Goal: Information Seeking & Learning: Check status

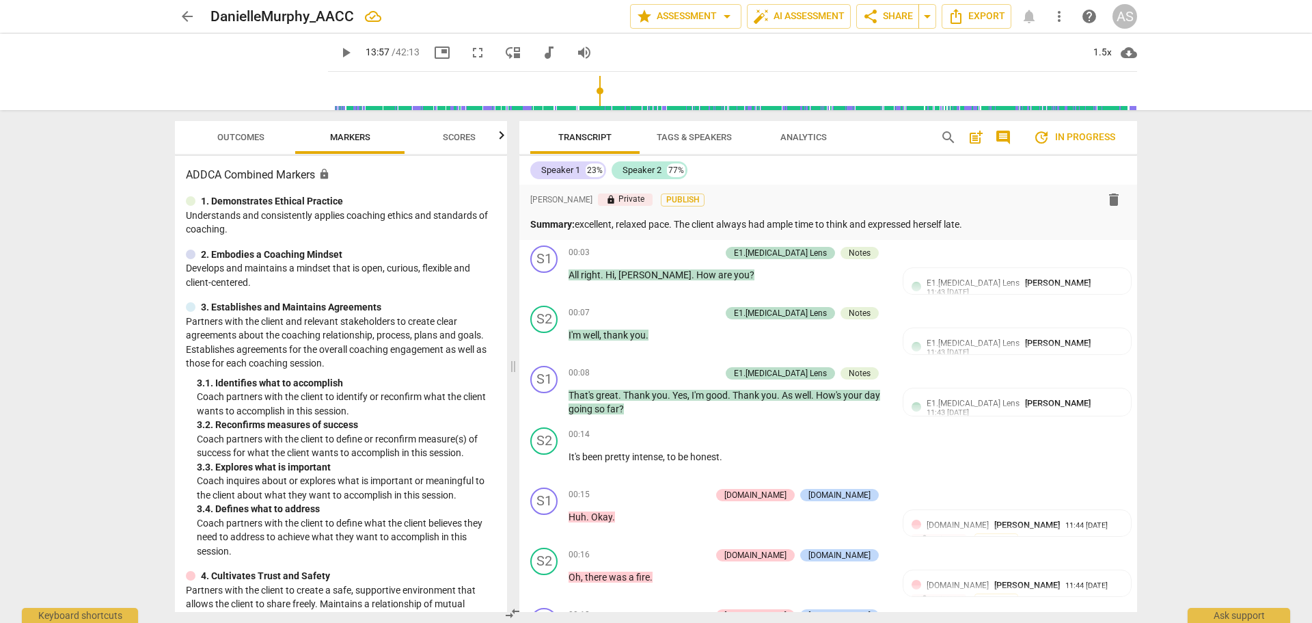
scroll to position [5948, 0]
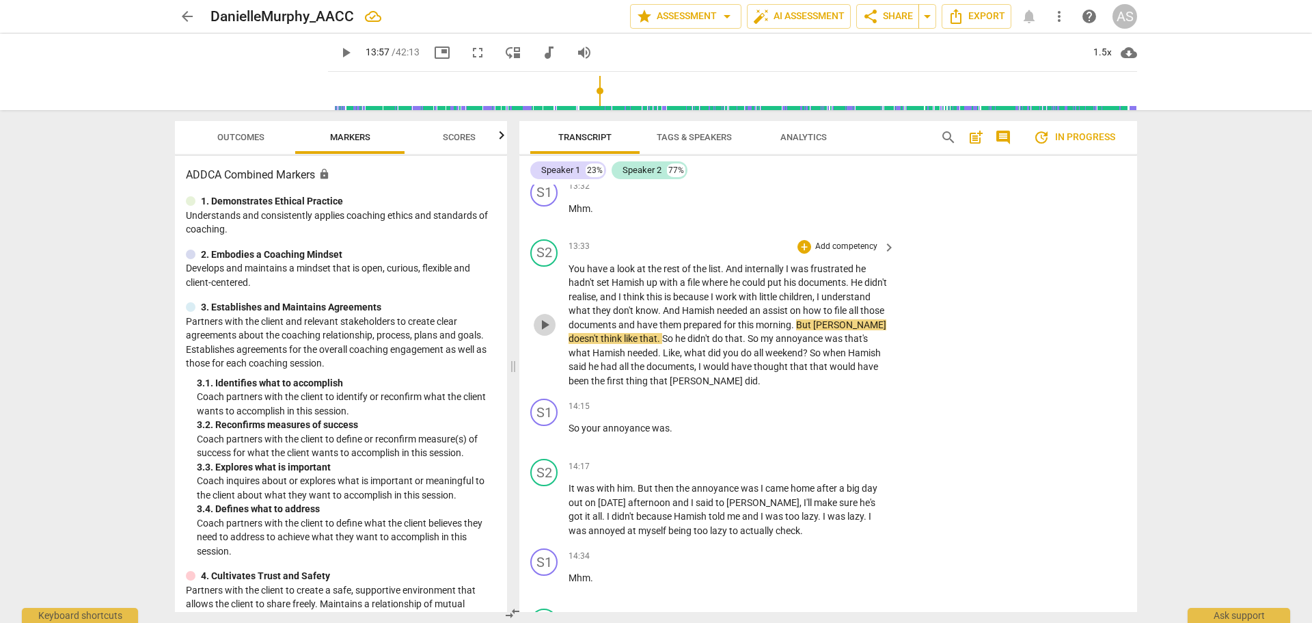
click at [543, 316] on span "play_arrow" at bounding box center [545, 324] width 16 height 16
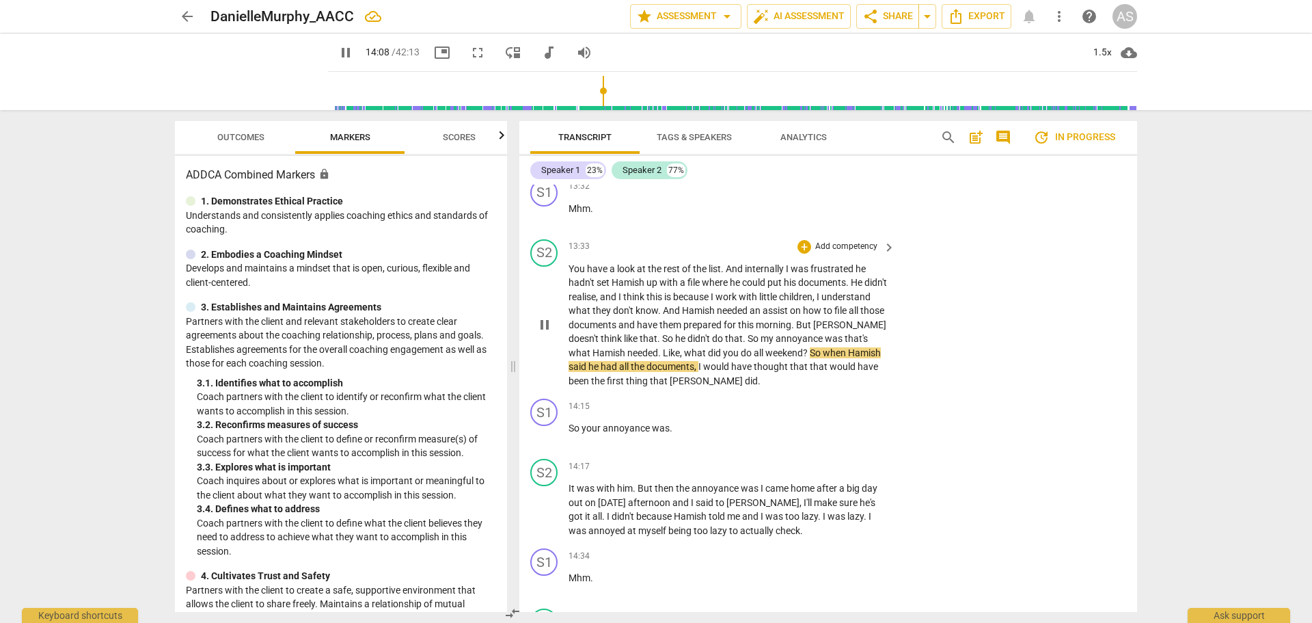
scroll to position [6016, 0]
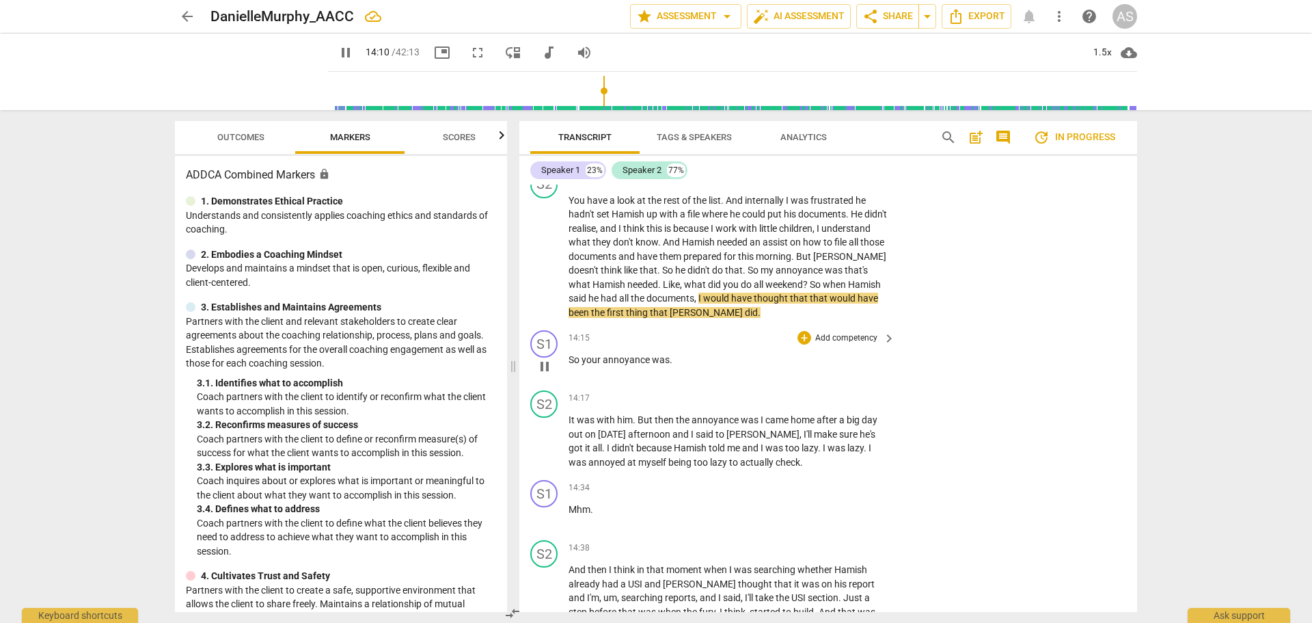
click at [547, 358] on span "pause" at bounding box center [545, 366] width 16 height 16
click at [547, 358] on span "play_arrow" at bounding box center [545, 366] width 16 height 16
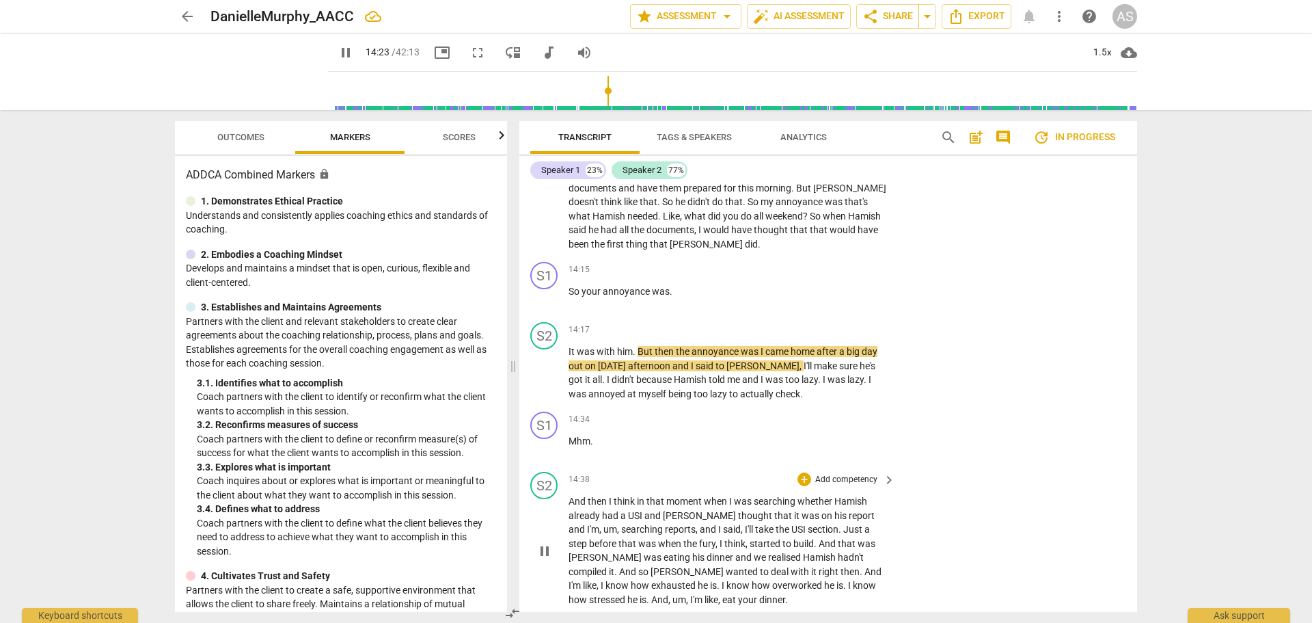
scroll to position [6221, 0]
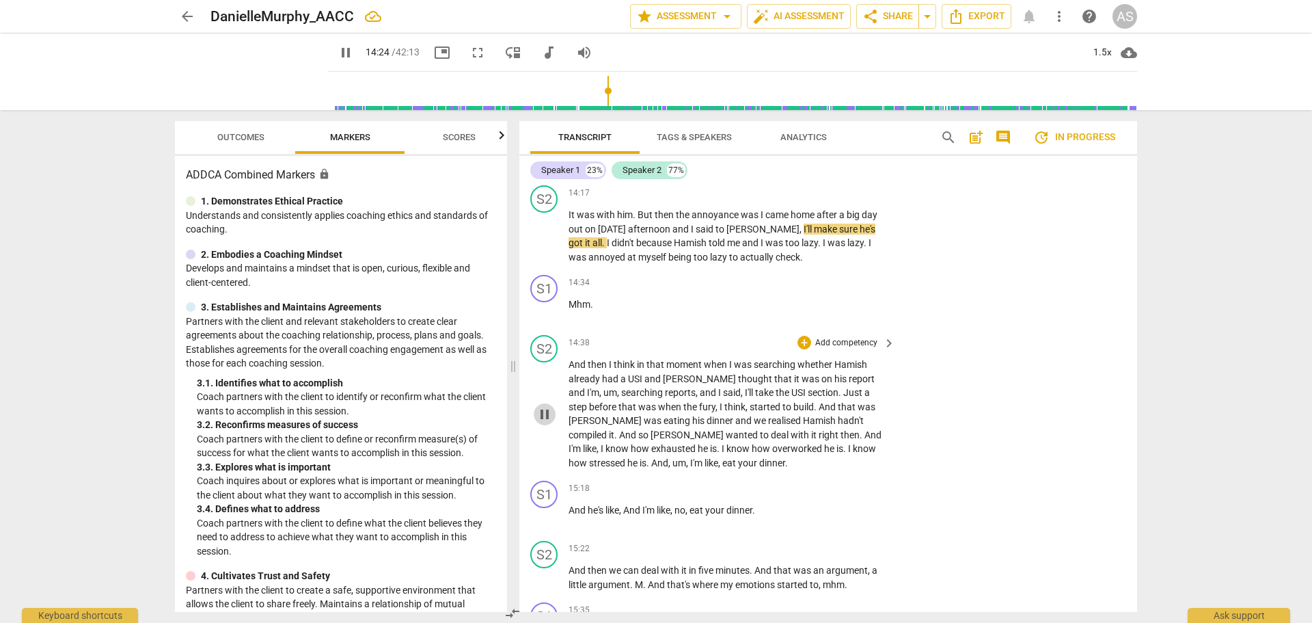
click at [546, 406] on span "pause" at bounding box center [545, 414] width 16 height 16
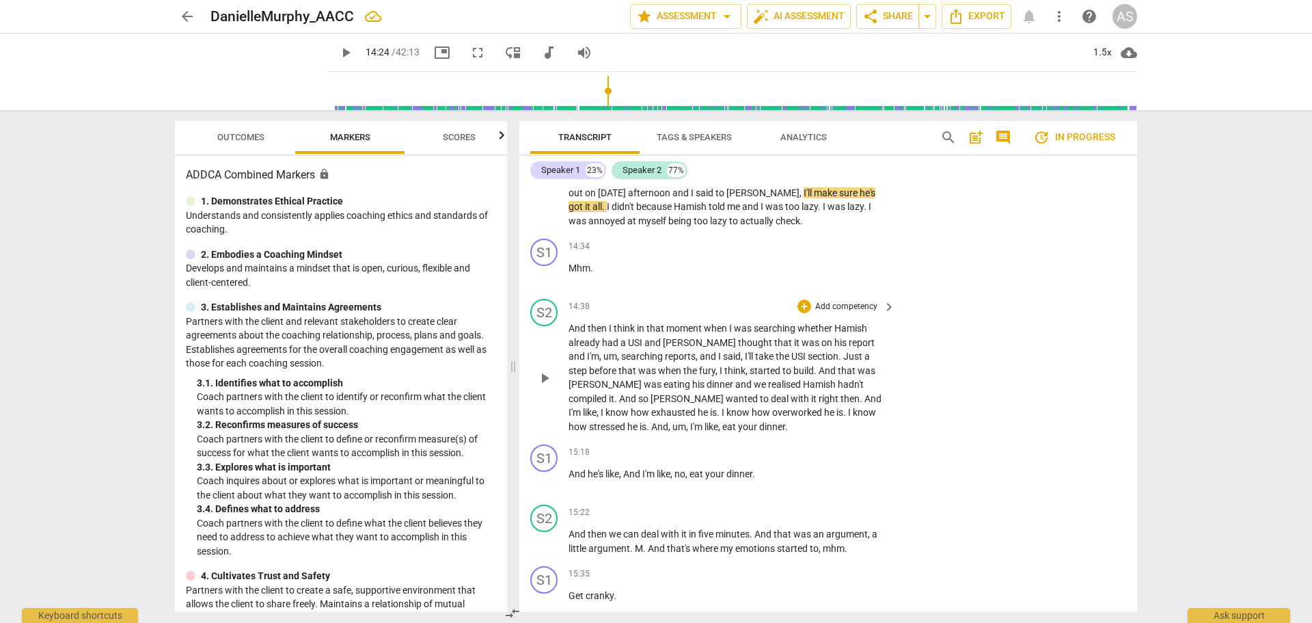
scroll to position [6289, 0]
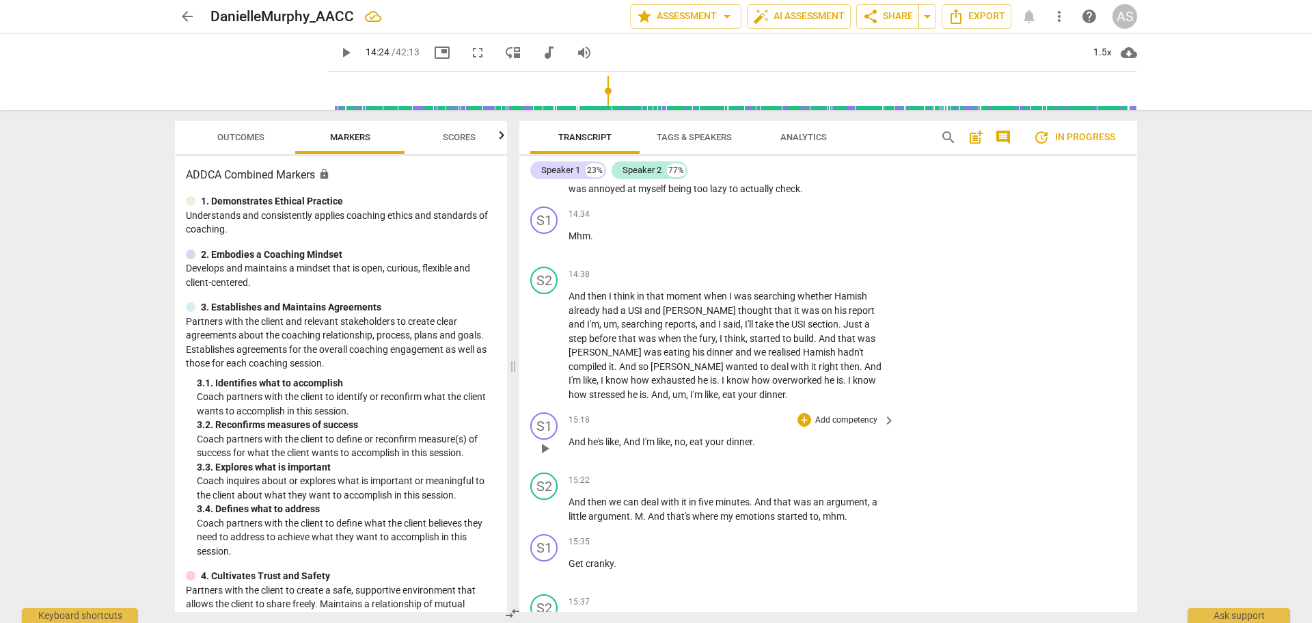
click at [572, 436] on span "And" at bounding box center [578, 441] width 19 height 11
click at [540, 440] on span "play_arrow" at bounding box center [545, 448] width 16 height 16
click at [552, 440] on span "pause" at bounding box center [545, 448] width 16 height 16
click at [568, 439] on div "play_arrow pause" at bounding box center [551, 448] width 35 height 18
click at [573, 436] on span "And" at bounding box center [578, 441] width 19 height 11
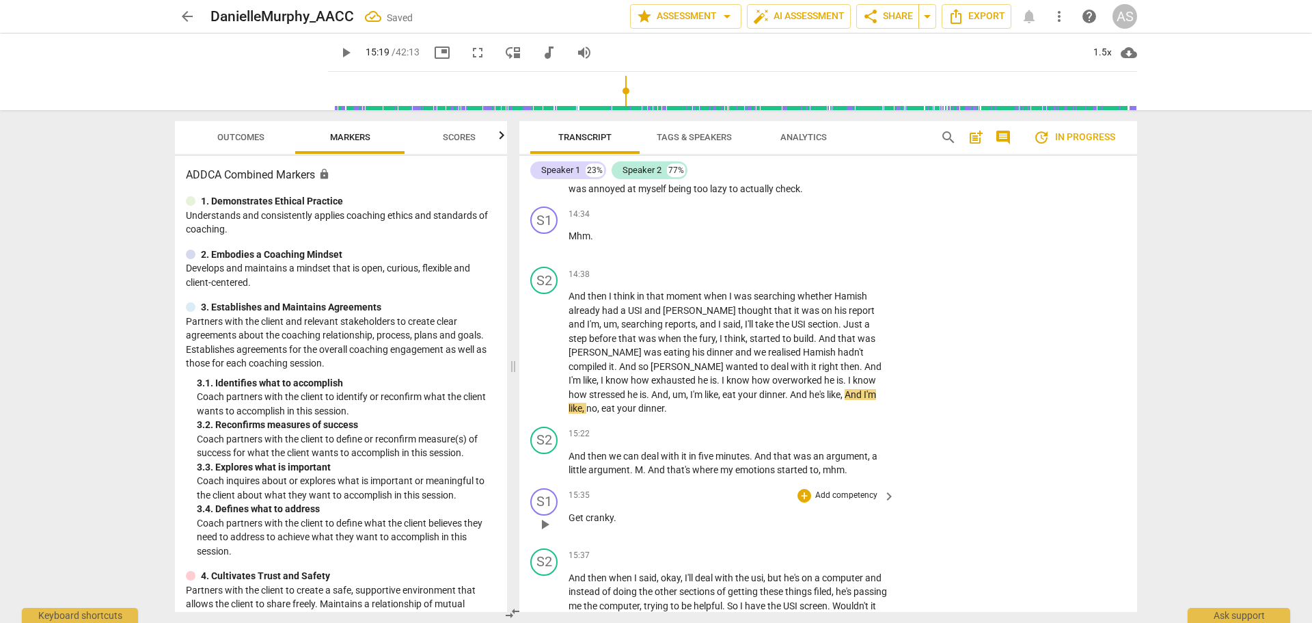
click at [544, 516] on span "play_arrow" at bounding box center [545, 524] width 16 height 16
click at [543, 516] on span "pause" at bounding box center [545, 524] width 16 height 16
click at [565, 515] on div "play_arrow pause" at bounding box center [551, 524] width 35 height 18
click at [571, 512] on span "Get" at bounding box center [577, 517] width 17 height 11
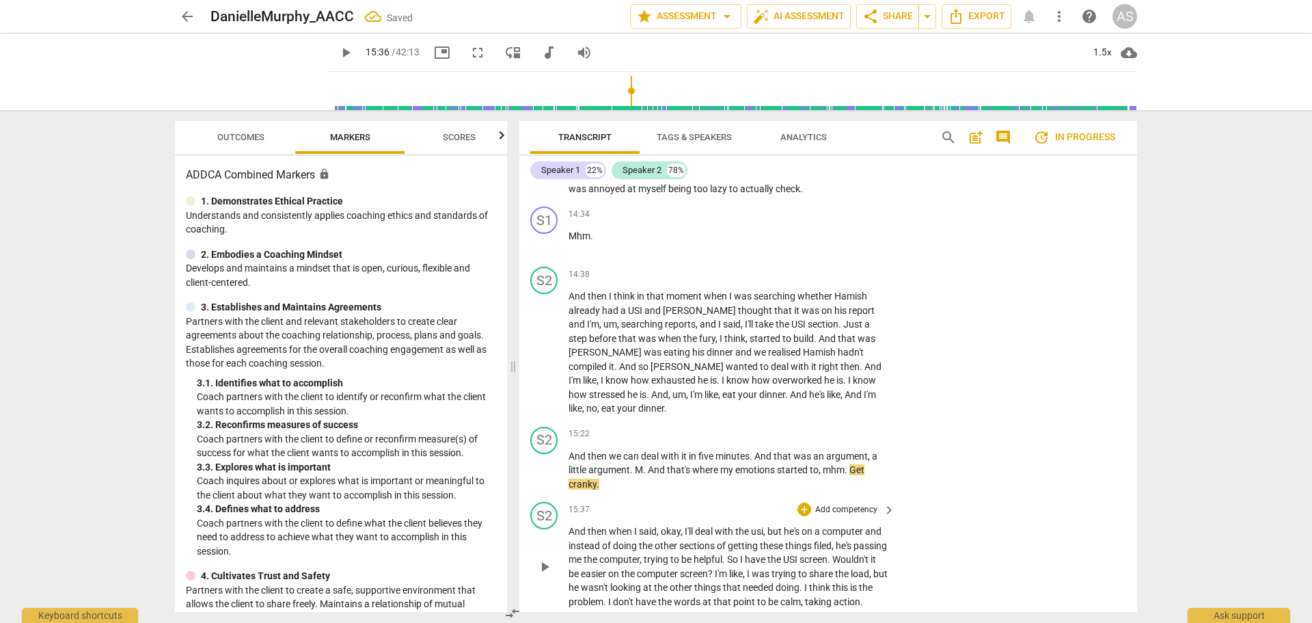
click at [542, 558] on span "play_arrow" at bounding box center [545, 566] width 16 height 16
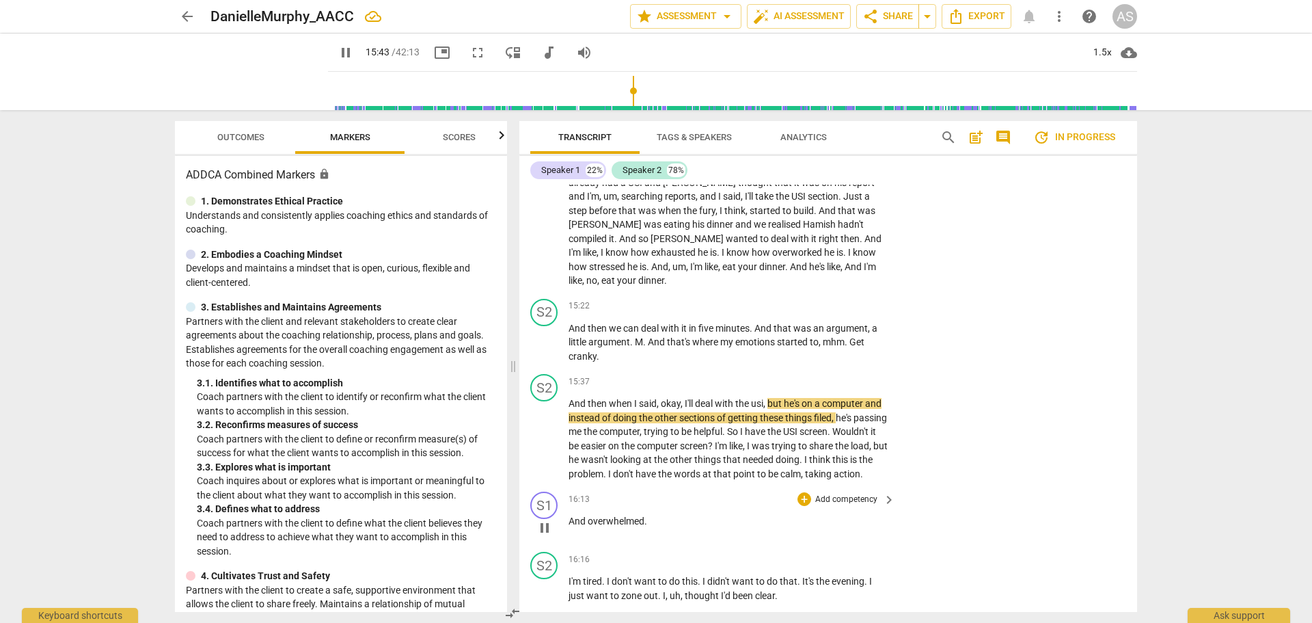
scroll to position [6426, 0]
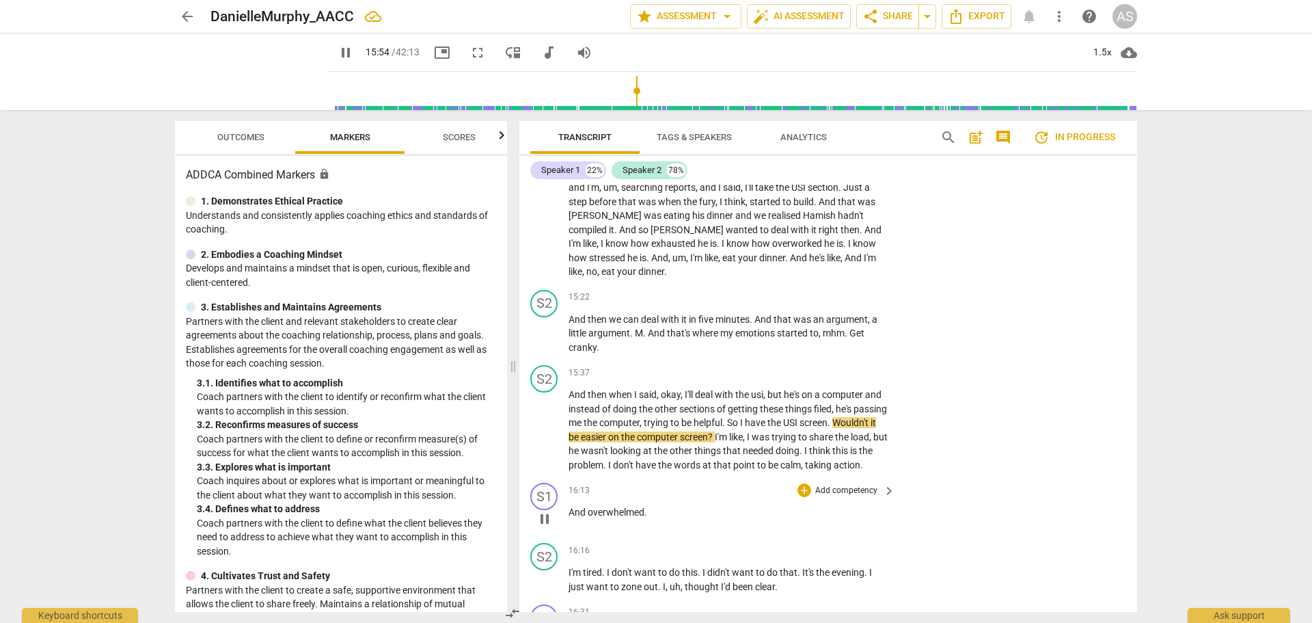
click at [542, 511] on span "pause" at bounding box center [545, 519] width 16 height 16
click at [547, 511] on span "play_arrow" at bounding box center [545, 519] width 16 height 16
click at [543, 511] on span "pause" at bounding box center [545, 519] width 16 height 16
click at [571, 508] on span "And" at bounding box center [578, 511] width 19 height 11
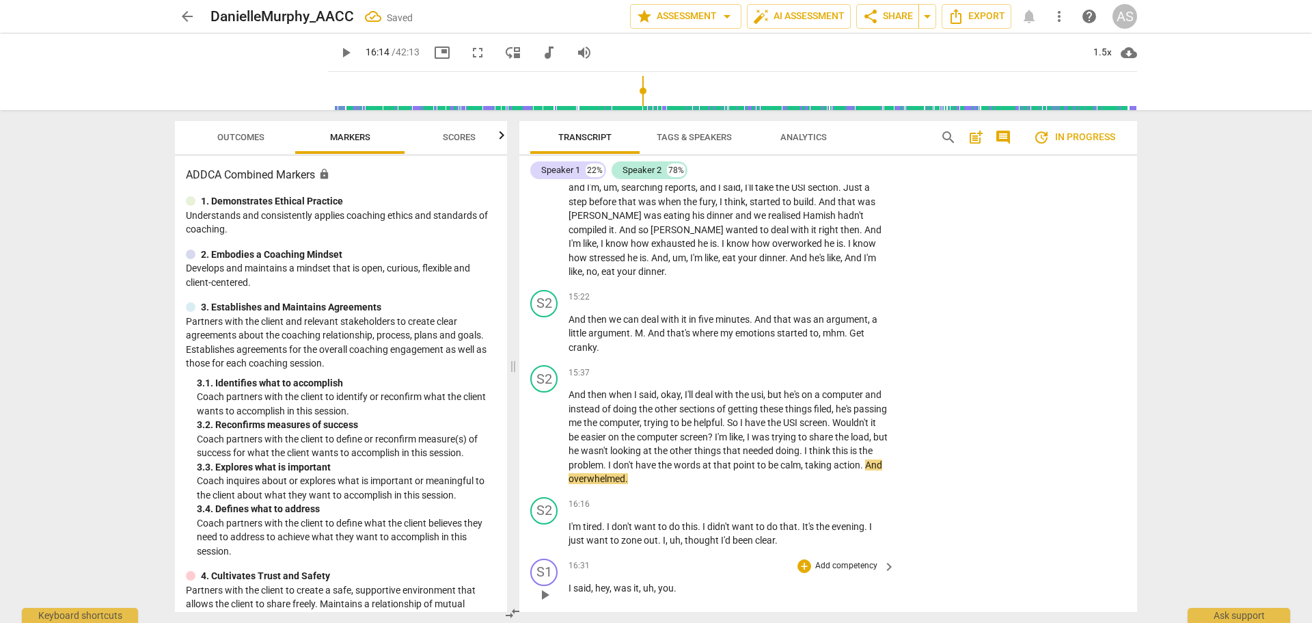
scroll to position [6494, 0]
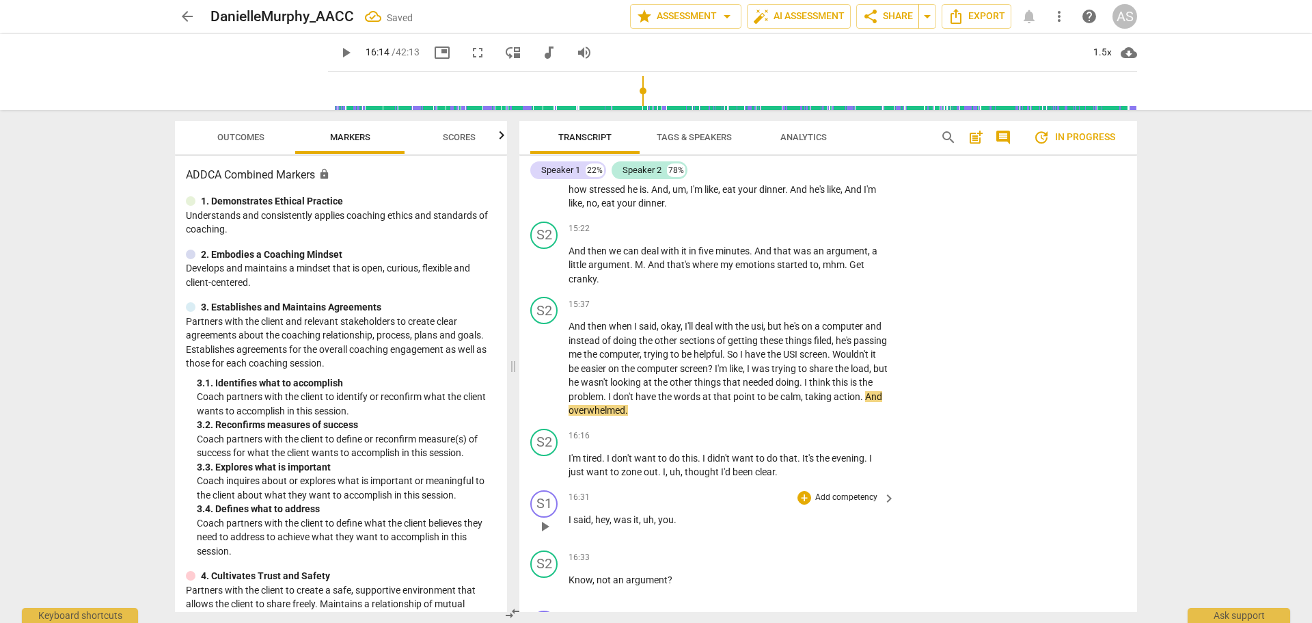
click at [569, 514] on span "I" at bounding box center [571, 519] width 5 height 11
click at [570, 514] on span "Know" at bounding box center [581, 519] width 24 height 11
click at [550, 519] on span "play_arrow" at bounding box center [545, 526] width 16 height 16
click at [553, 521] on span "pause" at bounding box center [545, 526] width 16 height 16
click at [571, 514] on span "Know" at bounding box center [581, 519] width 24 height 11
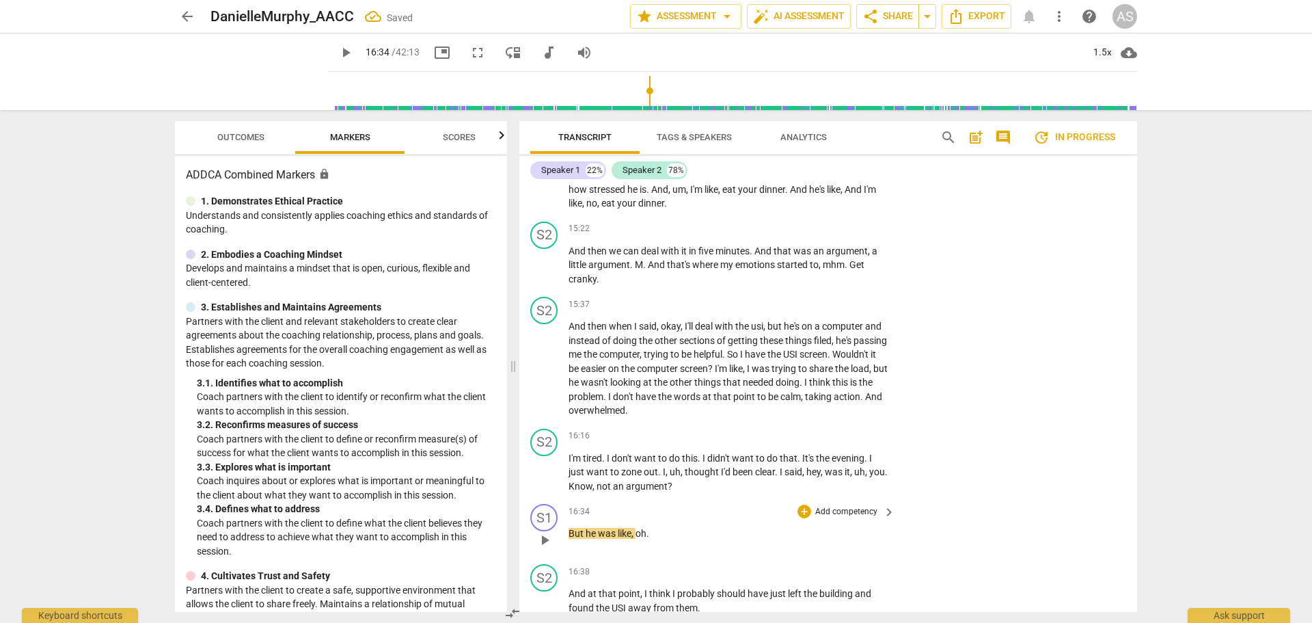
click at [566, 531] on div "play_arrow pause" at bounding box center [551, 540] width 35 height 18
click at [573, 528] on span "But" at bounding box center [577, 533] width 17 height 11
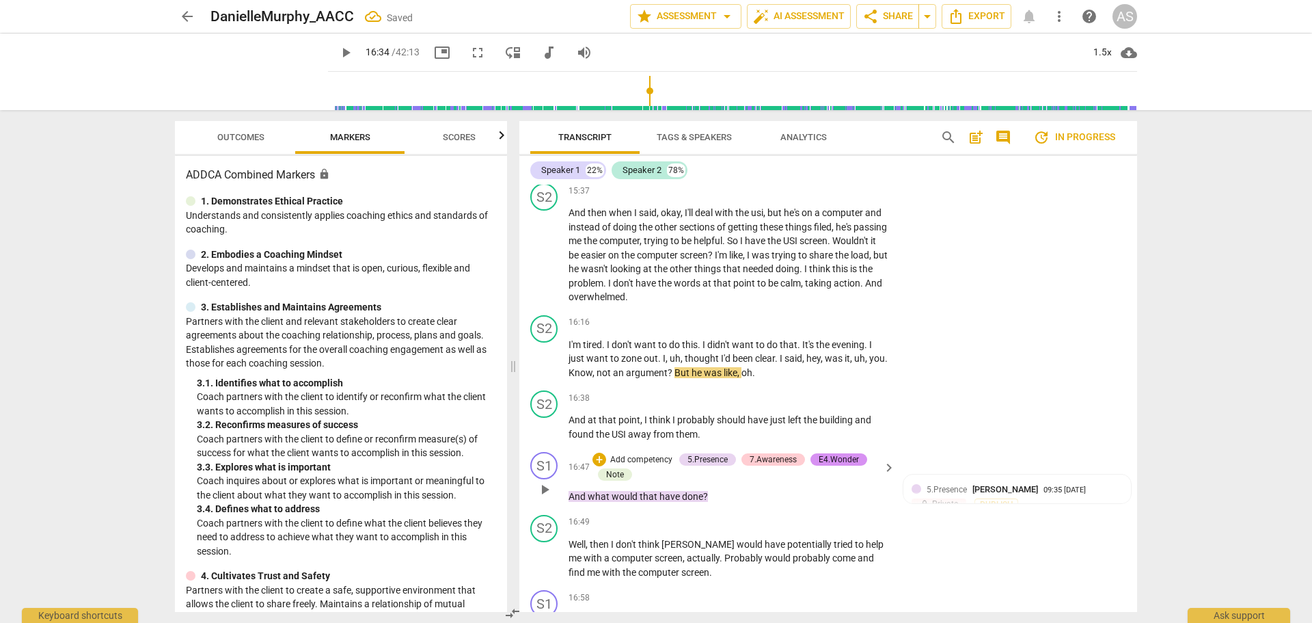
scroll to position [6631, 0]
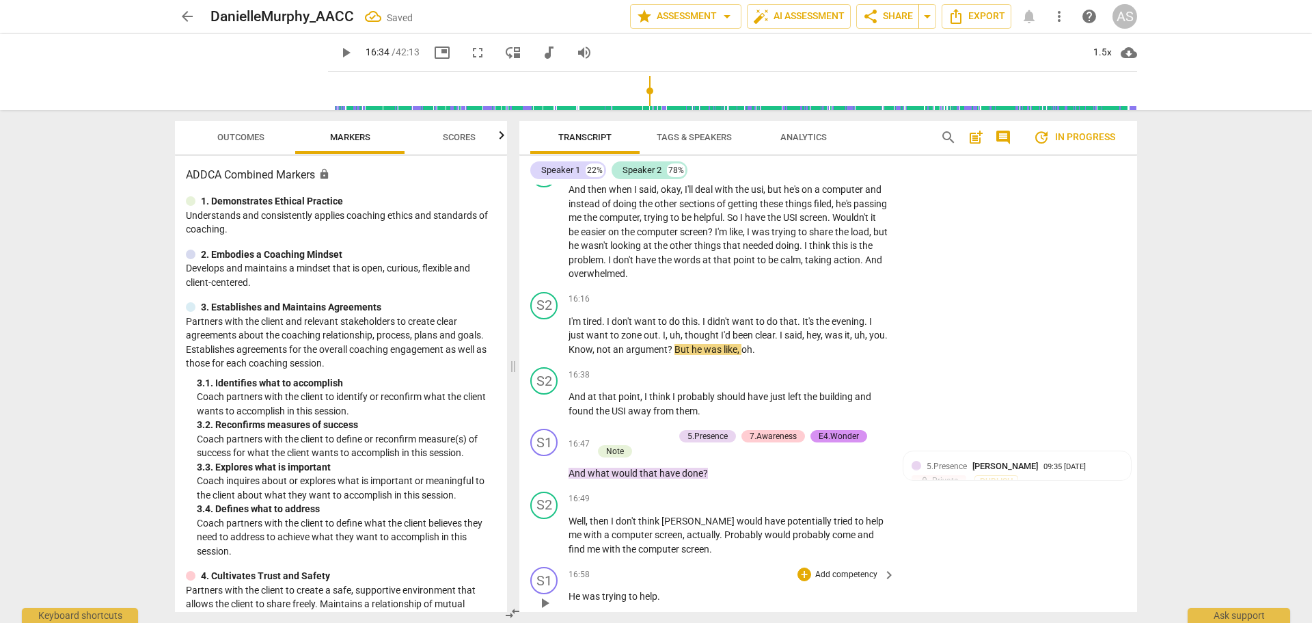
click at [547, 595] on span "play_arrow" at bounding box center [545, 603] width 16 height 16
click at [545, 595] on span "pause" at bounding box center [545, 603] width 16 height 16
click at [565, 569] on div "S1 play_arrow pause" at bounding box center [549, 591] width 38 height 49
click at [571, 591] on span "He" at bounding box center [576, 596] width 14 height 11
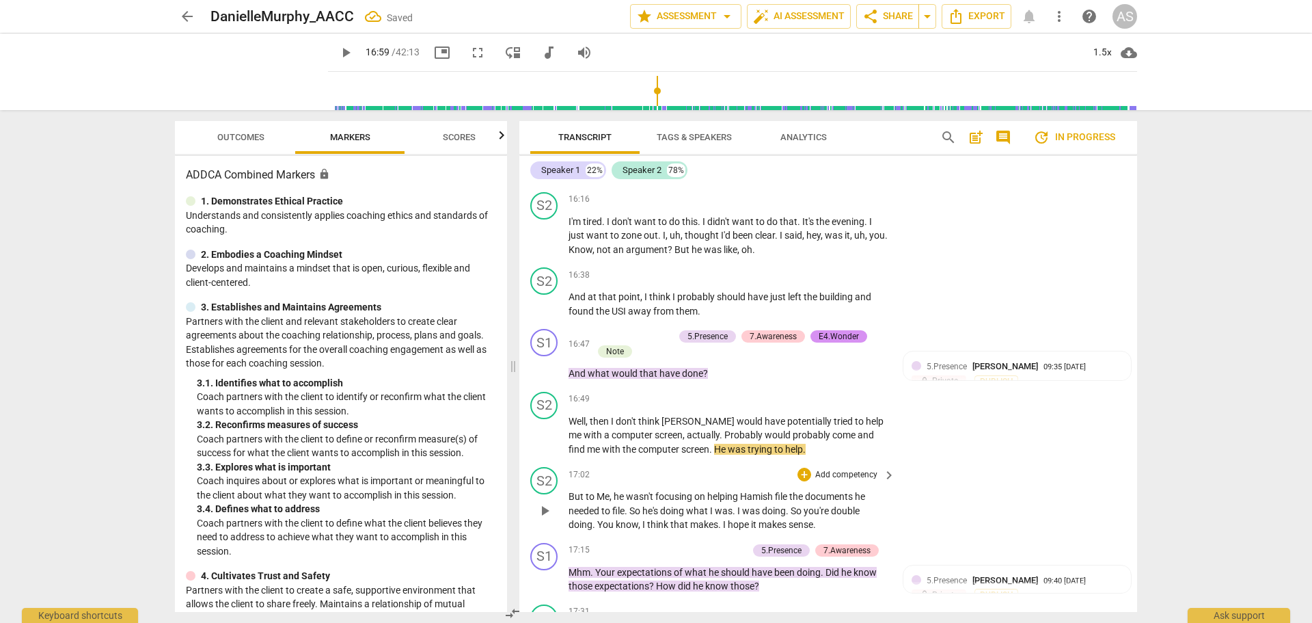
scroll to position [6768, 0]
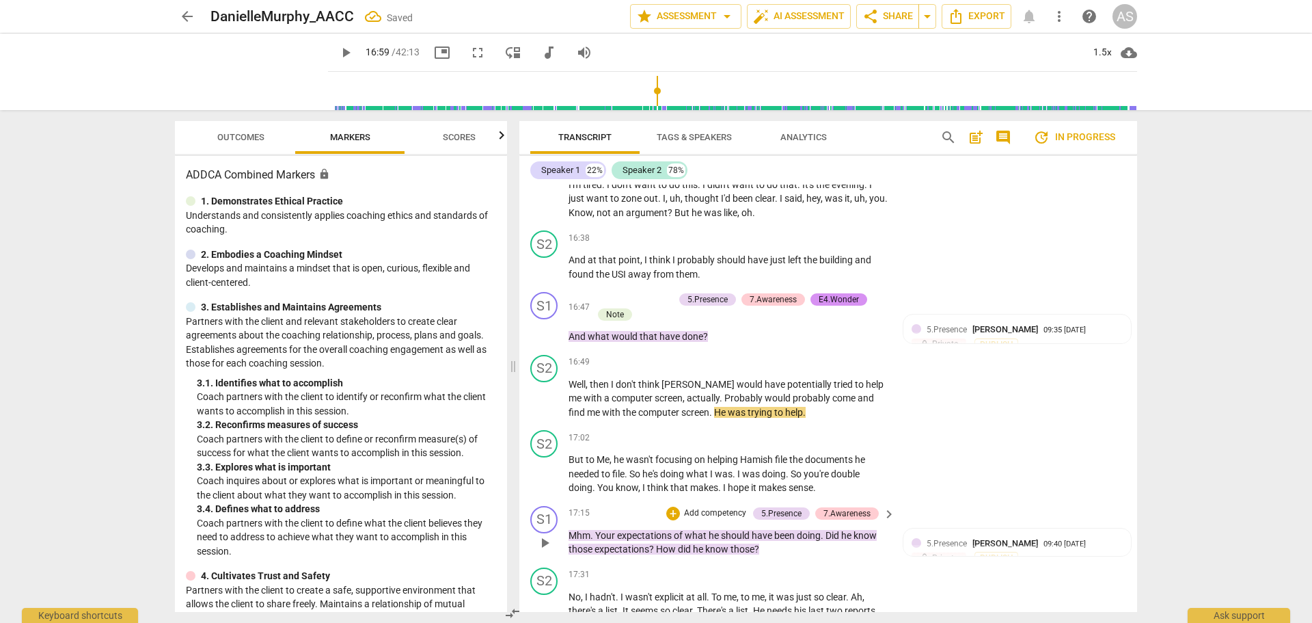
click at [546, 534] on span "play_arrow" at bounding box center [545, 542] width 16 height 16
click at [547, 534] on span "pause" at bounding box center [545, 542] width 16 height 16
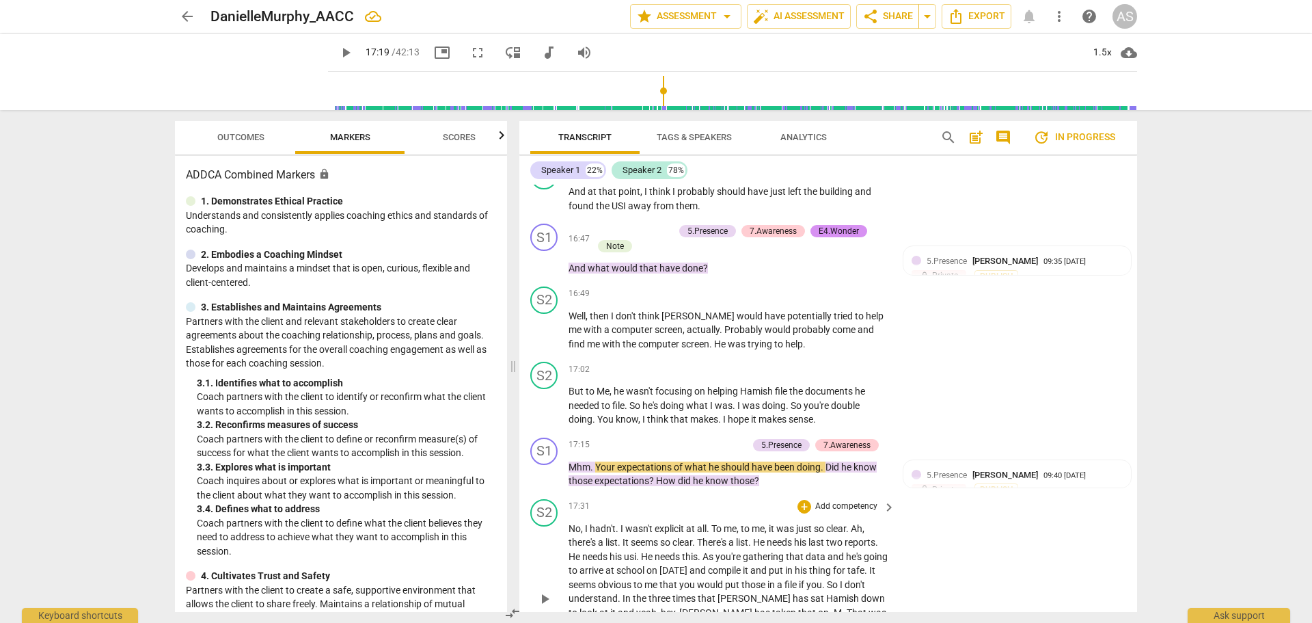
click at [545, 591] on span "play_arrow" at bounding box center [545, 599] width 16 height 16
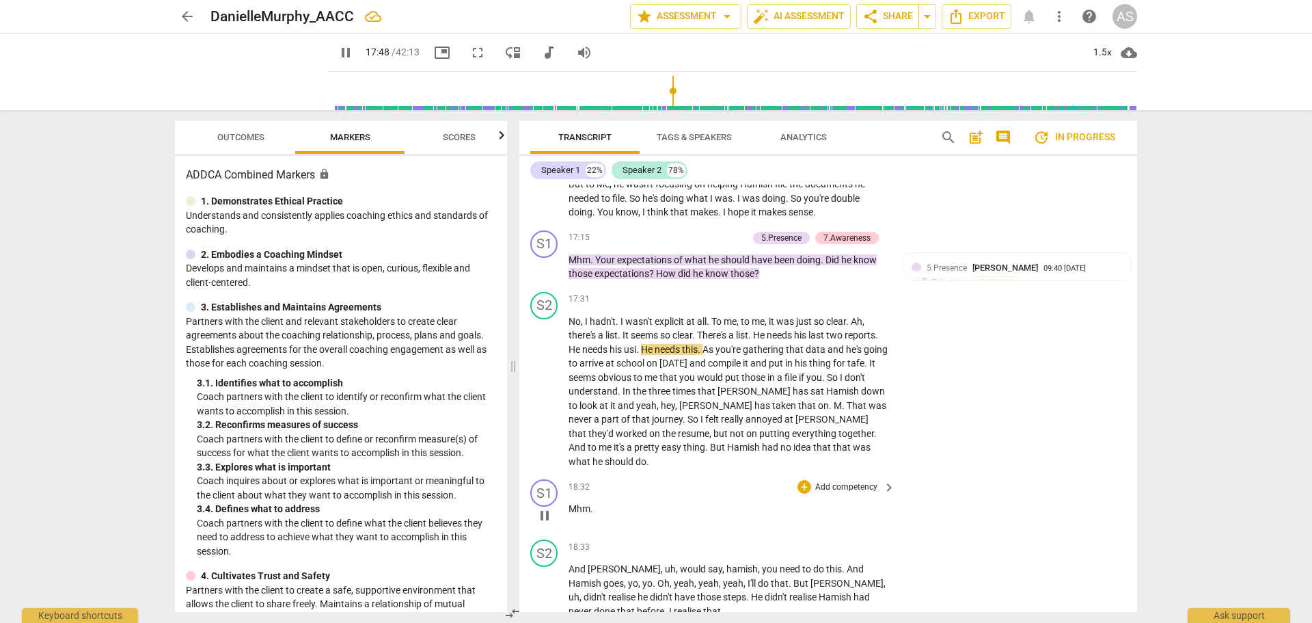
scroll to position [7109, 0]
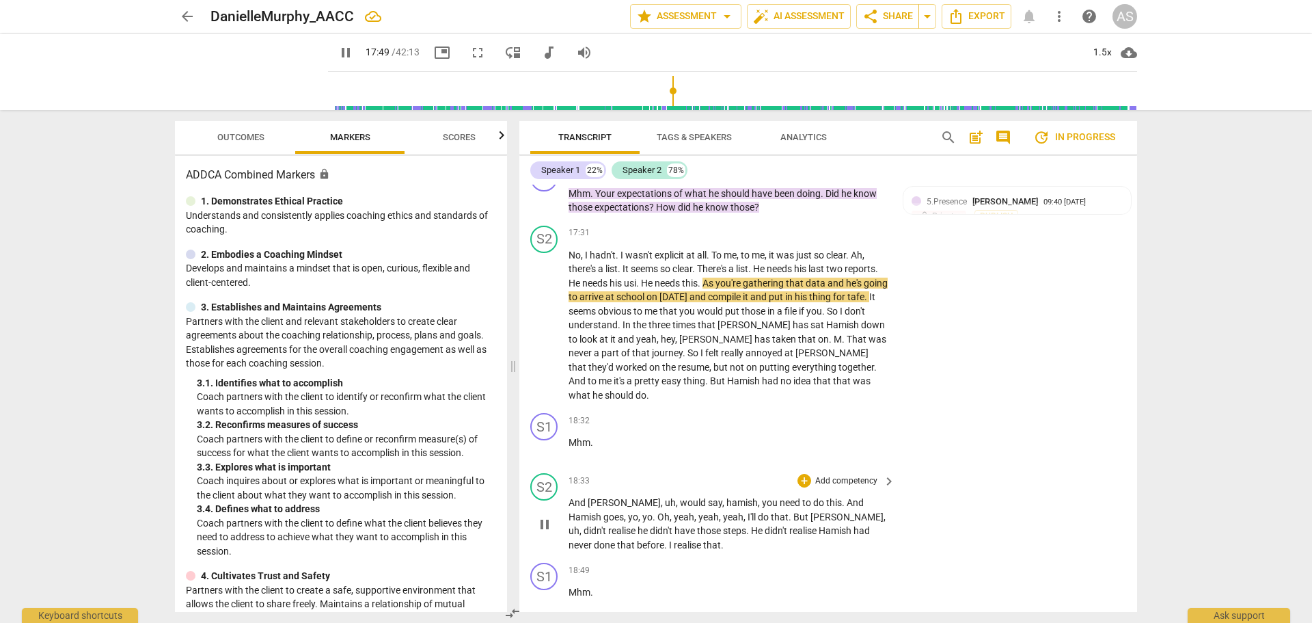
click at [535, 516] on span "pause" at bounding box center [545, 524] width 22 height 16
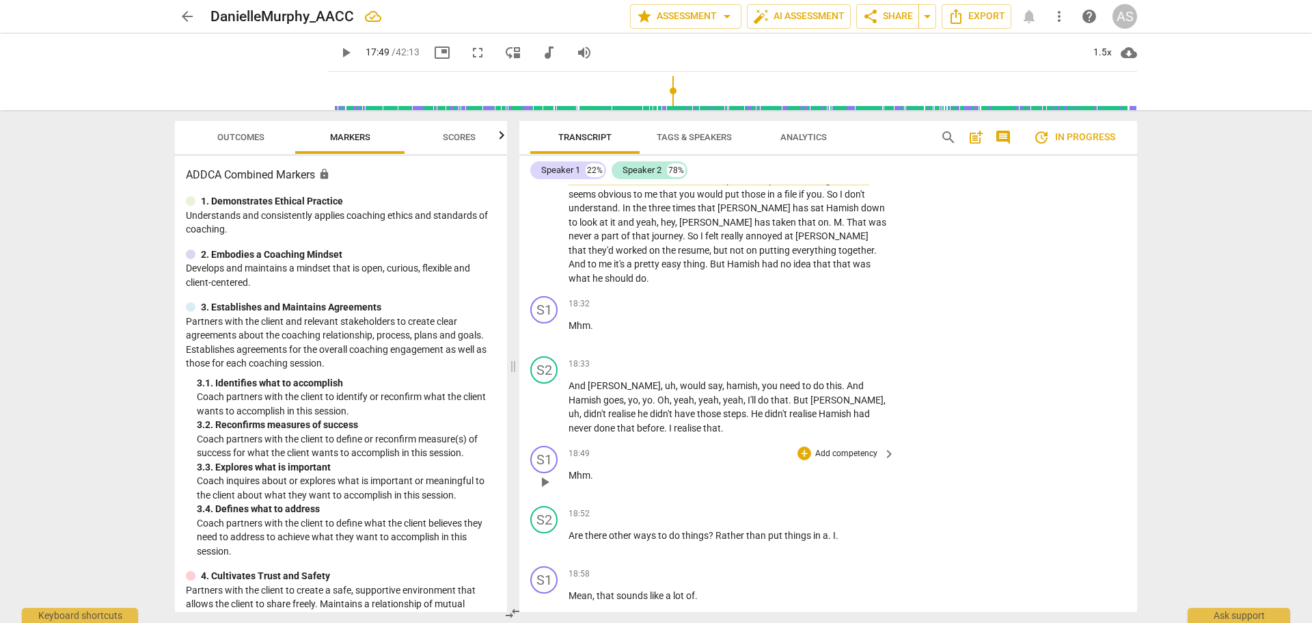
scroll to position [7246, 0]
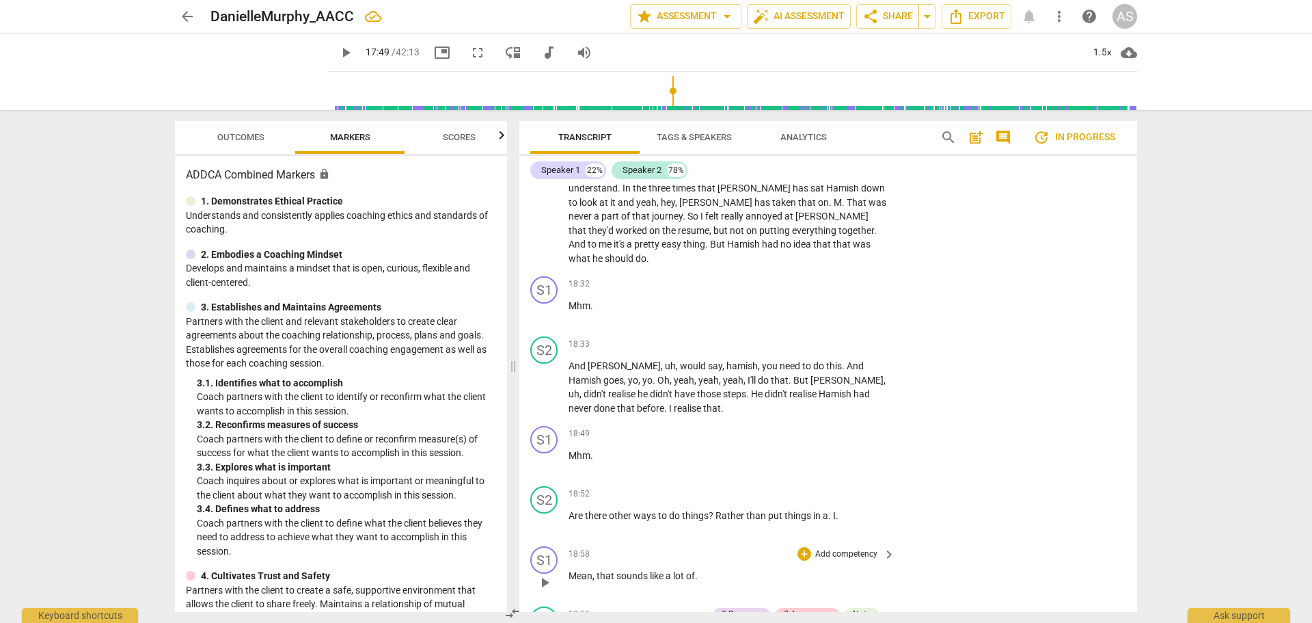
click at [540, 574] on span "play_arrow" at bounding box center [545, 582] width 16 height 16
click at [540, 574] on span "pause" at bounding box center [545, 582] width 16 height 16
click at [540, 574] on span "play_arrow" at bounding box center [545, 582] width 16 height 16
click at [538, 574] on span "pause" at bounding box center [545, 582] width 16 height 16
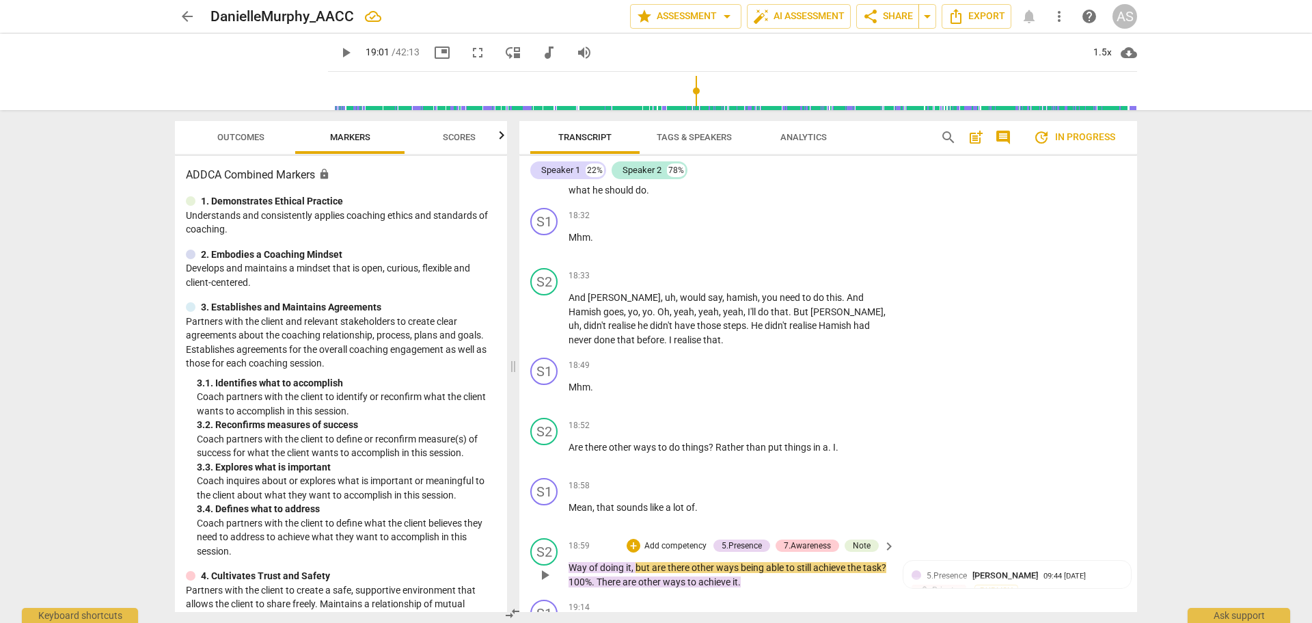
click at [571, 562] on span "Way" at bounding box center [579, 567] width 21 height 11
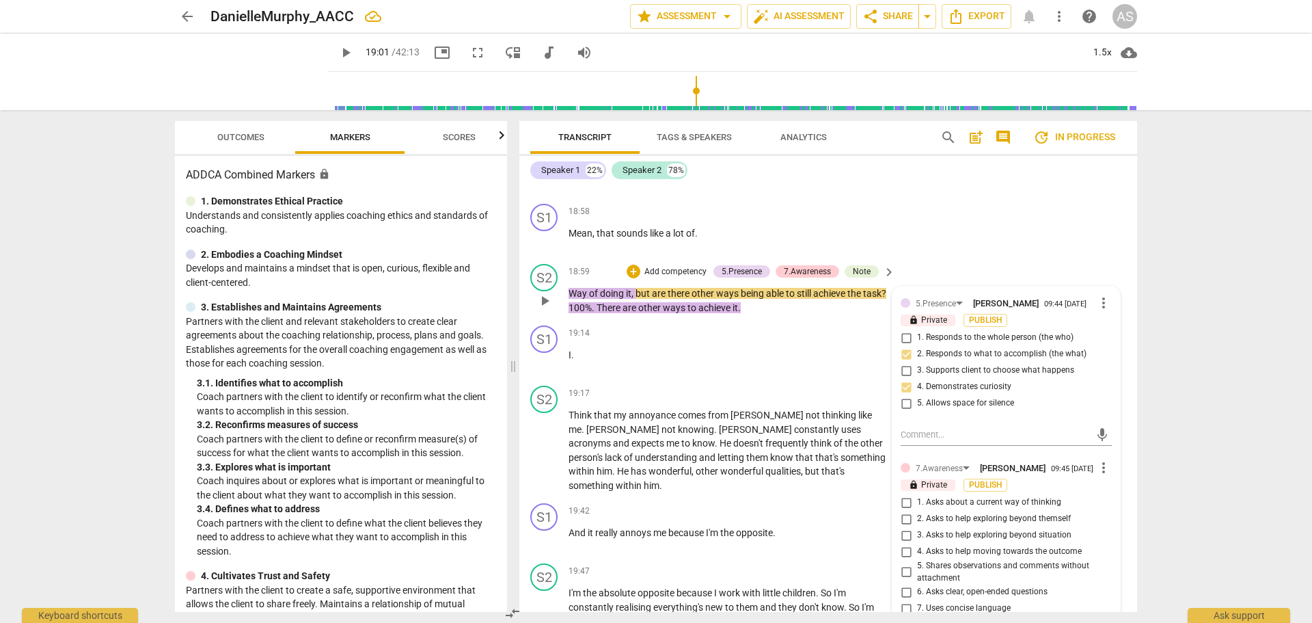
click at [569, 288] on span "Way" at bounding box center [579, 293] width 21 height 11
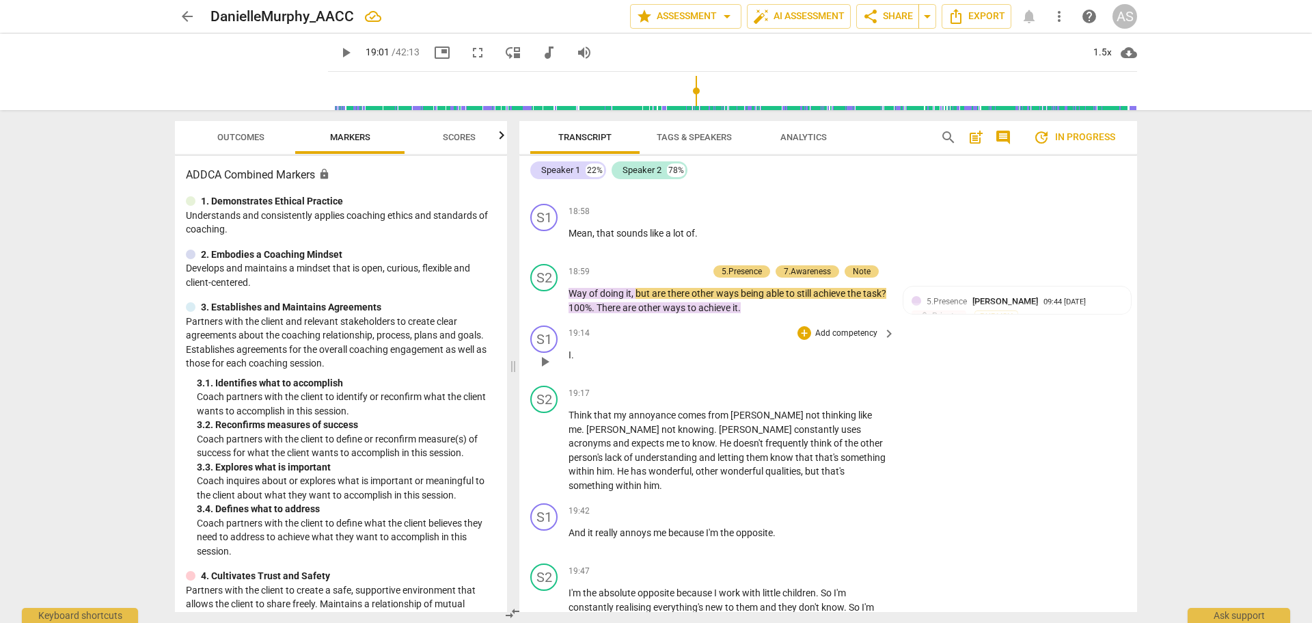
scroll to position [7543, 0]
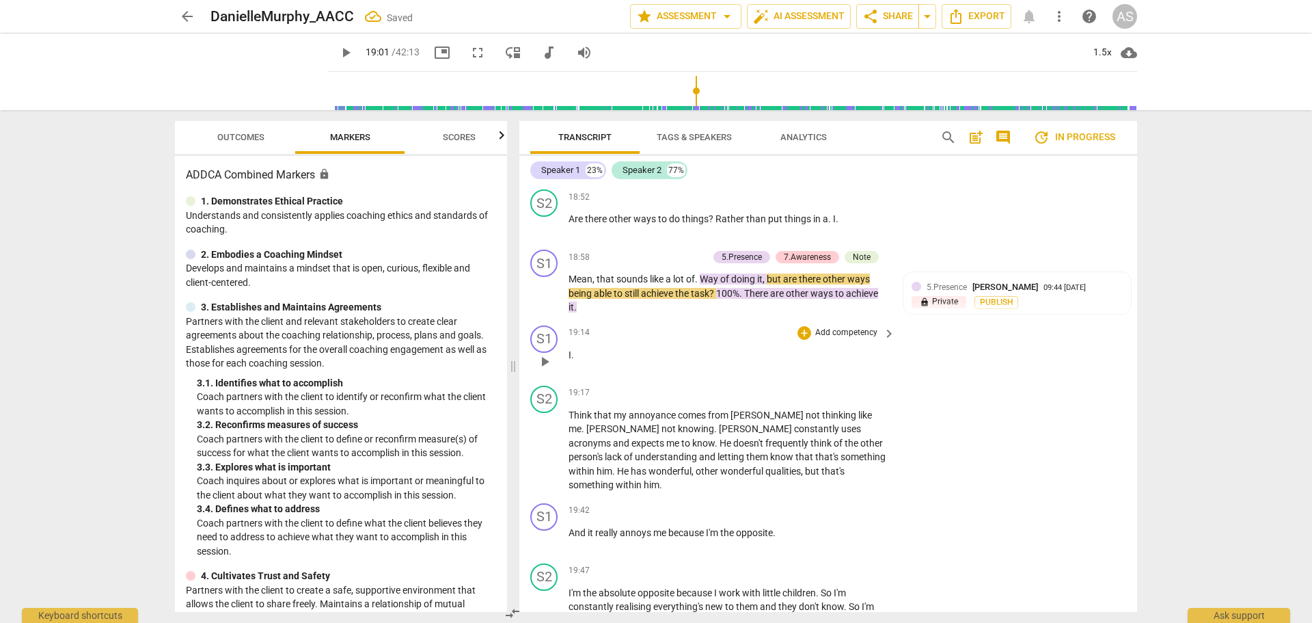
click at [550, 353] on span "play_arrow" at bounding box center [545, 361] width 16 height 16
click at [550, 353] on span "pause" at bounding box center [545, 361] width 16 height 16
click at [553, 353] on span "play_arrow" at bounding box center [545, 361] width 16 height 16
click at [551, 325] on div "S1" at bounding box center [543, 338] width 27 height 27
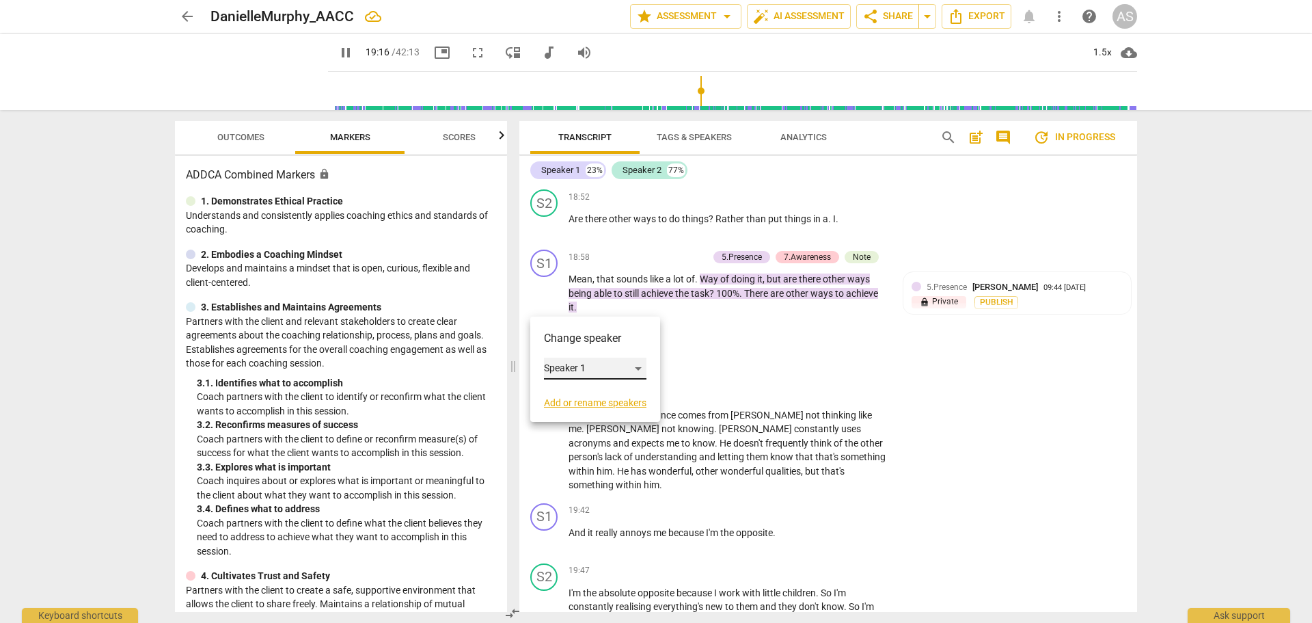
click at [569, 371] on div "Speaker 1" at bounding box center [595, 368] width 103 height 22
click at [584, 386] on li "Speaker 2" at bounding box center [596, 394] width 104 height 26
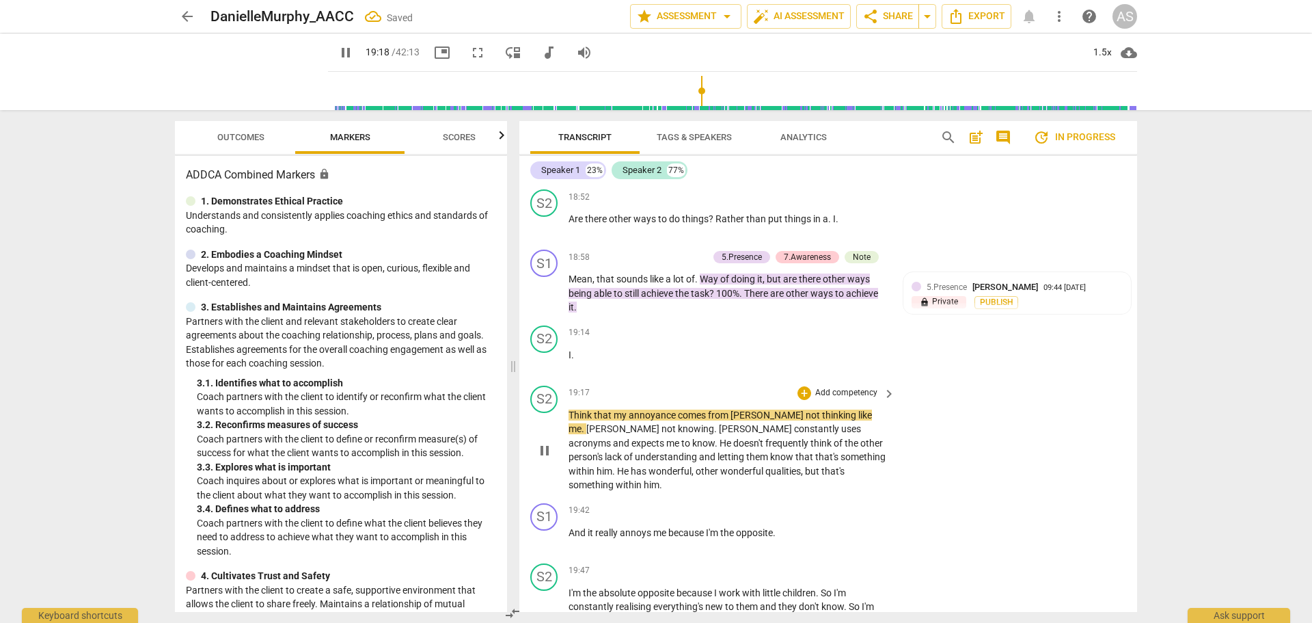
click at [567, 385] on div "S2 play_arrow pause" at bounding box center [549, 438] width 38 height 107
click at [568, 380] on div "S2 play_arrow pause 19:17 + Add competency keyboard_arrow_right Think that my a…" at bounding box center [828, 439] width 618 height 118
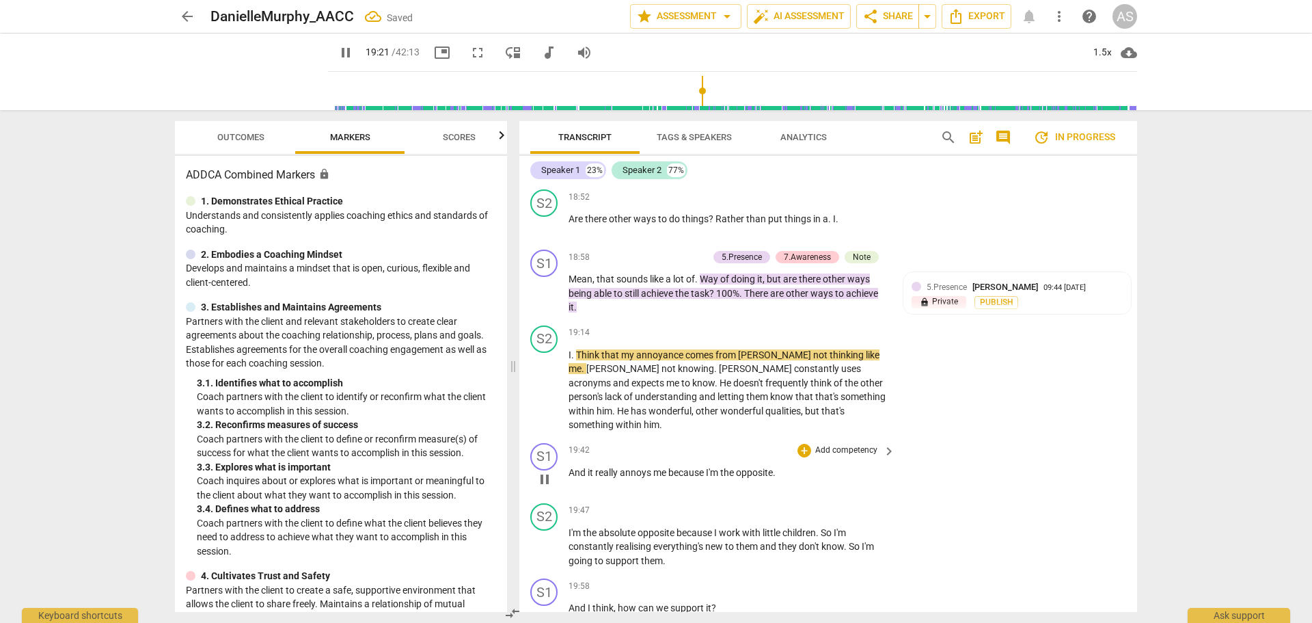
click at [573, 467] on span "And" at bounding box center [578, 472] width 19 height 11
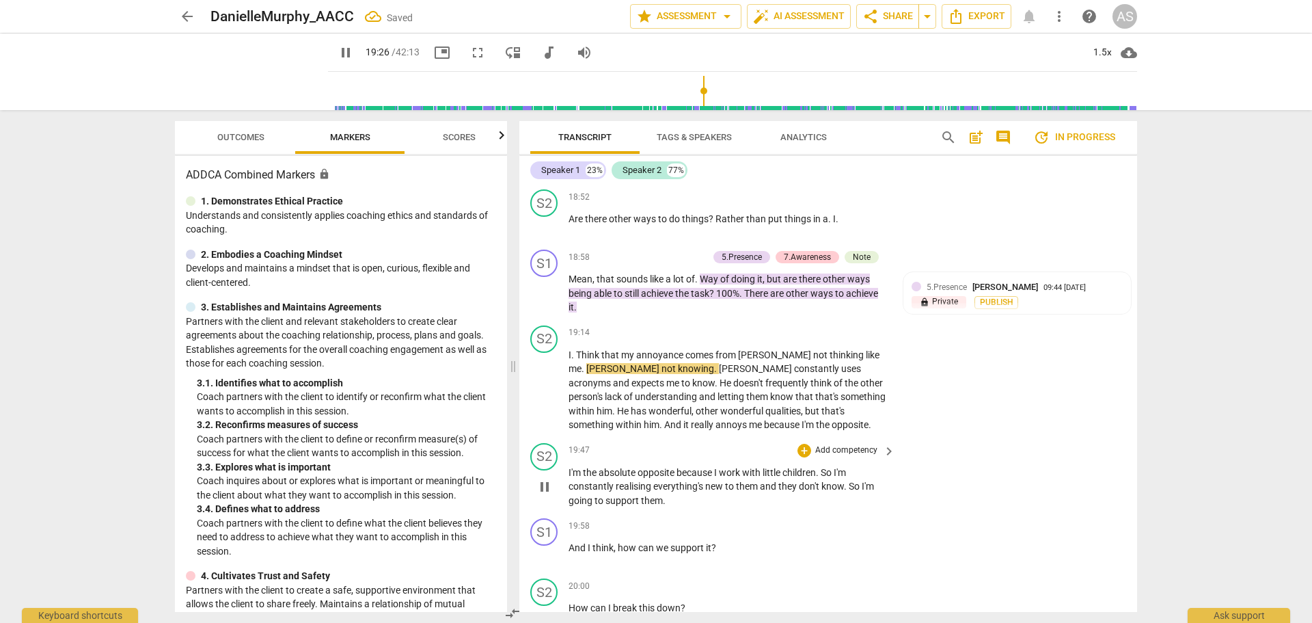
click at [543, 478] on span "pause" at bounding box center [545, 486] width 16 height 16
click at [543, 478] on span "play_arrow" at bounding box center [545, 486] width 16 height 16
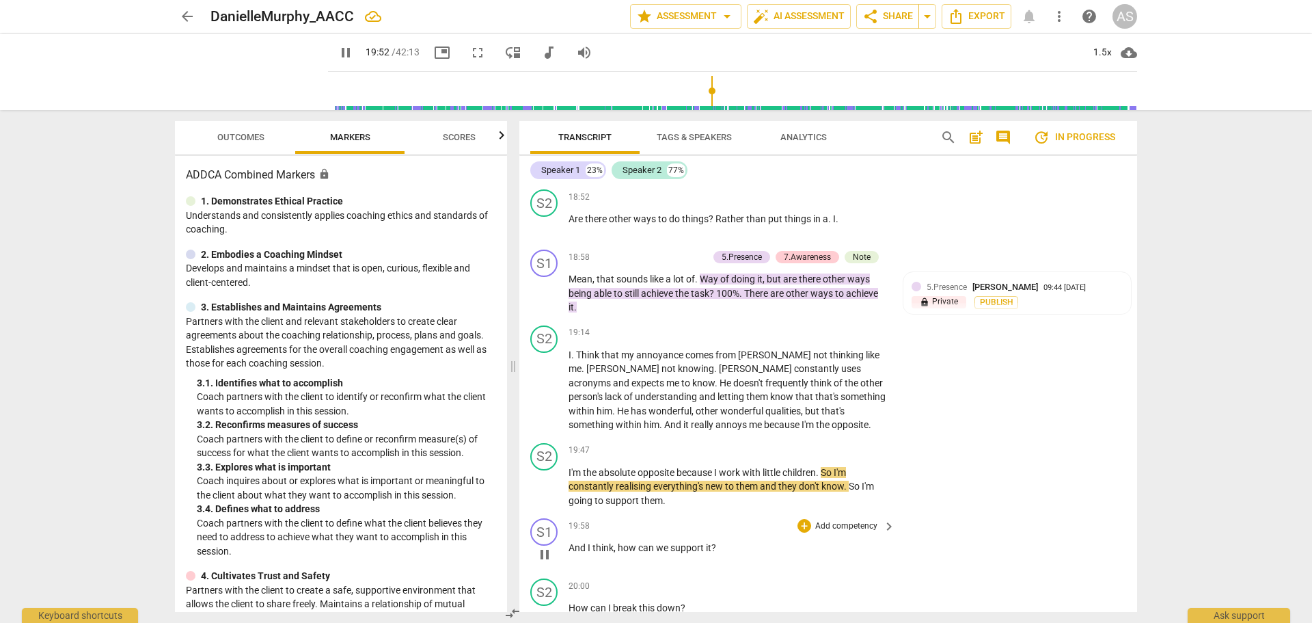
click at [569, 542] on span "And" at bounding box center [578, 547] width 19 height 11
click at [572, 542] on span "How" at bounding box center [580, 547] width 22 height 11
click at [570, 542] on span "How" at bounding box center [580, 547] width 22 height 11
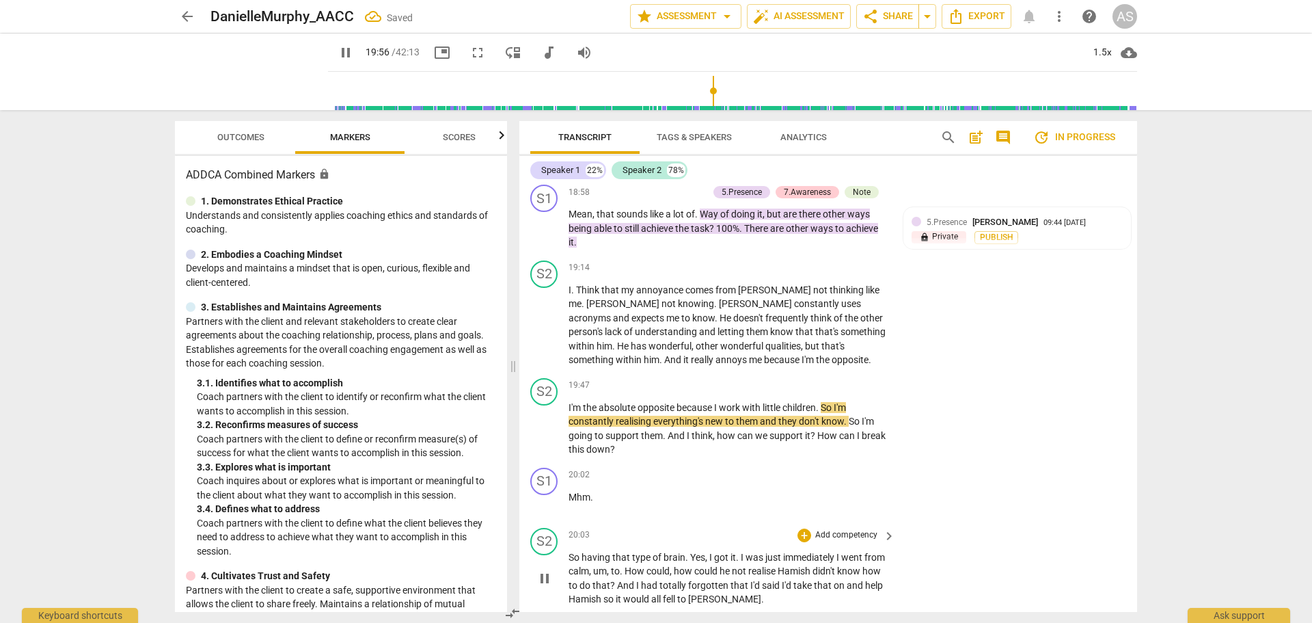
scroll to position [7611, 0]
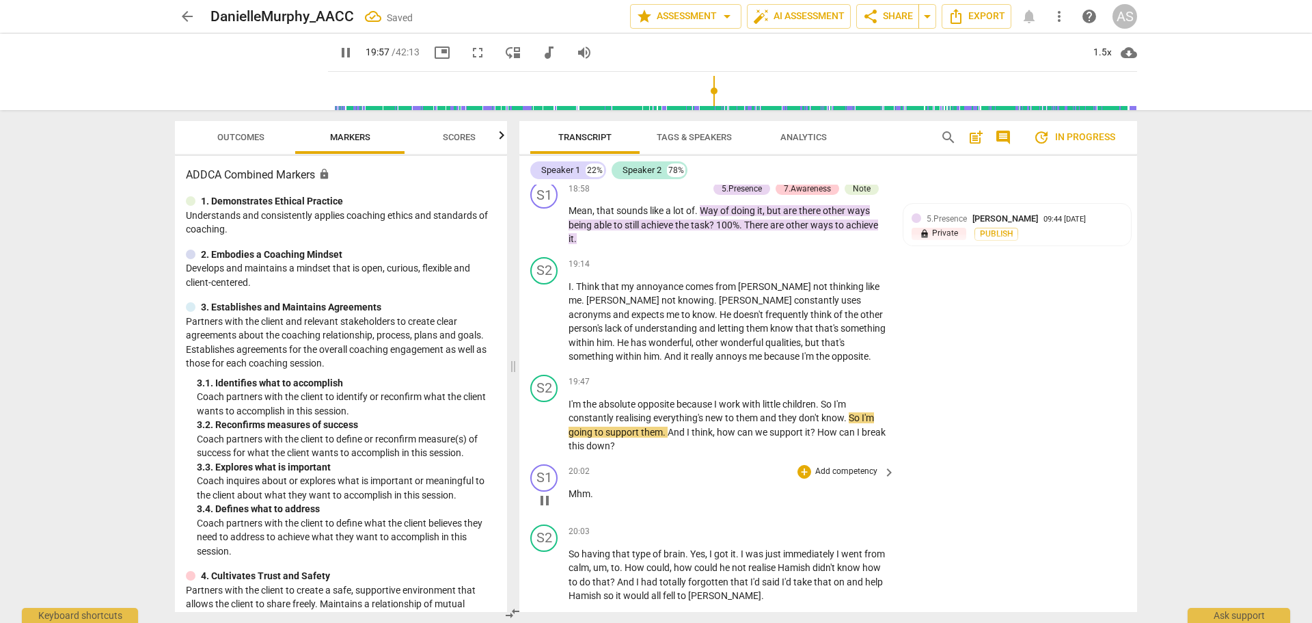
click at [549, 492] on span "pause" at bounding box center [545, 500] width 16 height 16
click at [552, 567] on span "play_arrow" at bounding box center [545, 575] width 16 height 16
click at [0, 0] on span "pause" at bounding box center [0, 0] width 0 height 0
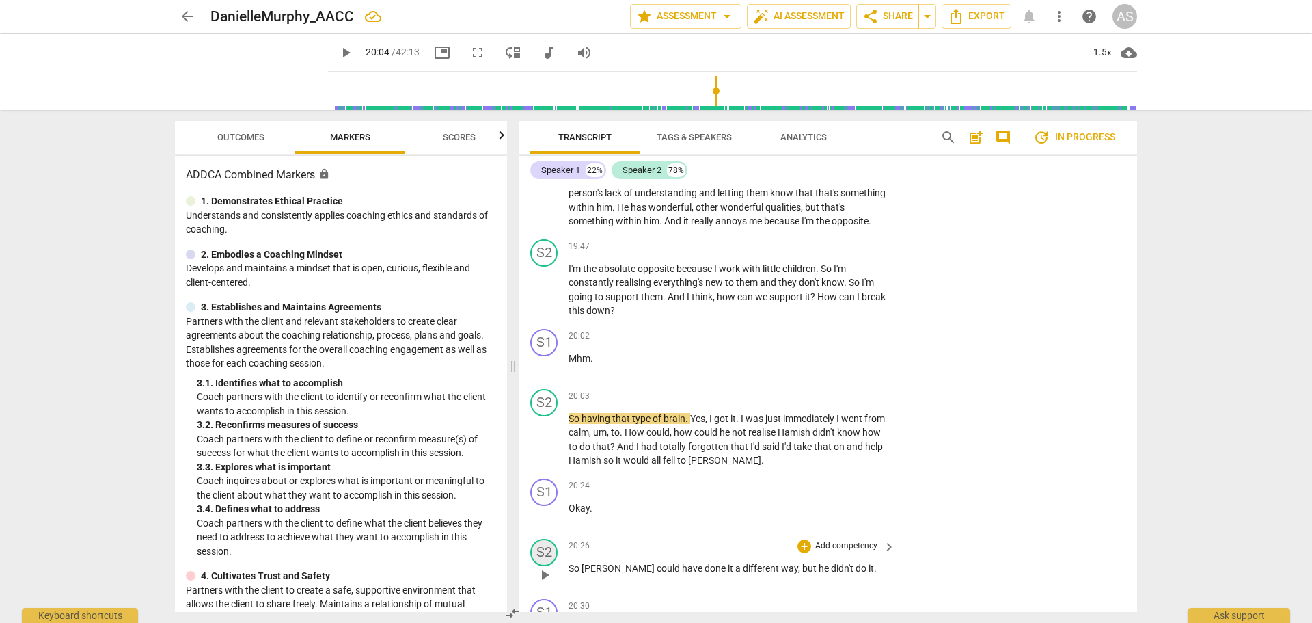
scroll to position [7748, 0]
click at [543, 505] on span "play_arrow" at bounding box center [545, 513] width 16 height 16
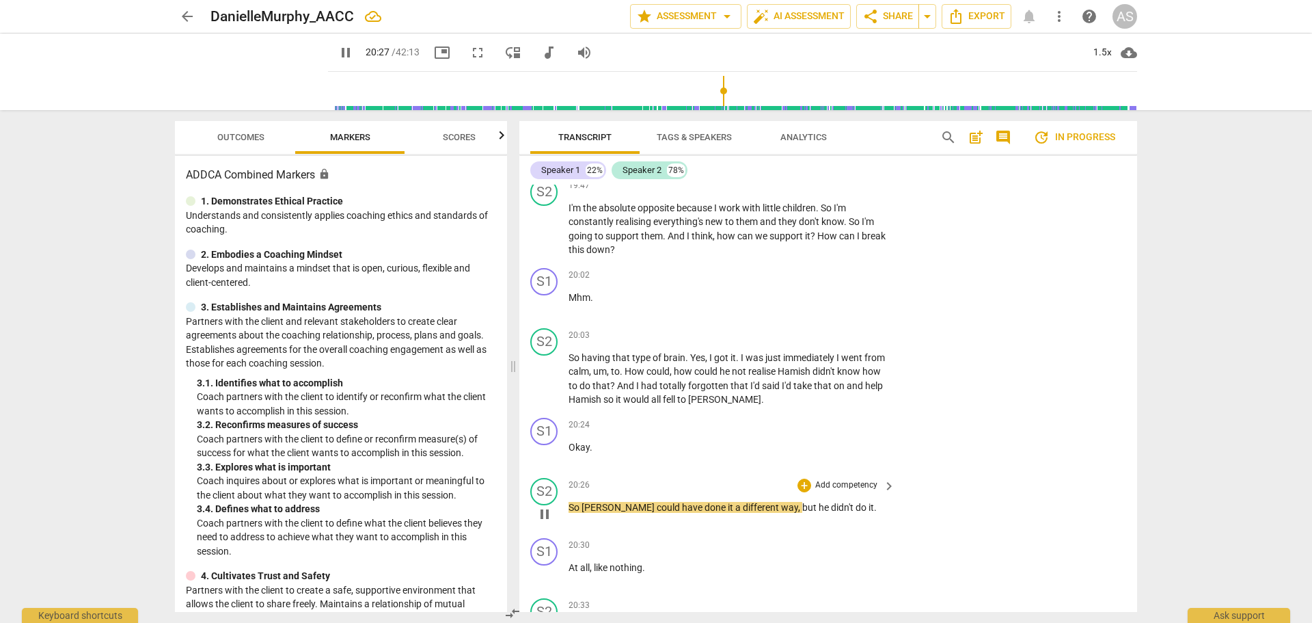
scroll to position [7816, 0]
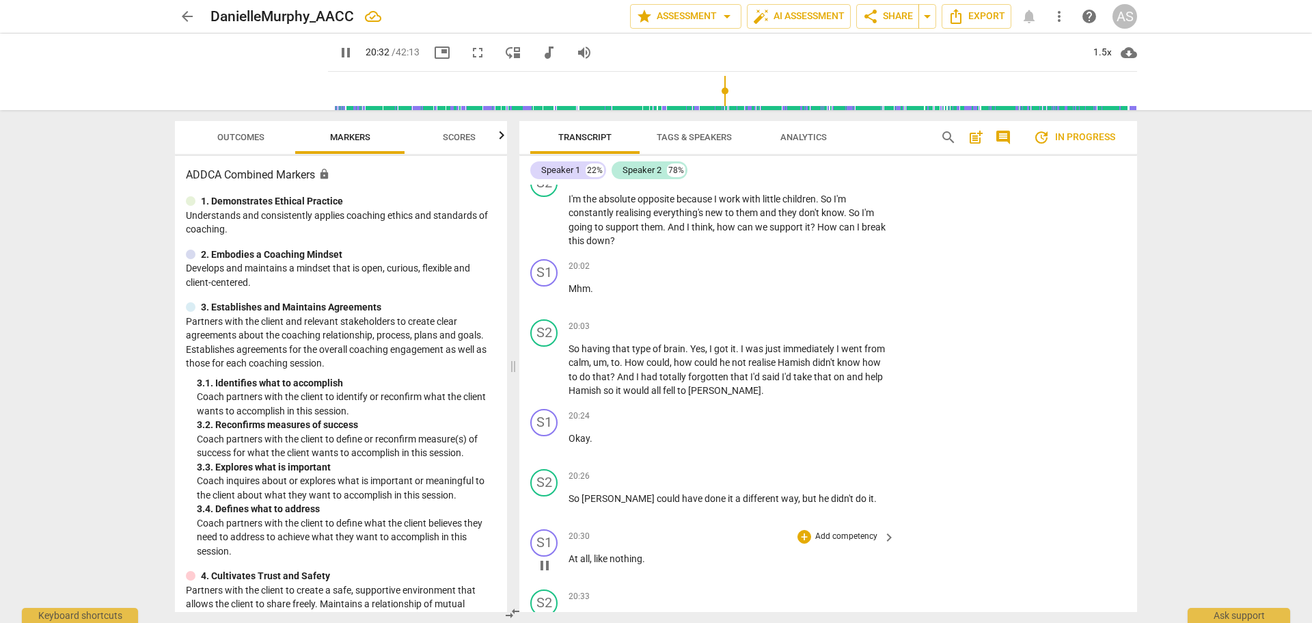
click at [573, 553] on span "At" at bounding box center [575, 558] width 12 height 11
click at [567, 556] on div "play_arrow pause" at bounding box center [551, 565] width 35 height 18
click at [571, 553] on span "At" at bounding box center [575, 558] width 12 height 11
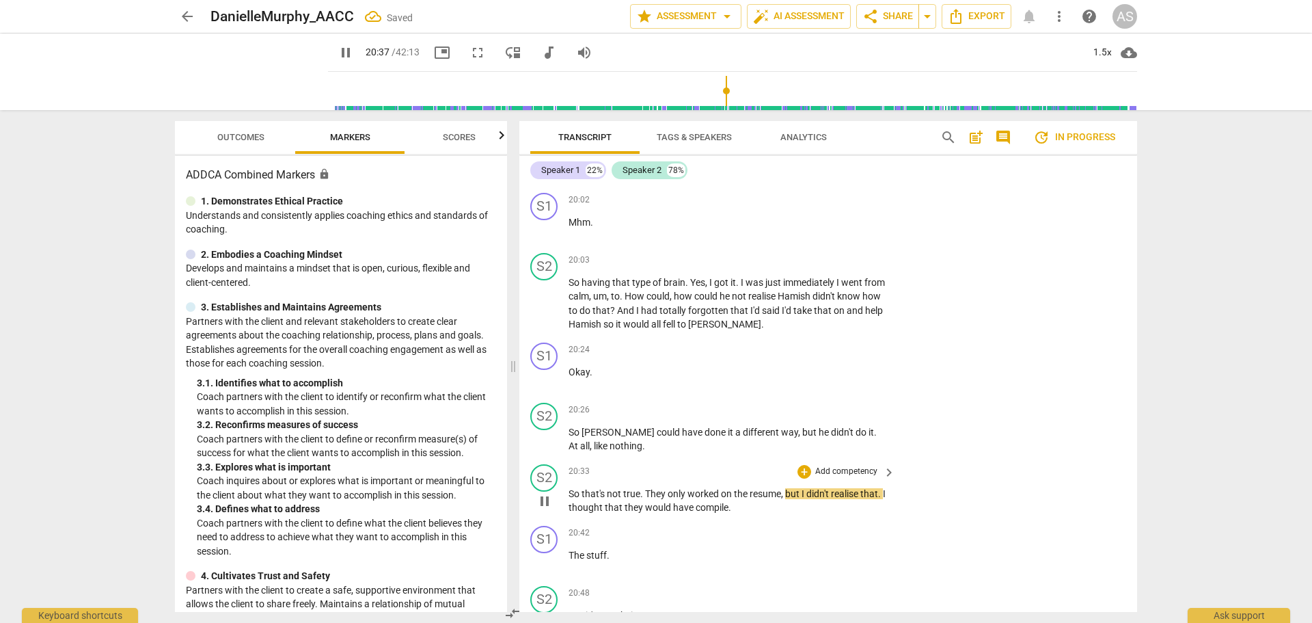
scroll to position [7885, 0]
click at [571, 547] on span "The" at bounding box center [578, 552] width 18 height 11
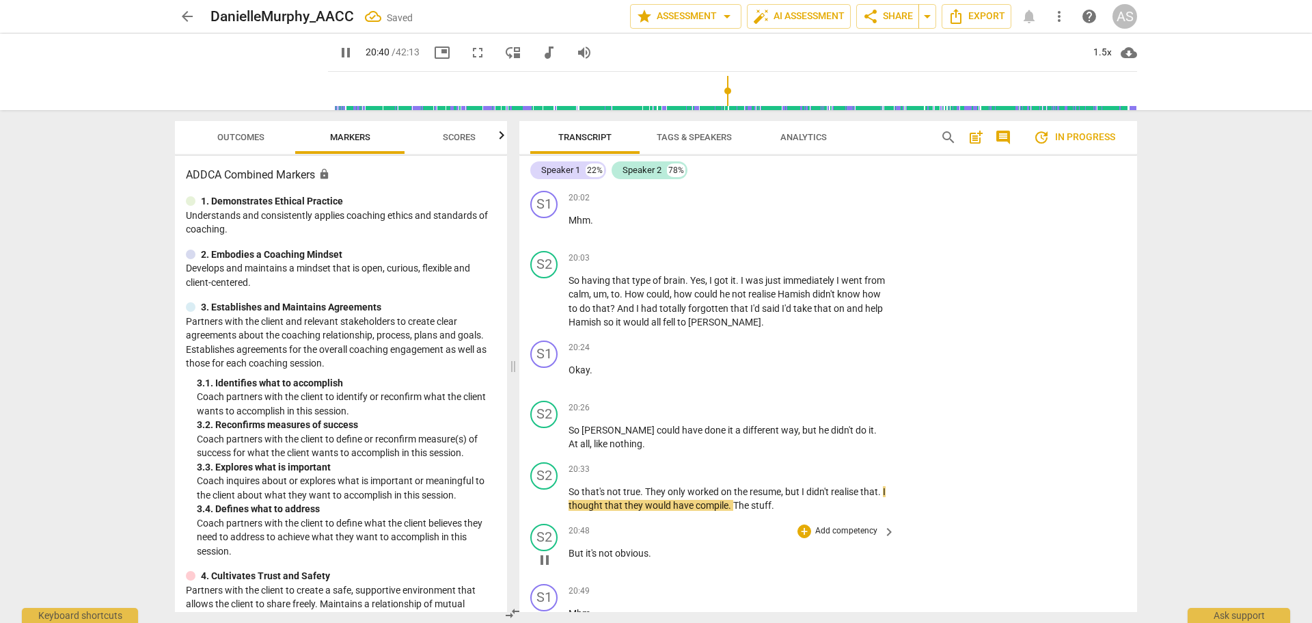
click at [571, 547] on span "But" at bounding box center [577, 552] width 17 height 11
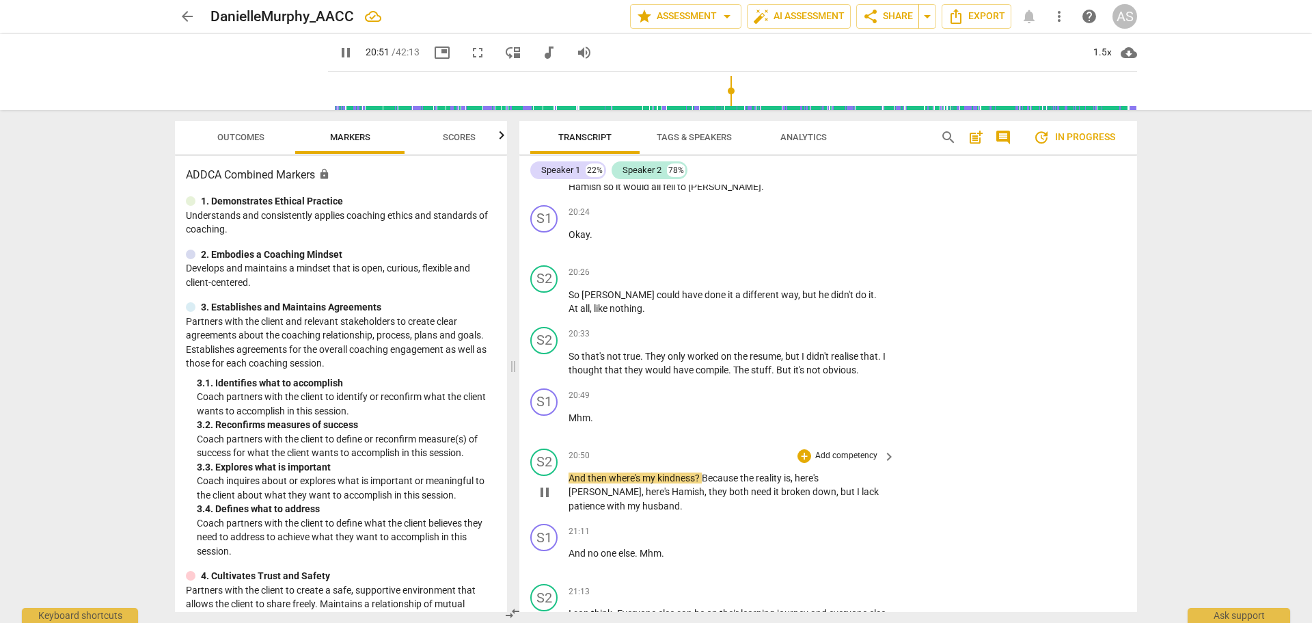
scroll to position [8021, 0]
click at [571, 546] on span "And" at bounding box center [578, 551] width 19 height 11
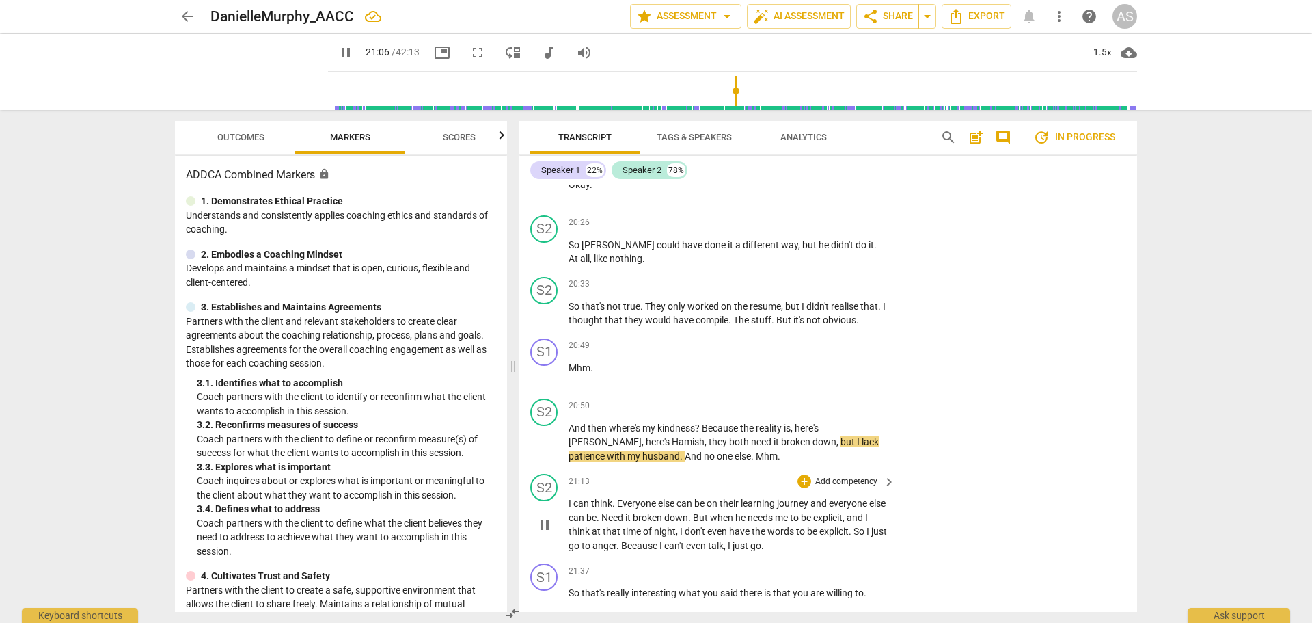
scroll to position [8090, 0]
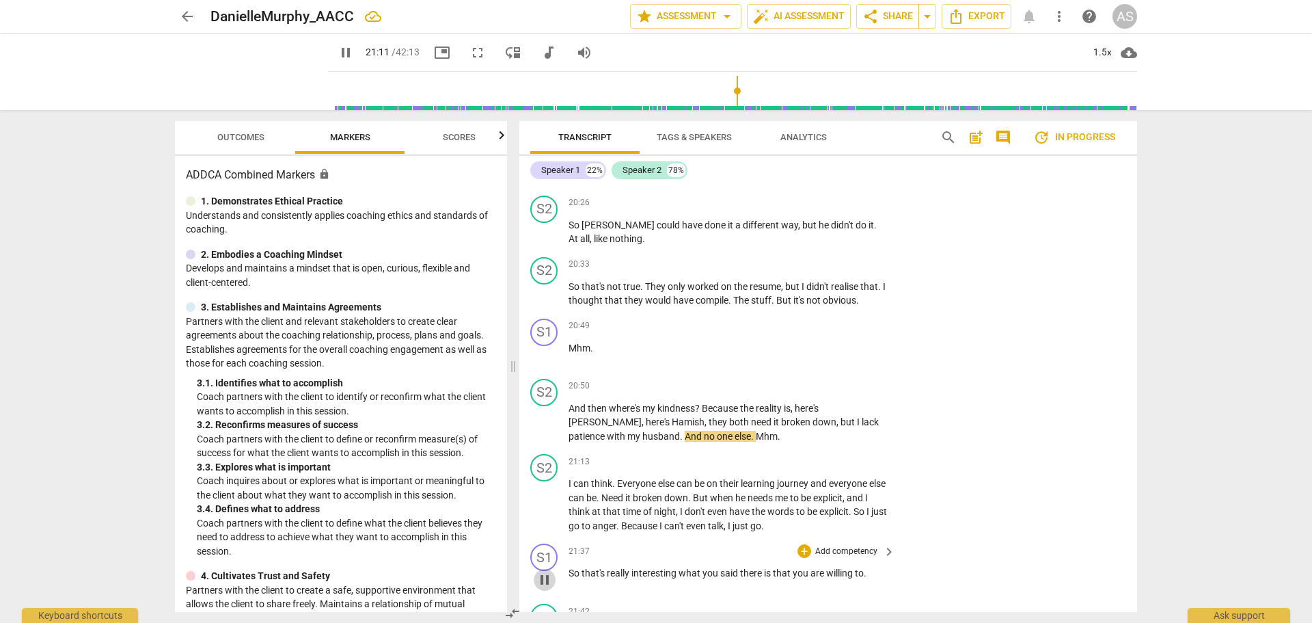
click at [546, 571] on span "pause" at bounding box center [545, 579] width 16 height 16
click at [543, 571] on span "play_arrow" at bounding box center [545, 579] width 16 height 16
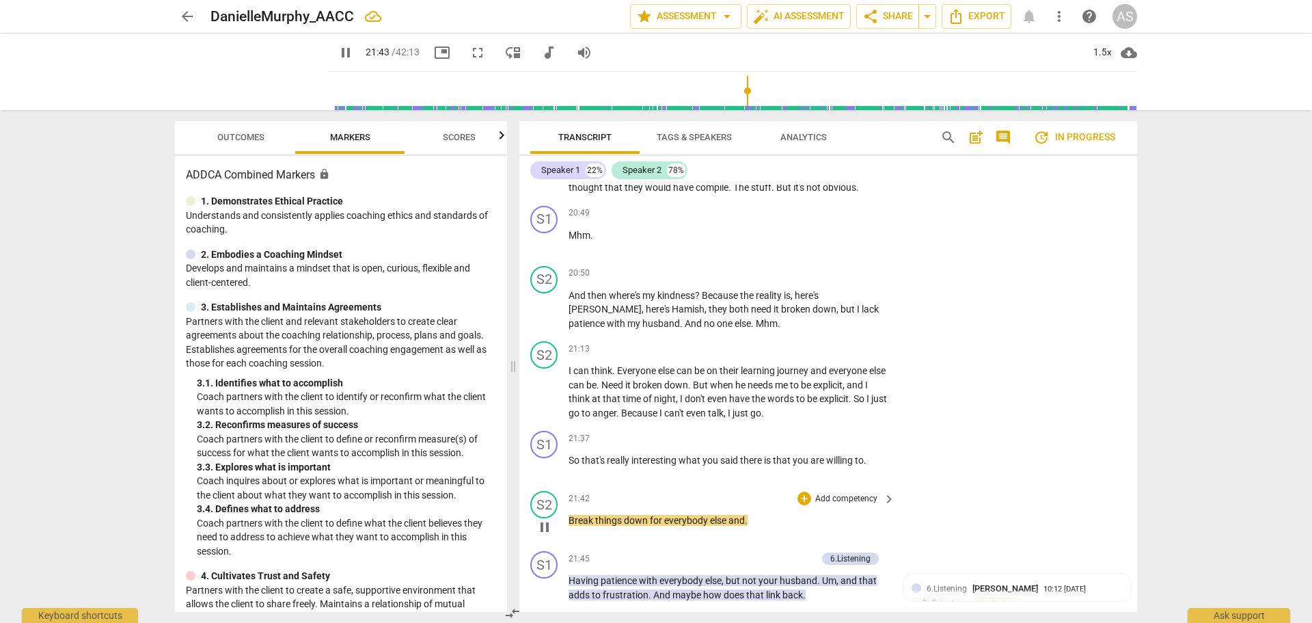
scroll to position [8226, 0]
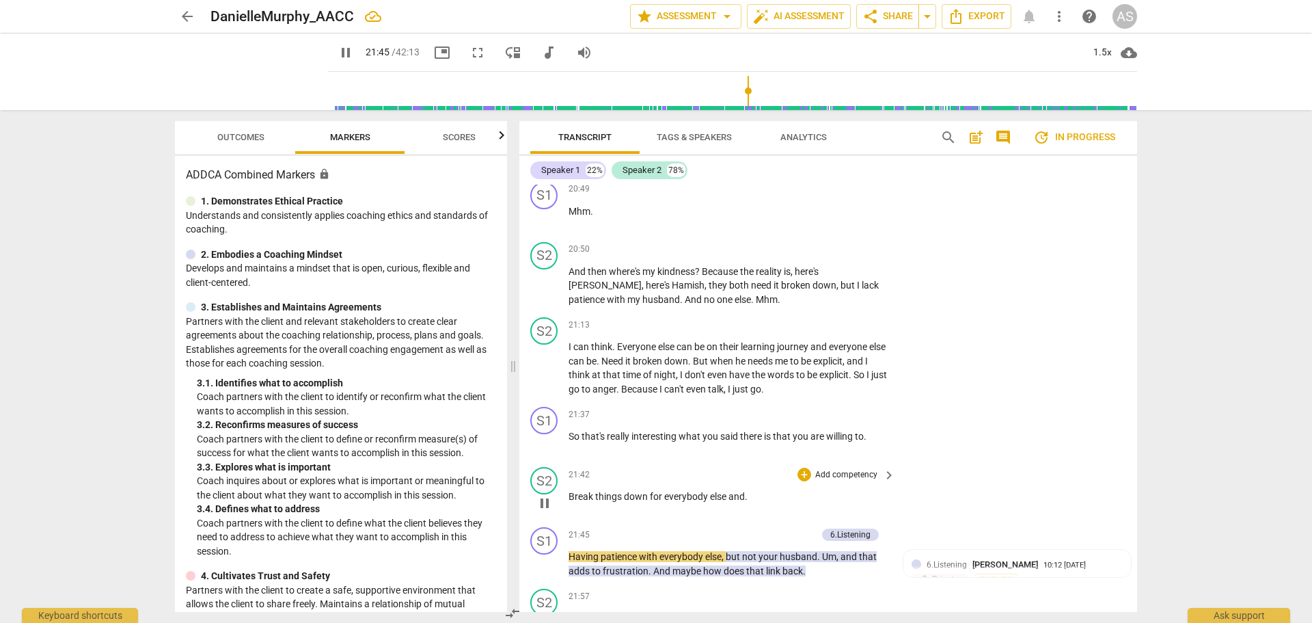
drag, startPoint x: 539, startPoint y: 470, endPoint x: 547, endPoint y: 474, distance: 9.8
click at [539, 495] on span "pause" at bounding box center [545, 503] width 16 height 16
click at [569, 491] on span "Break" at bounding box center [582, 496] width 27 height 11
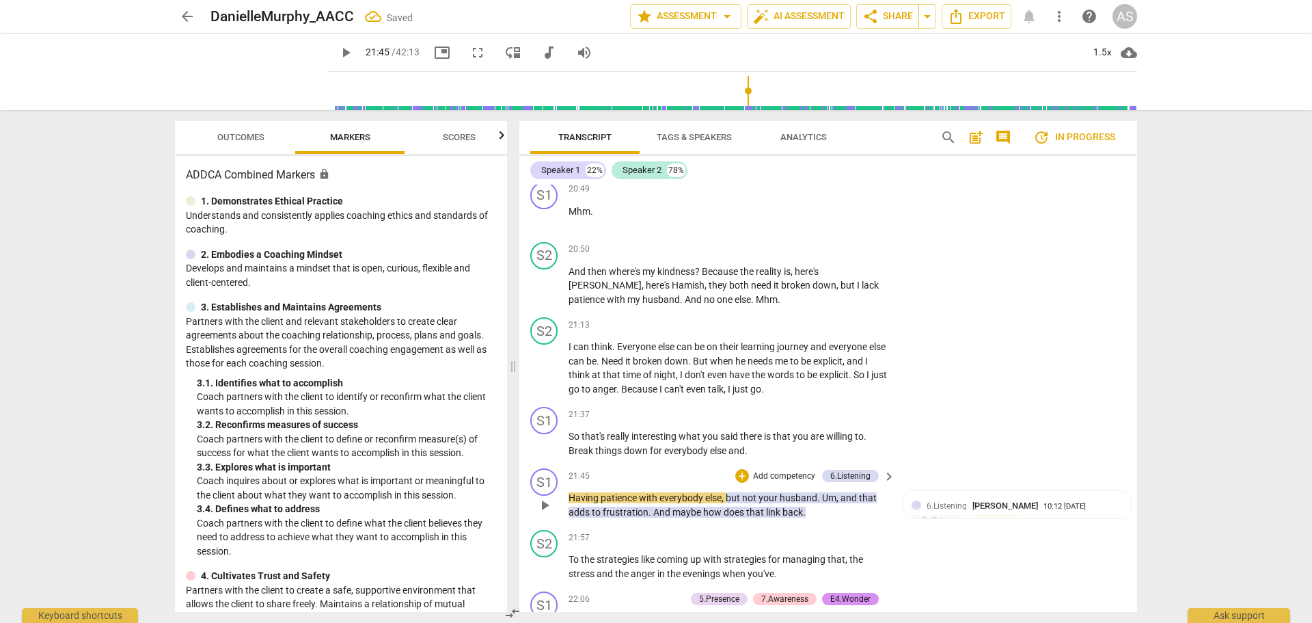
click at [569, 492] on span "Having" at bounding box center [585, 497] width 32 height 11
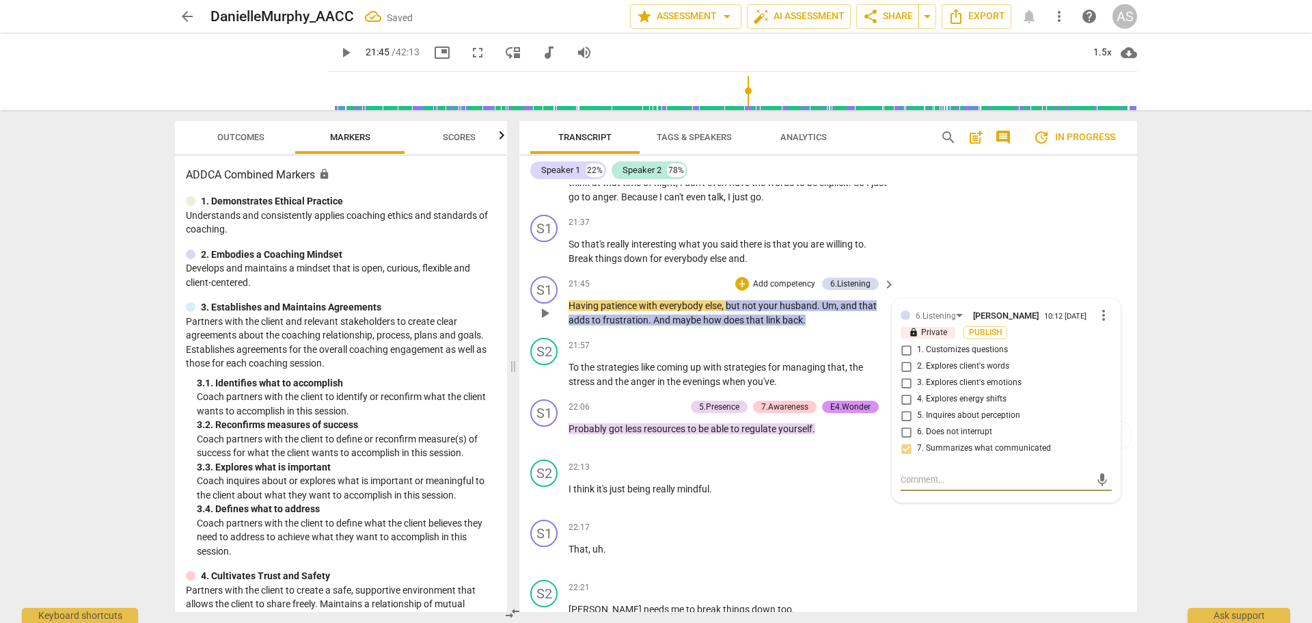
scroll to position [8395, 0]
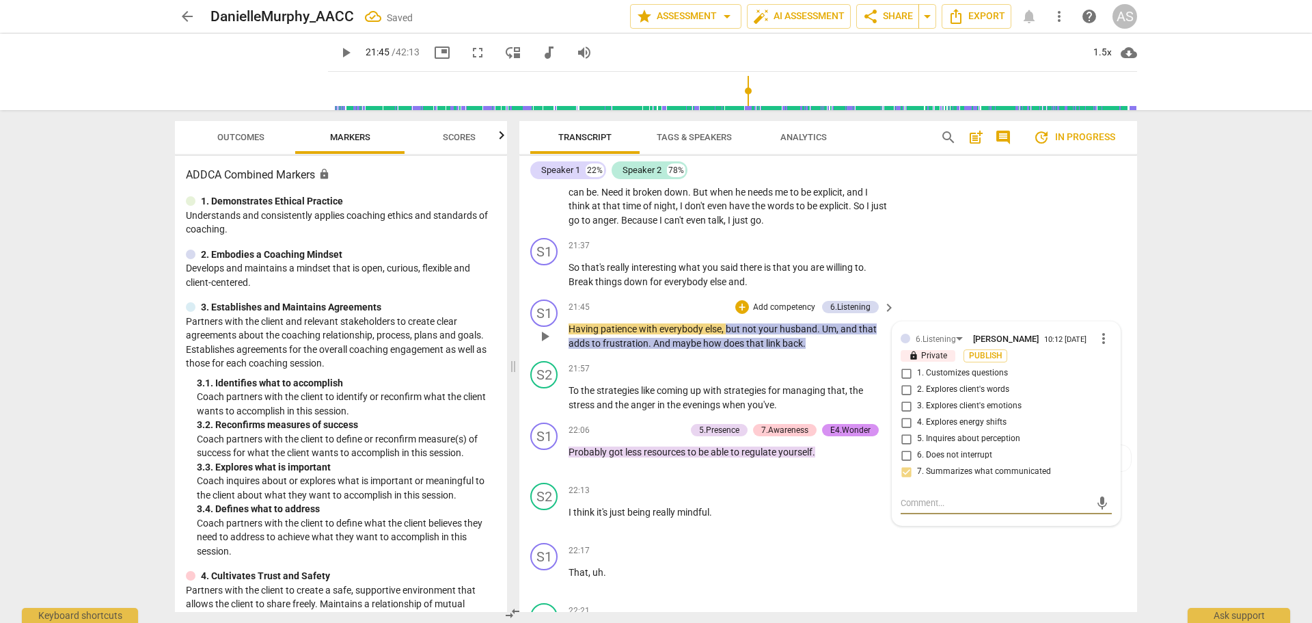
click at [572, 323] on span "Having" at bounding box center [585, 328] width 32 height 11
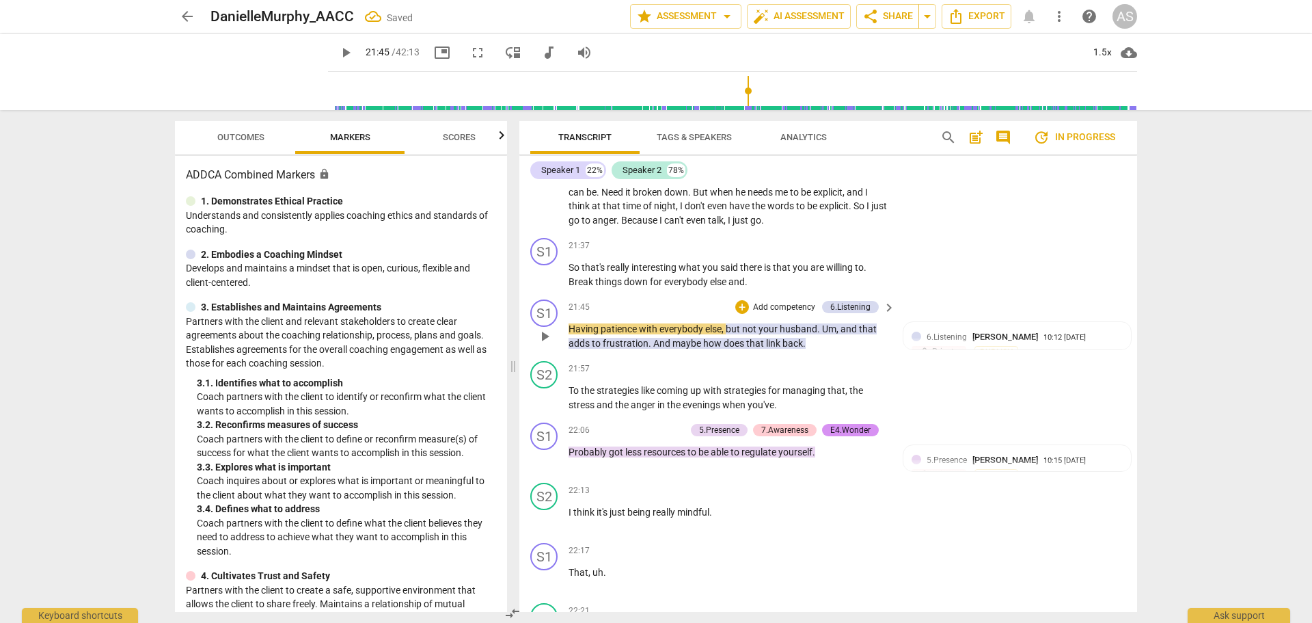
click at [566, 327] on div "play_arrow pause" at bounding box center [551, 336] width 35 height 19
click at [570, 323] on span "Having" at bounding box center [585, 328] width 32 height 11
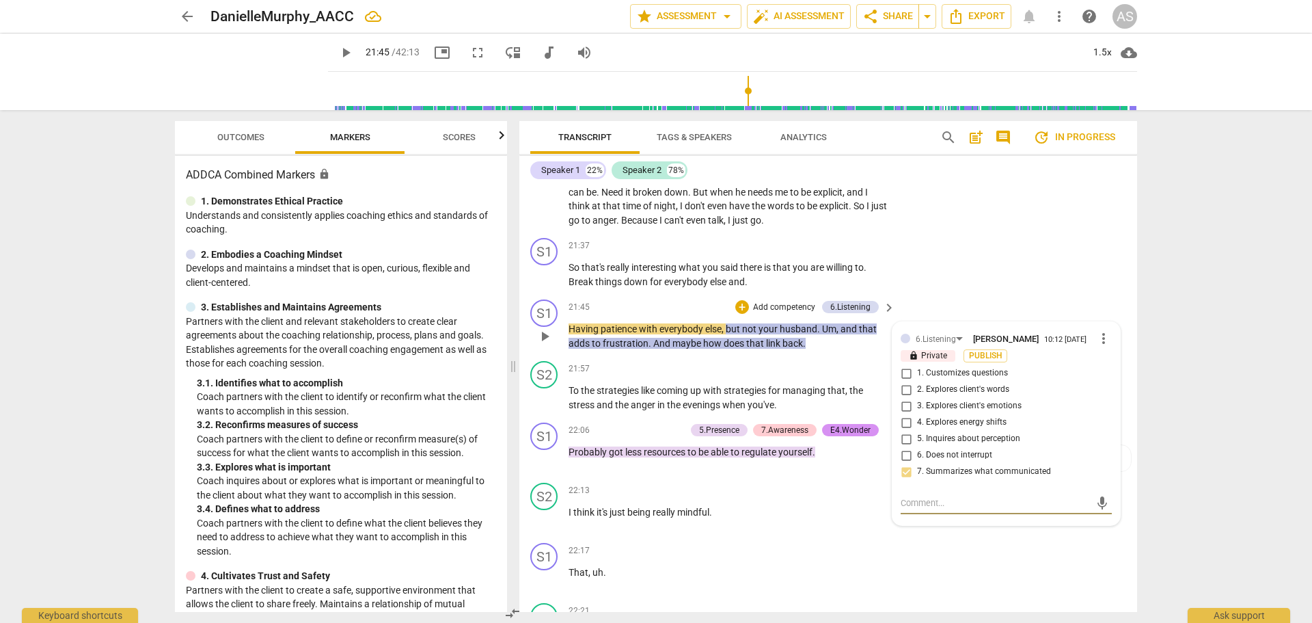
click at [572, 323] on span "Having" at bounding box center [585, 328] width 32 height 11
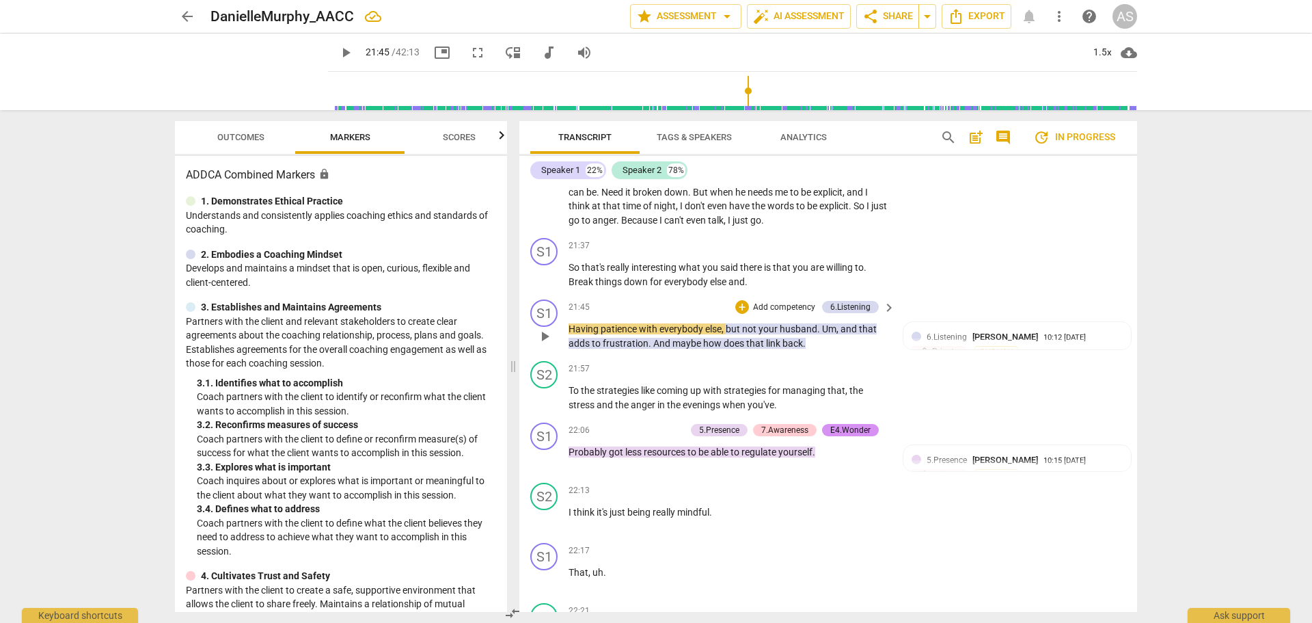
click at [570, 323] on span "Having" at bounding box center [585, 328] width 32 height 11
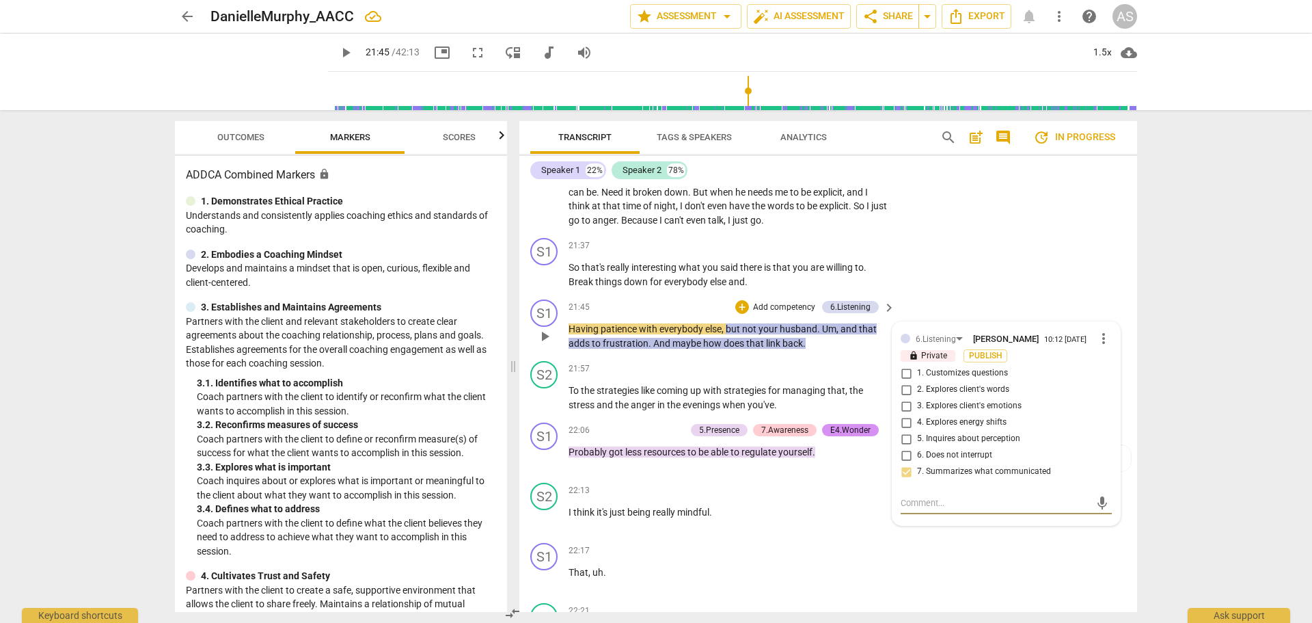
click at [547, 328] on span "play_arrow" at bounding box center [545, 336] width 16 height 16
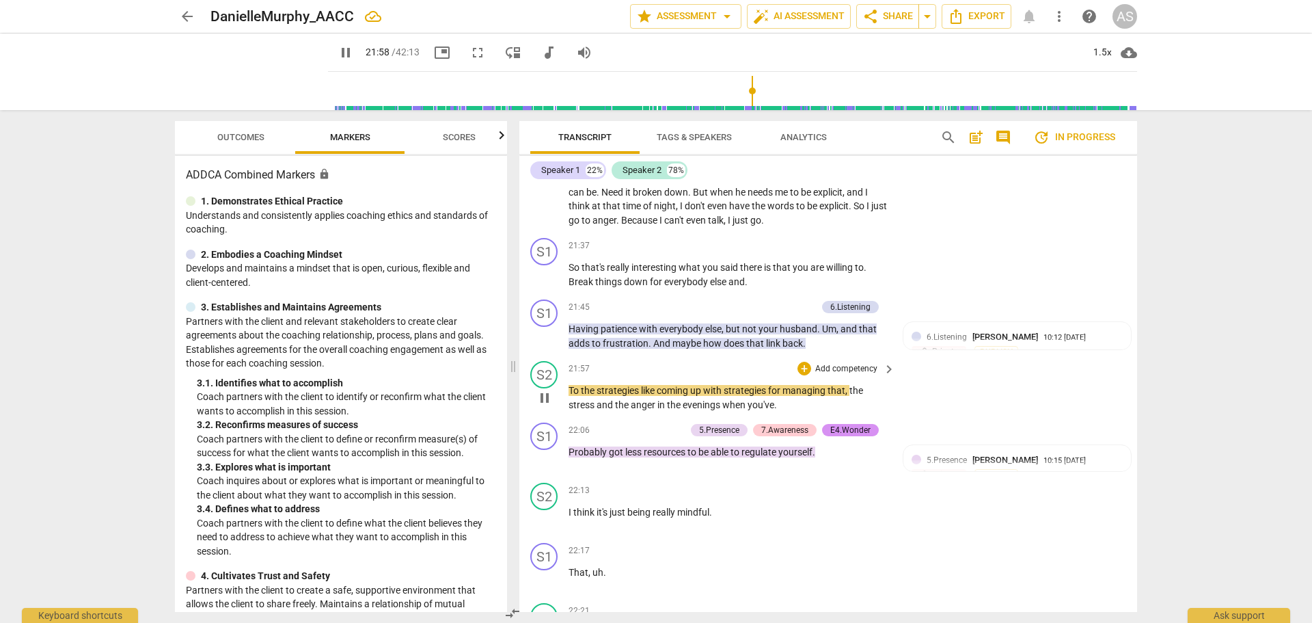
click at [546, 328] on span "pause" at bounding box center [545, 336] width 16 height 16
click at [569, 385] on span "To" at bounding box center [575, 390] width 12 height 11
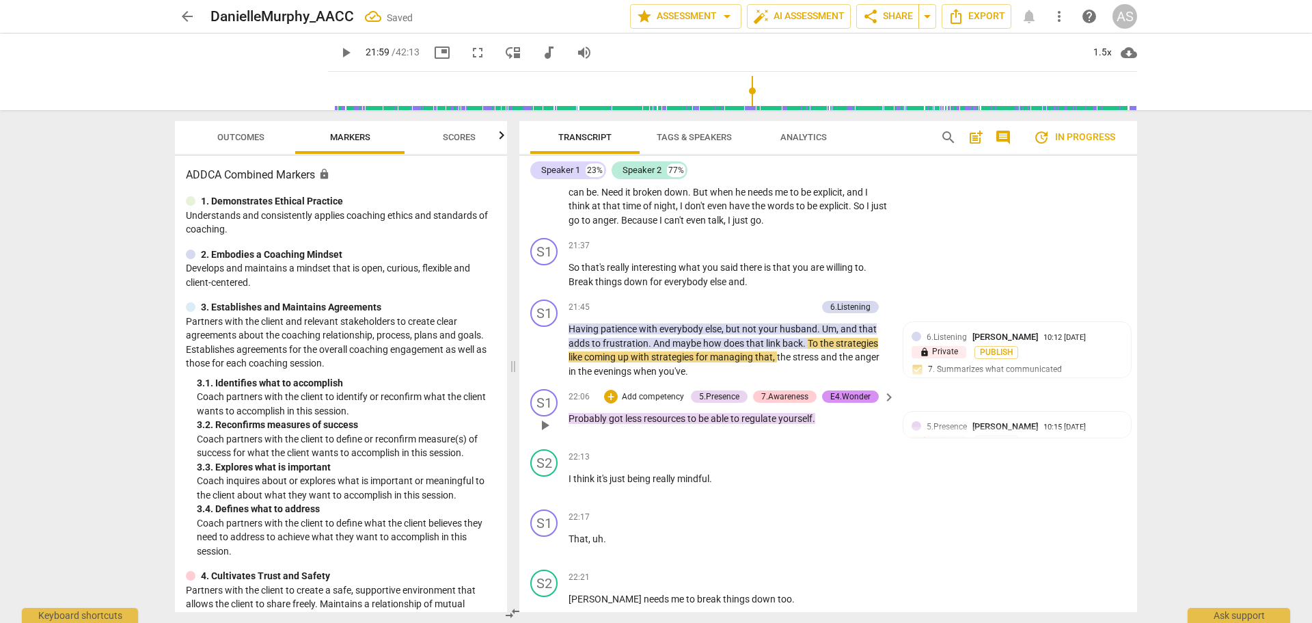
click at [547, 417] on span "play_arrow" at bounding box center [545, 425] width 16 height 16
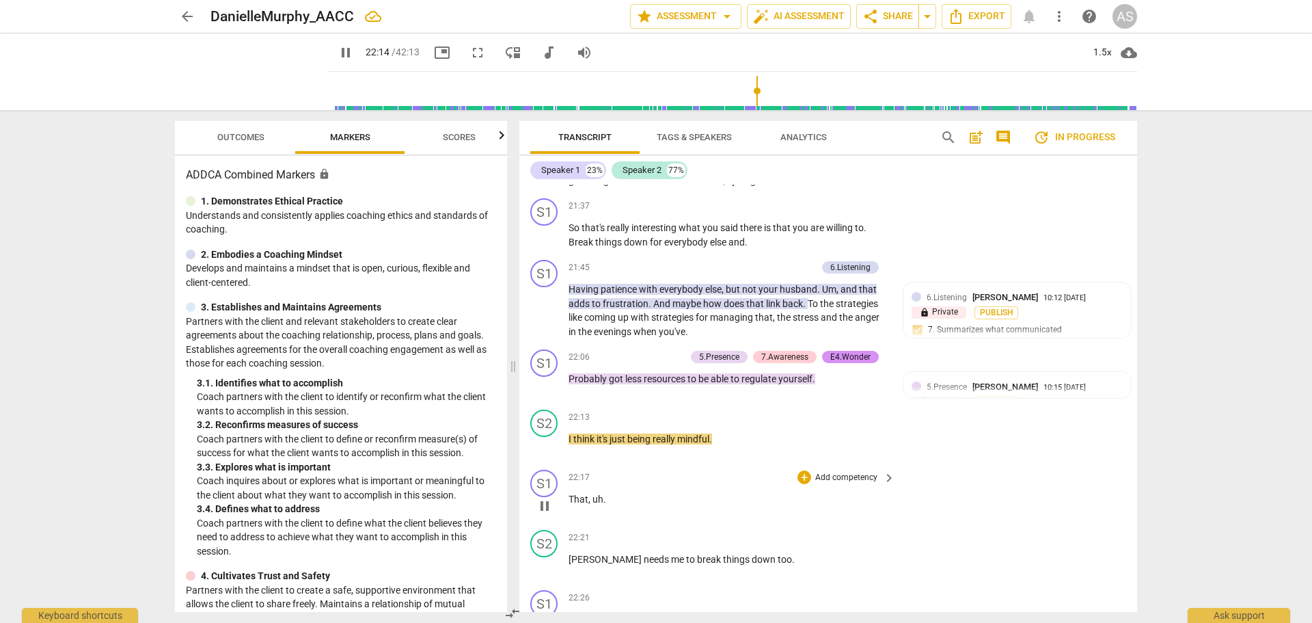
scroll to position [8463, 0]
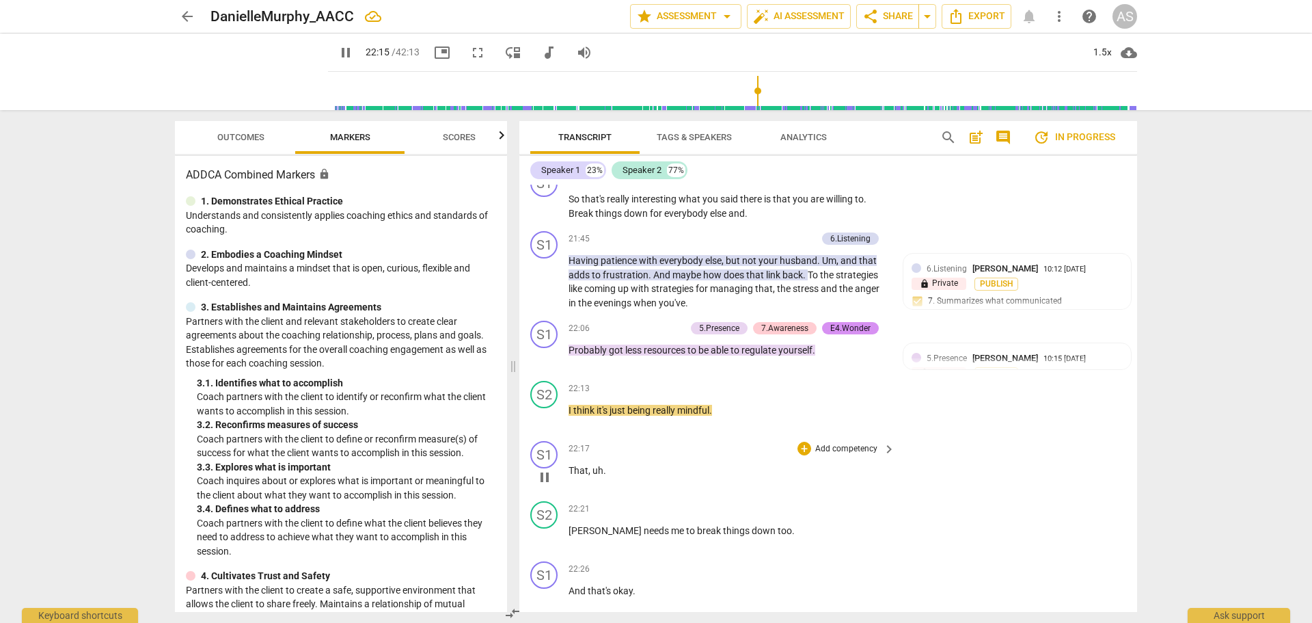
click at [573, 465] on span "That" at bounding box center [579, 470] width 20 height 11
click at [569, 463] on p "That , uh ." at bounding box center [729, 470] width 320 height 14
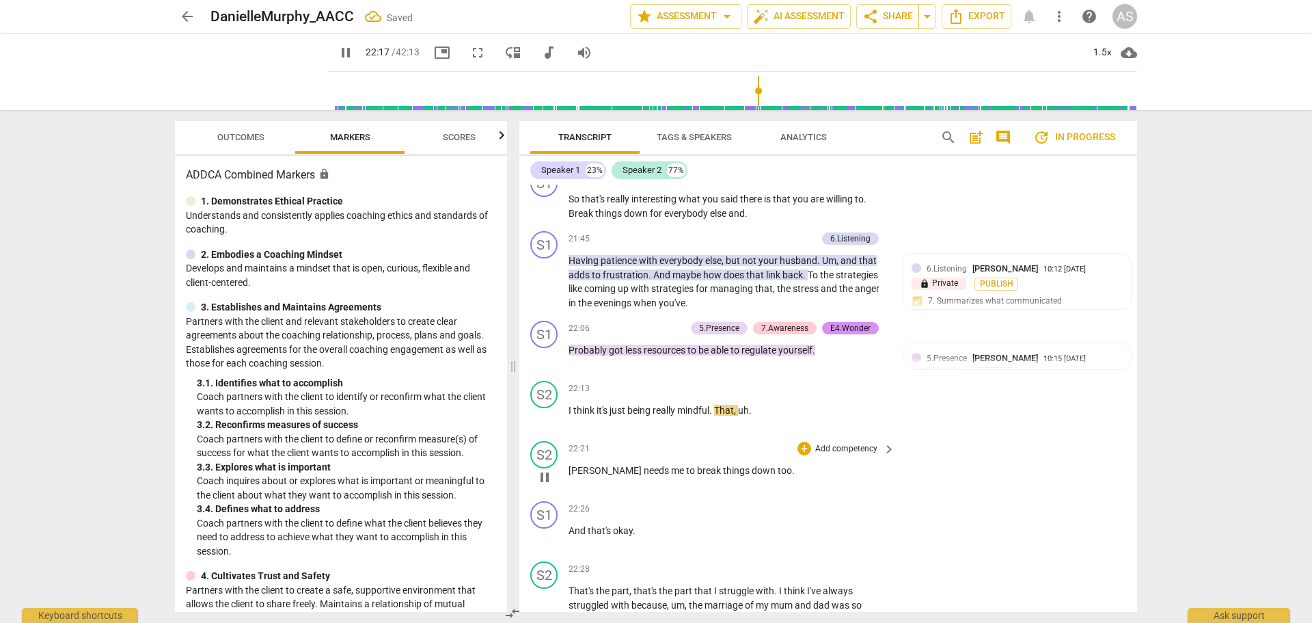
click at [569, 465] on span "[PERSON_NAME]" at bounding box center [606, 470] width 75 height 11
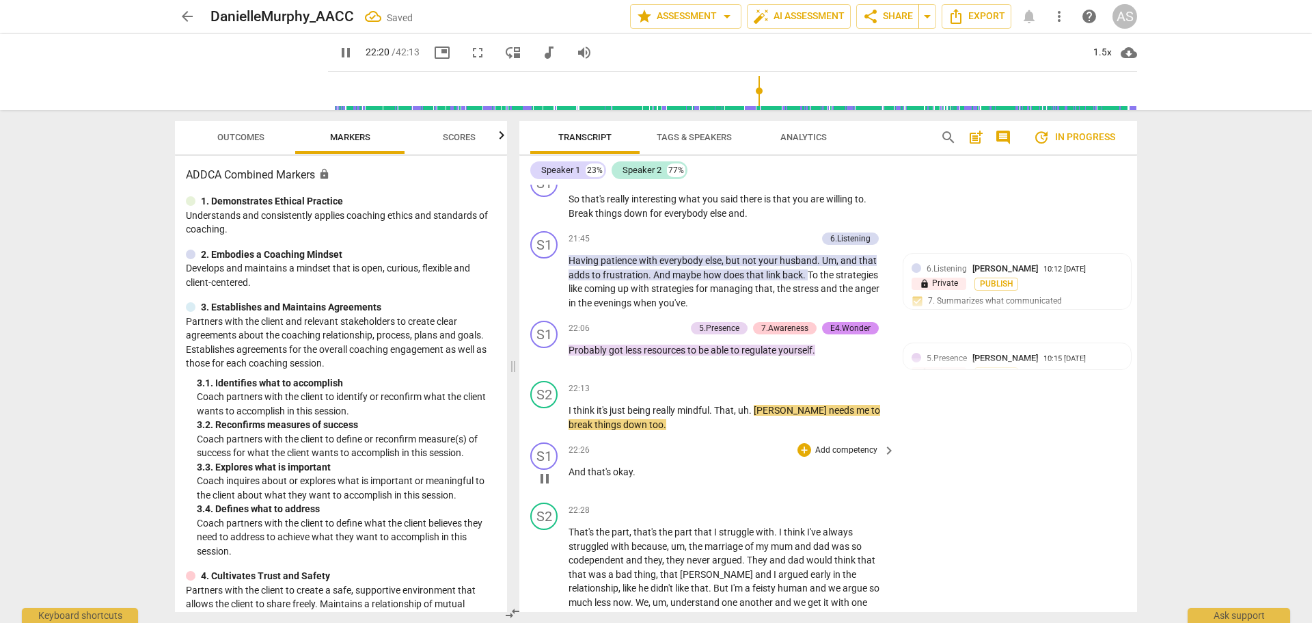
click at [569, 466] on span "And" at bounding box center [578, 471] width 19 height 11
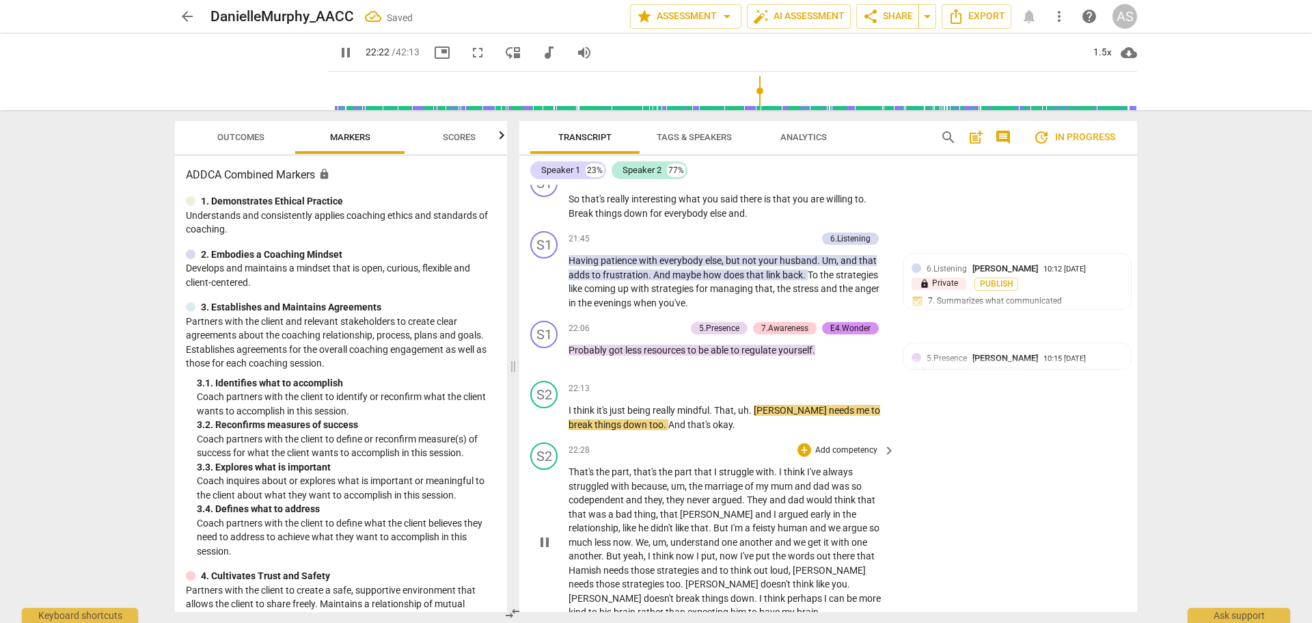
scroll to position [8532, 0]
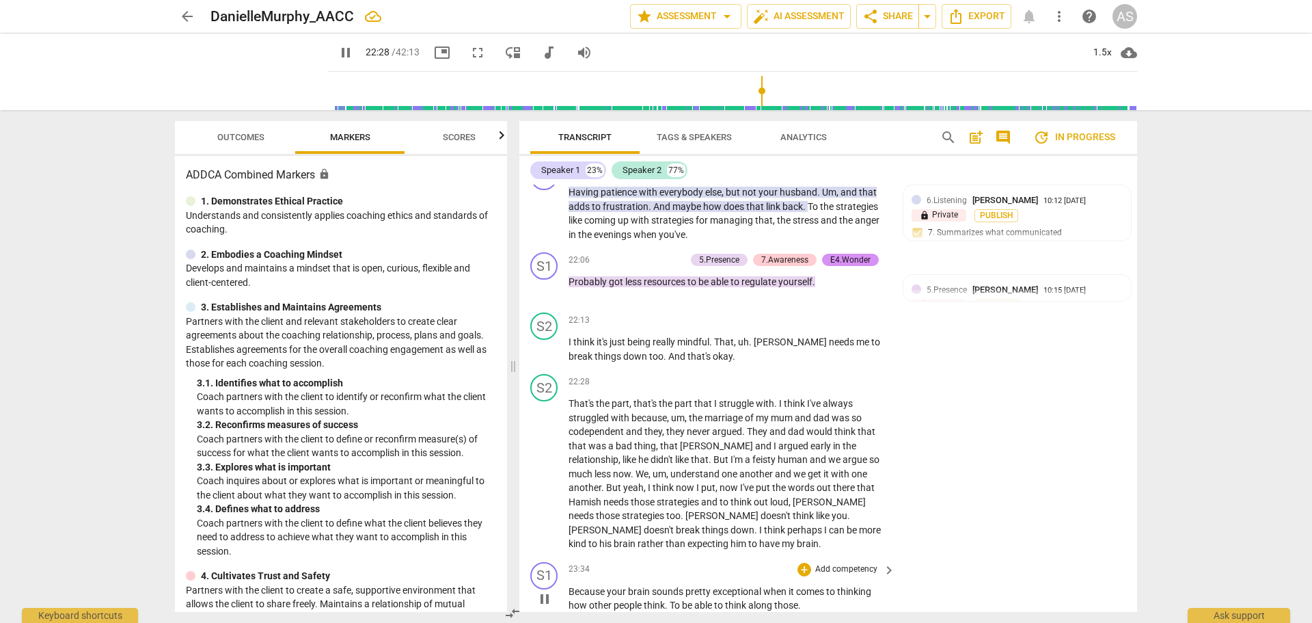
click at [542, 591] on span "pause" at bounding box center [545, 599] width 16 height 16
click at [543, 591] on span "play_arrow" at bounding box center [545, 599] width 16 height 16
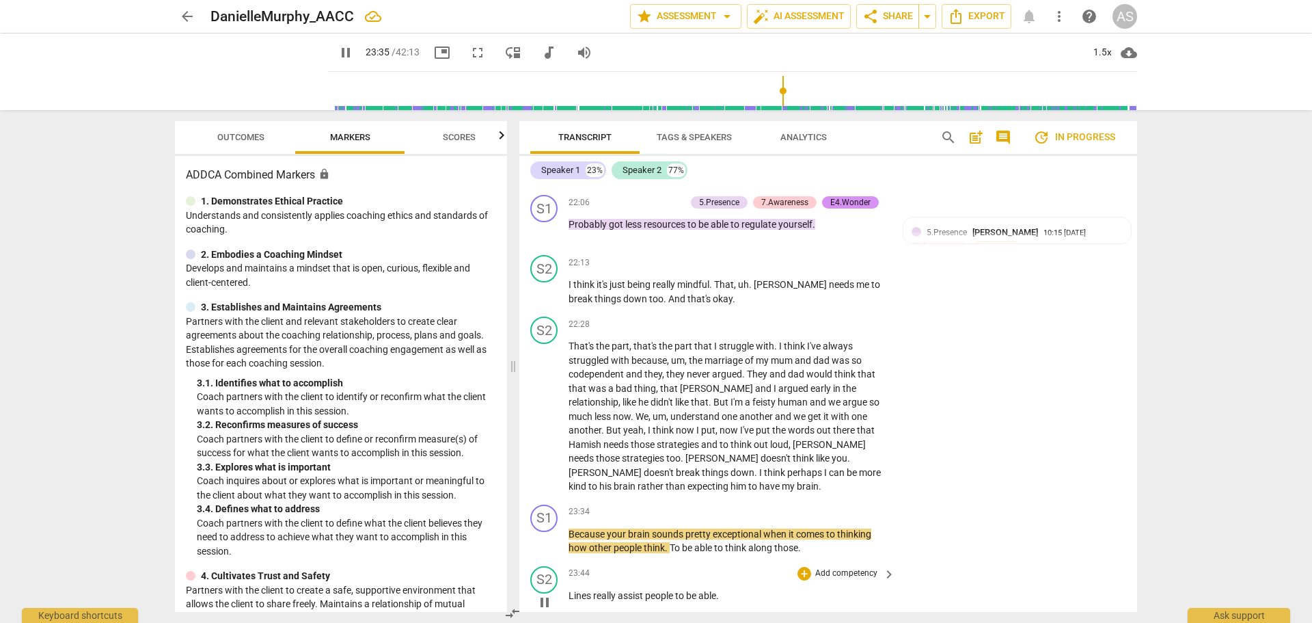
scroll to position [8600, 0]
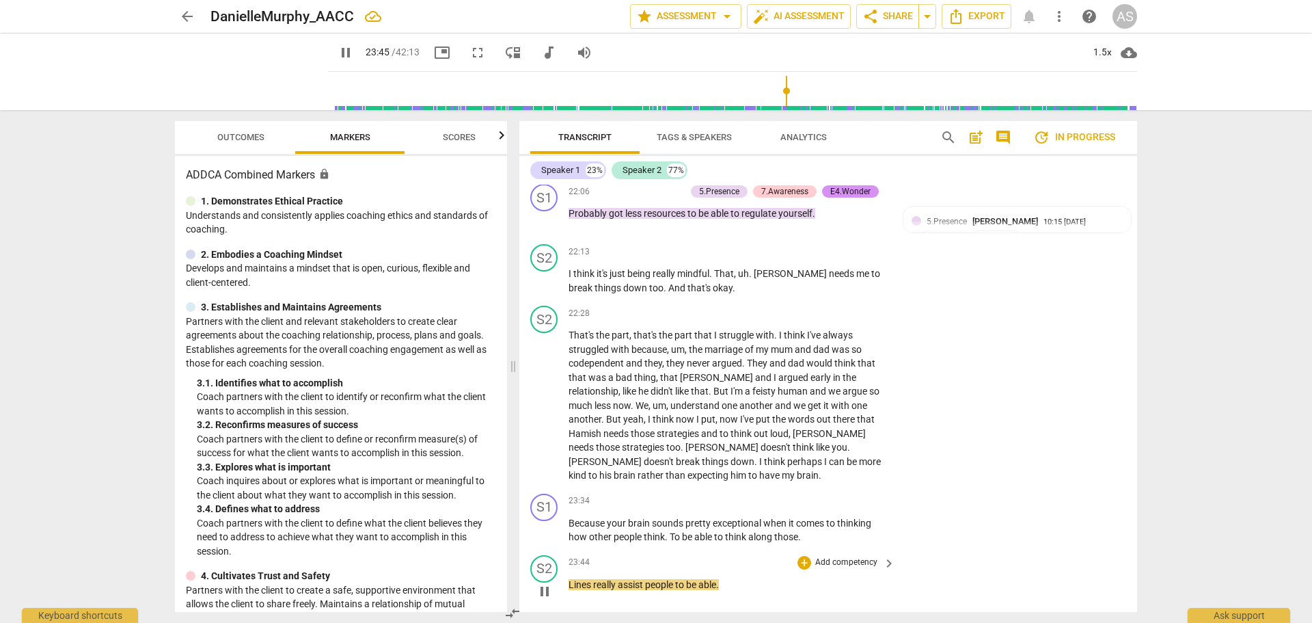
click at [571, 579] on span "Lines" at bounding box center [581, 584] width 25 height 11
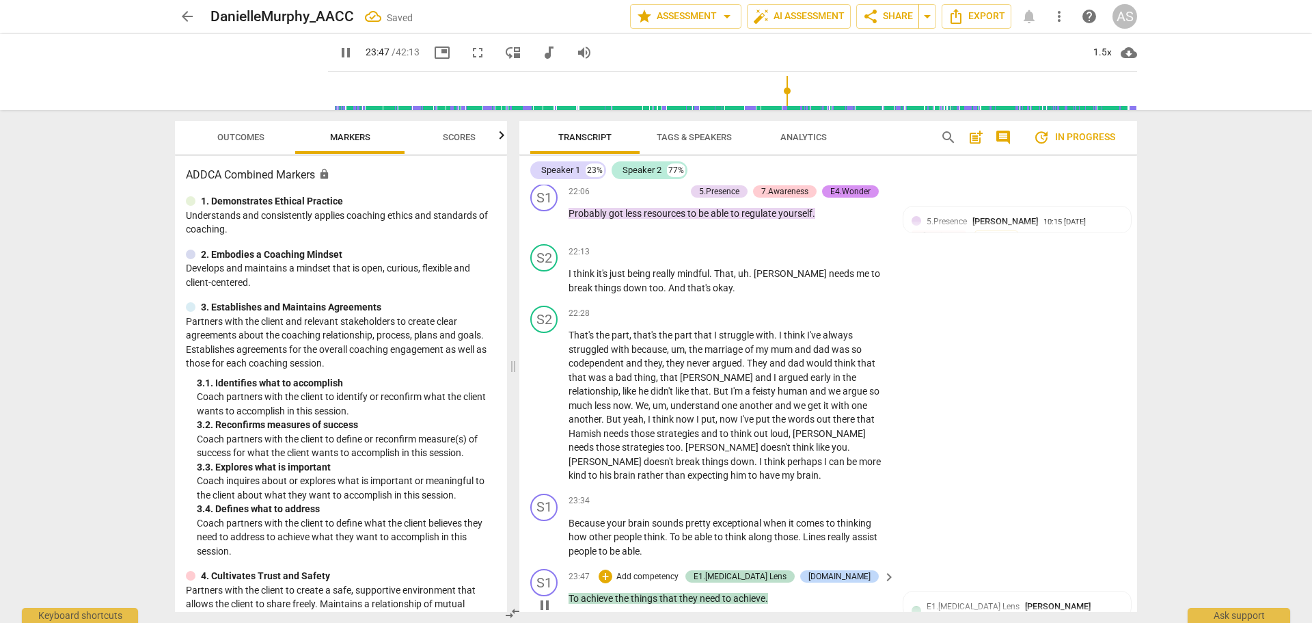
click at [569, 593] on span "To" at bounding box center [575, 598] width 12 height 11
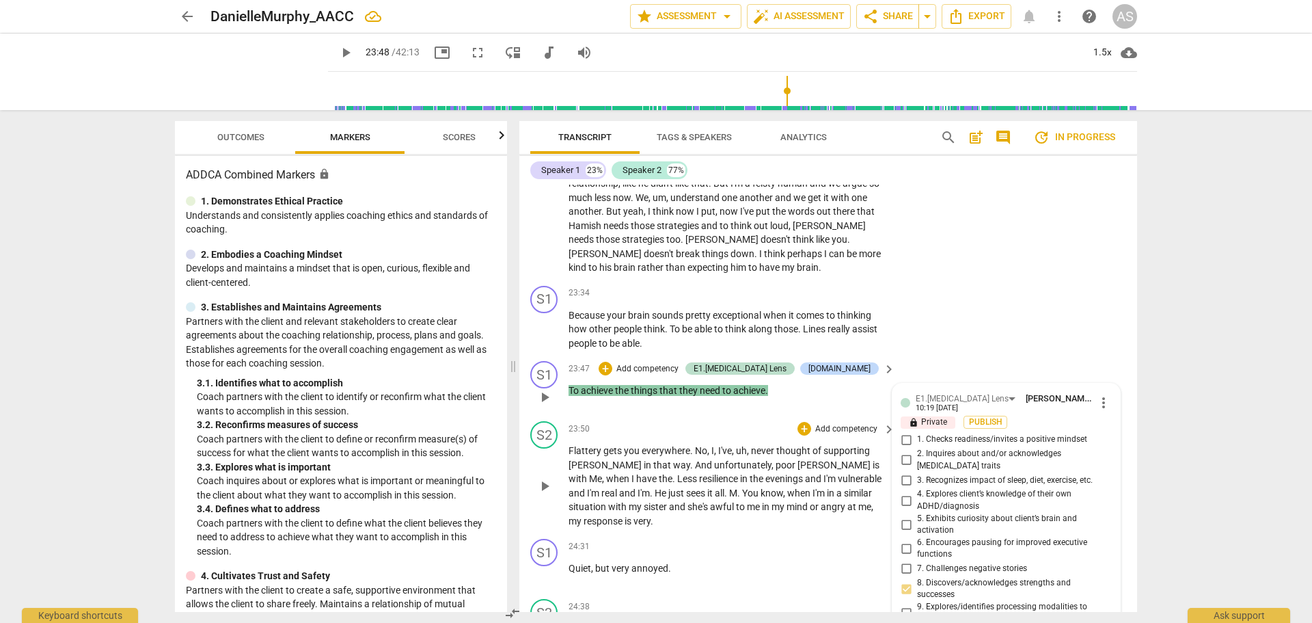
scroll to position [8807, 0]
click at [570, 386] on span "To" at bounding box center [575, 391] width 12 height 11
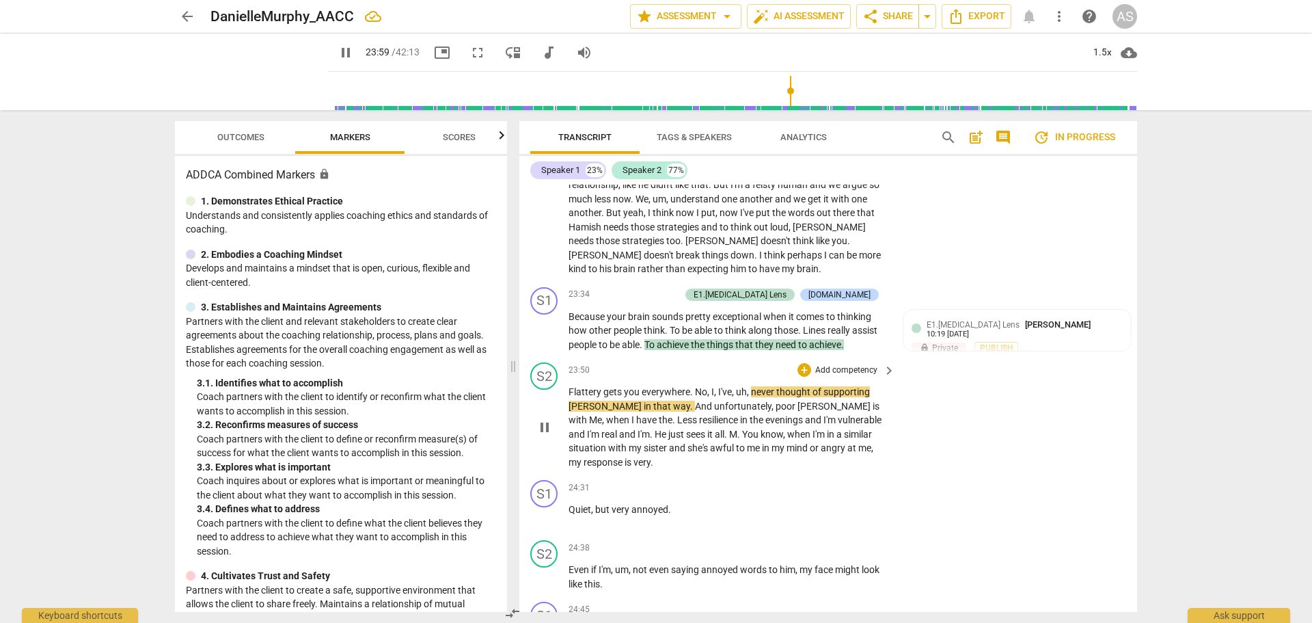
click at [543, 419] on span "pause" at bounding box center [545, 427] width 16 height 16
click at [573, 504] on span "Quiet" at bounding box center [580, 509] width 23 height 11
click at [547, 508] on span "play_arrow" at bounding box center [545, 516] width 16 height 16
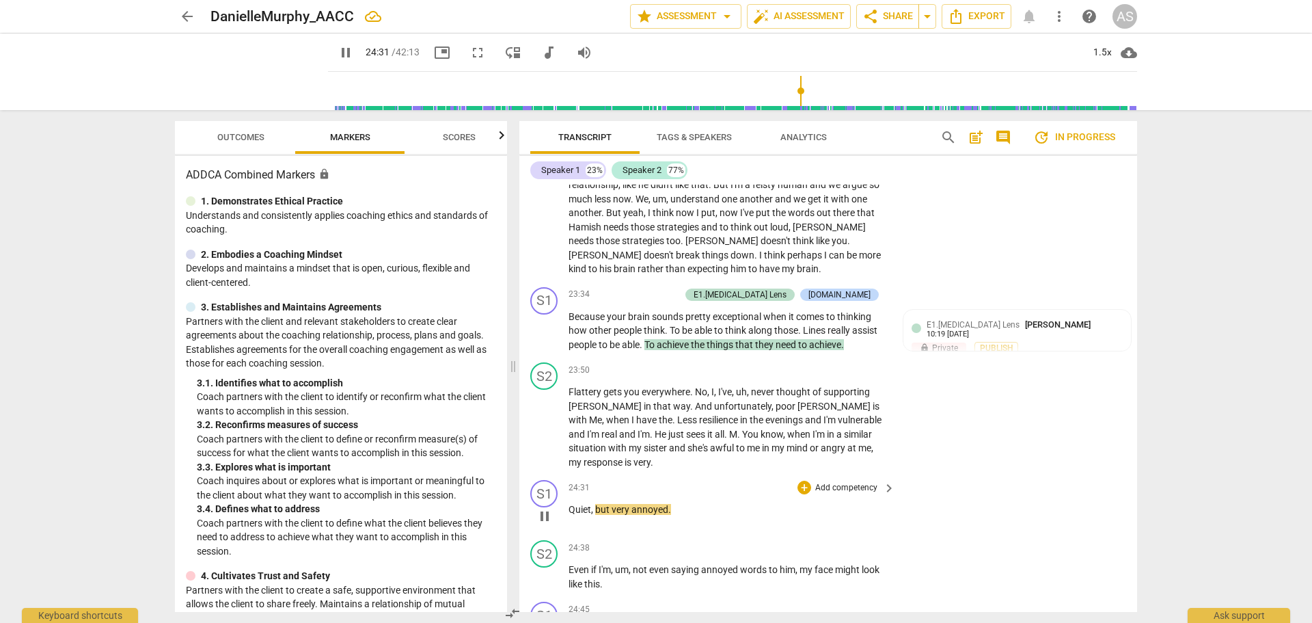
drag, startPoint x: 549, startPoint y: 466, endPoint x: 565, endPoint y: 470, distance: 16.1
click at [549, 508] on span "pause" at bounding box center [545, 516] width 16 height 16
click at [570, 504] on span "Quiet" at bounding box center [580, 509] width 23 height 11
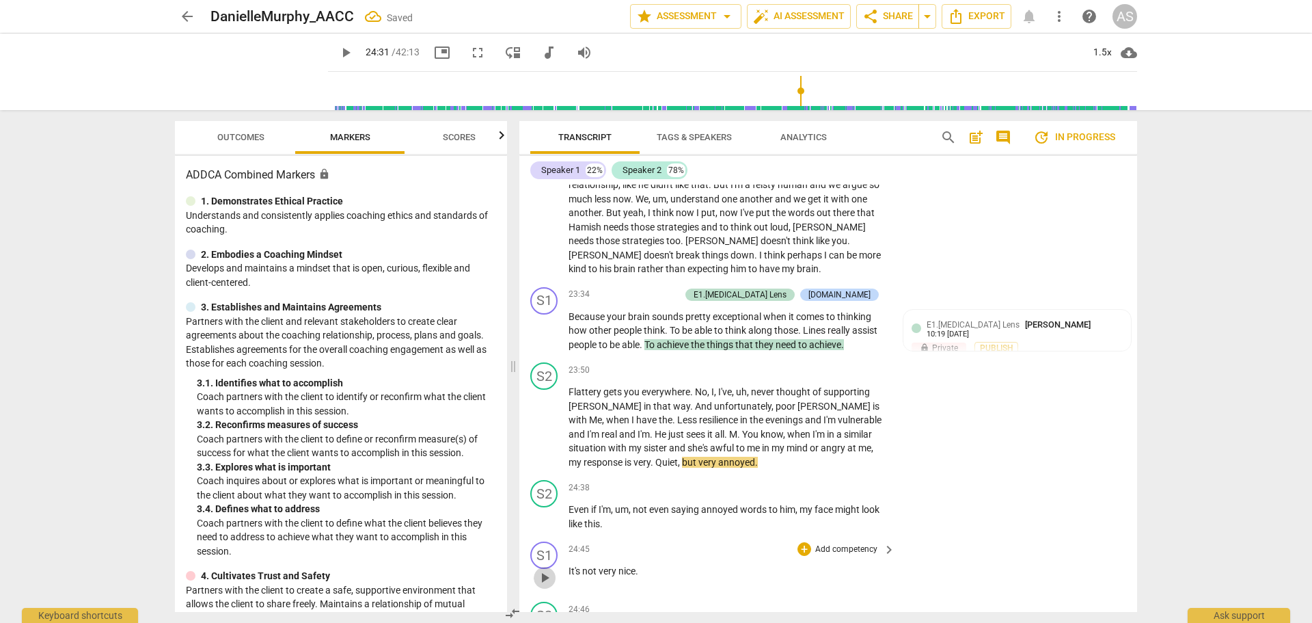
click at [545, 569] on span "play_arrow" at bounding box center [545, 577] width 16 height 16
drag, startPoint x: 543, startPoint y: 528, endPoint x: 562, endPoint y: 530, distance: 18.6
click at [545, 569] on span "pause" at bounding box center [545, 577] width 16 height 16
click at [568, 569] on div "play_arrow pause" at bounding box center [551, 578] width 35 height 18
click at [571, 565] on span "It's" at bounding box center [576, 570] width 14 height 11
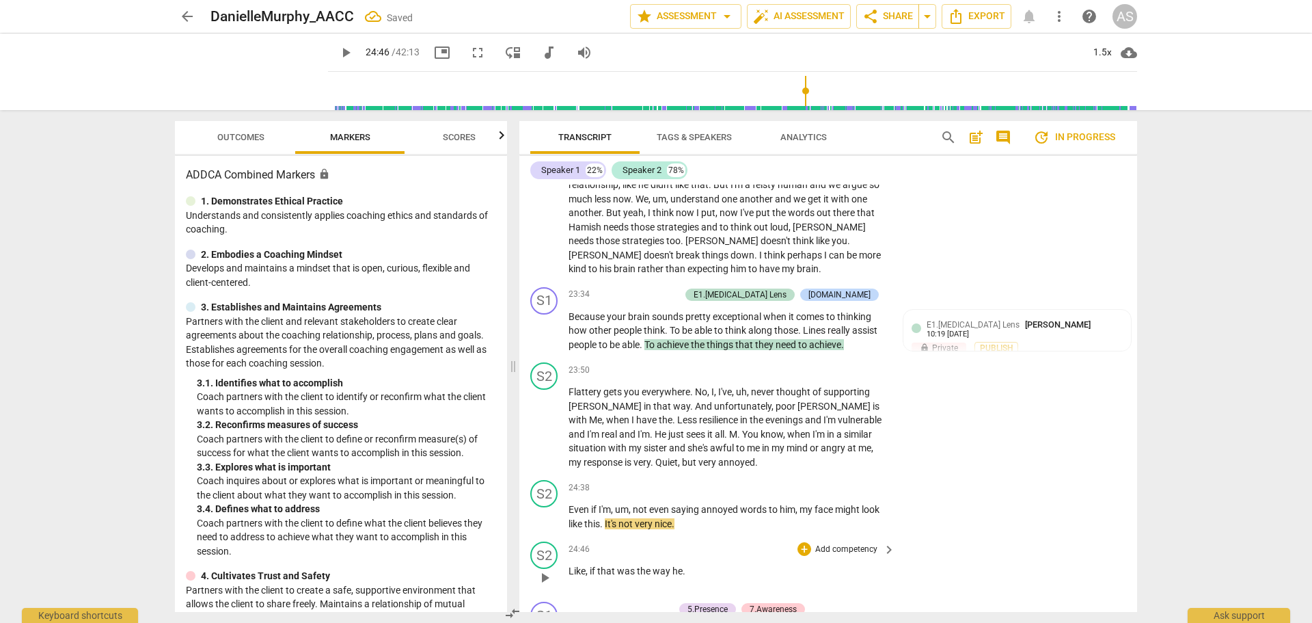
click at [547, 569] on span "play_arrow" at bounding box center [545, 577] width 16 height 16
click at [545, 569] on span "pause" at bounding box center [545, 577] width 16 height 16
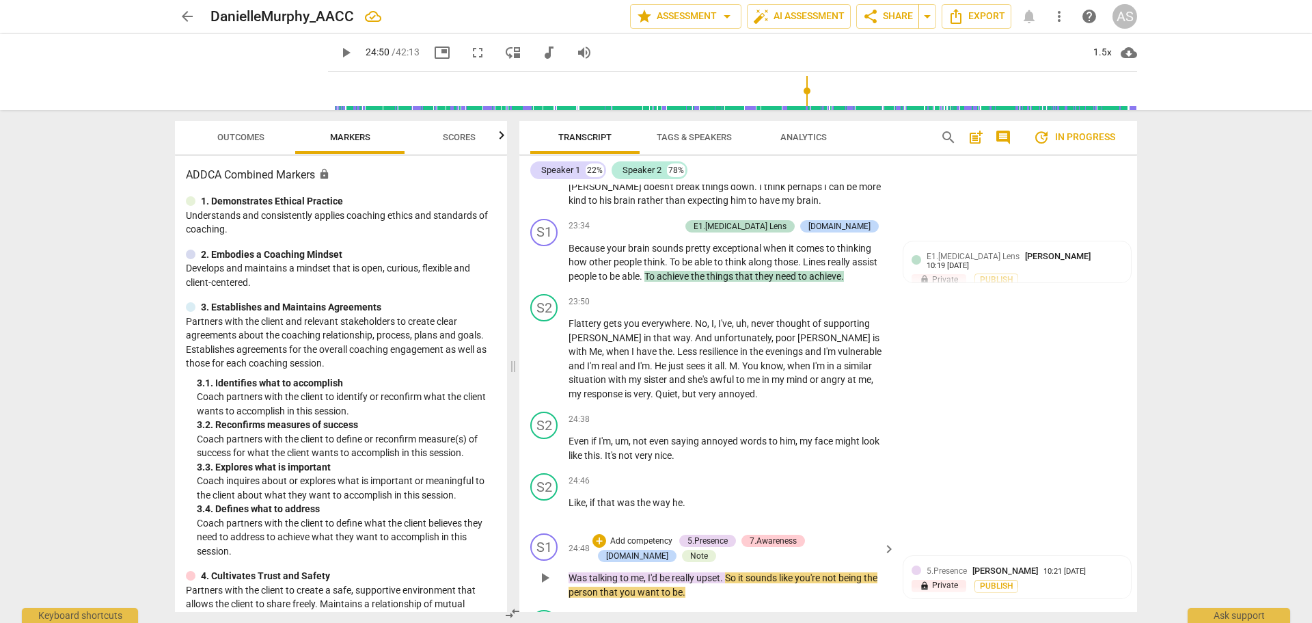
click at [570, 572] on span "Was" at bounding box center [579, 577] width 21 height 11
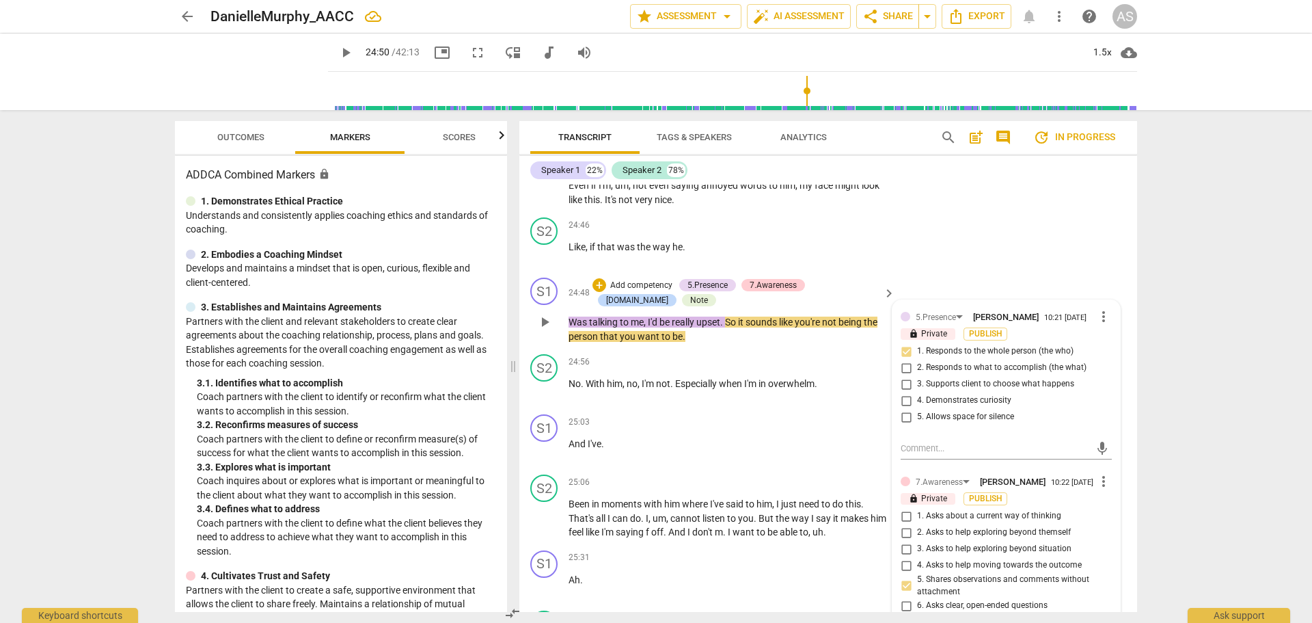
click at [568, 305] on div "play_arrow pause" at bounding box center [551, 322] width 35 height 34
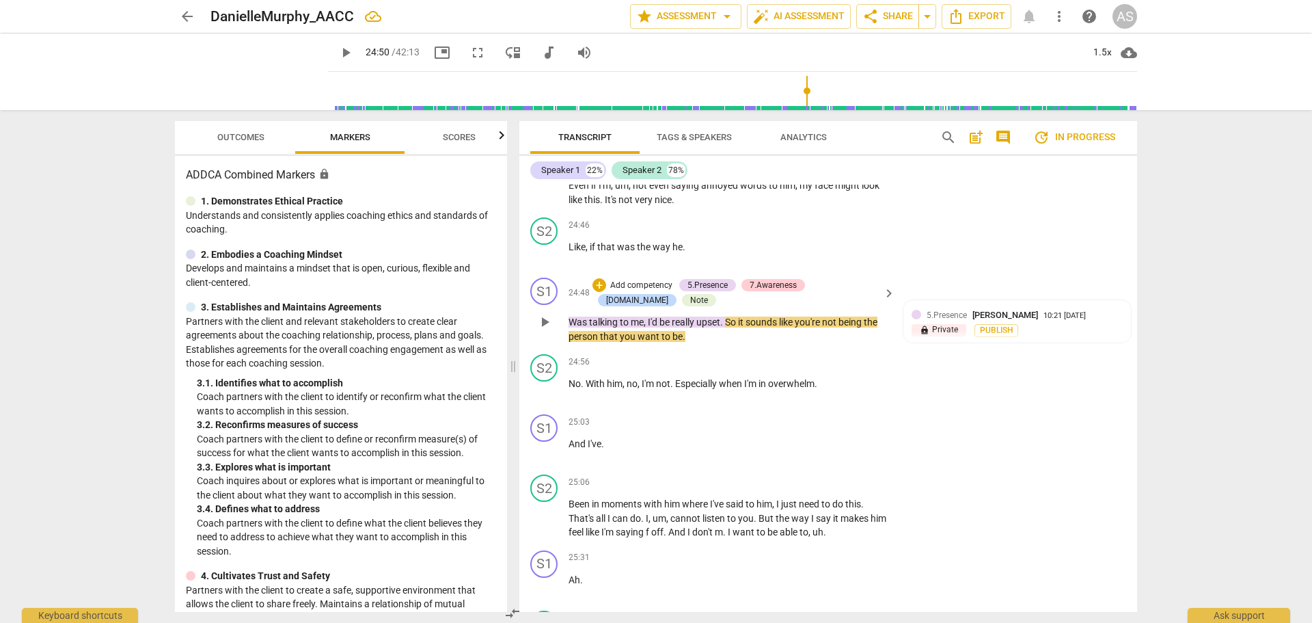
click at [567, 305] on div "play_arrow pause" at bounding box center [551, 322] width 35 height 34
click at [572, 316] on span "Was" at bounding box center [579, 321] width 21 height 11
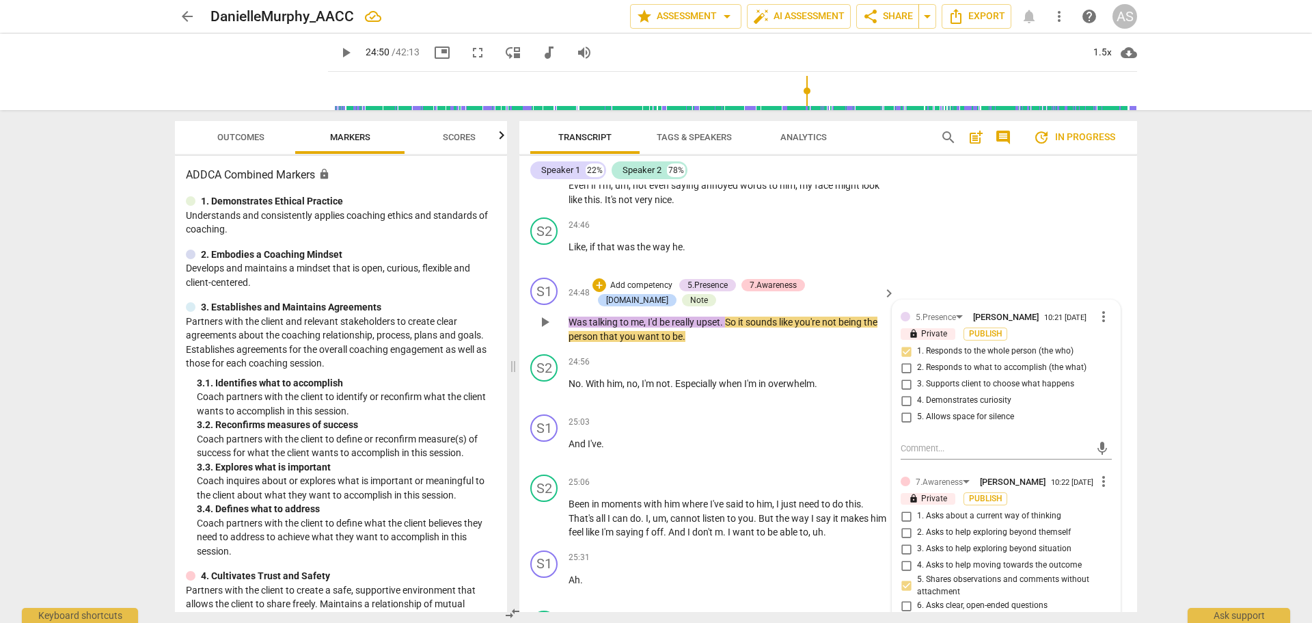
click at [568, 305] on div "play_arrow pause" at bounding box center [551, 322] width 35 height 34
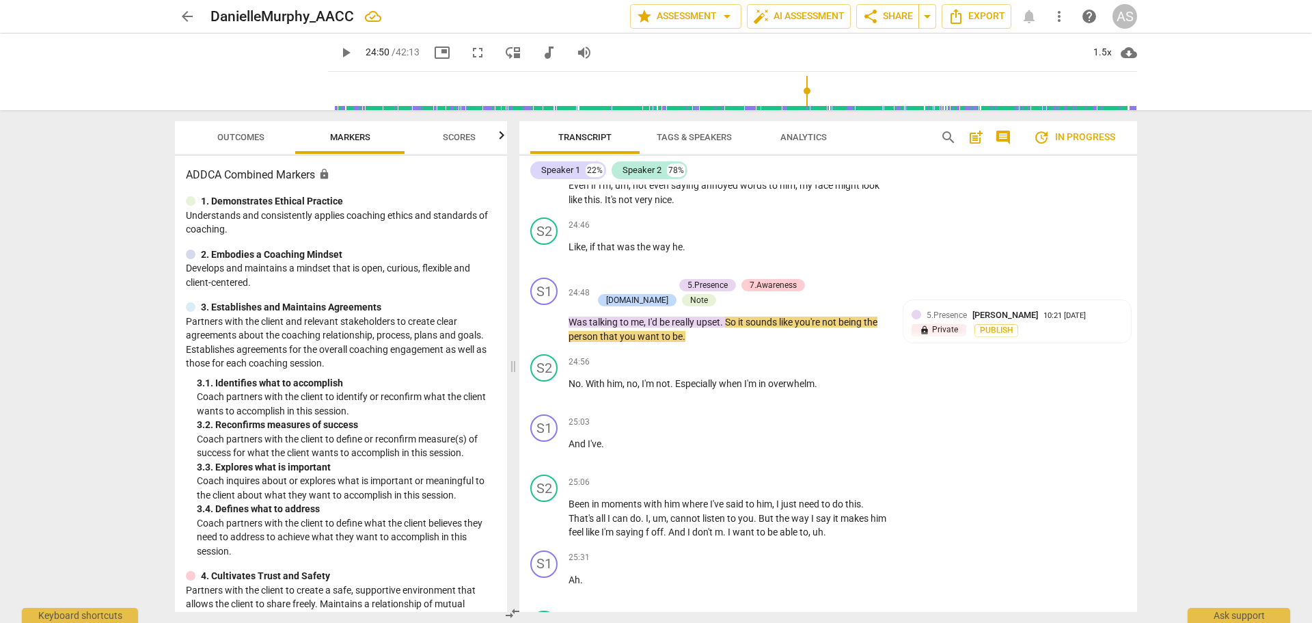
click at [569, 316] on span "Was" at bounding box center [579, 321] width 21 height 11
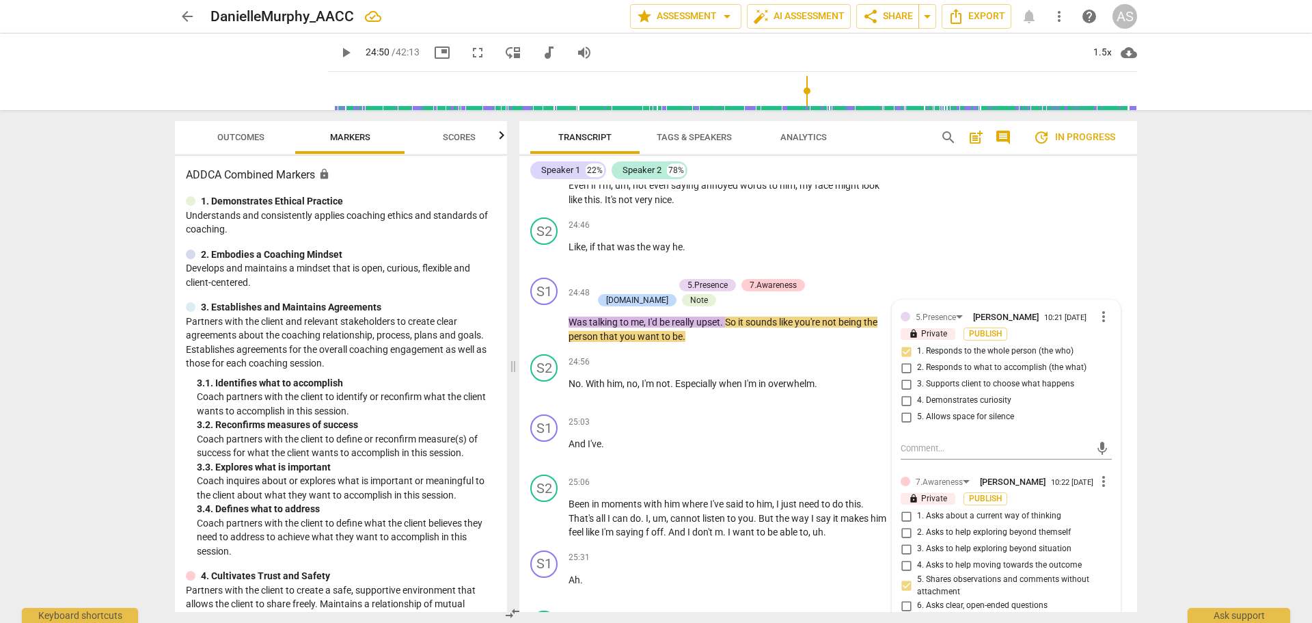
click at [571, 316] on span "Was" at bounding box center [579, 321] width 21 height 11
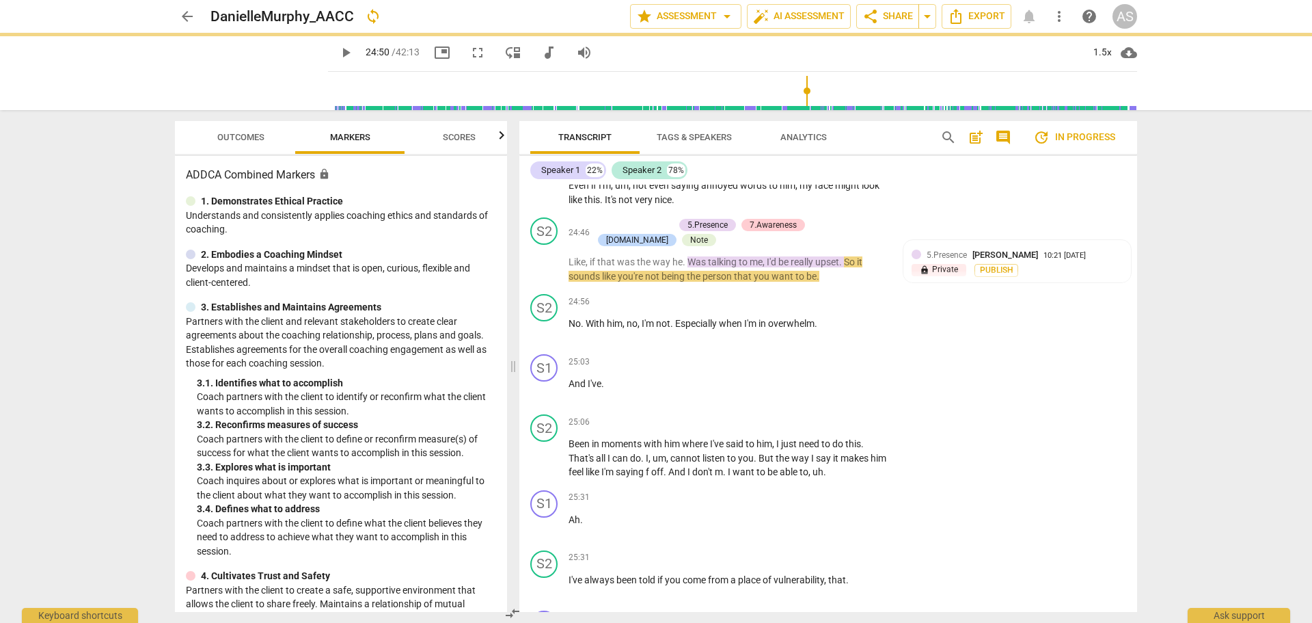
scroll to position [9070, 0]
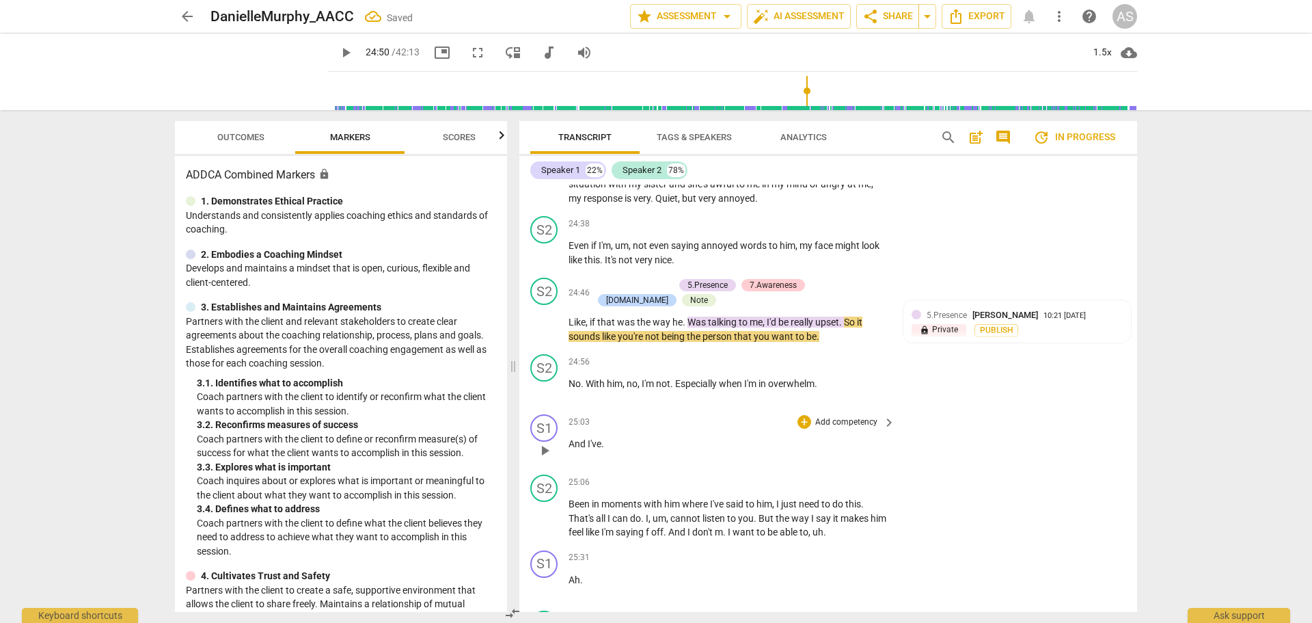
click at [568, 414] on div "S1 play_arrow pause" at bounding box center [549, 438] width 38 height 49
click at [571, 438] on span "And" at bounding box center [578, 443] width 19 height 11
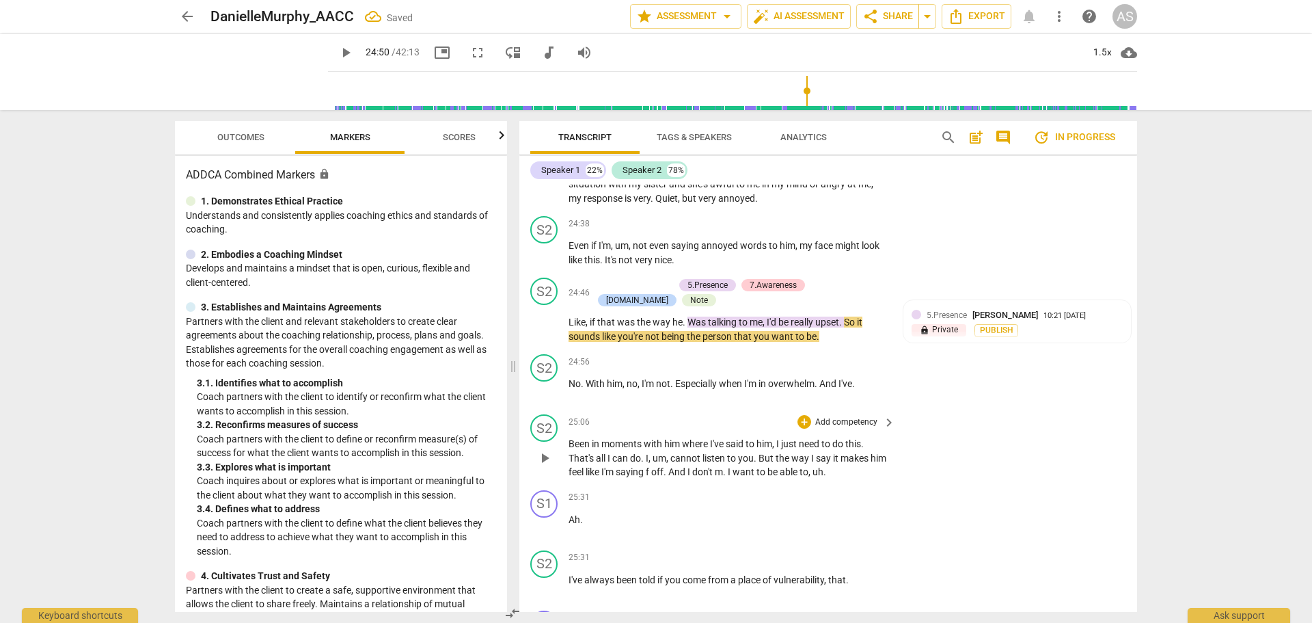
click at [569, 438] on span "Been" at bounding box center [580, 443] width 23 height 11
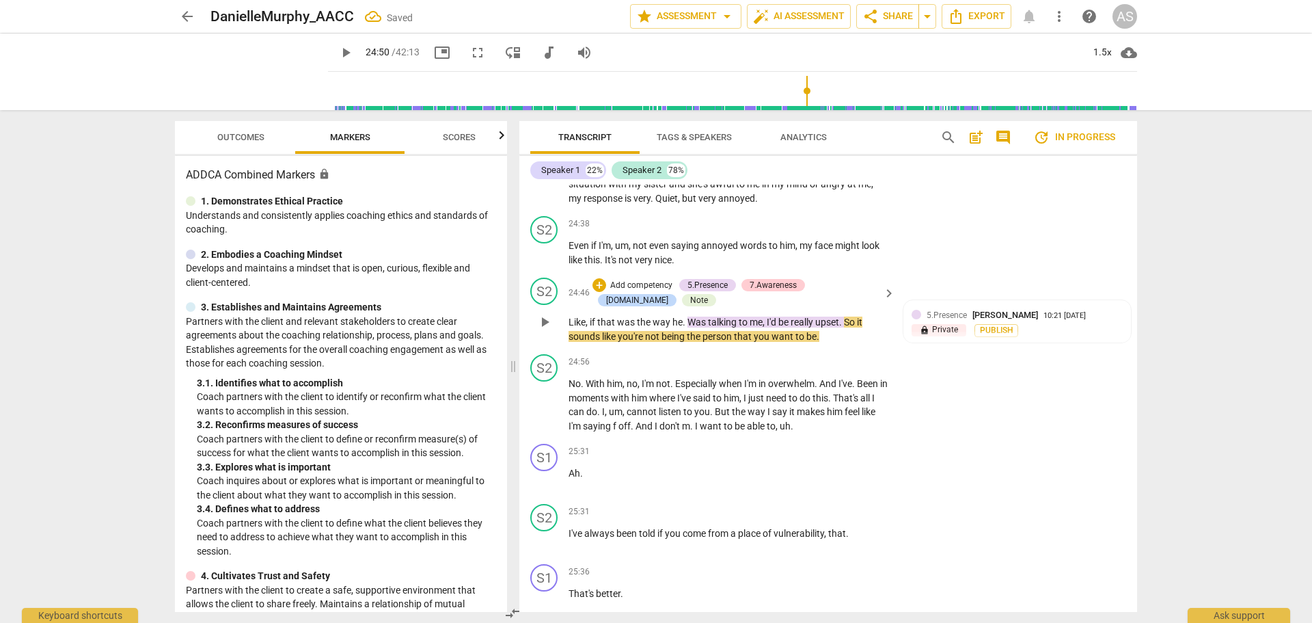
click at [848, 316] on span "So" at bounding box center [850, 321] width 13 height 11
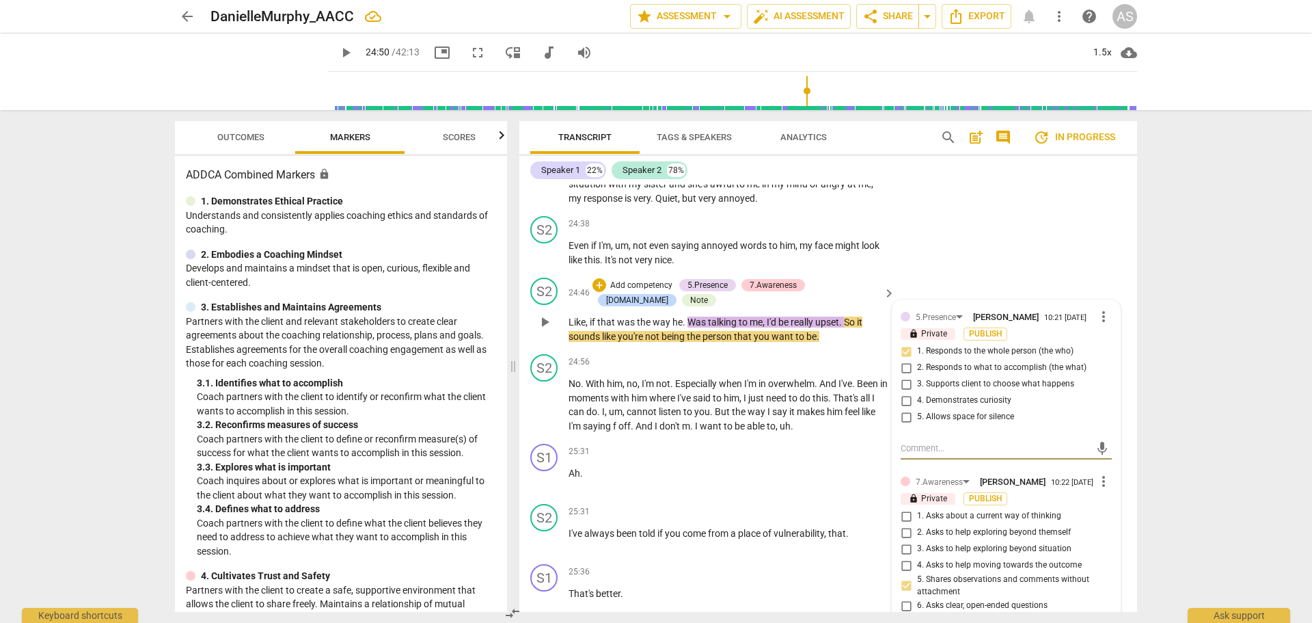
click at [849, 316] on span "So" at bounding box center [850, 321] width 13 height 11
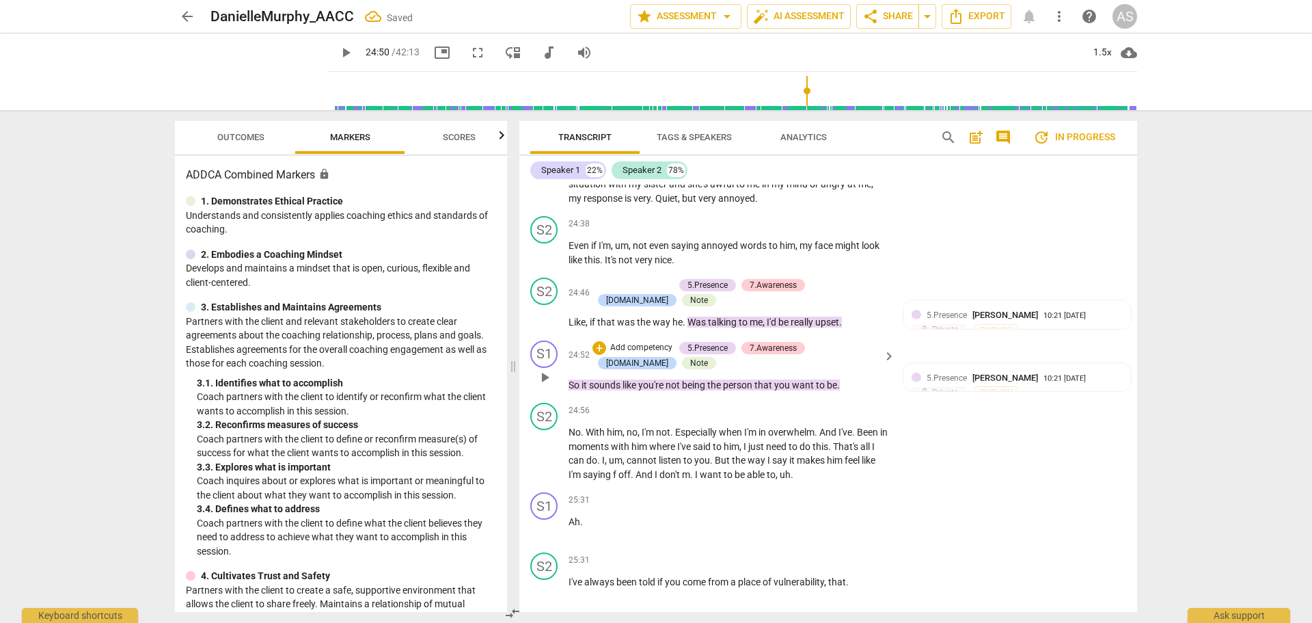
click at [550, 369] on span "play_arrow" at bounding box center [545, 377] width 16 height 16
click at [550, 369] on span "pause" at bounding box center [545, 377] width 16 height 16
click at [584, 426] on span "." at bounding box center [583, 431] width 5 height 11
click at [588, 426] on span "With" at bounding box center [596, 431] width 21 height 11
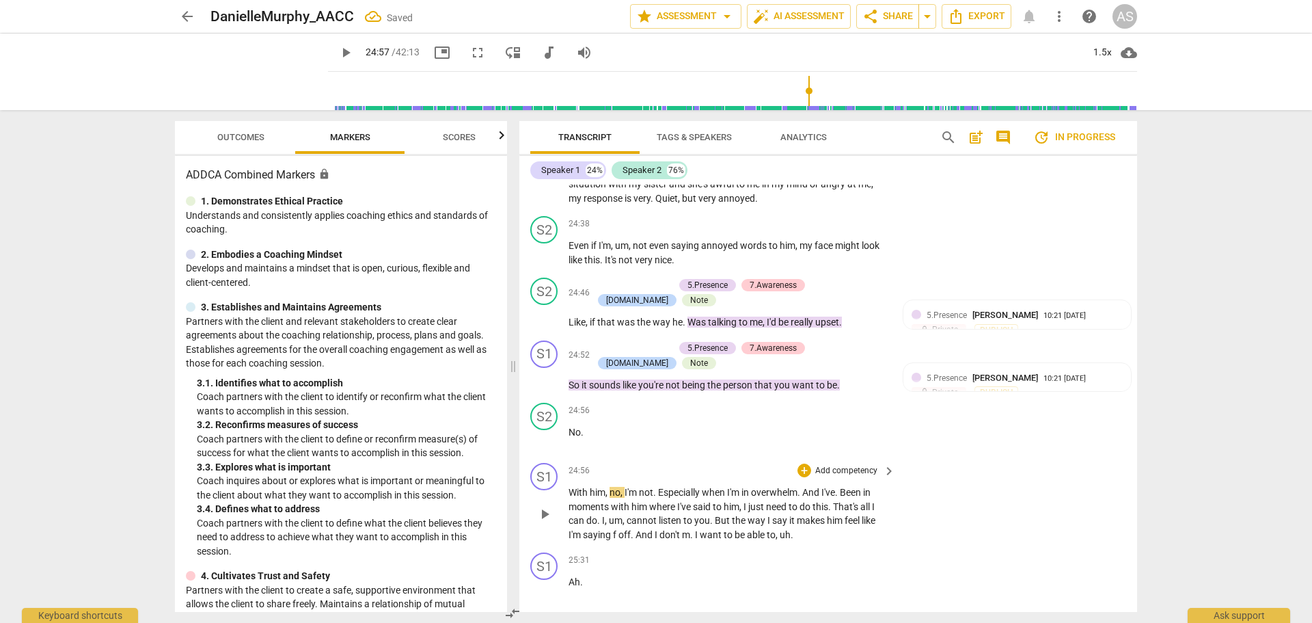
click at [612, 485] on p "With him , no , I'm not . Especially when I'm in overwhelm . And I've . Been in…" at bounding box center [729, 513] width 320 height 56
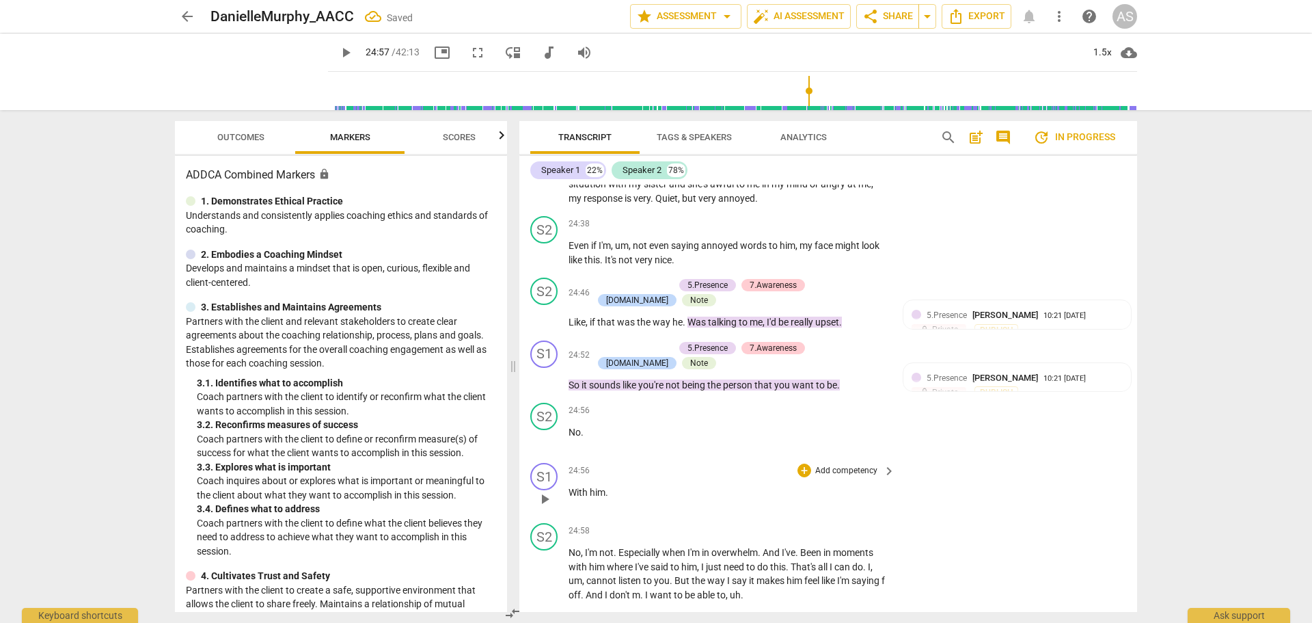
click at [547, 491] on span "play_arrow" at bounding box center [545, 499] width 16 height 16
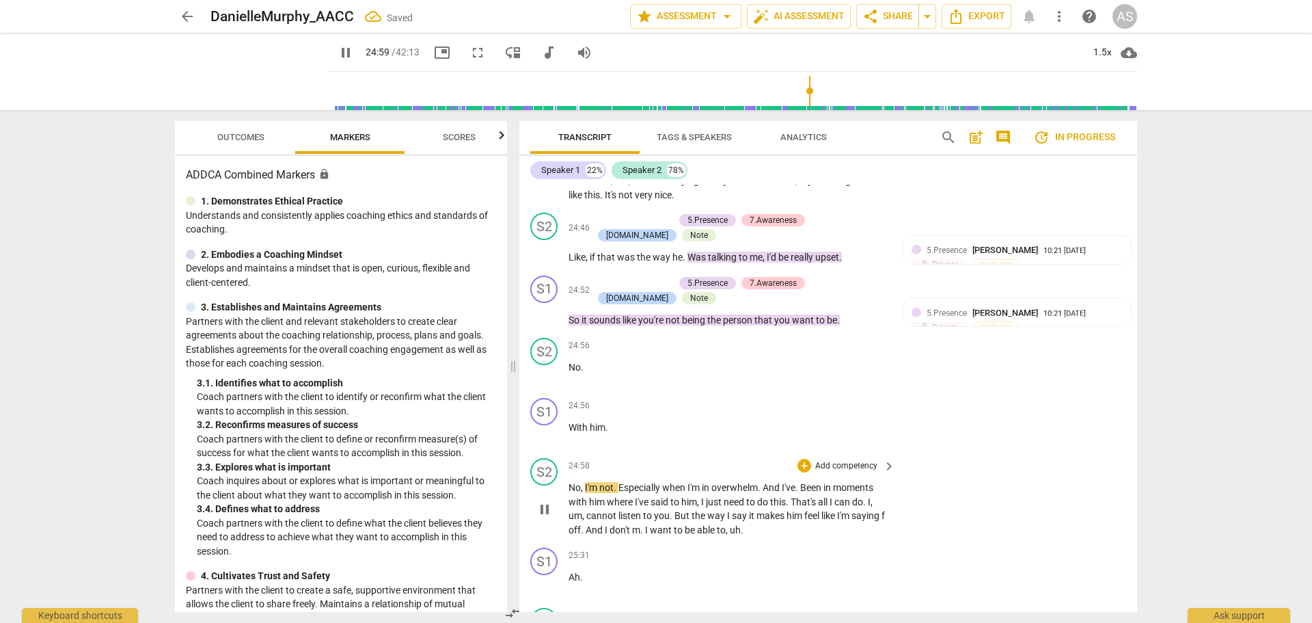
scroll to position [9139, 0]
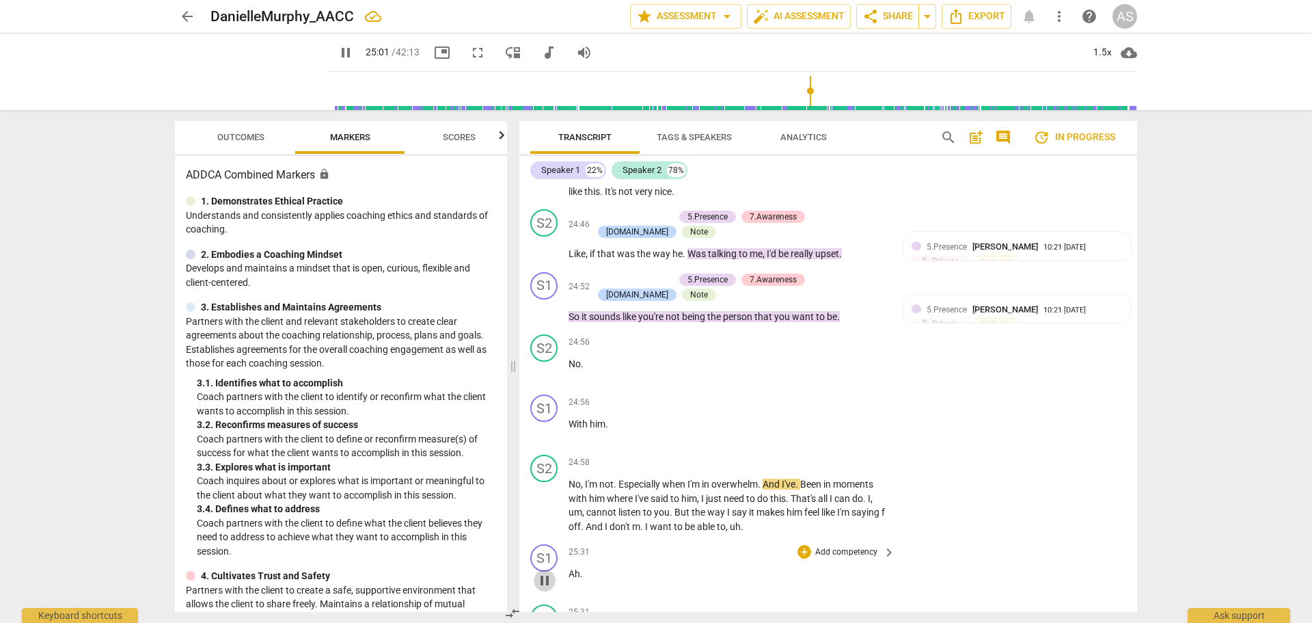
click at [544, 572] on span "pause" at bounding box center [545, 580] width 16 height 16
click at [544, 572] on span "play_arrow" at bounding box center [545, 580] width 16 height 16
drag, startPoint x: 544, startPoint y: 532, endPoint x: 553, endPoint y: 530, distance: 9.0
click at [544, 572] on span "pause" at bounding box center [545, 580] width 16 height 16
click at [569, 568] on span "Ah" at bounding box center [575, 573] width 12 height 11
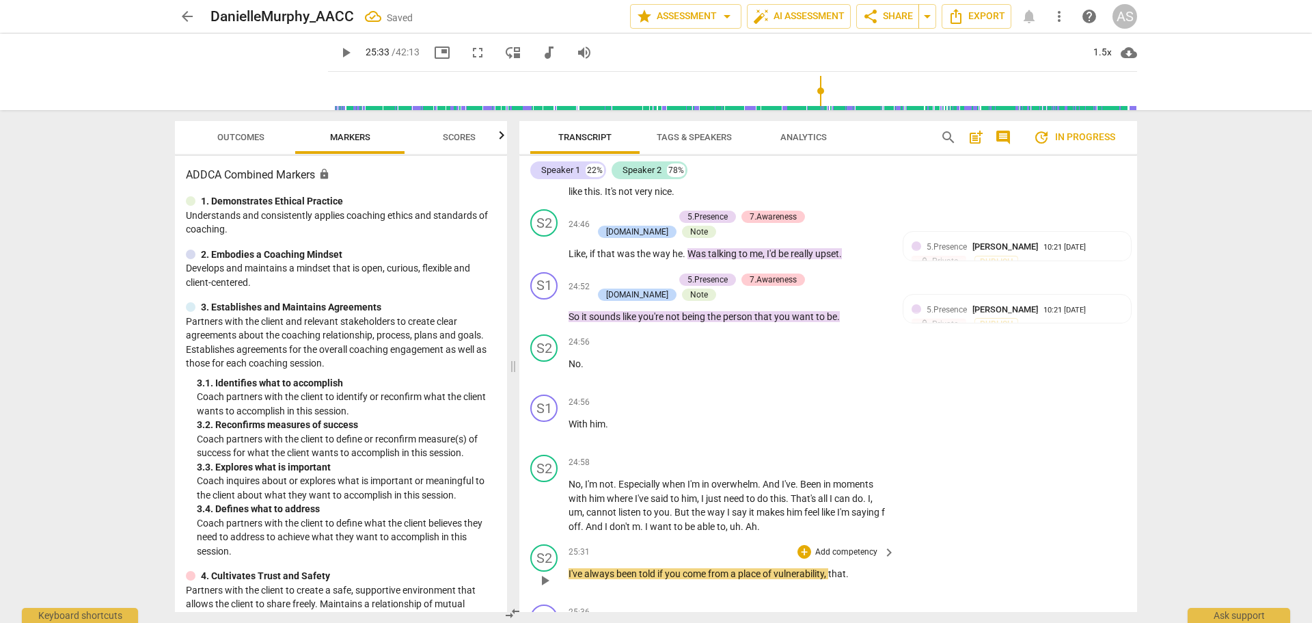
scroll to position [9207, 0]
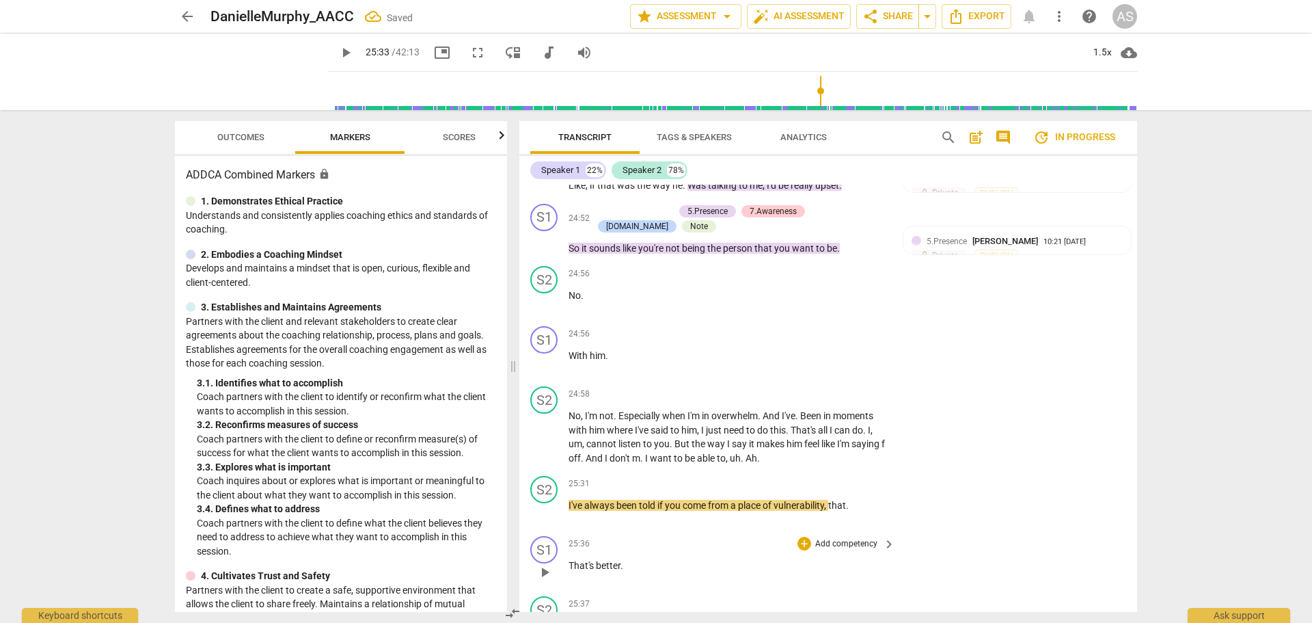
click at [541, 564] on span "play_arrow" at bounding box center [545, 572] width 16 height 16
drag, startPoint x: 543, startPoint y: 519, endPoint x: 551, endPoint y: 520, distance: 8.3
click at [545, 564] on span "pause" at bounding box center [545, 572] width 16 height 16
click at [569, 560] on span "That's" at bounding box center [582, 565] width 27 height 11
click at [571, 561] on span "People" at bounding box center [584, 566] width 31 height 11
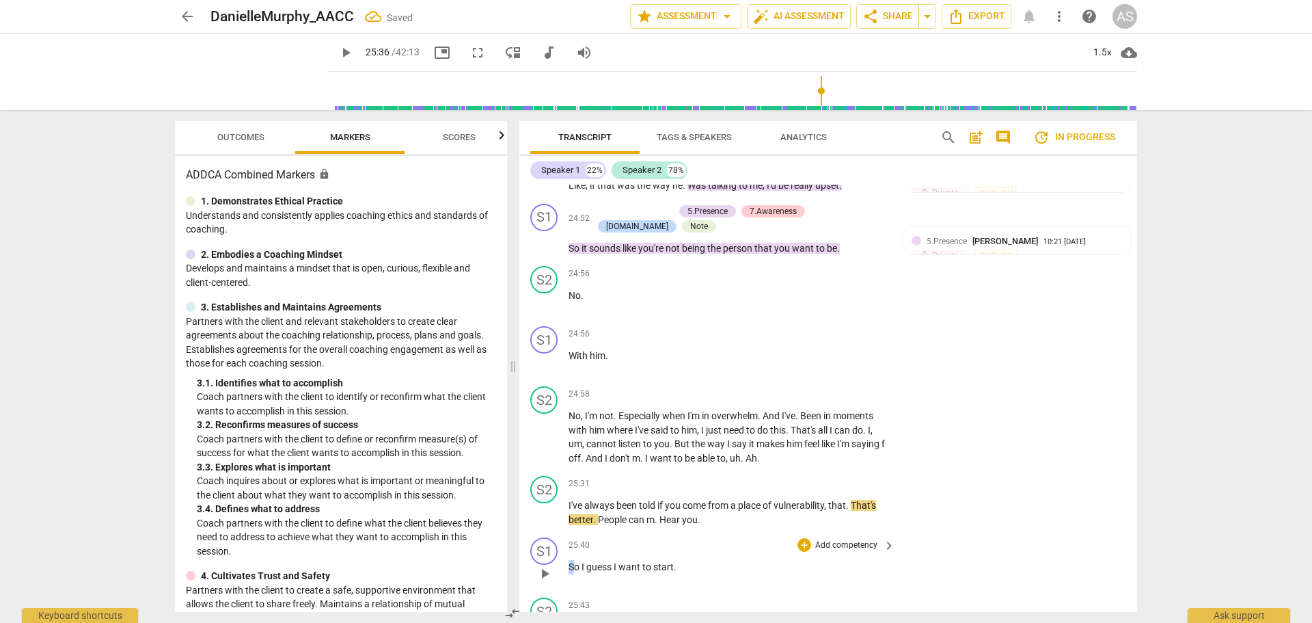
click at [573, 560] on p "So I guess I want to start ." at bounding box center [729, 567] width 320 height 14
click at [573, 561] on span "So" at bounding box center [575, 566] width 13 height 11
click at [570, 561] on span "So" at bounding box center [575, 566] width 13 height 11
click at [571, 561] on span "Uh" at bounding box center [575, 566] width 12 height 11
click at [569, 575] on span "Over" at bounding box center [578, 580] width 19 height 11
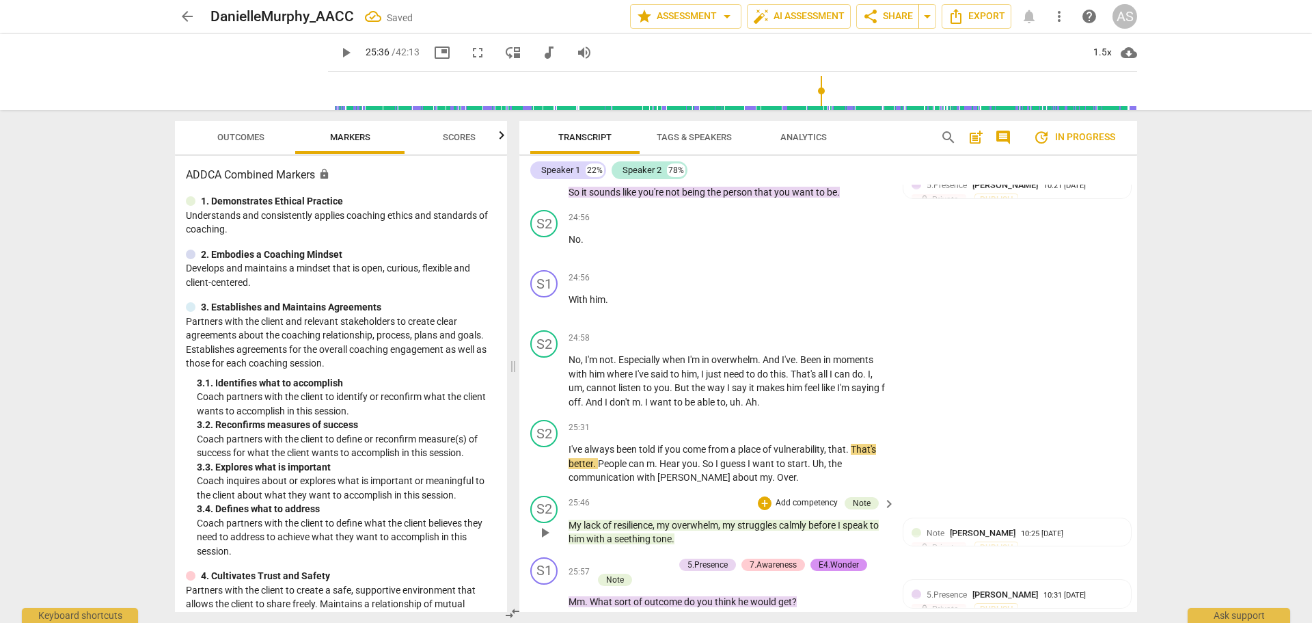
scroll to position [9275, 0]
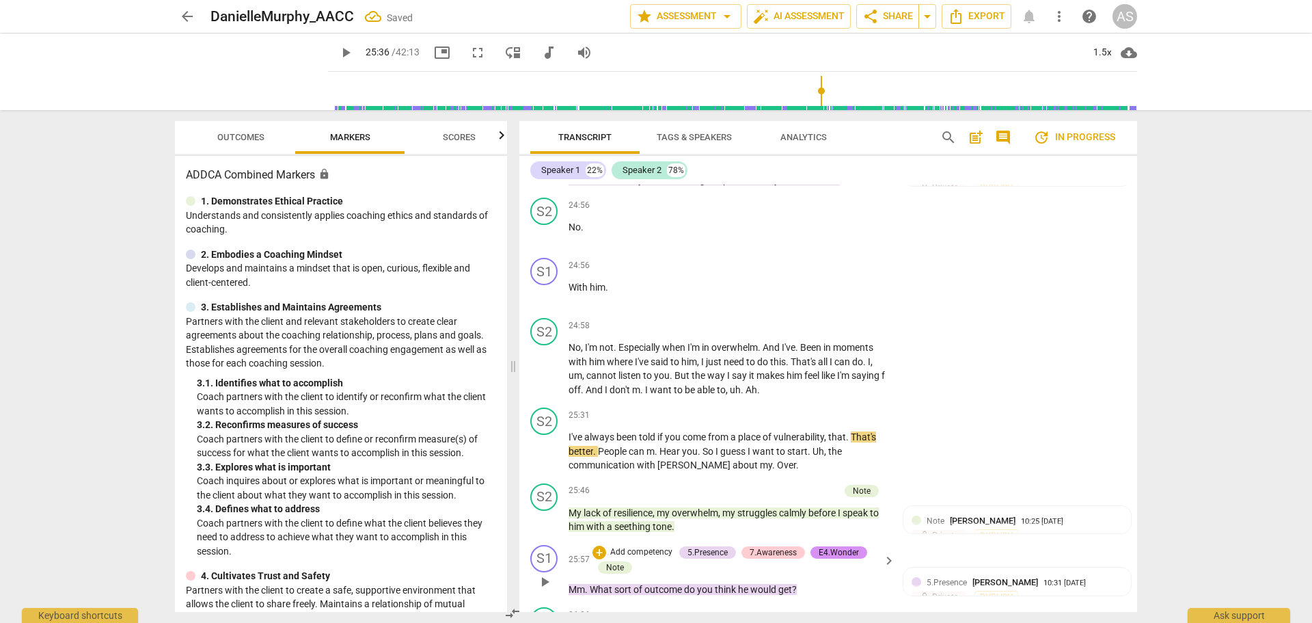
click at [549, 573] on span "play_arrow" at bounding box center [545, 581] width 16 height 16
click at [550, 573] on span "pause" at bounding box center [545, 581] width 16 height 16
click at [547, 573] on span "play_arrow" at bounding box center [545, 581] width 16 height 16
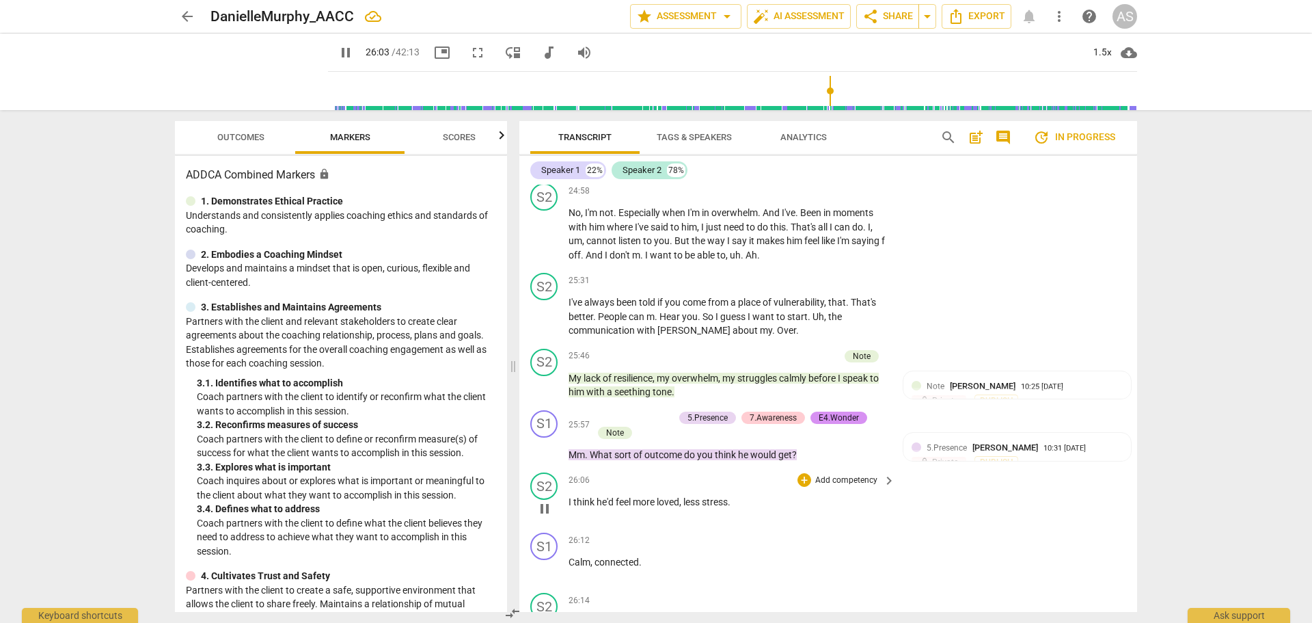
scroll to position [9412, 0]
click at [569, 554] on span "Calm" at bounding box center [580, 559] width 22 height 11
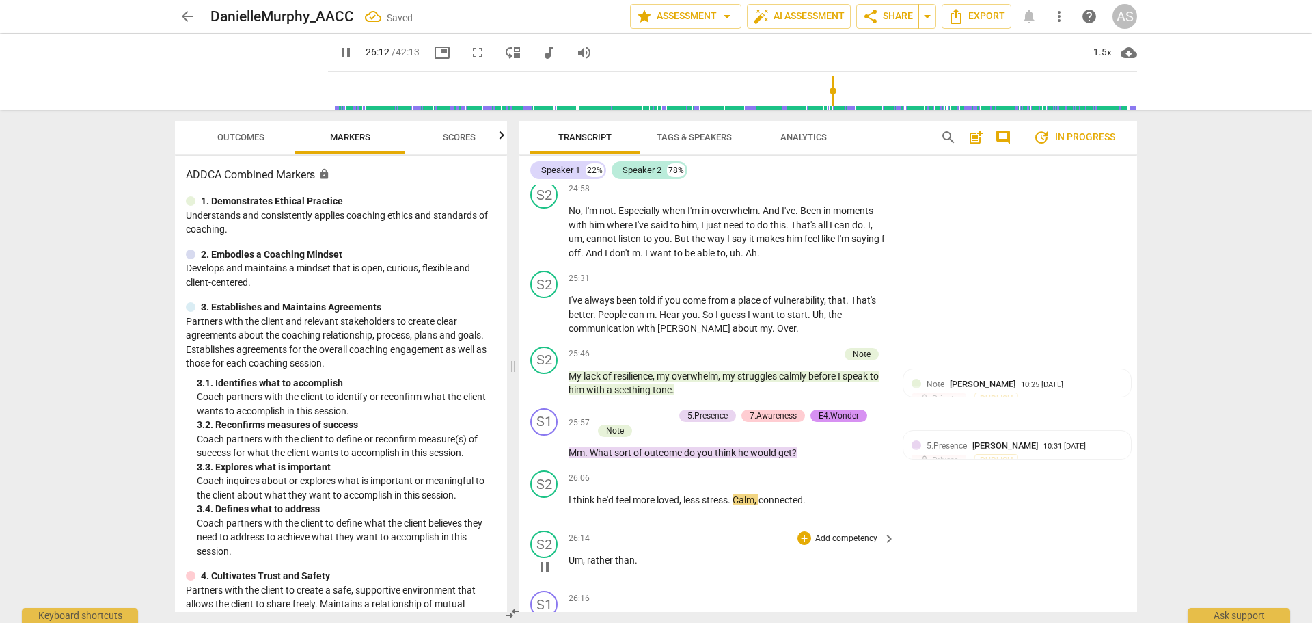
scroll to position [9480, 0]
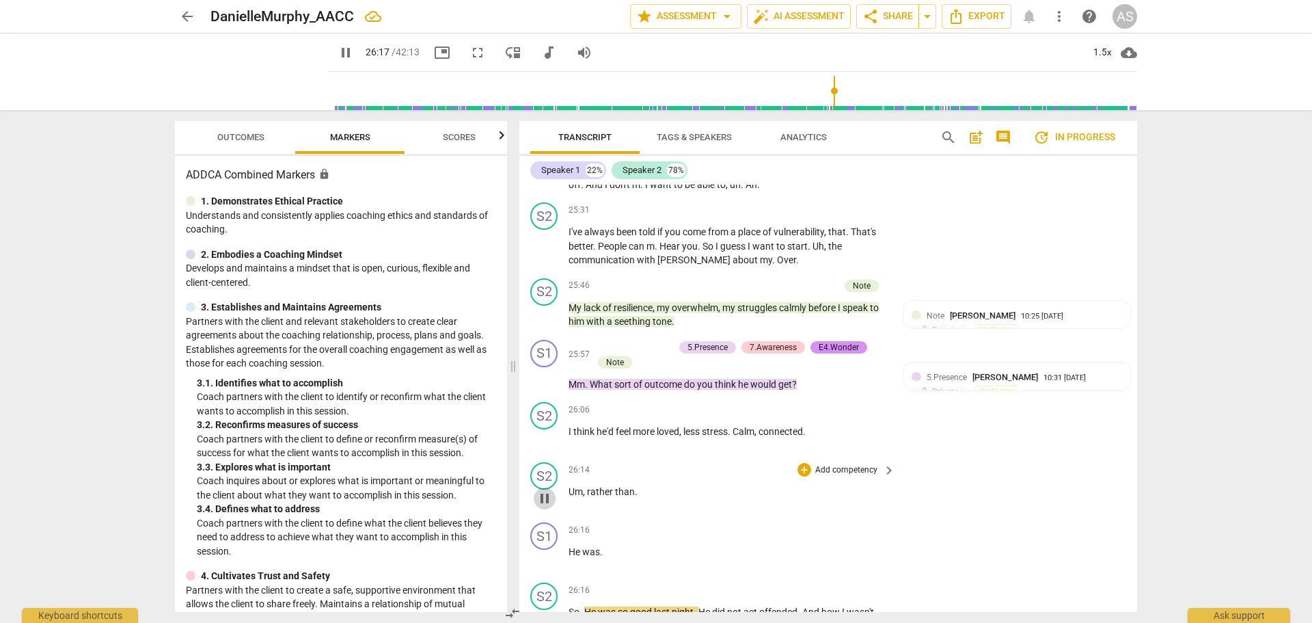
click at [550, 490] on span "pause" at bounding box center [545, 498] width 16 height 16
click at [570, 486] on span "Um" at bounding box center [576, 491] width 14 height 11
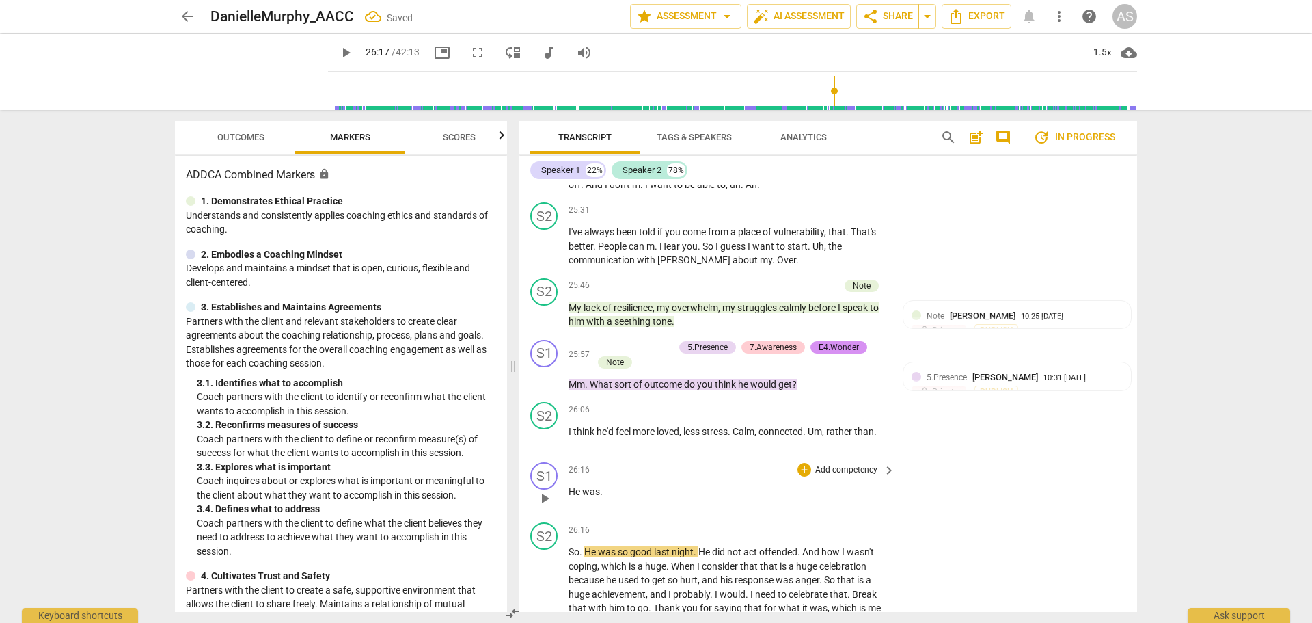
click at [569, 486] on span "He" at bounding box center [576, 491] width 14 height 11
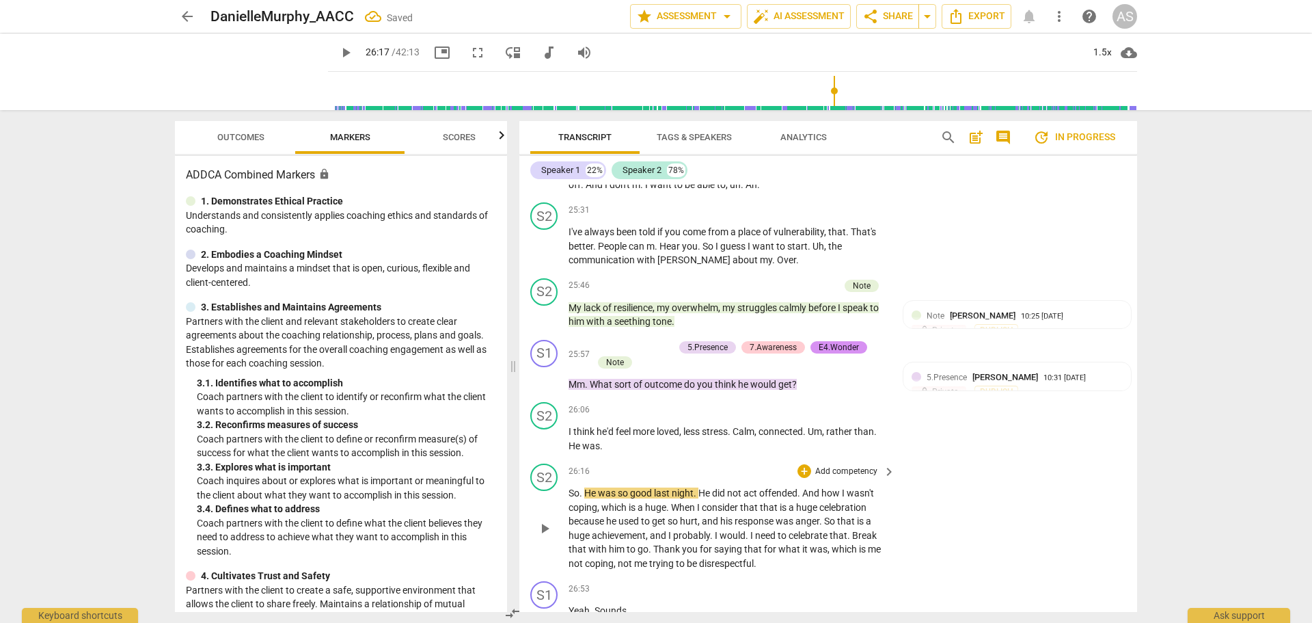
click at [571, 487] on span "So" at bounding box center [574, 492] width 11 height 11
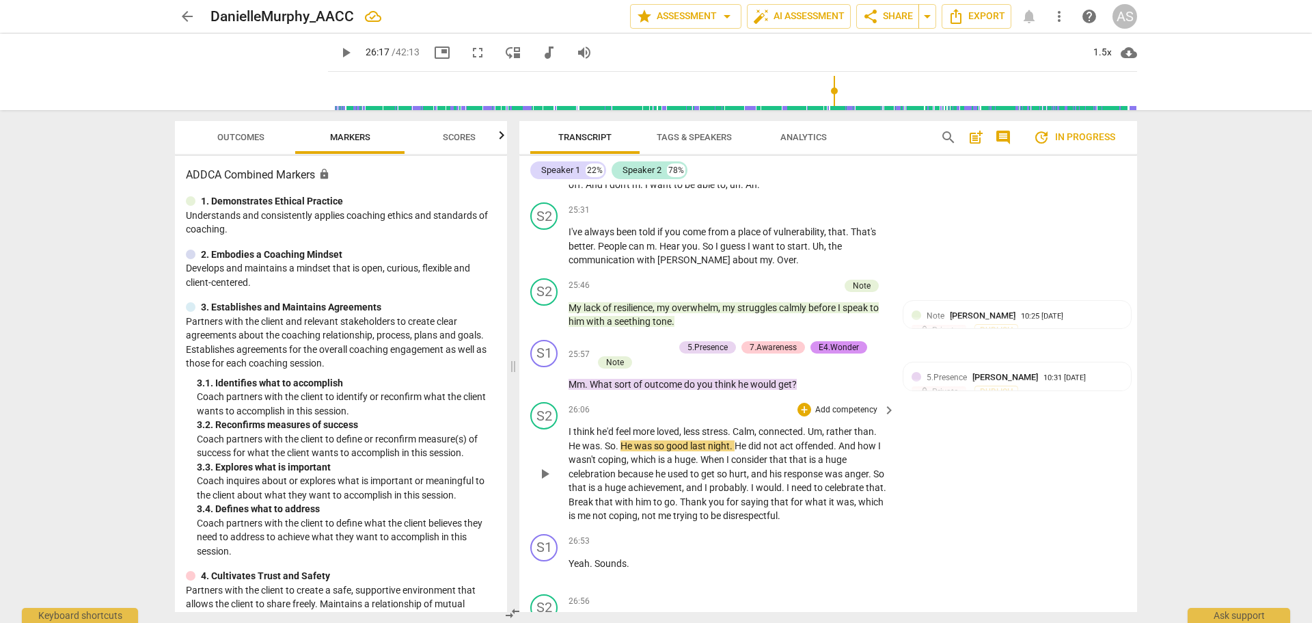
click at [547, 465] on span "play_arrow" at bounding box center [545, 473] width 16 height 16
click at [546, 562] on span "pause" at bounding box center [545, 570] width 16 height 16
click at [545, 562] on span "play_arrow" at bounding box center [545, 570] width 16 height 16
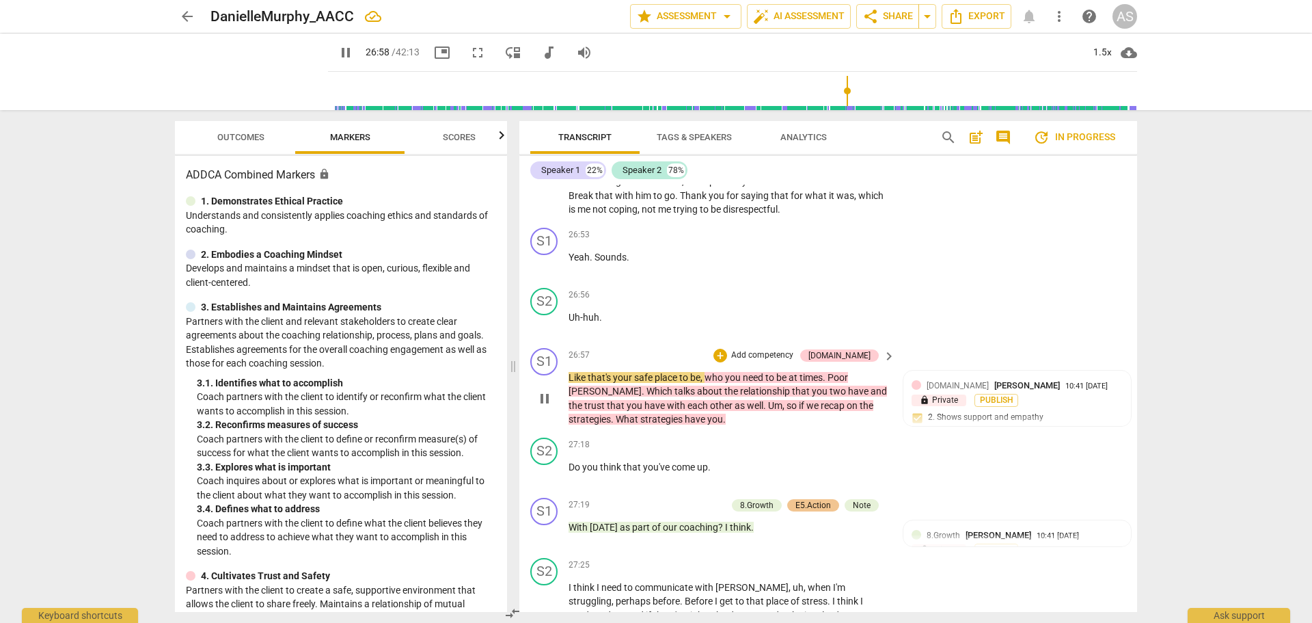
scroll to position [9786, 0]
click at [548, 391] on span "pause" at bounding box center [545, 399] width 16 height 16
click at [572, 312] on span "Uh-huh" at bounding box center [584, 317] width 31 height 11
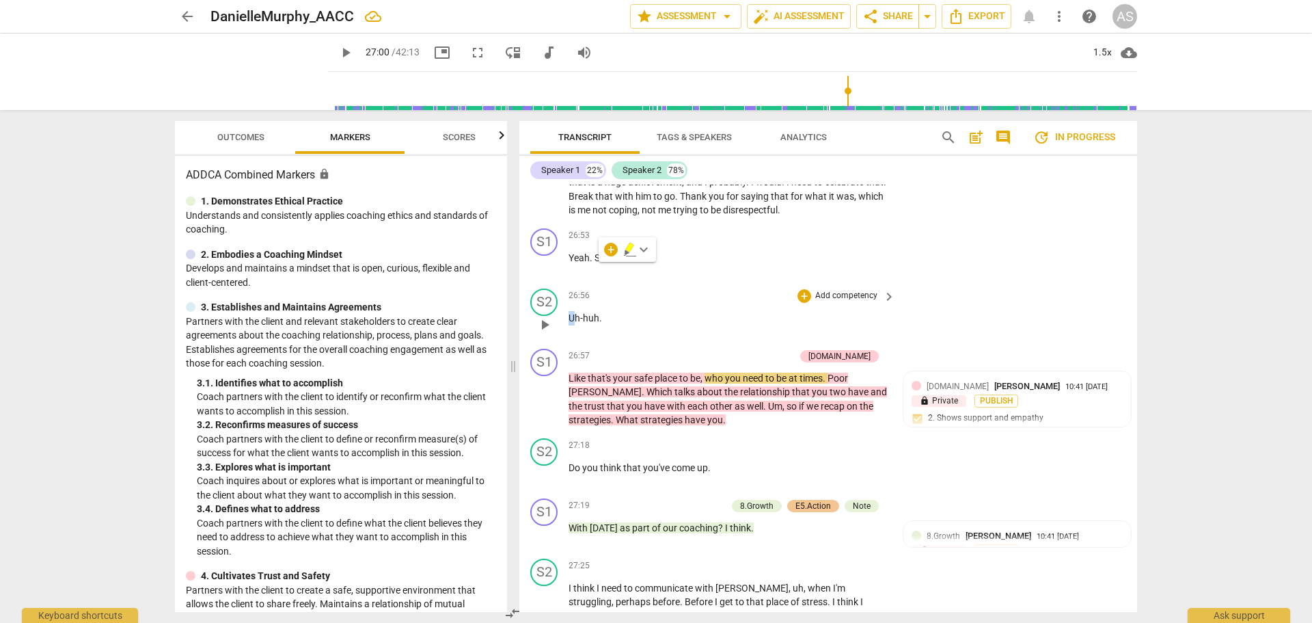
click at [571, 311] on p "Uh-huh ." at bounding box center [729, 318] width 320 height 14
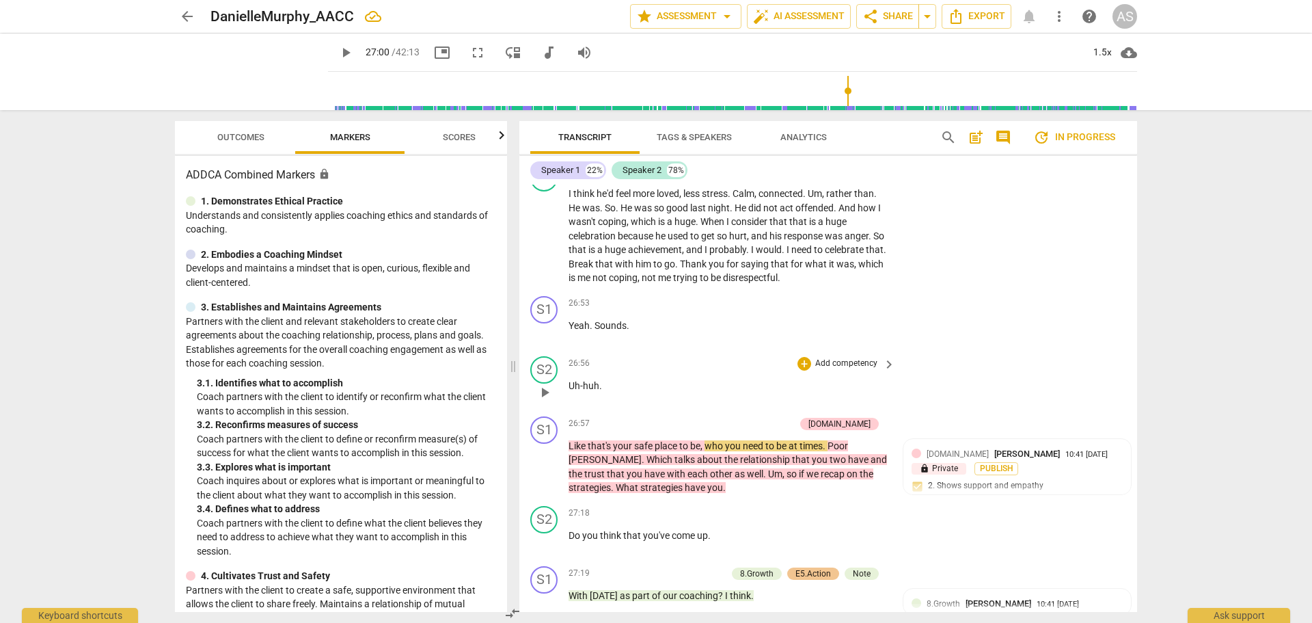
scroll to position [9718, 0]
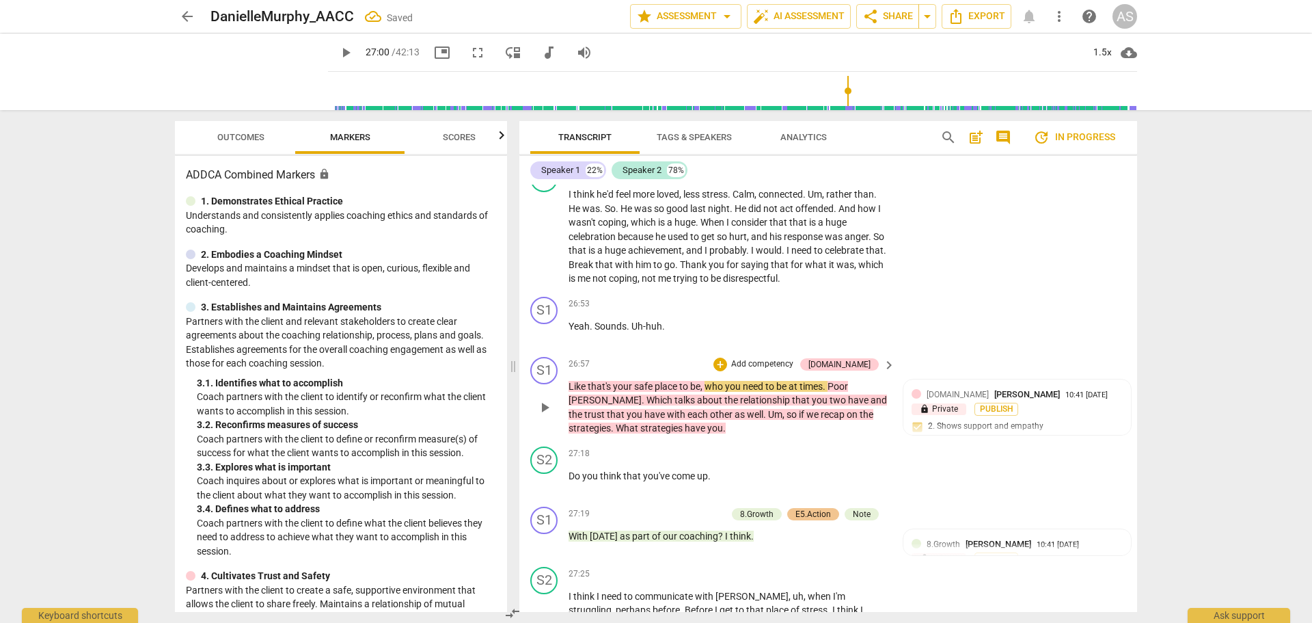
click at [569, 381] on span "Like" at bounding box center [578, 386] width 19 height 11
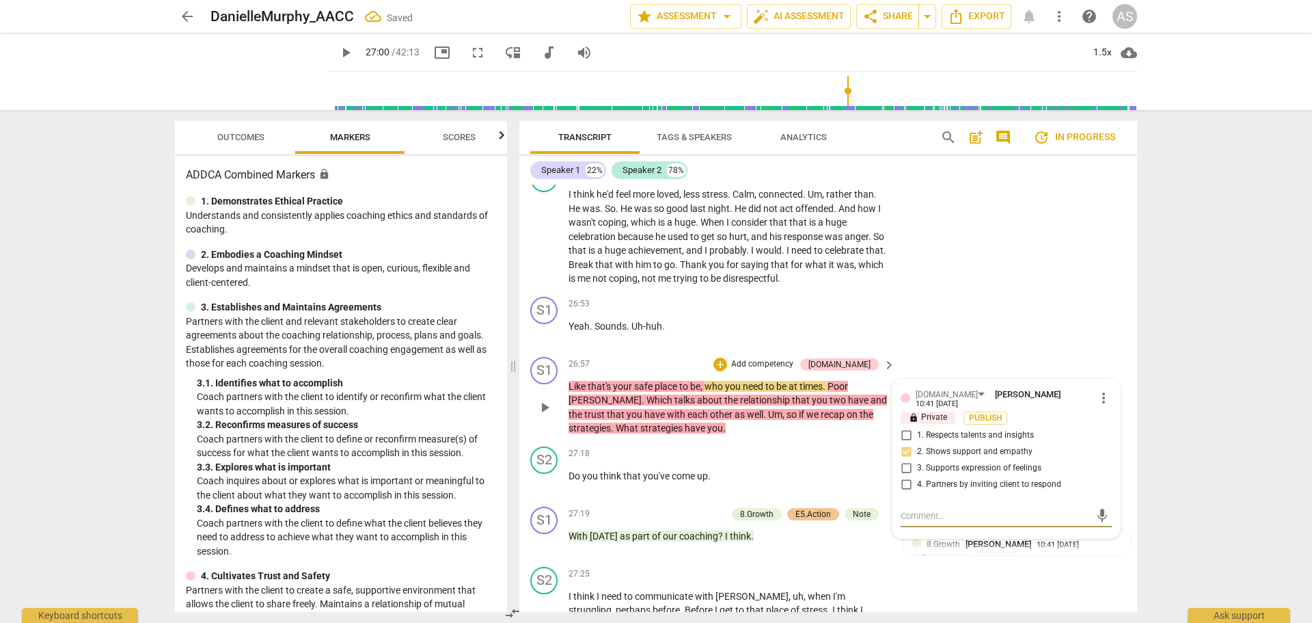
click at [567, 357] on div "S1 play_arrow pause" at bounding box center [549, 396] width 38 height 79
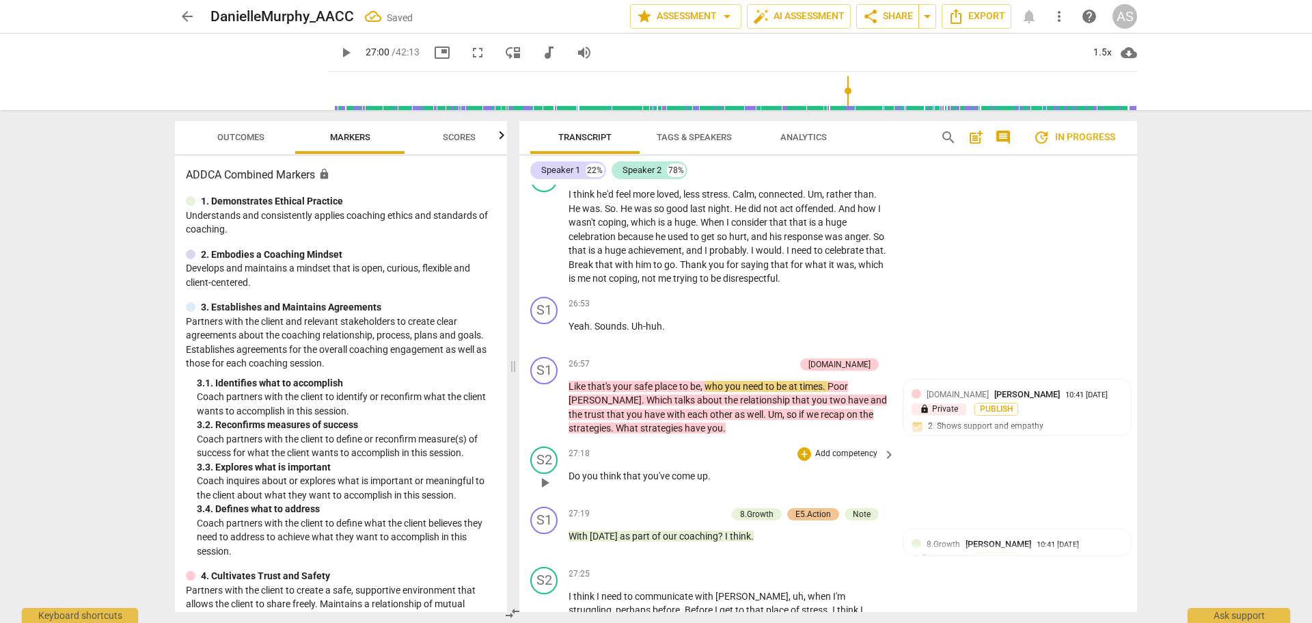
click at [545, 474] on span "play_arrow" at bounding box center [545, 482] width 16 height 16
click at [546, 474] on span "pause" at bounding box center [545, 482] width 16 height 16
click at [568, 474] on div "play_arrow pause" at bounding box center [551, 483] width 35 height 18
click at [551, 399] on span "play_arrow" at bounding box center [545, 407] width 16 height 16
click at [547, 399] on span "pause" at bounding box center [545, 407] width 16 height 16
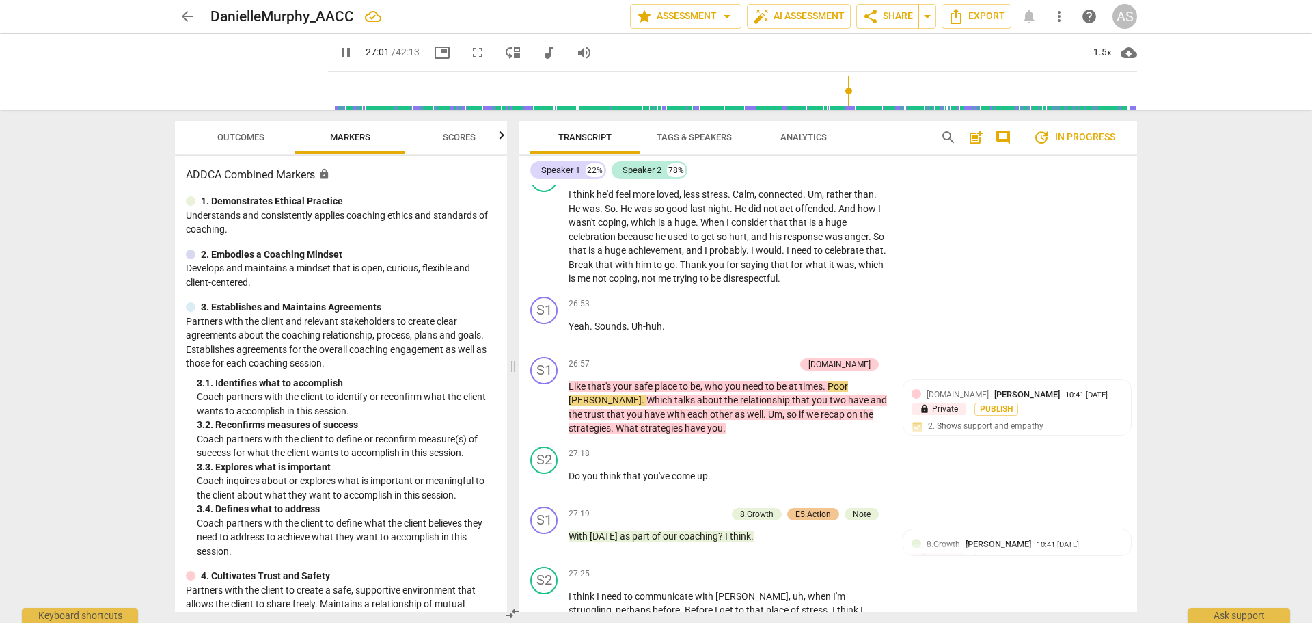
type input "1622"
click at [839, 381] on span "Poor" at bounding box center [838, 386] width 21 height 11
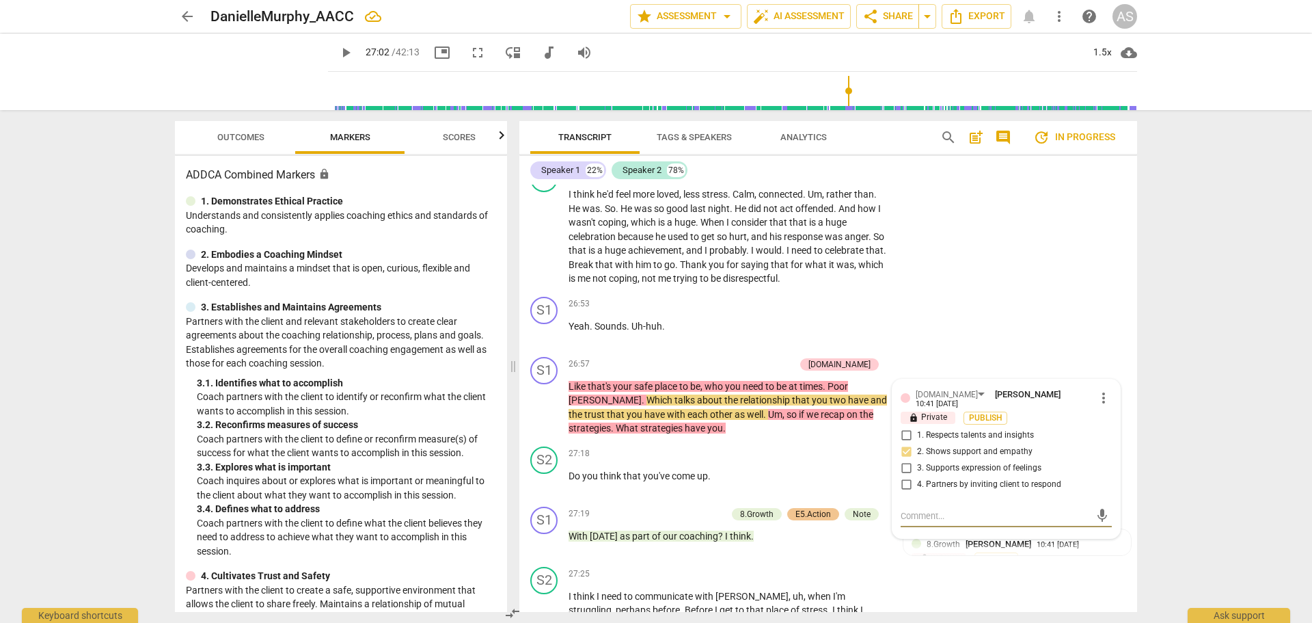
click at [834, 381] on span "Poor" at bounding box center [838, 386] width 21 height 11
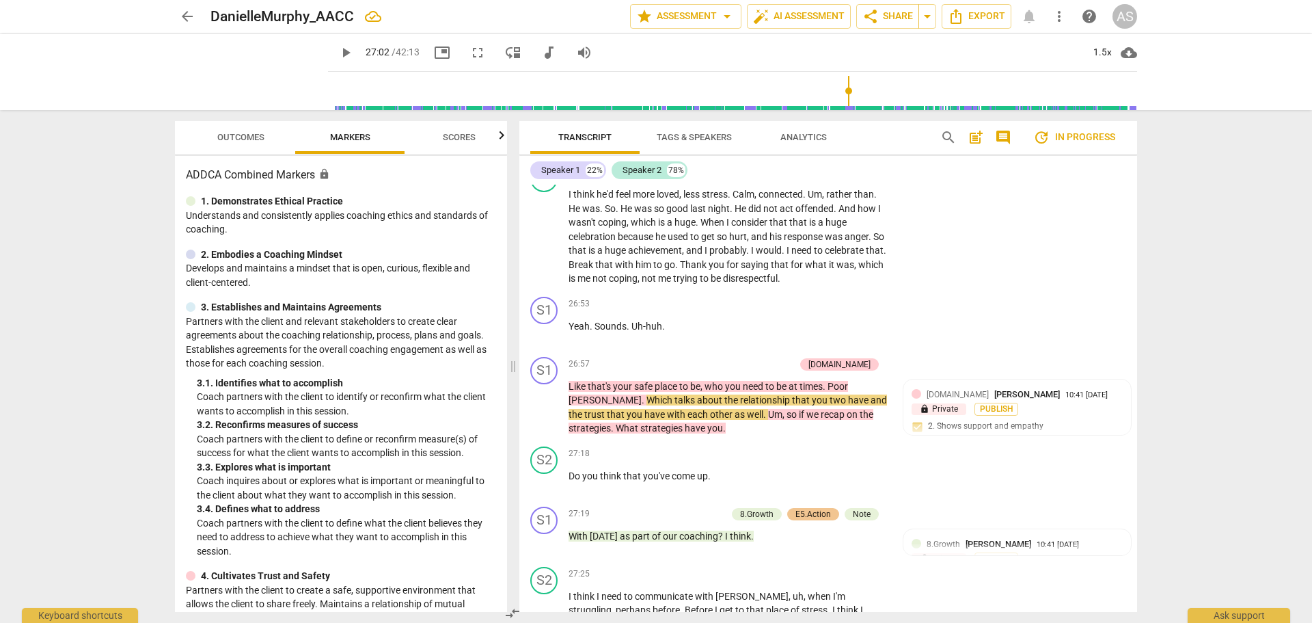
click at [830, 381] on span "Poor" at bounding box center [838, 386] width 21 height 11
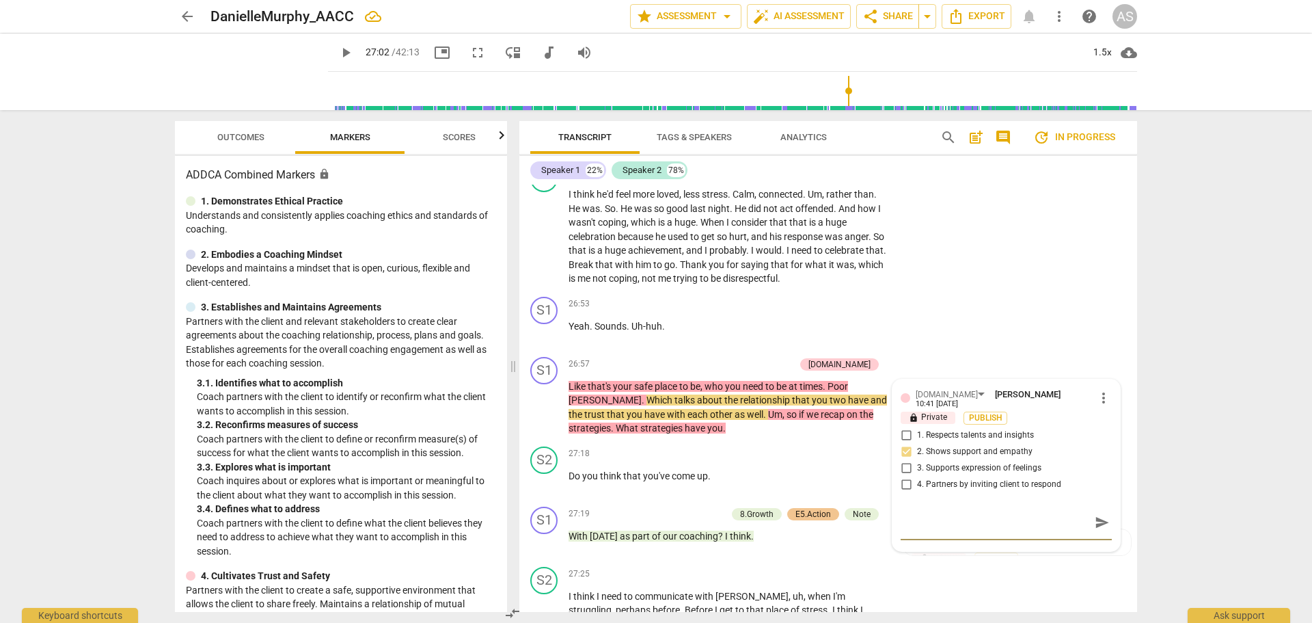
click at [832, 381] on span "Poor" at bounding box center [838, 386] width 21 height 11
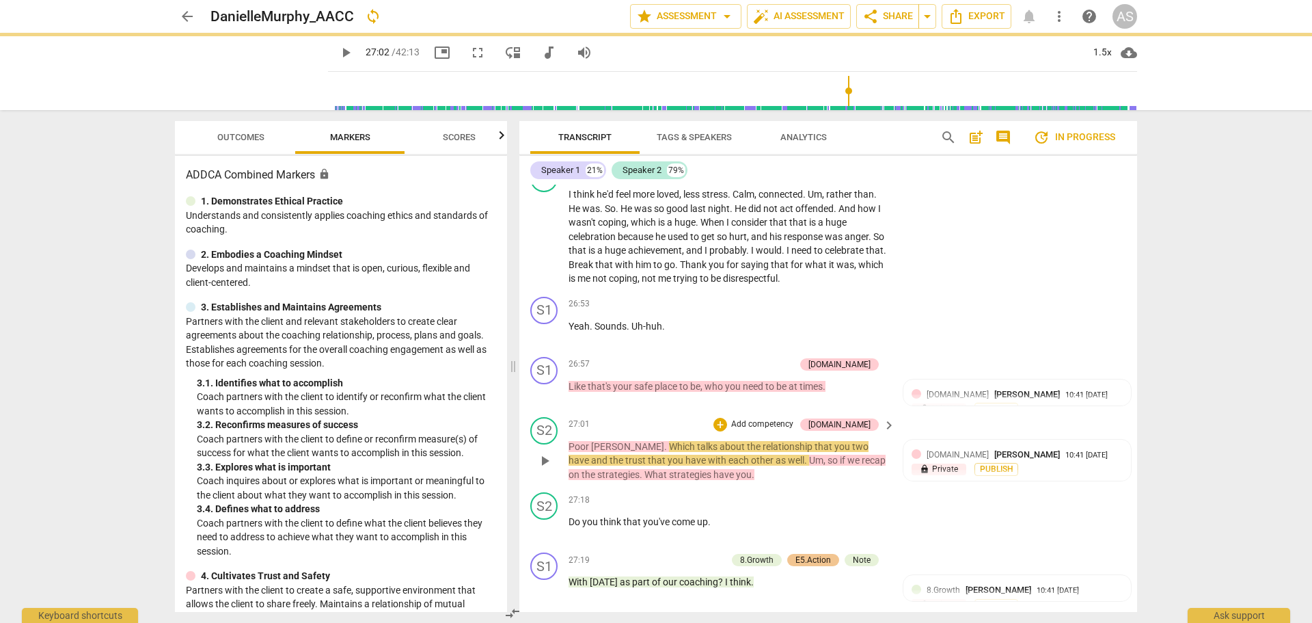
click at [669, 441] on span "Which" at bounding box center [683, 446] width 28 height 11
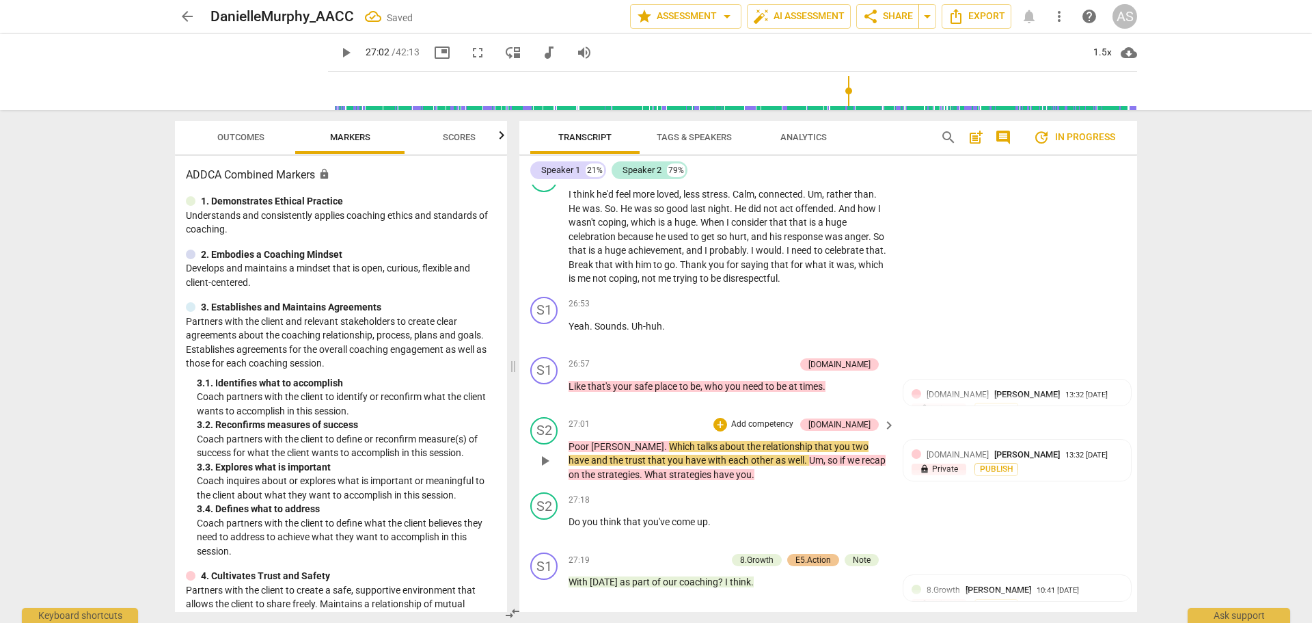
click at [669, 441] on span "Which" at bounding box center [683, 446] width 28 height 11
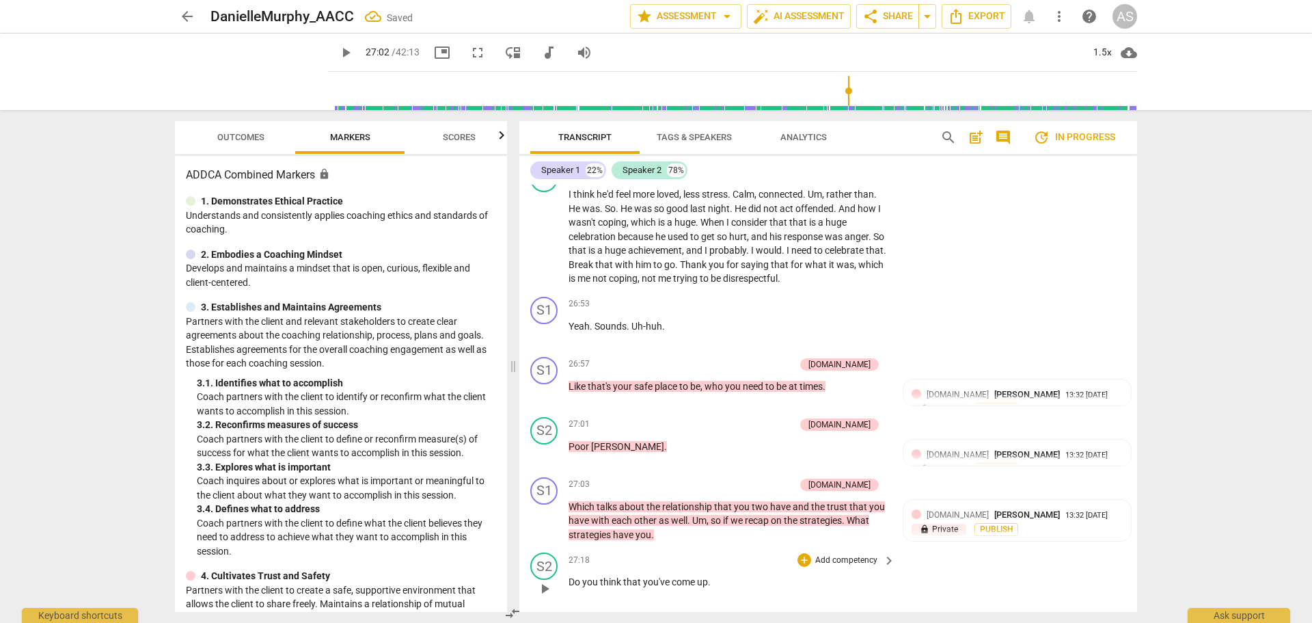
click at [567, 580] on div "play_arrow pause" at bounding box center [551, 589] width 35 height 18
click at [571, 576] on span "Do" at bounding box center [576, 581] width 14 height 11
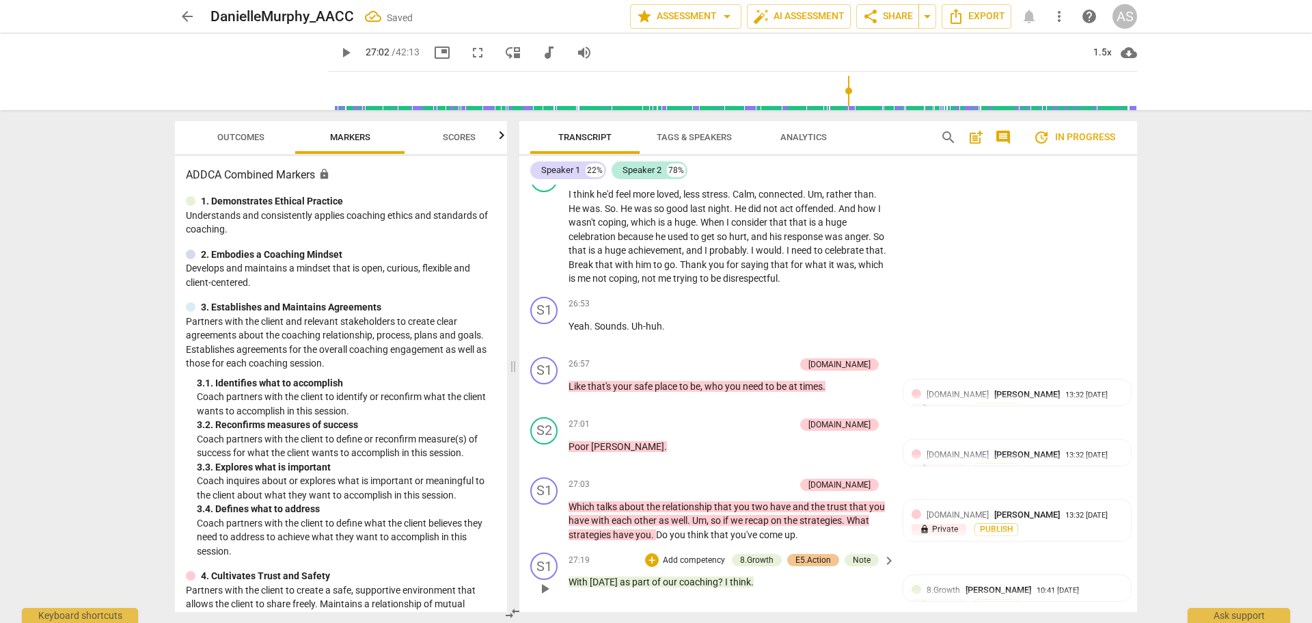
click at [725, 576] on span "I" at bounding box center [727, 581] width 5 height 11
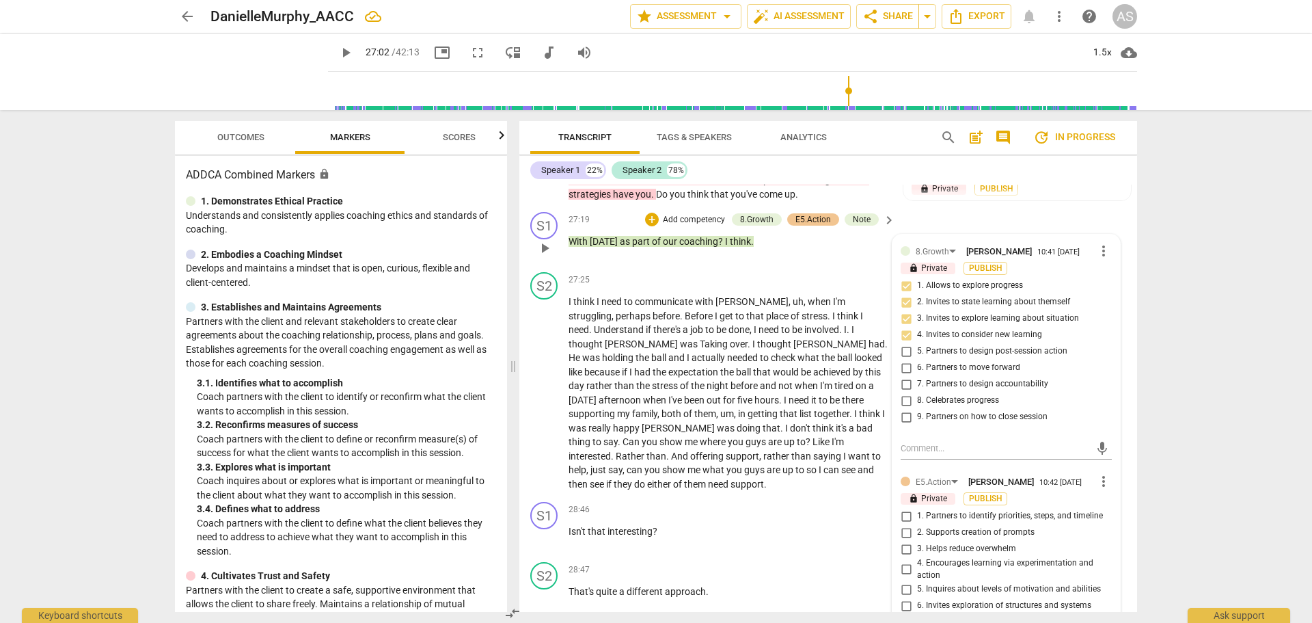
click at [725, 236] on span "I" at bounding box center [727, 241] width 5 height 11
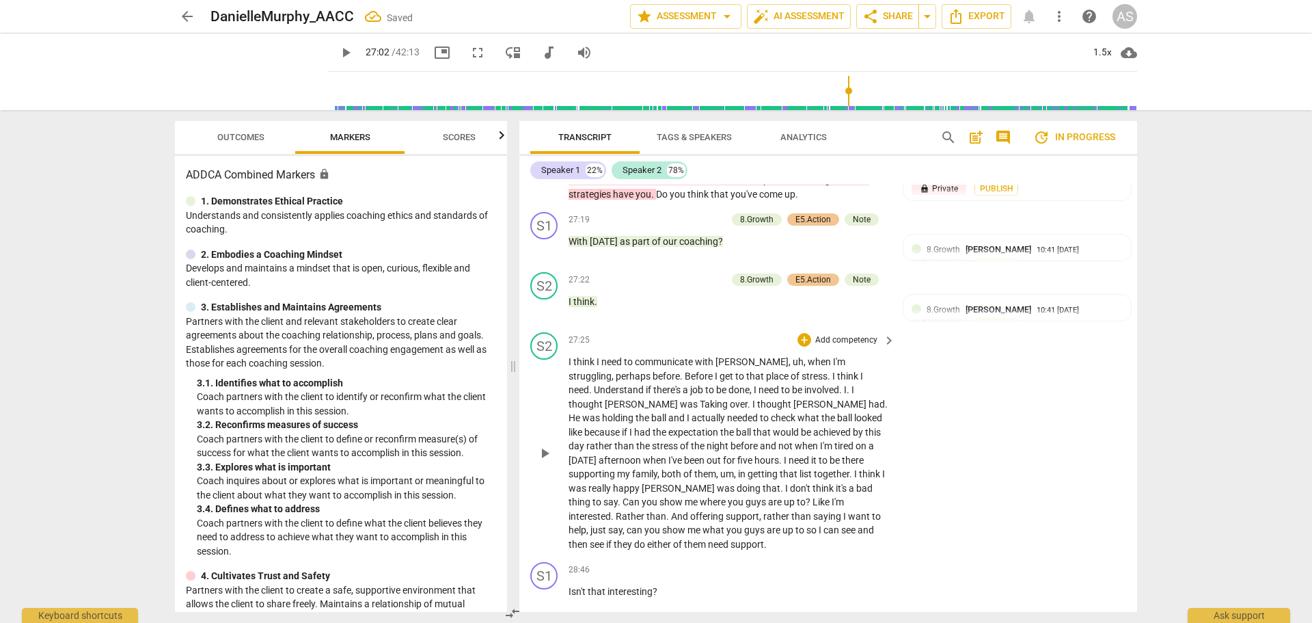
scroll to position [10118, 0]
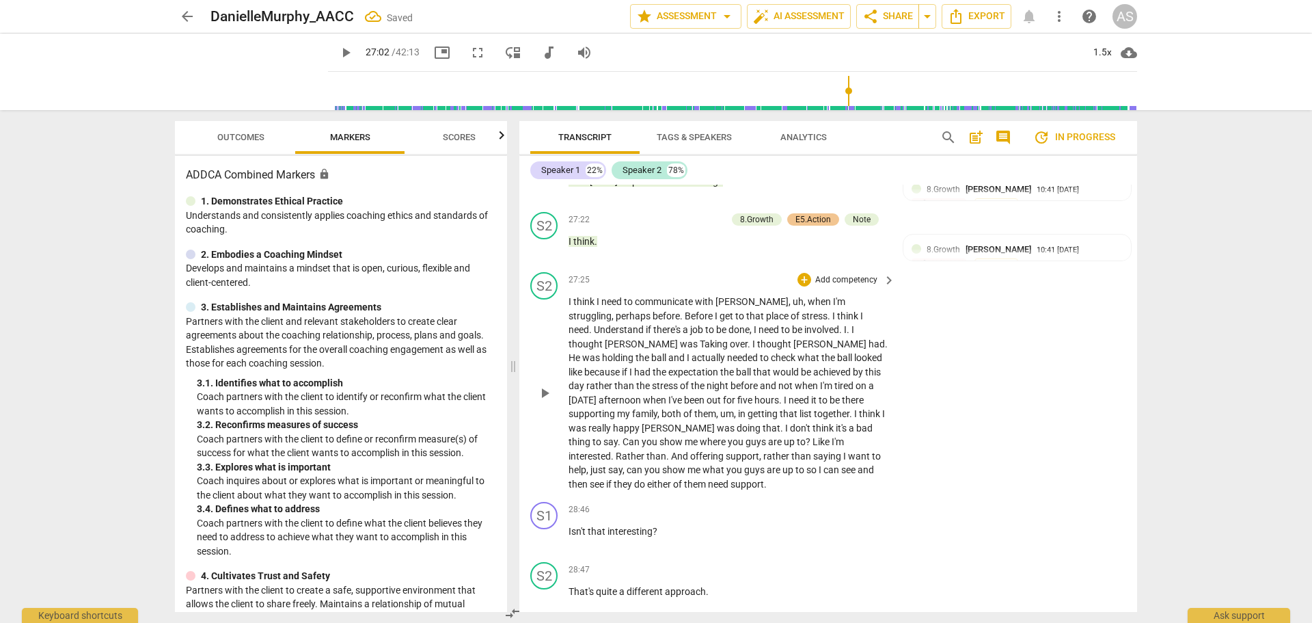
click at [568, 299] on div "play_arrow pause" at bounding box center [551, 392] width 35 height 187
click at [571, 296] on span "I" at bounding box center [571, 301] width 5 height 11
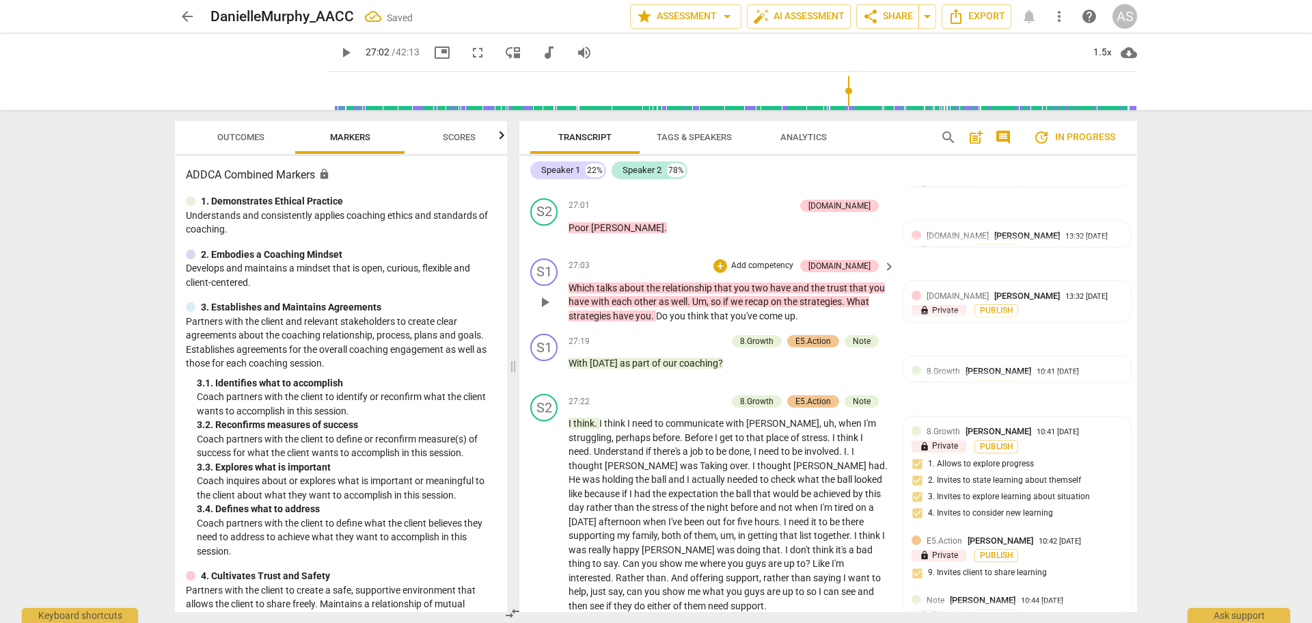
scroll to position [9936, 0]
click at [569, 358] on span "With" at bounding box center [579, 363] width 21 height 11
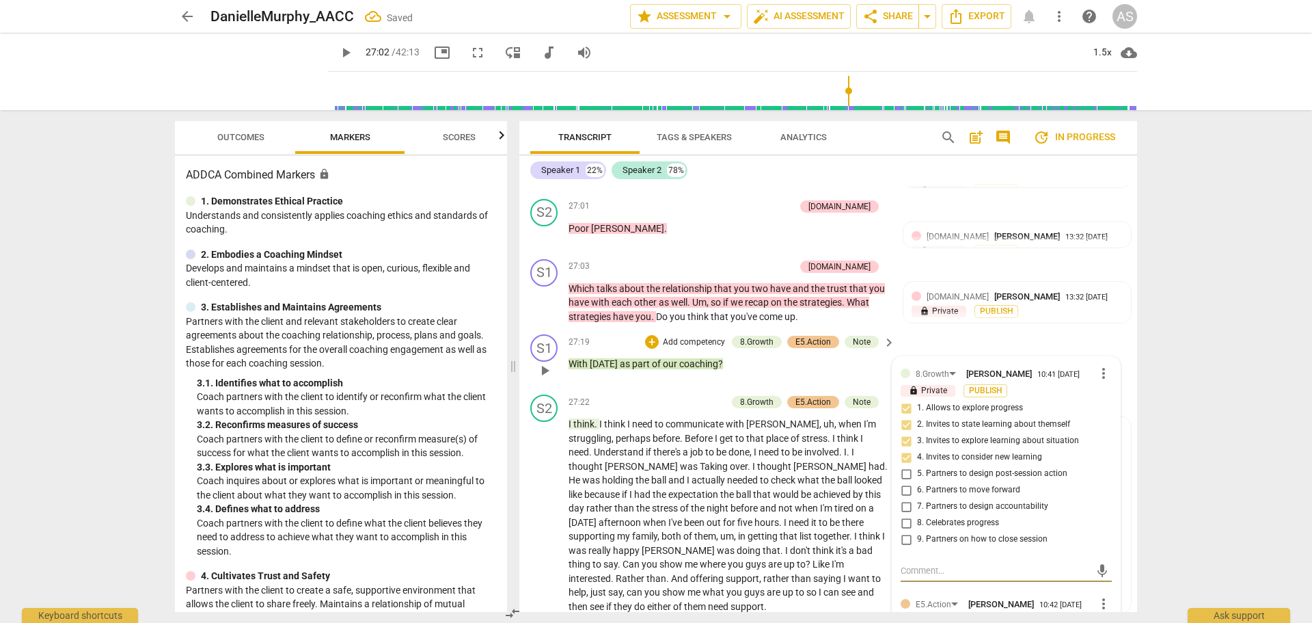
click at [571, 358] on span "With" at bounding box center [579, 363] width 21 height 11
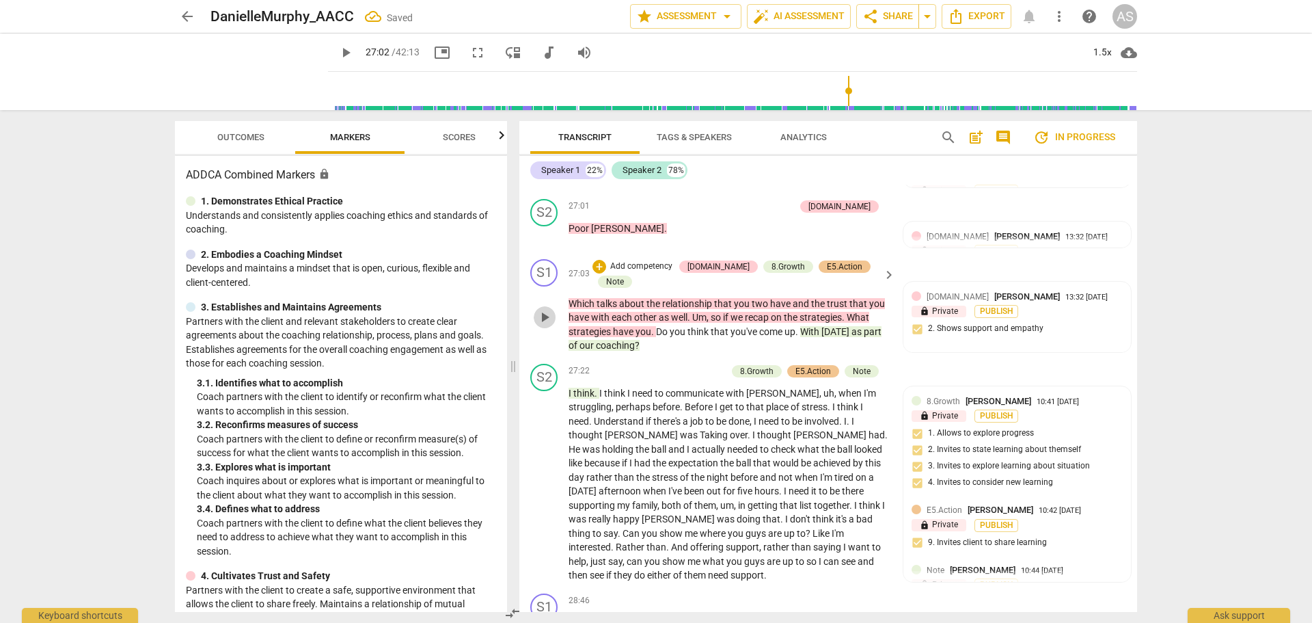
click at [544, 309] on span "play_arrow" at bounding box center [545, 317] width 16 height 16
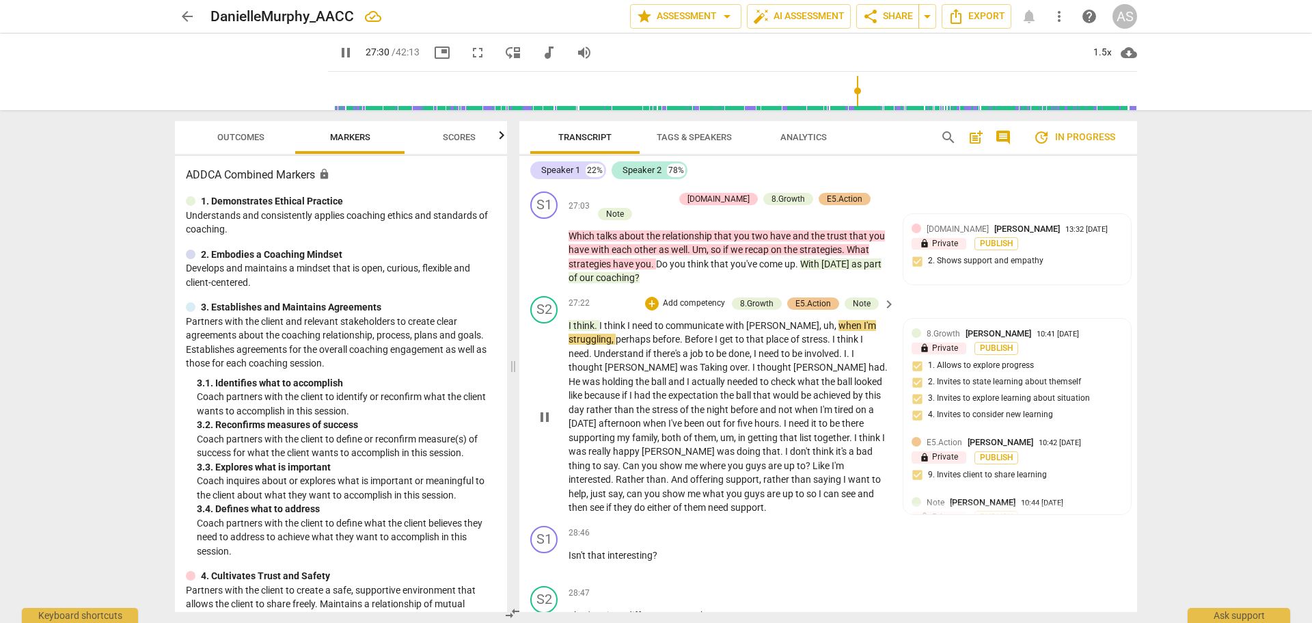
scroll to position [10004, 0]
click at [545, 553] on span "pause" at bounding box center [545, 561] width 16 height 16
click at [546, 553] on span "play_arrow" at bounding box center [545, 561] width 16 height 16
click at [550, 553] on span "pause" at bounding box center [545, 561] width 16 height 16
click at [567, 612] on div "play_arrow pause" at bounding box center [551, 621] width 35 height 18
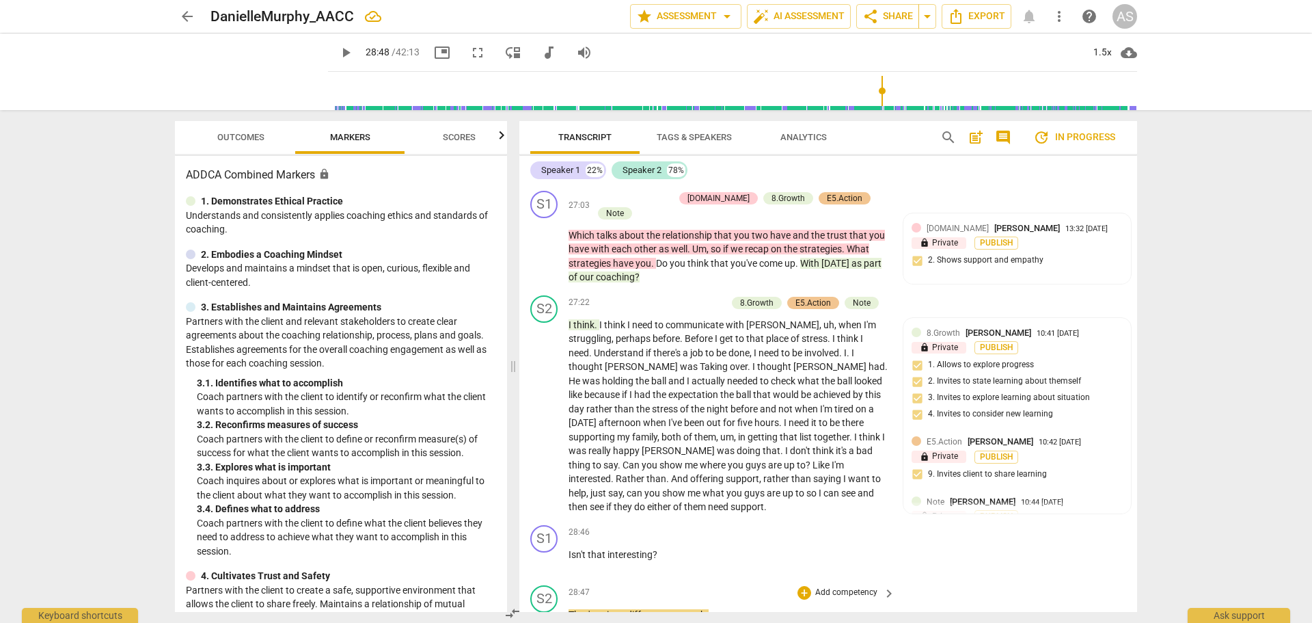
click at [571, 609] on span "That's" at bounding box center [582, 614] width 27 height 11
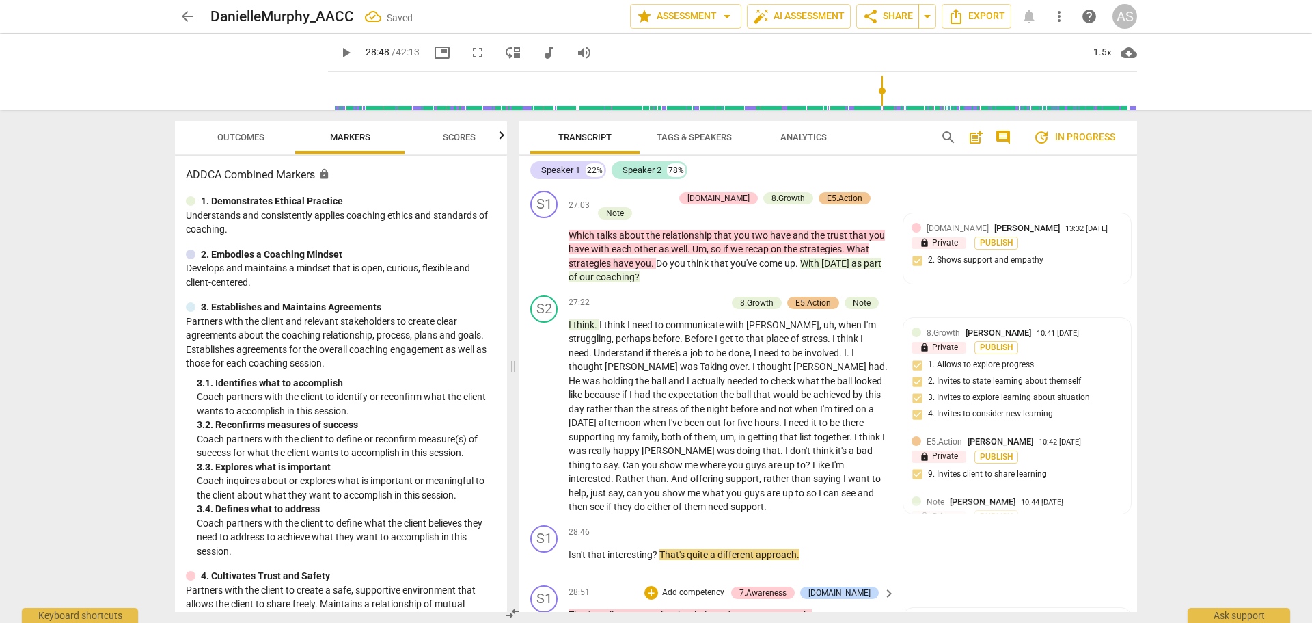
click at [546, 613] on span "play_arrow" at bounding box center [545, 621] width 16 height 16
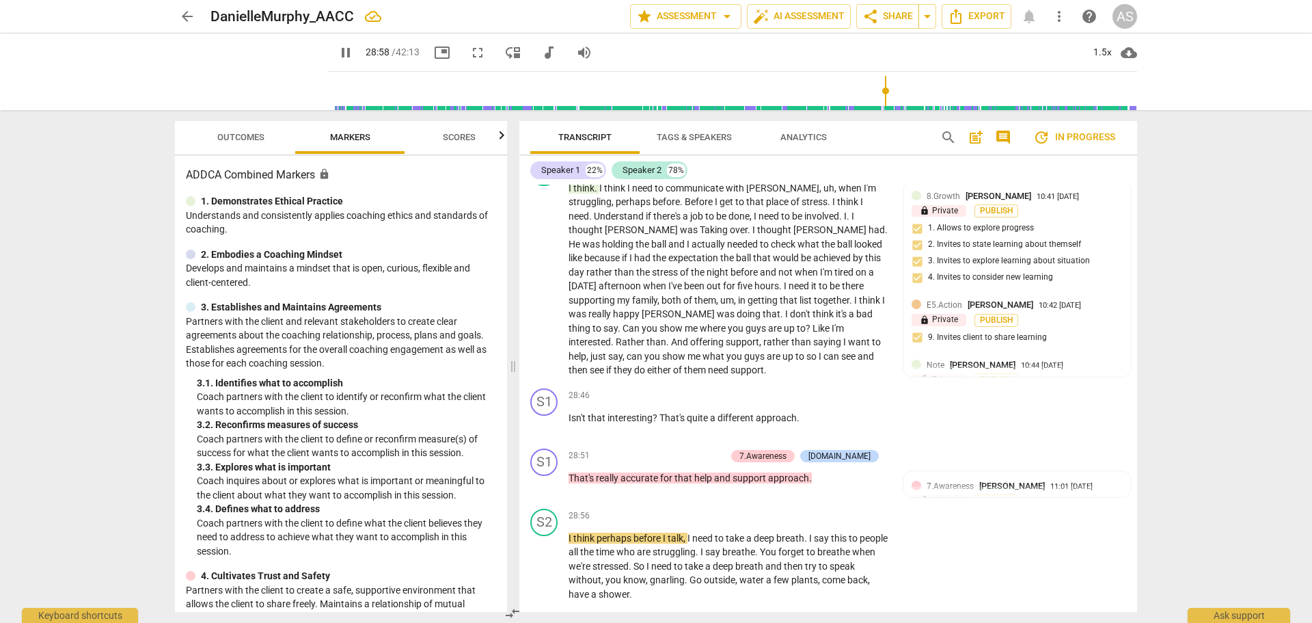
scroll to position [10209, 0]
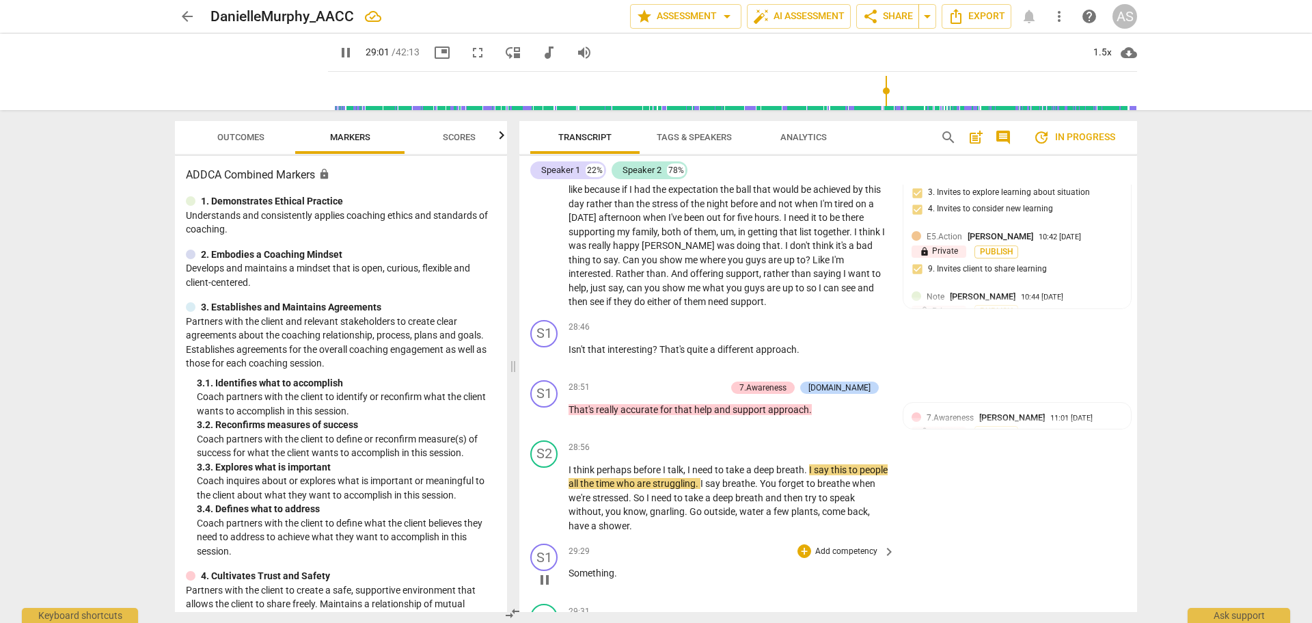
click at [571, 567] on span "Something" at bounding box center [592, 572] width 46 height 11
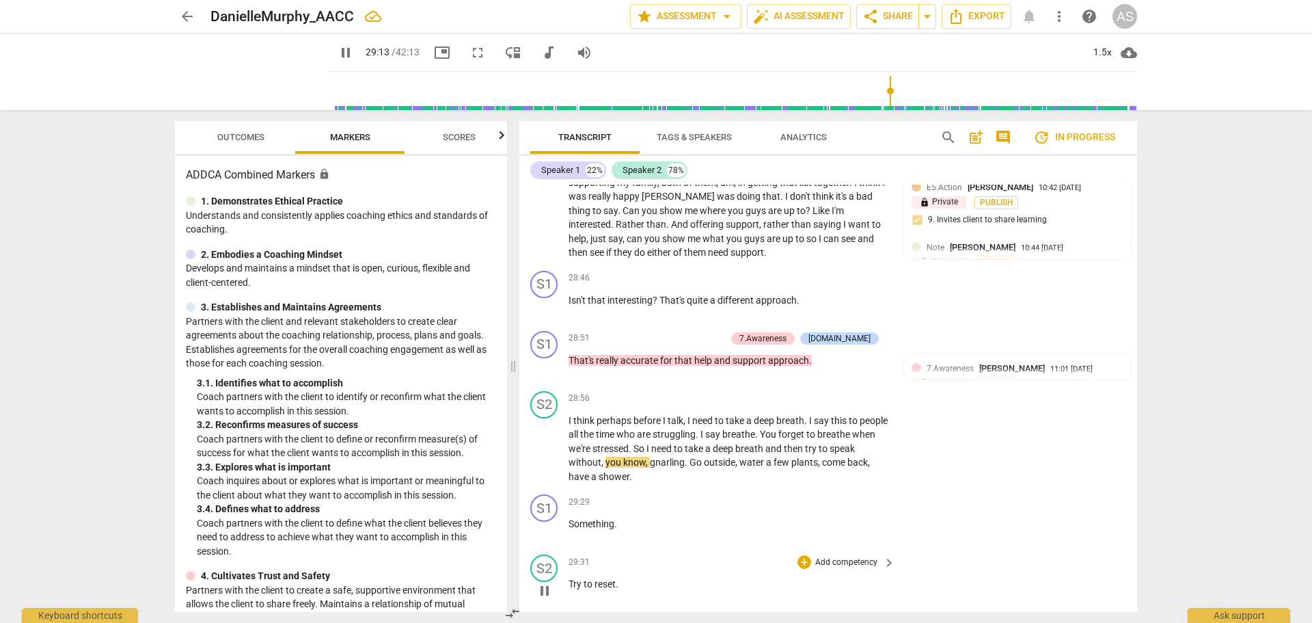
scroll to position [10277, 0]
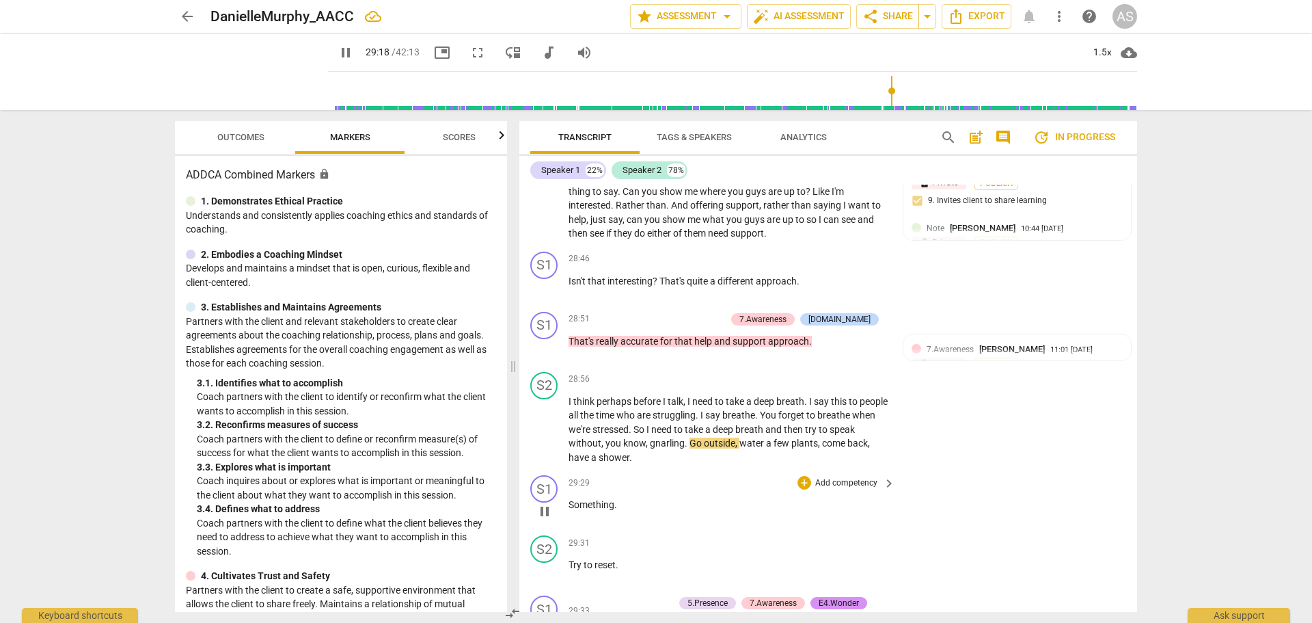
click at [569, 499] on span "Something" at bounding box center [592, 504] width 46 height 11
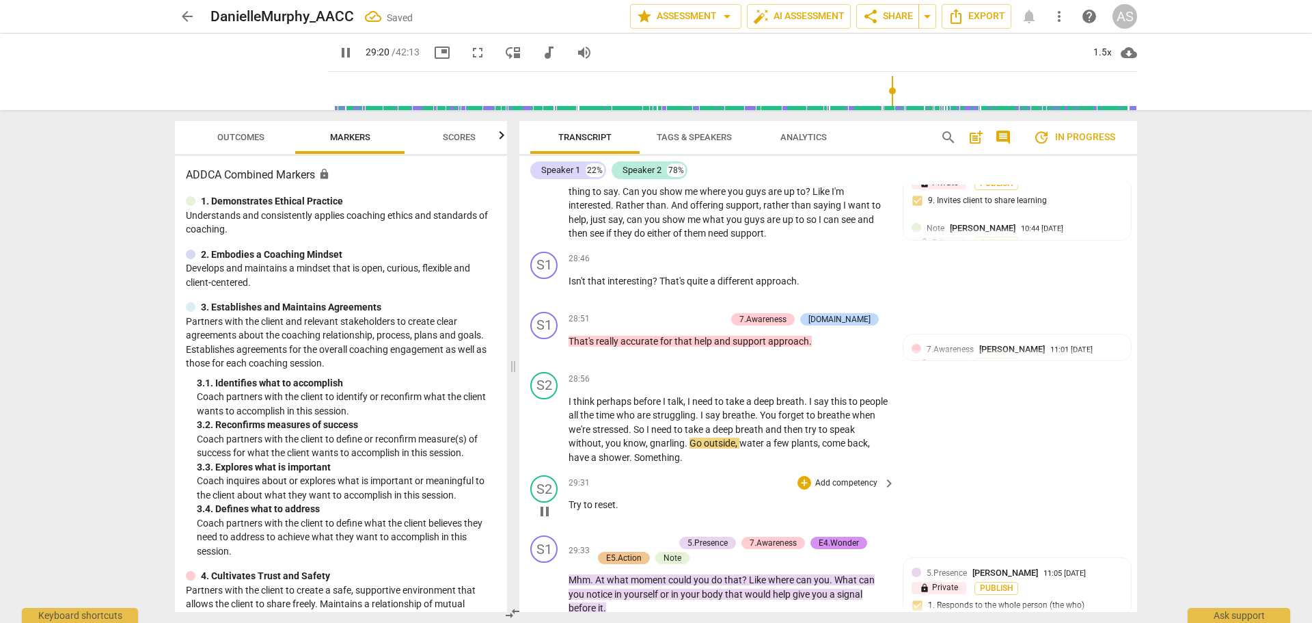
click at [569, 499] on span "Try" at bounding box center [576, 504] width 15 height 11
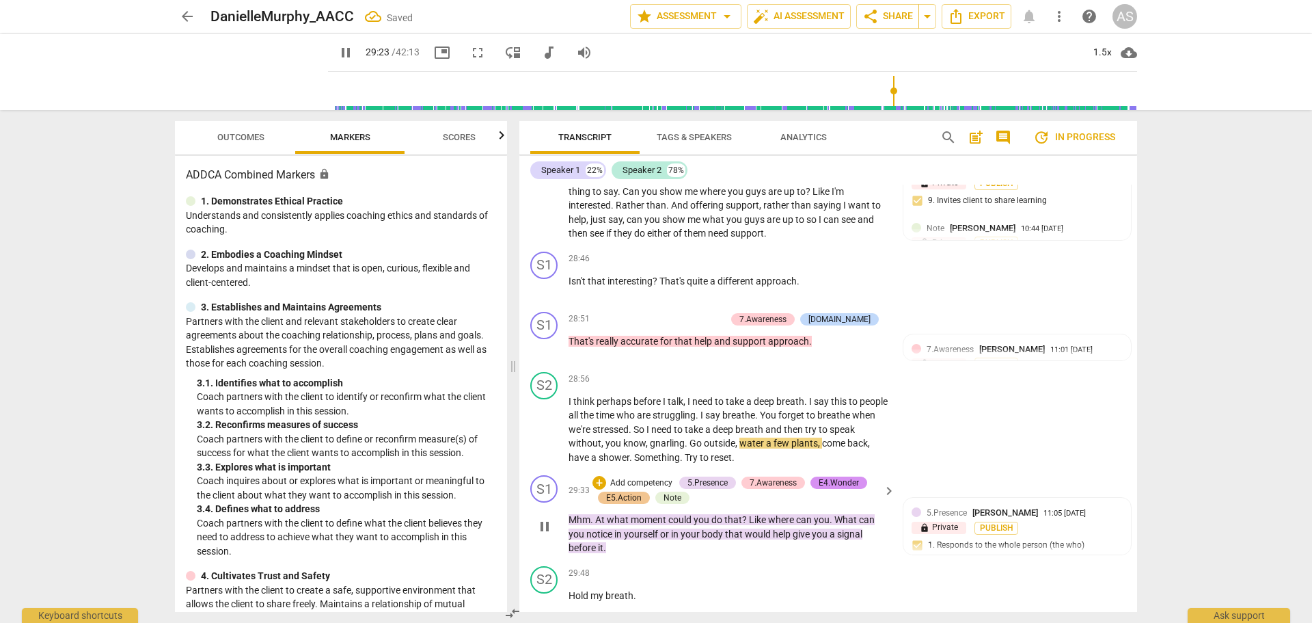
click at [550, 518] on span "pause" at bounding box center [545, 526] width 16 height 16
click at [545, 518] on span "play_arrow" at bounding box center [545, 526] width 16 height 16
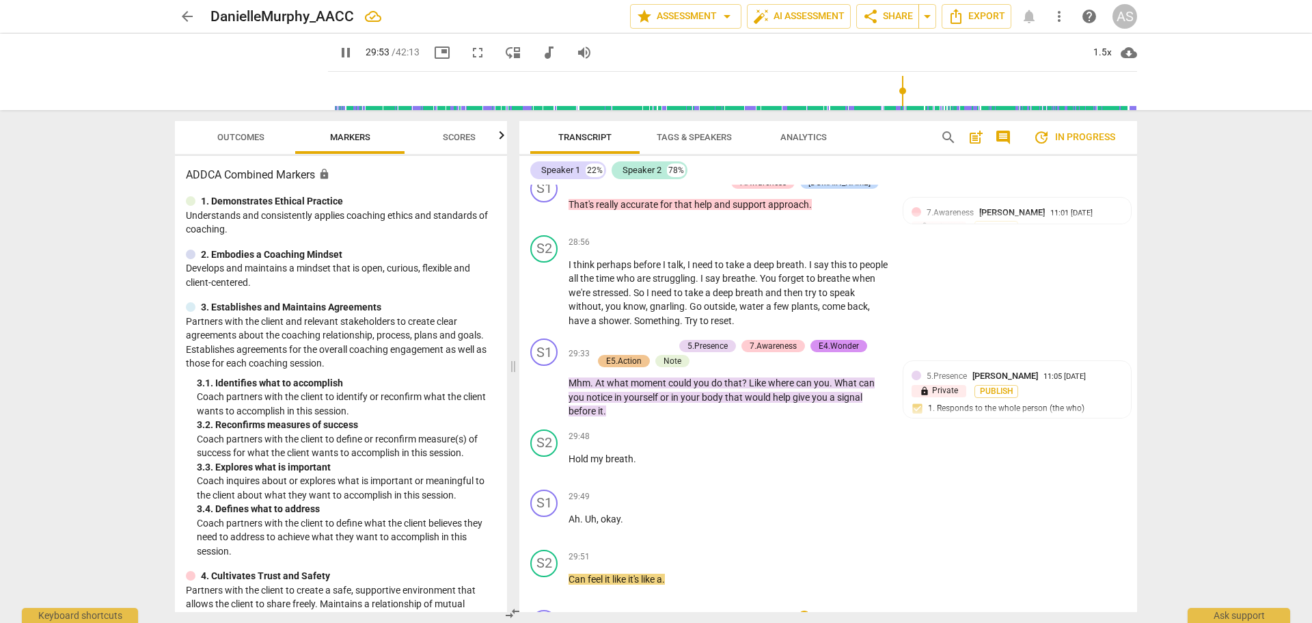
scroll to position [10482, 0]
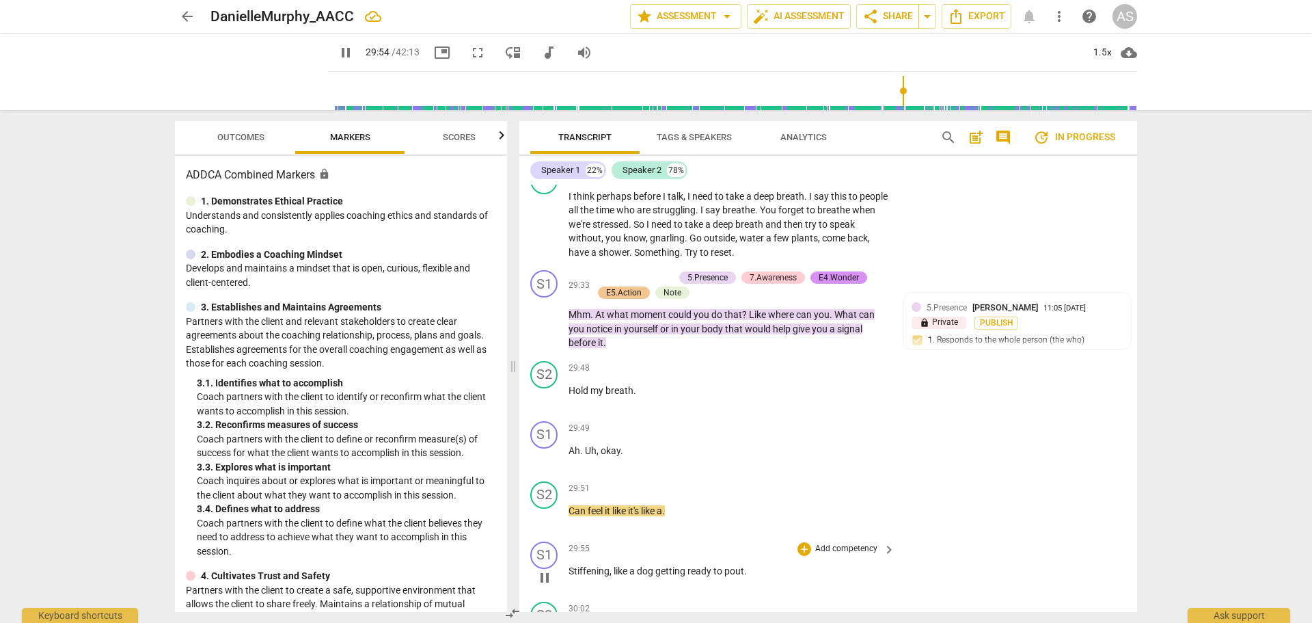
click at [571, 565] on span "Stiffening" at bounding box center [589, 570] width 41 height 11
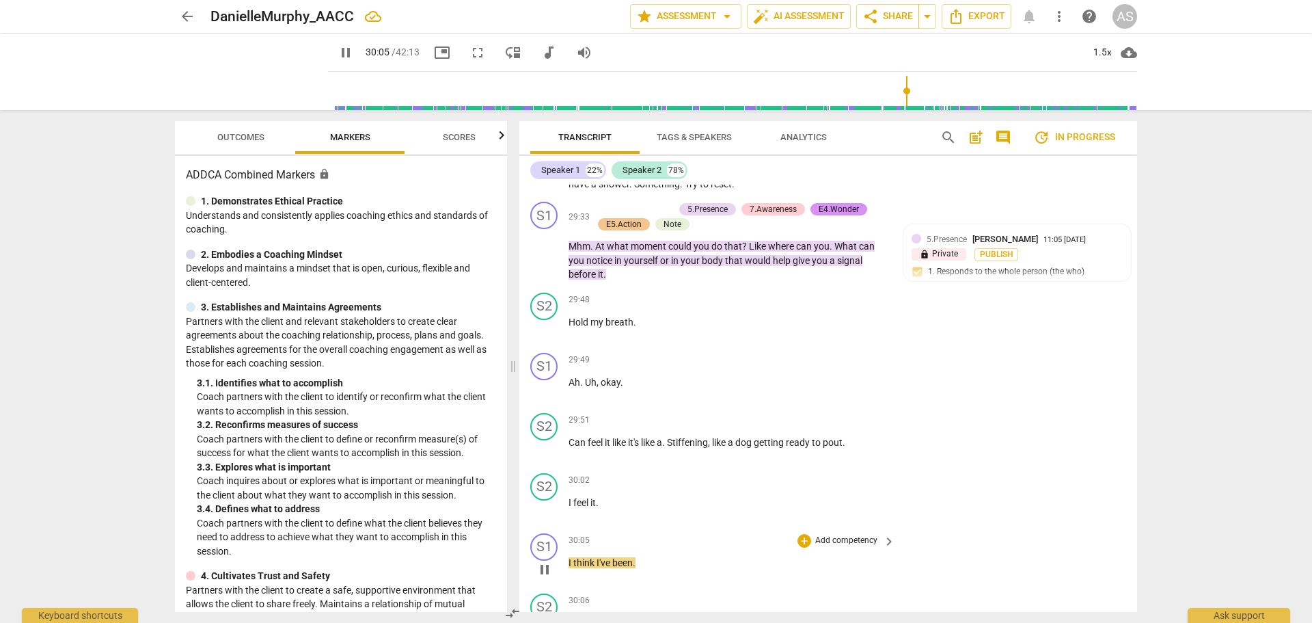
click at [570, 557] on span "I" at bounding box center [571, 562] width 5 height 11
click at [544, 561] on span "pause" at bounding box center [545, 569] width 16 height 16
click at [547, 533] on div "S1" at bounding box center [543, 546] width 27 height 27
click at [570, 552] on div "Speaker 1" at bounding box center [595, 547] width 103 height 22
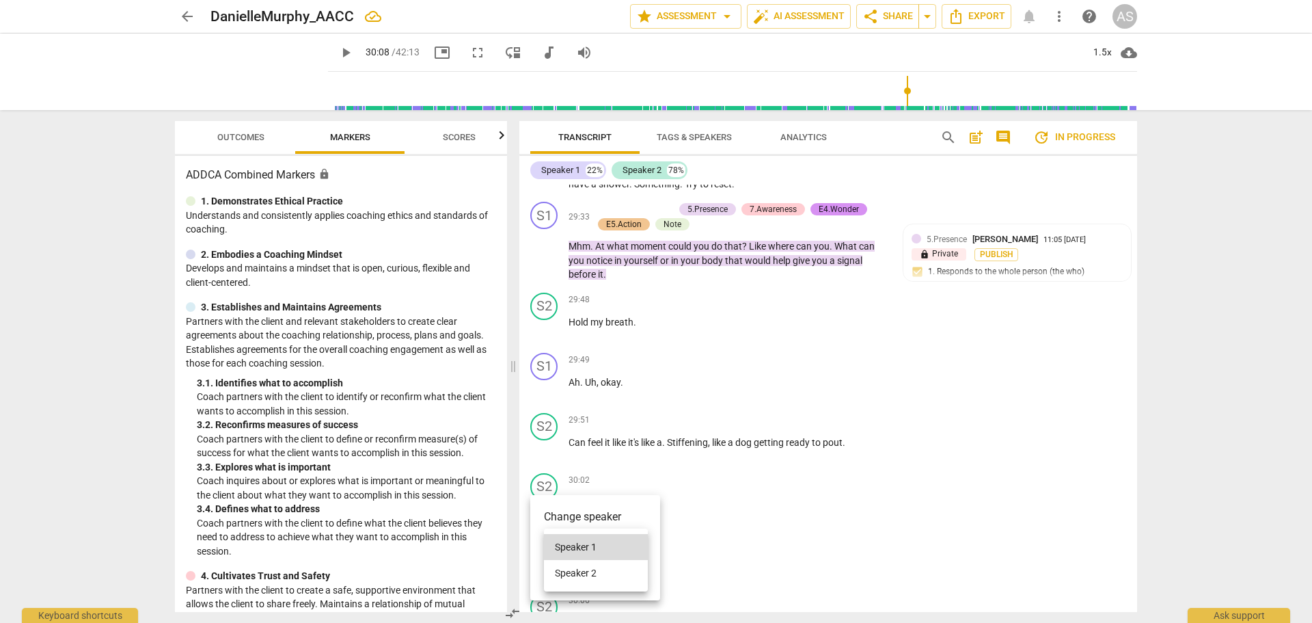
click at [575, 572] on li "Speaker 2" at bounding box center [596, 573] width 104 height 26
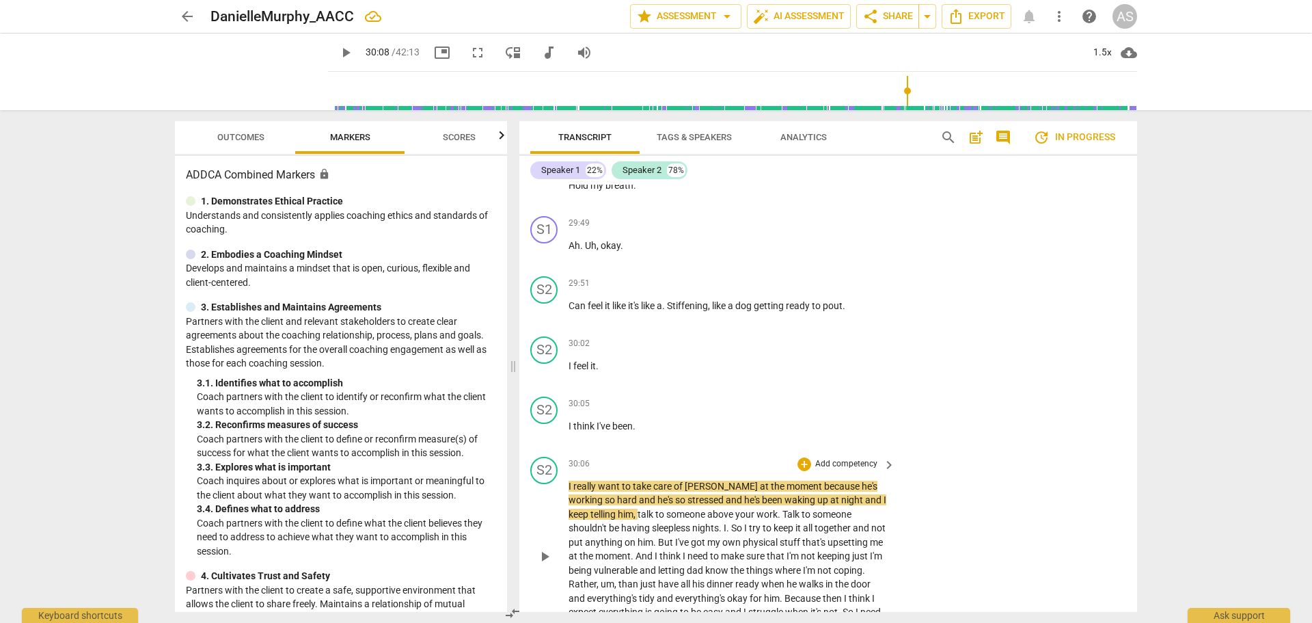
scroll to position [10756, 0]
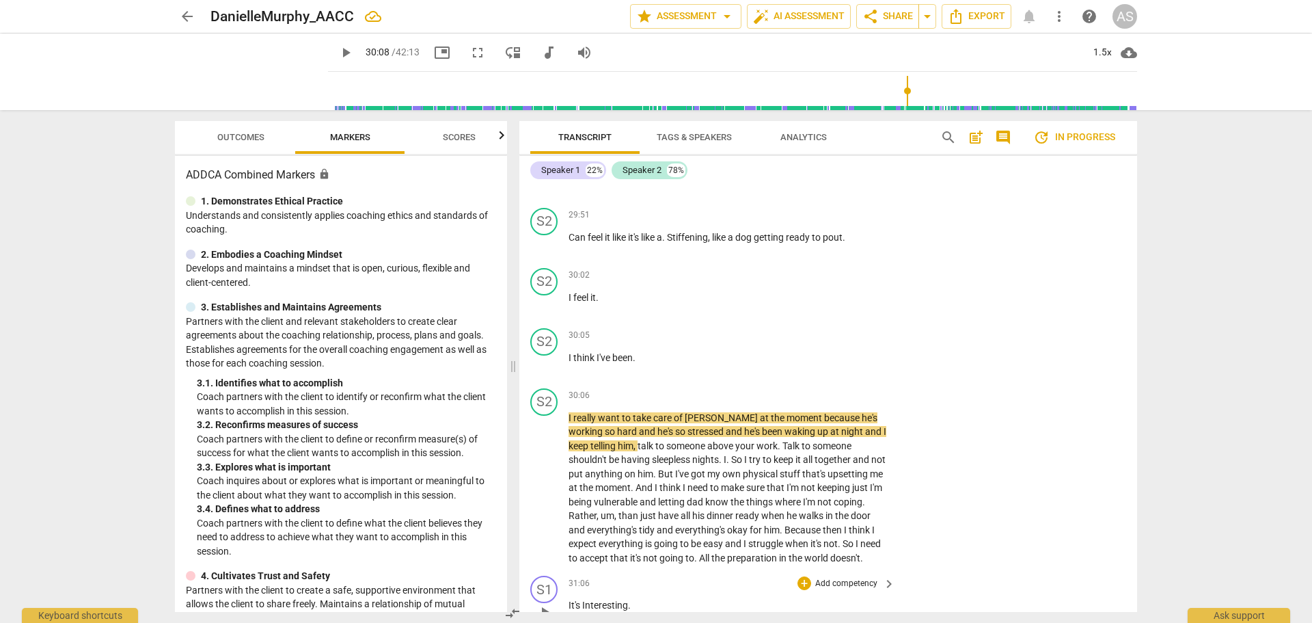
click at [547, 604] on span "play_arrow" at bounding box center [545, 612] width 16 height 16
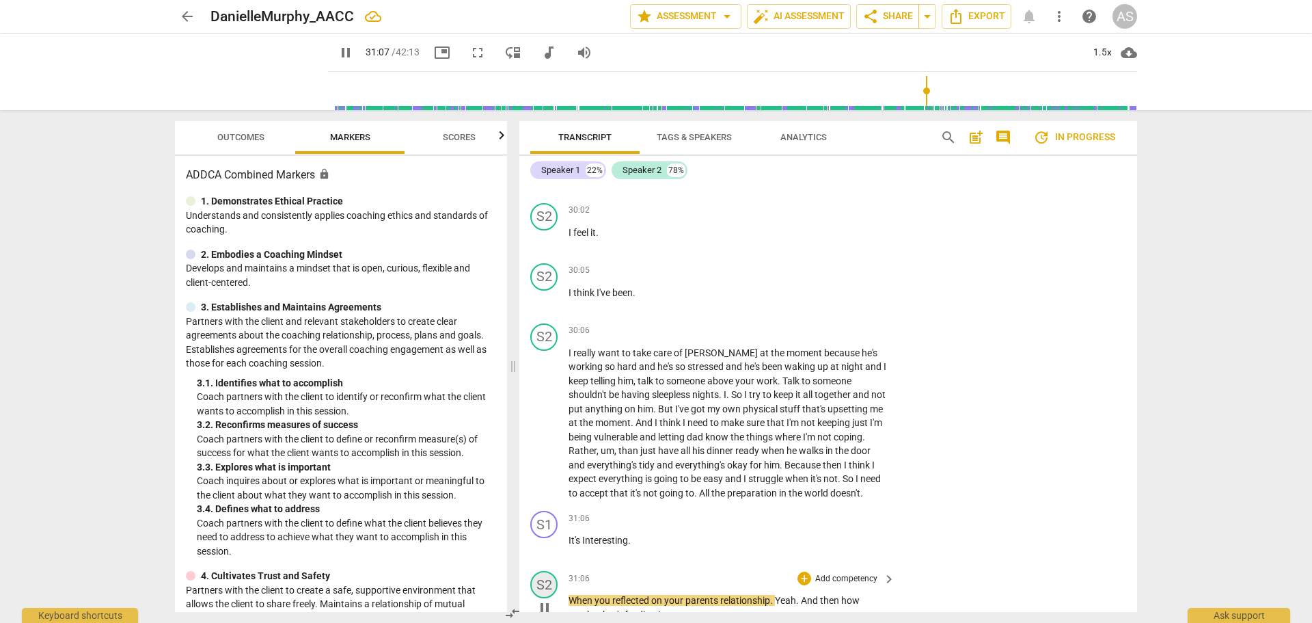
scroll to position [10824, 0]
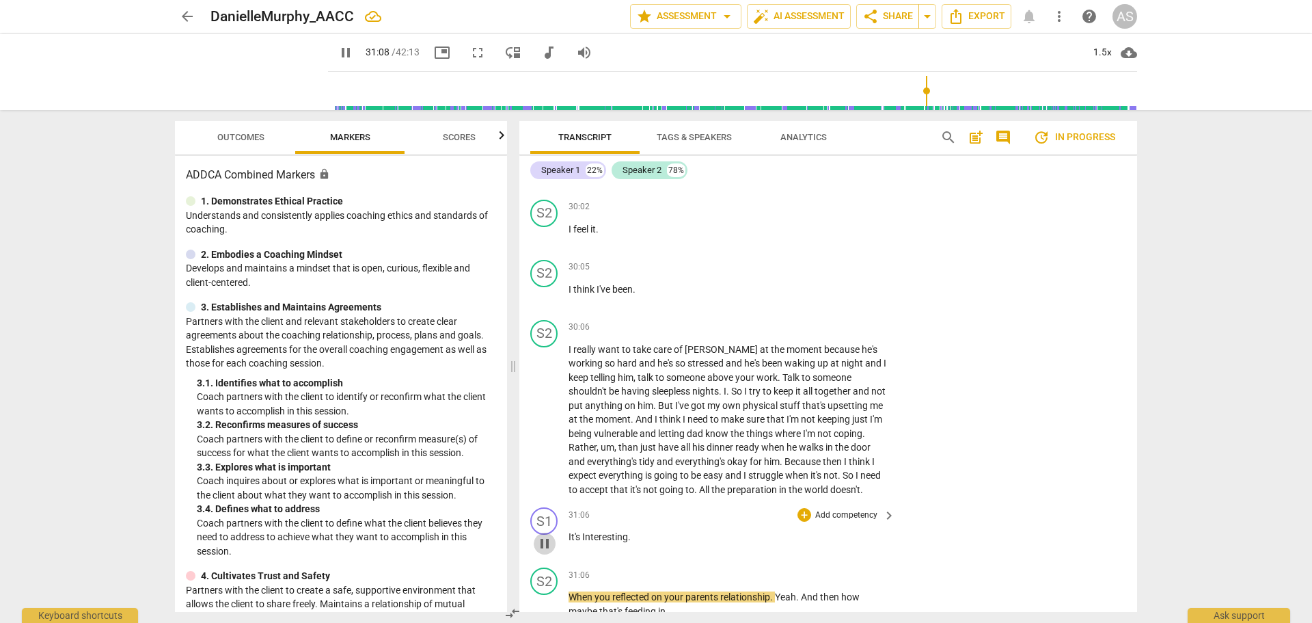
click at [544, 535] on span "pause" at bounding box center [545, 543] width 16 height 16
click at [574, 591] on span "When" at bounding box center [582, 596] width 26 height 11
click at [571, 591] on span "When" at bounding box center [582, 596] width 26 height 11
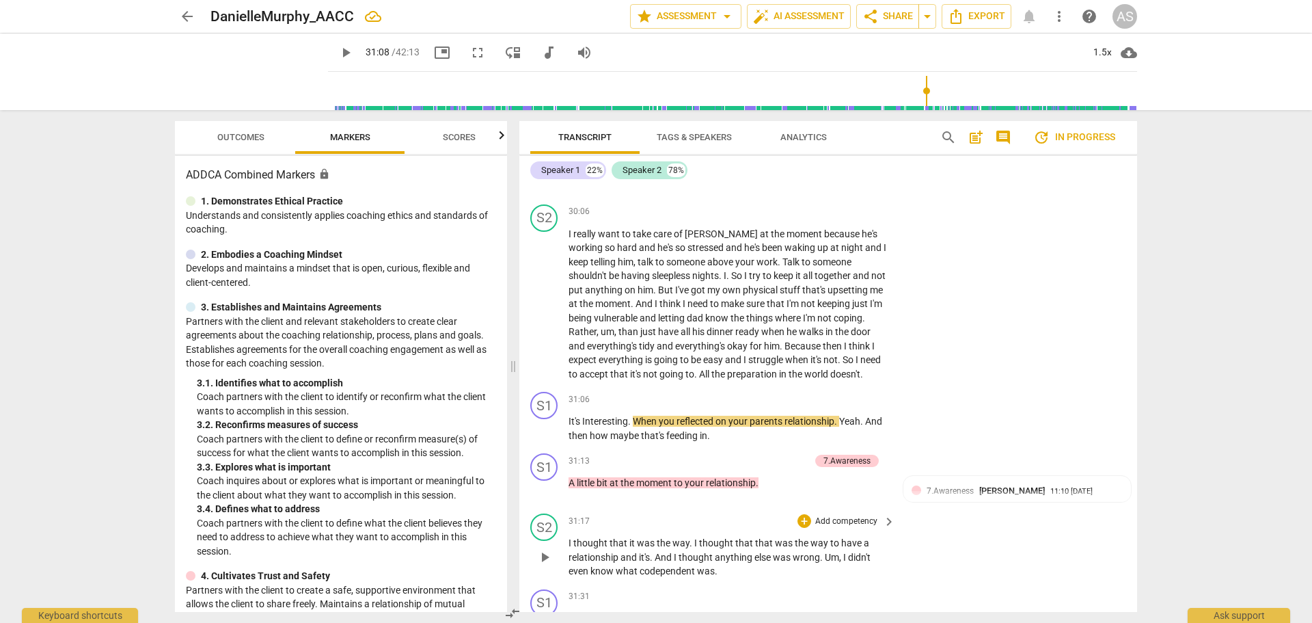
scroll to position [10961, 0]
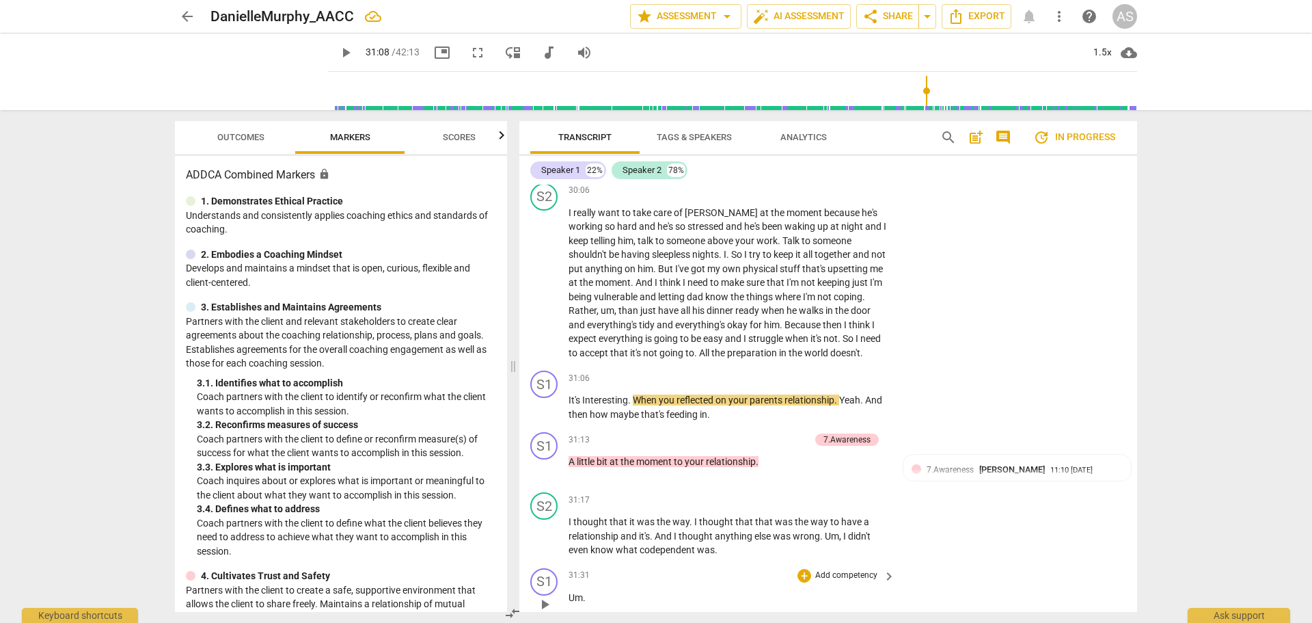
click at [547, 596] on span "play_arrow" at bounding box center [545, 604] width 16 height 16
click at [547, 596] on span "pause" at bounding box center [545, 604] width 16 height 16
click at [569, 592] on span "Um" at bounding box center [576, 597] width 14 height 11
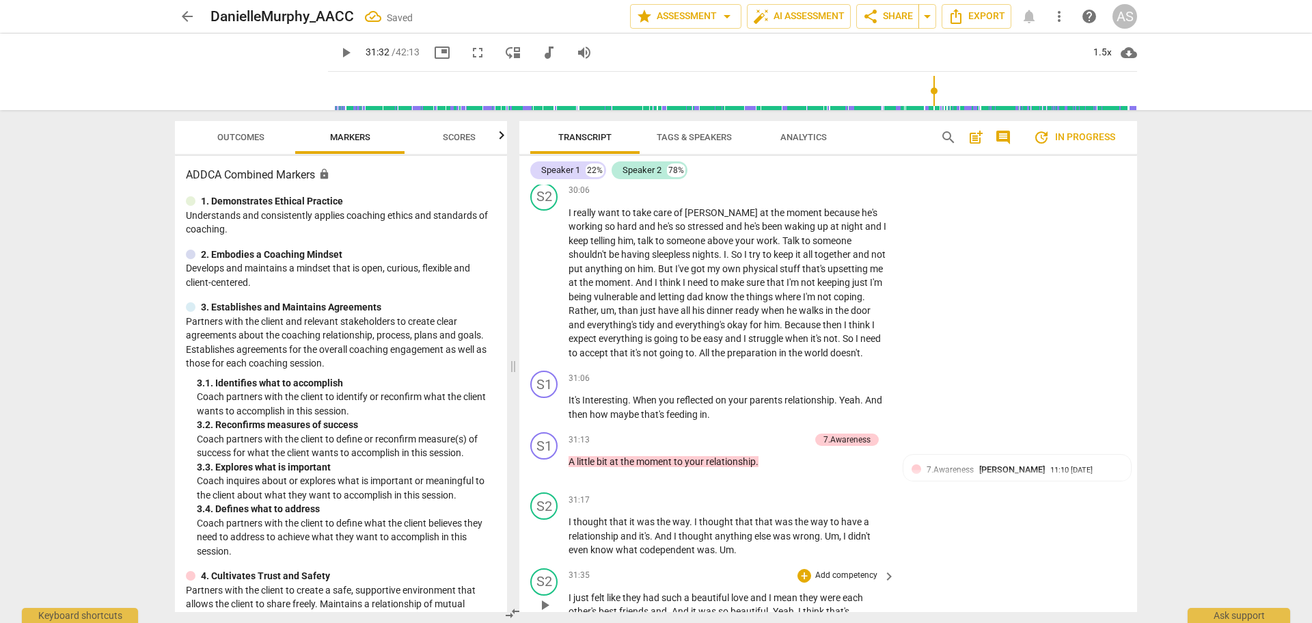
click at [569, 592] on span "I" at bounding box center [571, 597] width 5 height 11
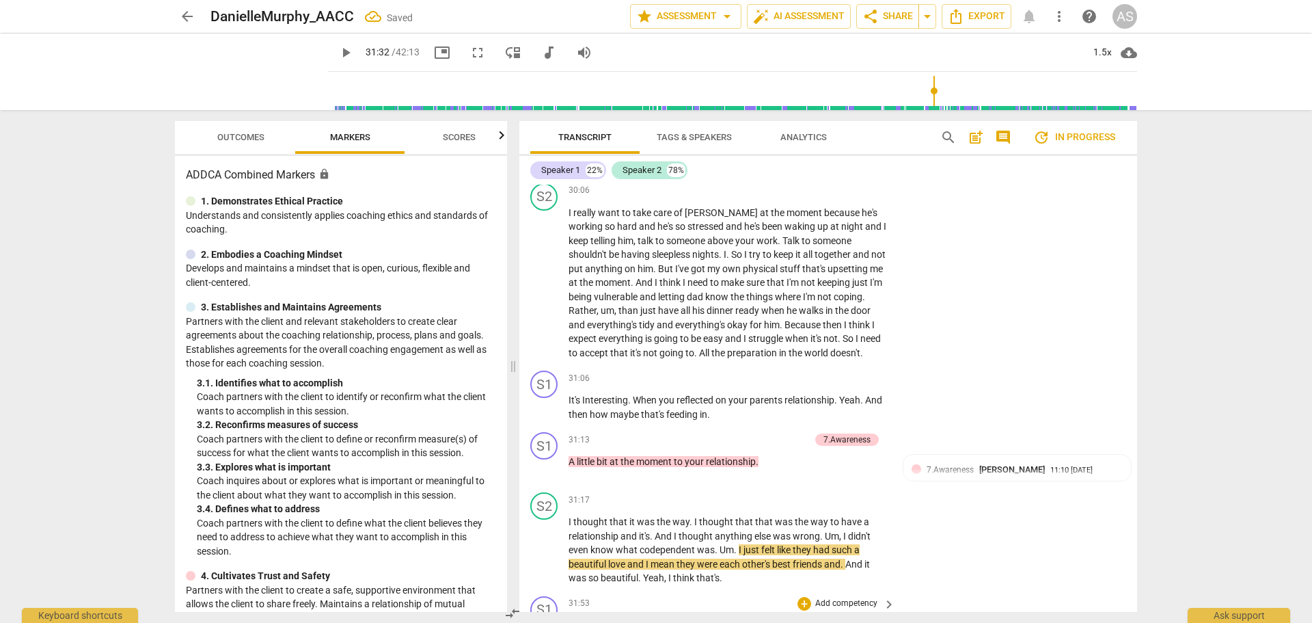
scroll to position [11029, 0]
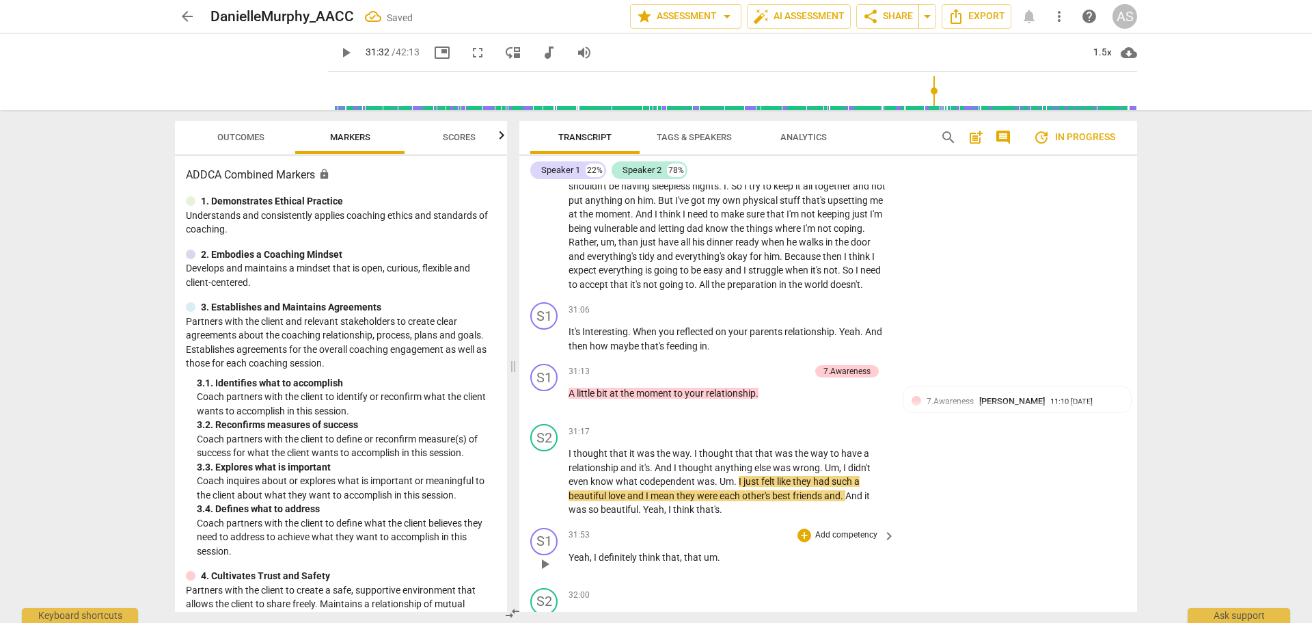
click at [567, 528] on div "S1 play_arrow pause" at bounding box center [549, 552] width 38 height 49
click at [571, 552] on span "Yeah" at bounding box center [579, 557] width 21 height 11
click at [569, 552] on span "Yeah" at bounding box center [579, 557] width 21 height 11
click at [571, 612] on span "My" at bounding box center [576, 617] width 15 height 11
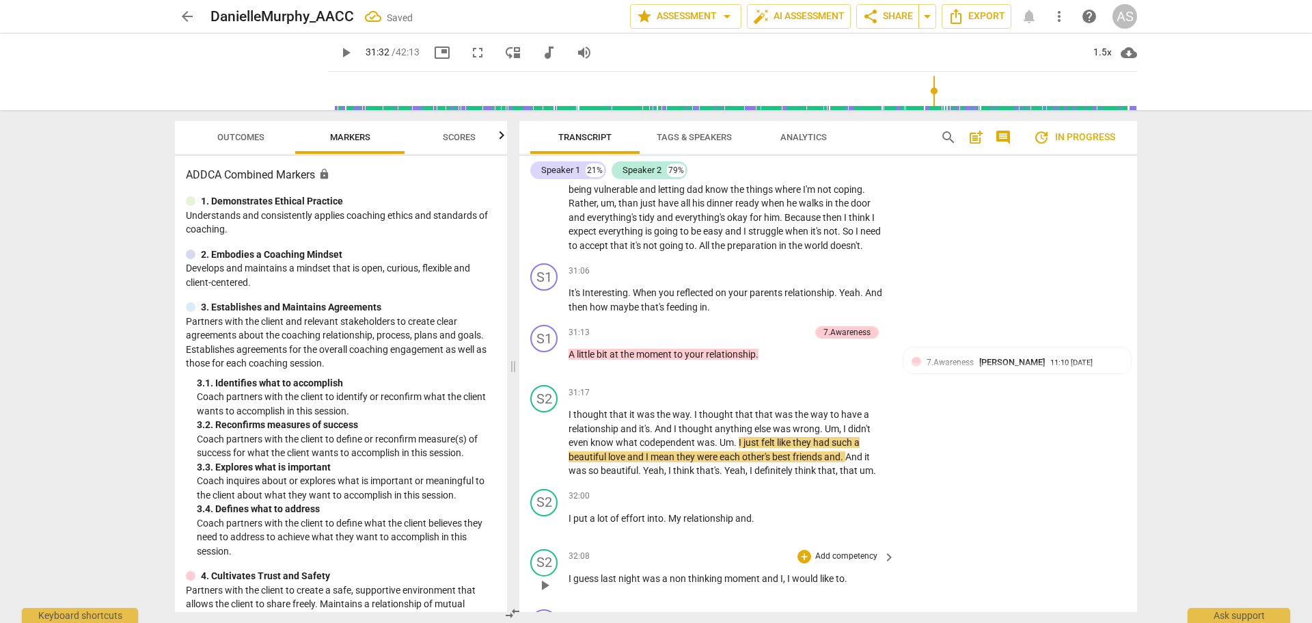
scroll to position [11097, 0]
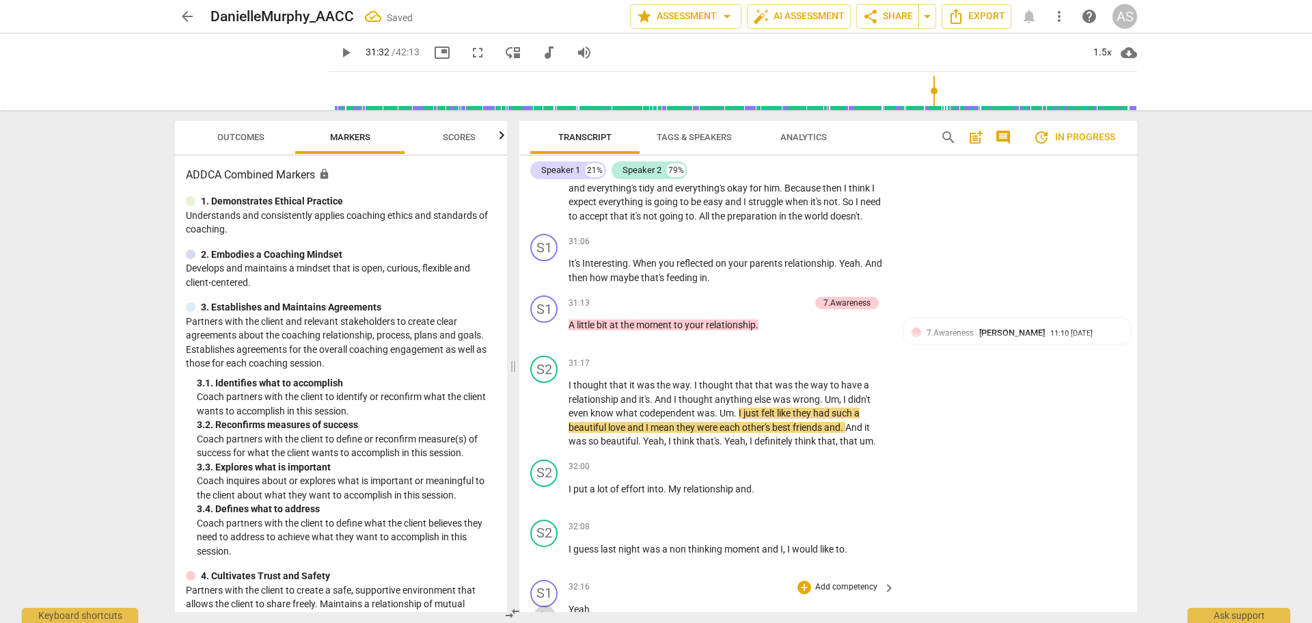
click at [546, 608] on span "play_arrow" at bounding box center [545, 616] width 16 height 16
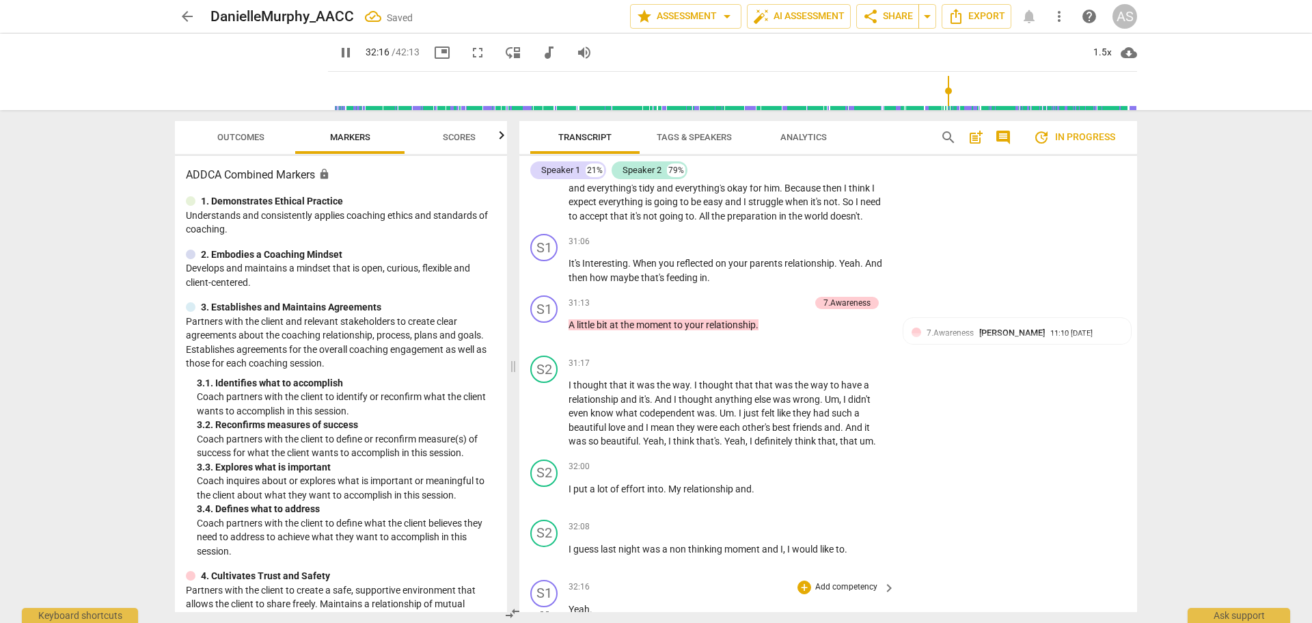
click at [545, 608] on span "pause" at bounding box center [545, 616] width 16 height 16
click at [573, 604] on span "Yeah" at bounding box center [579, 609] width 21 height 11
click at [569, 604] on span "Yeah" at bounding box center [579, 609] width 21 height 11
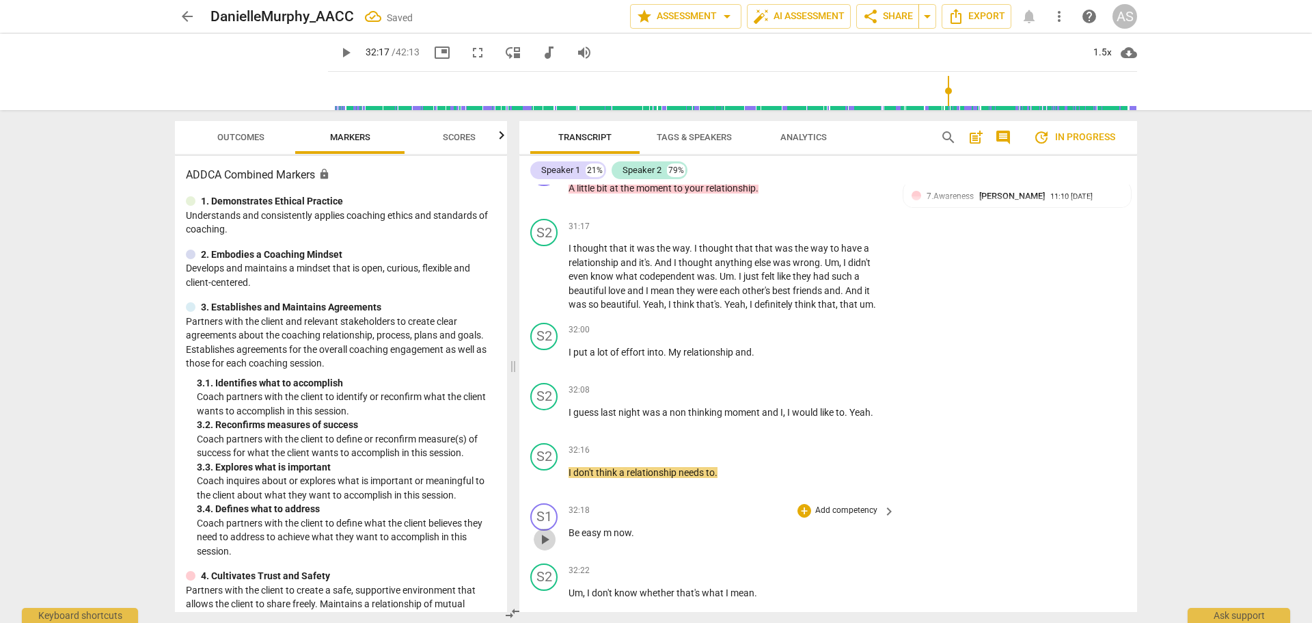
click at [549, 531] on span "play_arrow" at bounding box center [545, 539] width 16 height 16
click at [550, 531] on span "pause" at bounding box center [545, 539] width 16 height 16
click at [569, 527] on span "Be" at bounding box center [575, 532] width 13 height 11
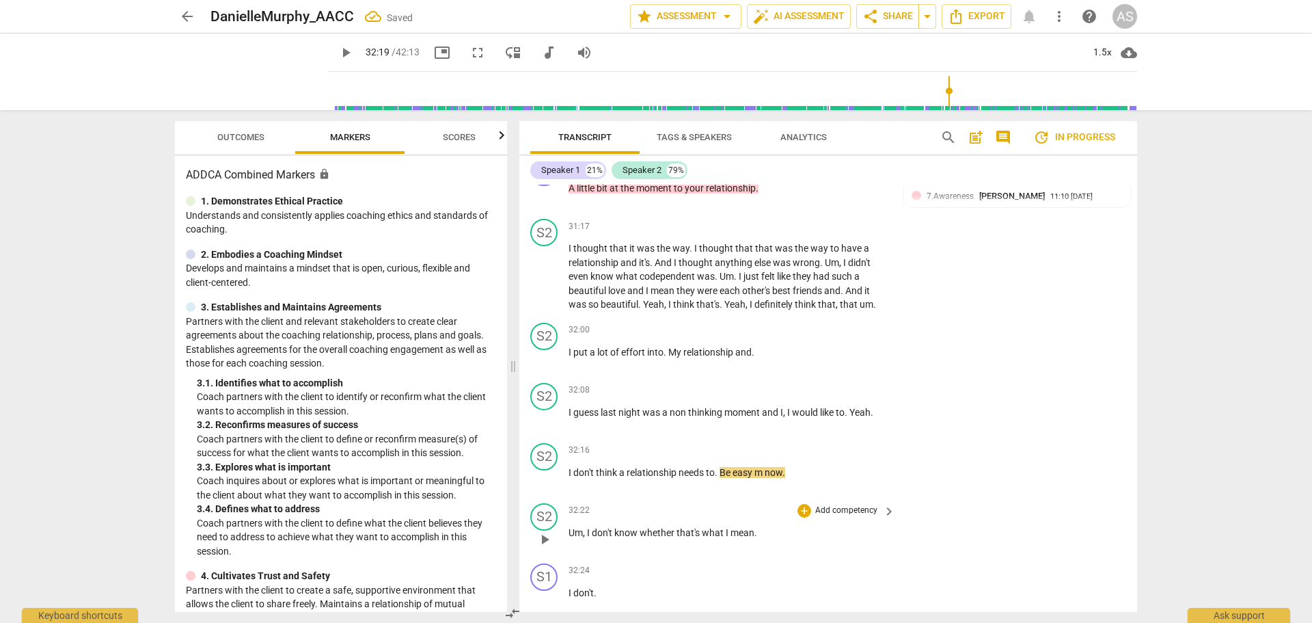
click at [571, 527] on span "Um" at bounding box center [576, 532] width 14 height 11
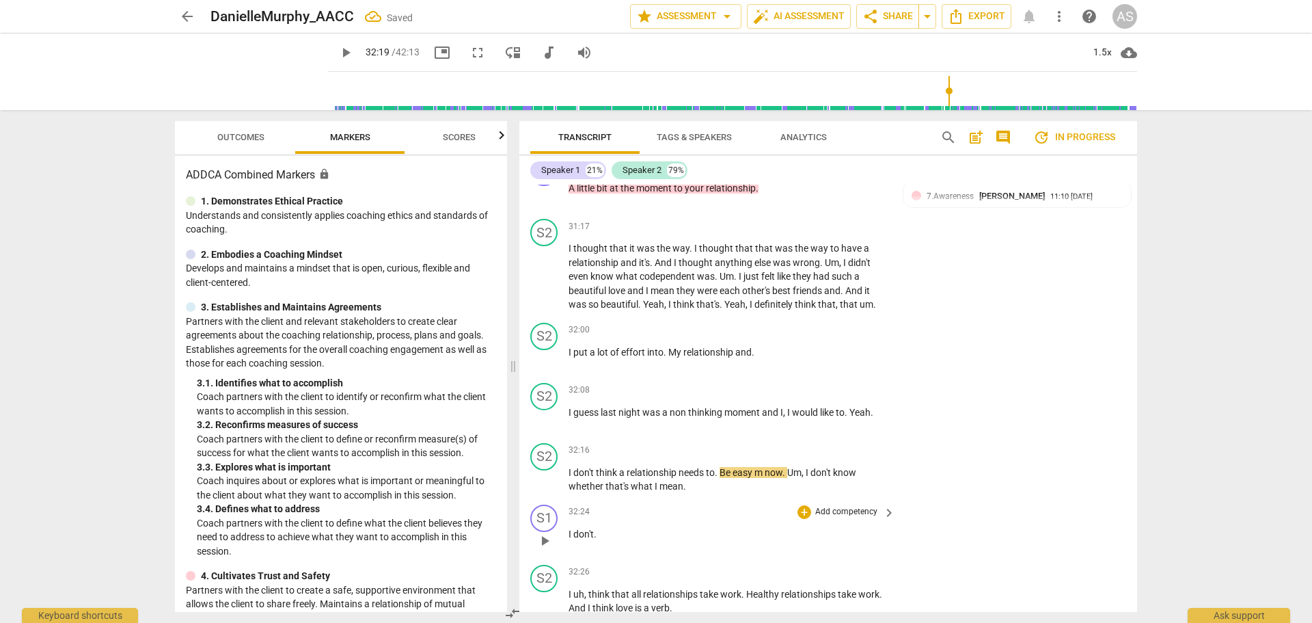
click at [573, 528] on span "don't" at bounding box center [583, 533] width 21 height 11
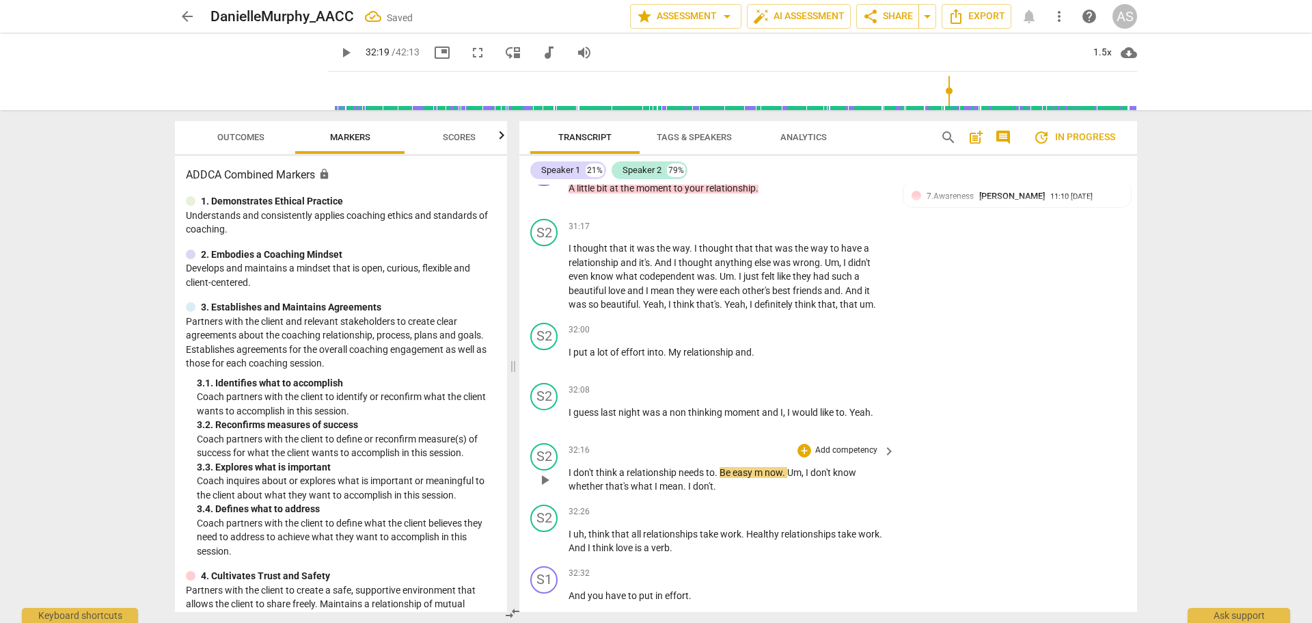
click at [541, 472] on span "play_arrow" at bounding box center [545, 480] width 16 height 16
click at [547, 594] on span "pause" at bounding box center [545, 602] width 16 height 16
click at [567, 593] on div "play_arrow pause" at bounding box center [551, 602] width 35 height 18
click at [571, 590] on span "And" at bounding box center [578, 595] width 19 height 11
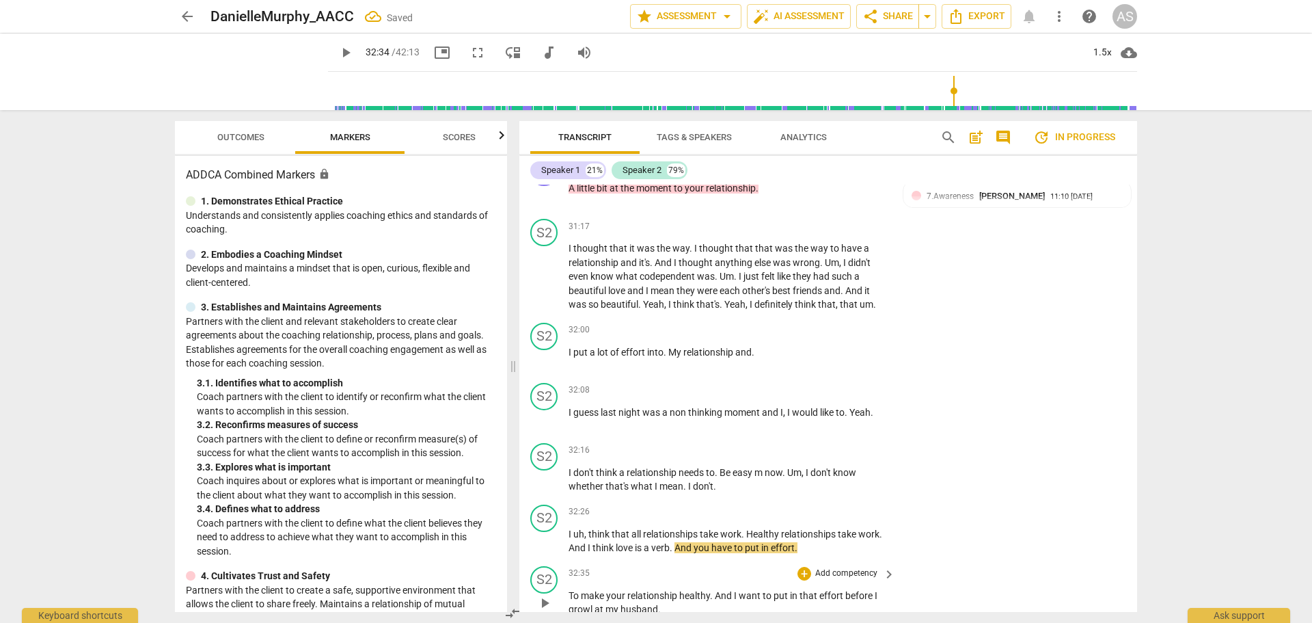
click at [570, 590] on span "To" at bounding box center [575, 595] width 12 height 11
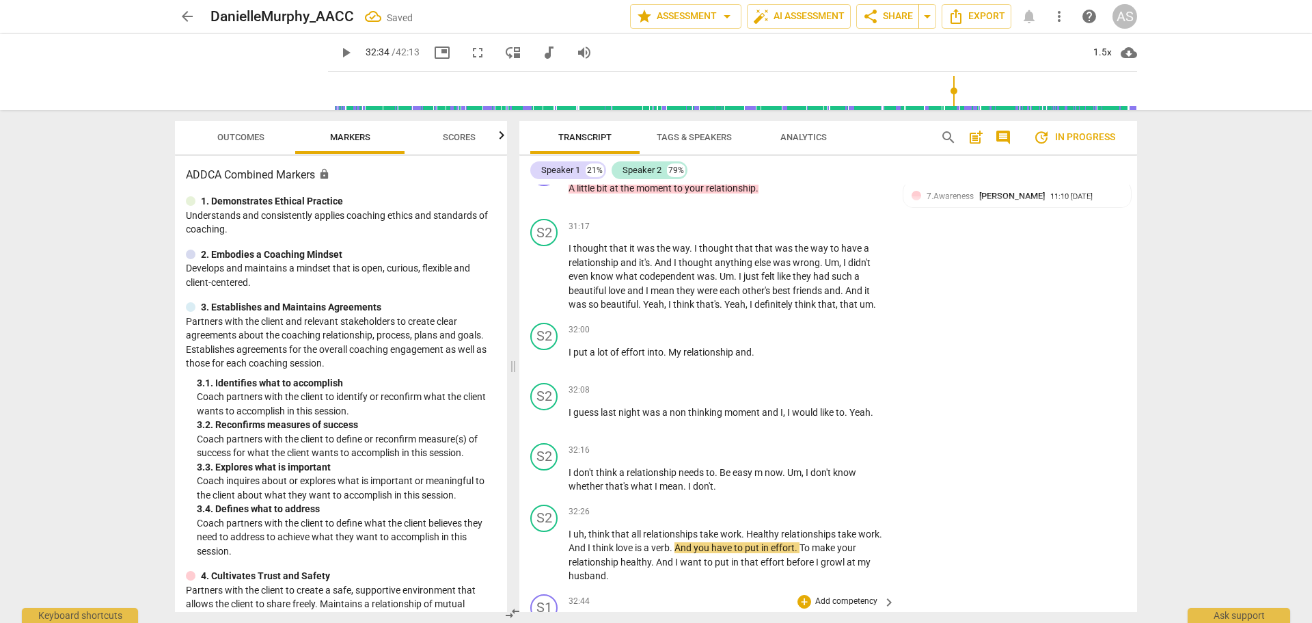
click at [544, 622] on span "play_arrow" at bounding box center [545, 631] width 16 height 16
click at [544, 622] on span "pause" at bounding box center [545, 631] width 16 height 16
click at [570, 618] on span "It's" at bounding box center [576, 623] width 14 height 11
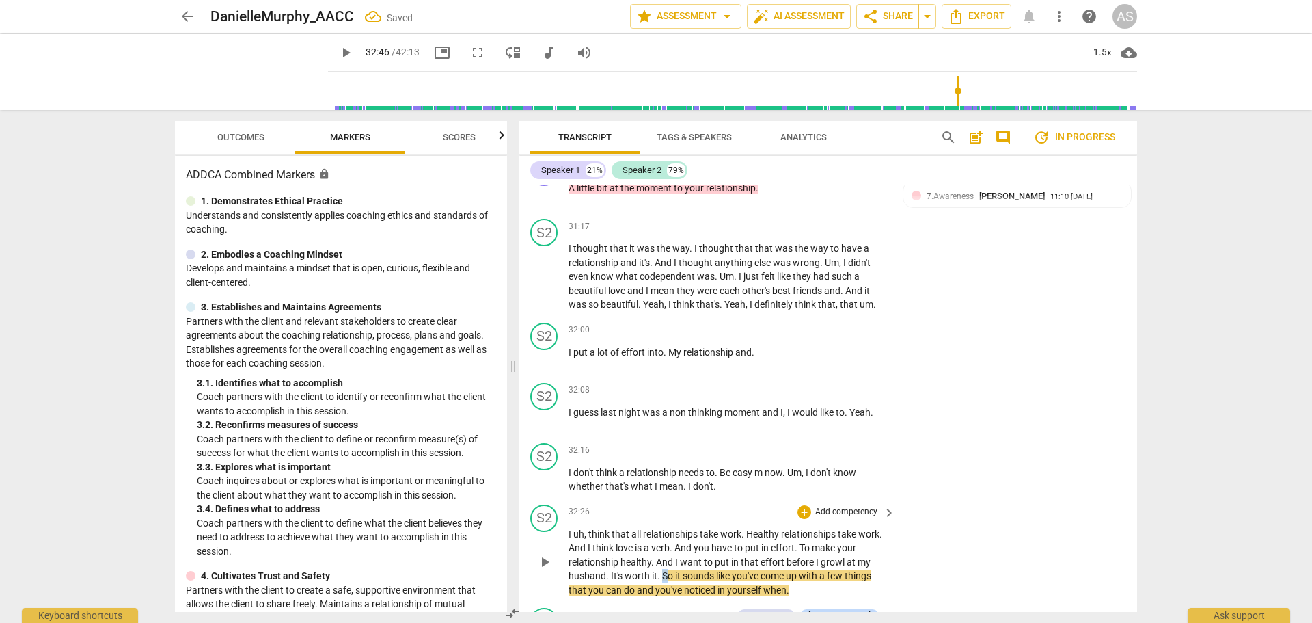
click at [663, 570] on span "So" at bounding box center [668, 575] width 13 height 11
click at [664, 570] on span "So" at bounding box center [668, 575] width 13 height 11
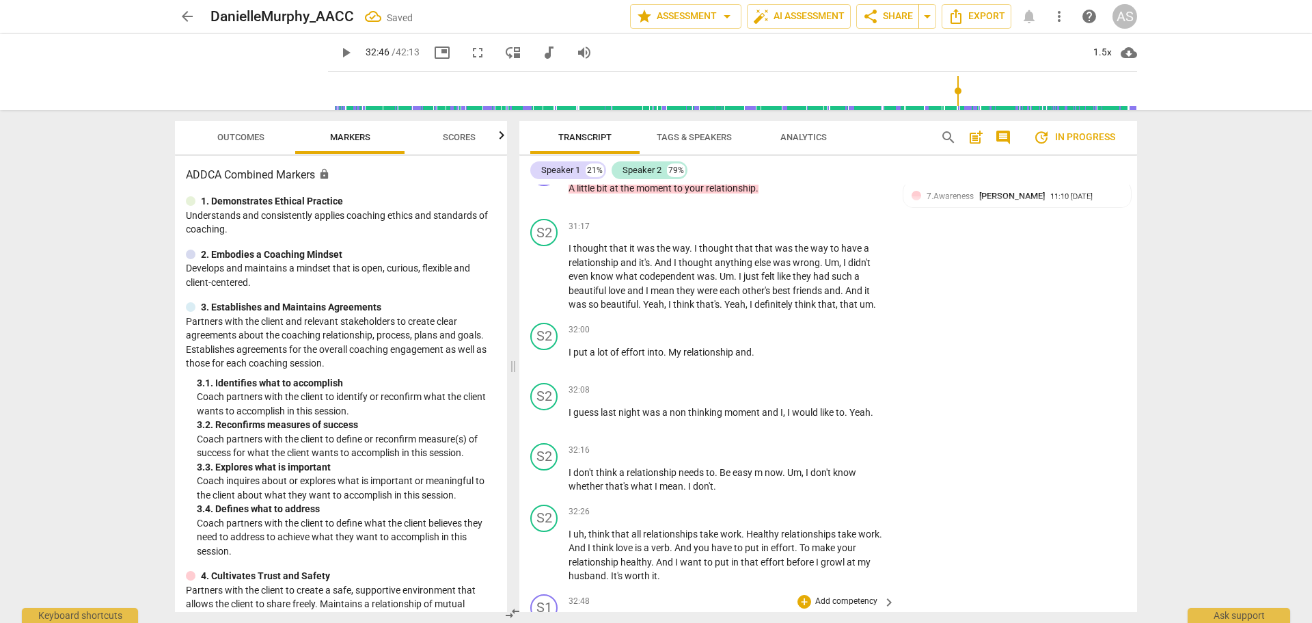
click at [551, 622] on span "play_arrow" at bounding box center [545, 631] width 16 height 16
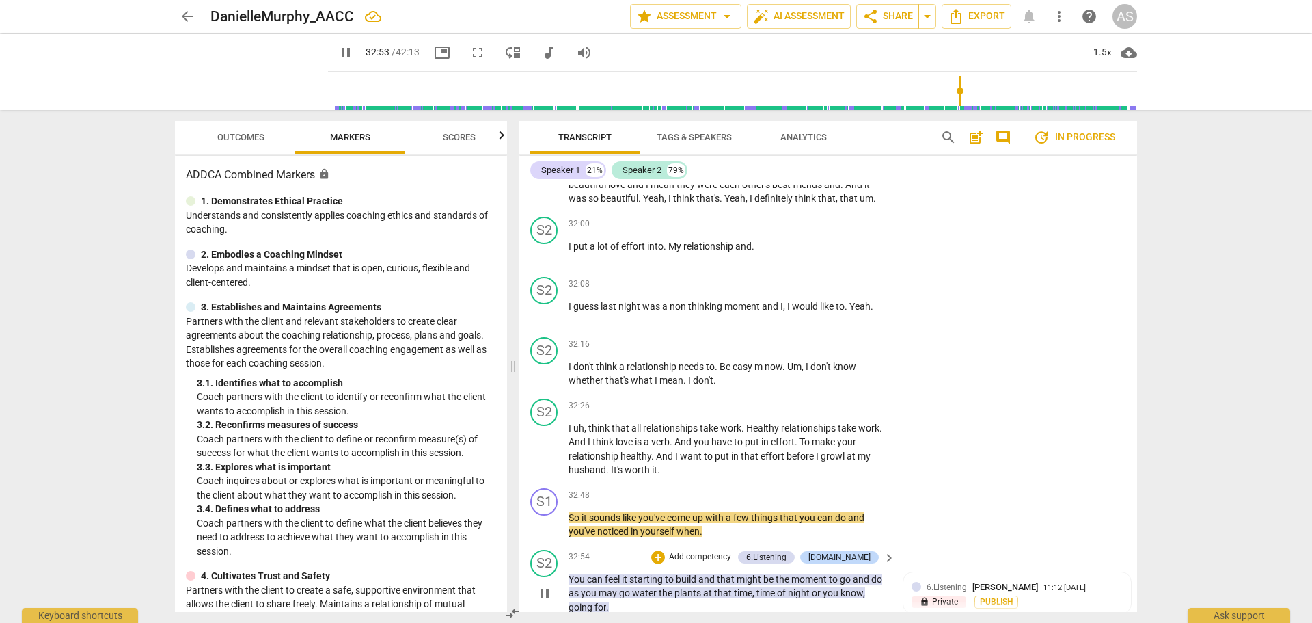
scroll to position [11371, 0]
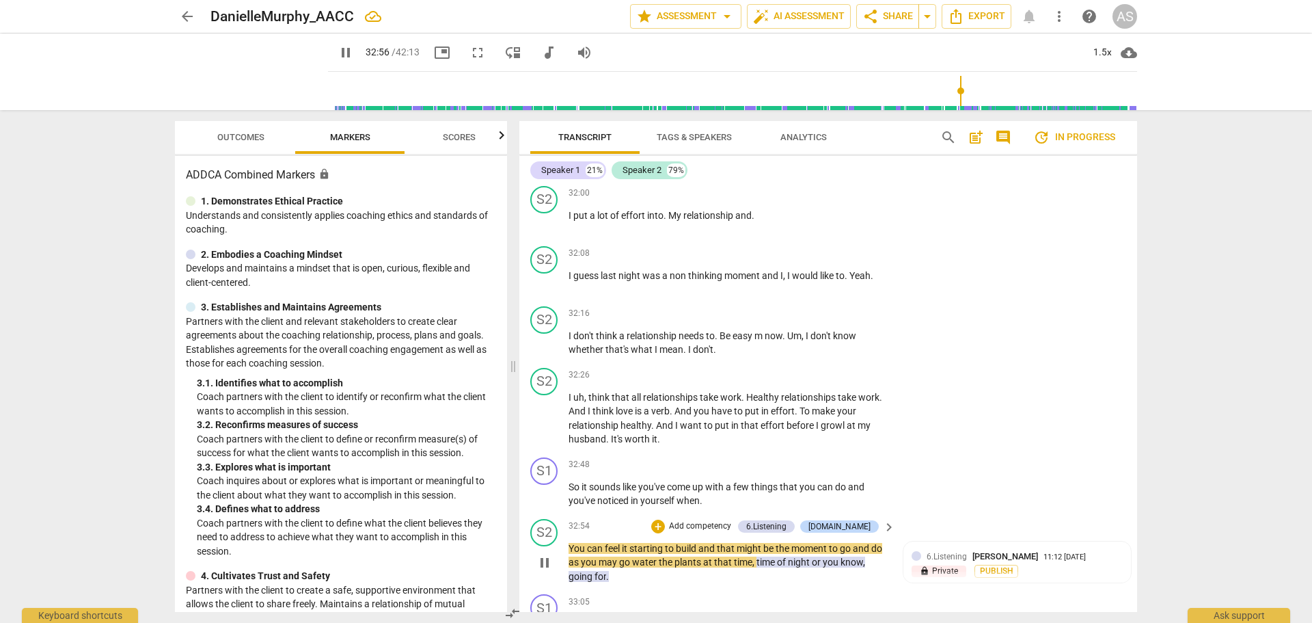
click at [573, 543] on span "You" at bounding box center [578, 548] width 18 height 11
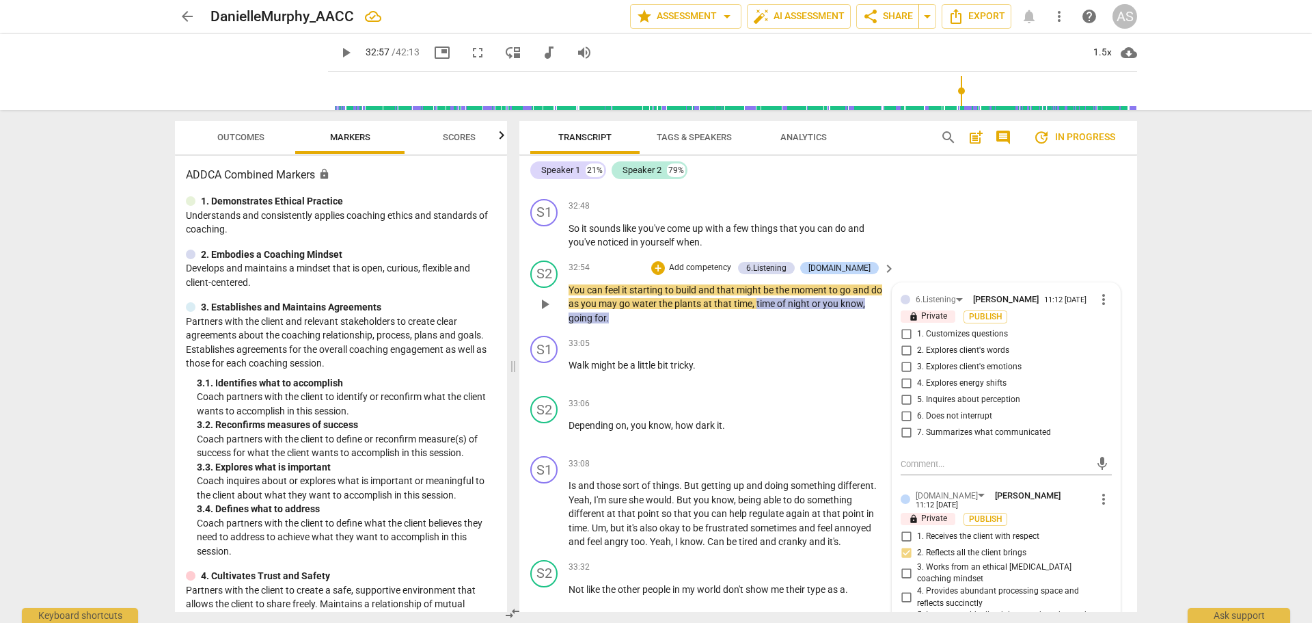
click at [573, 284] on span "You" at bounding box center [578, 289] width 18 height 11
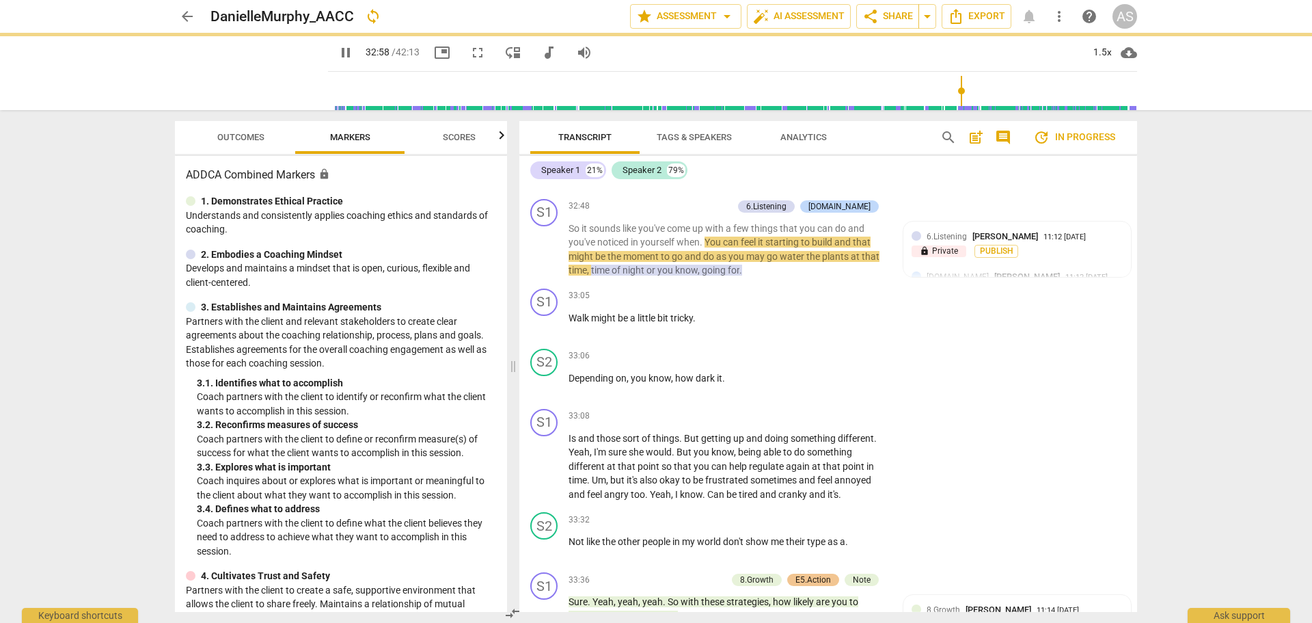
scroll to position [11581, 0]
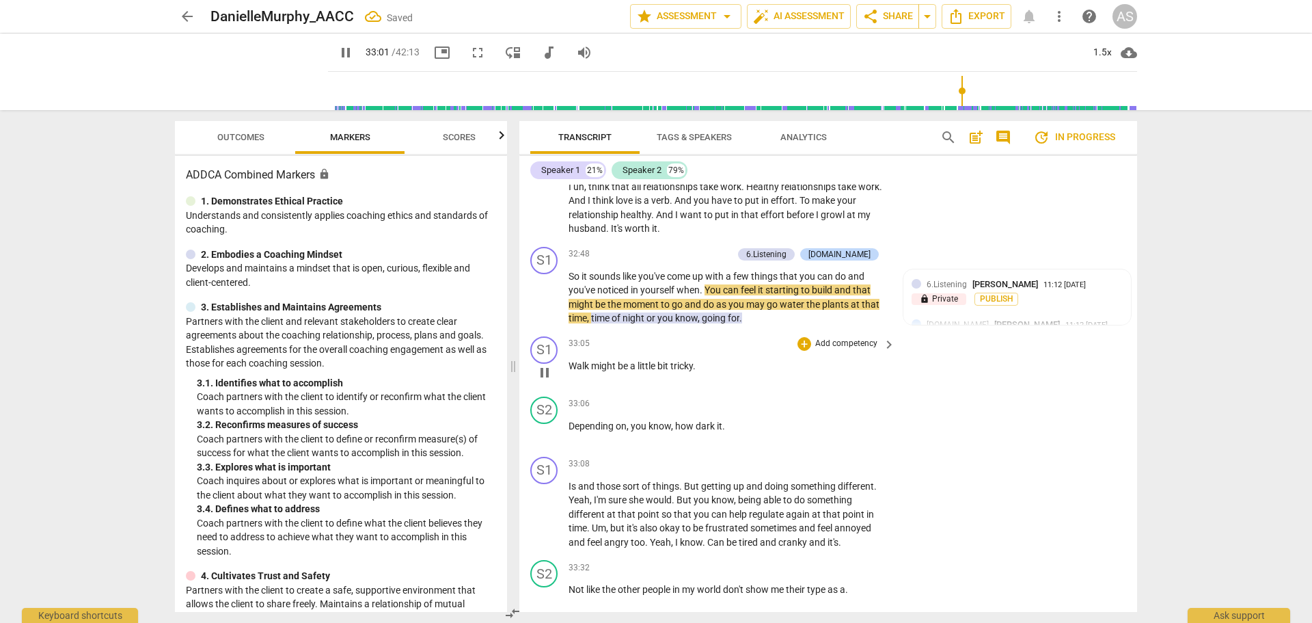
click at [575, 360] on span "Walk" at bounding box center [580, 365] width 23 height 11
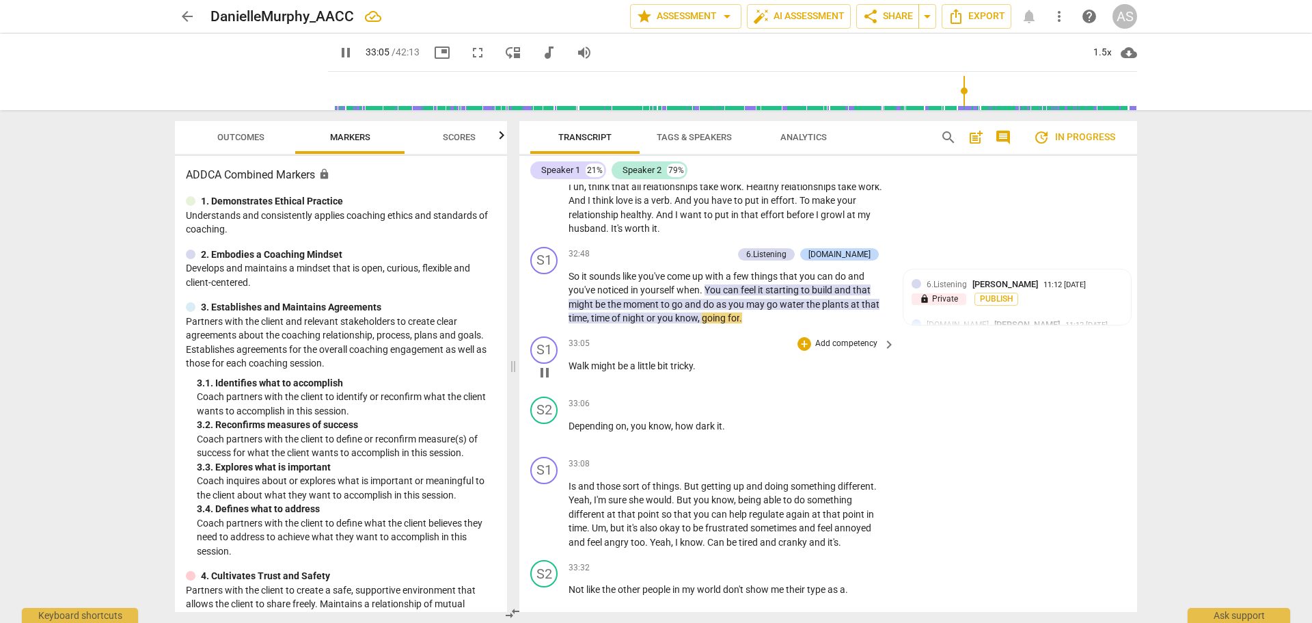
click at [570, 360] on span "Walk" at bounding box center [580, 365] width 23 height 11
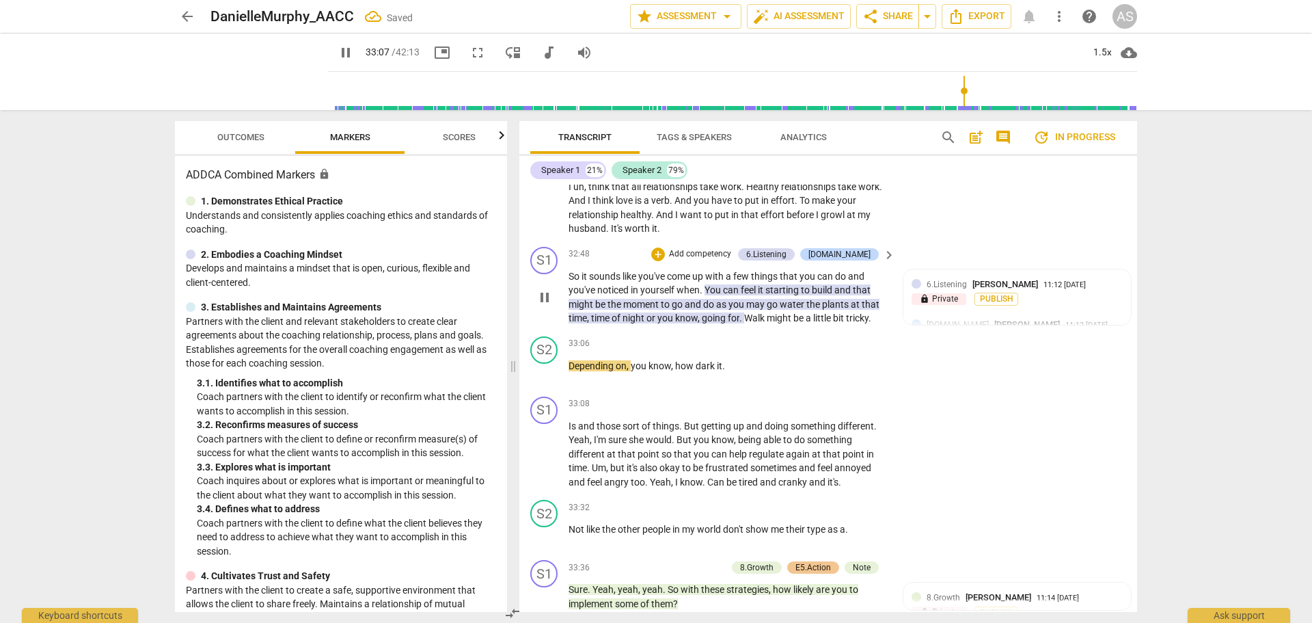
scroll to position [11521, 0]
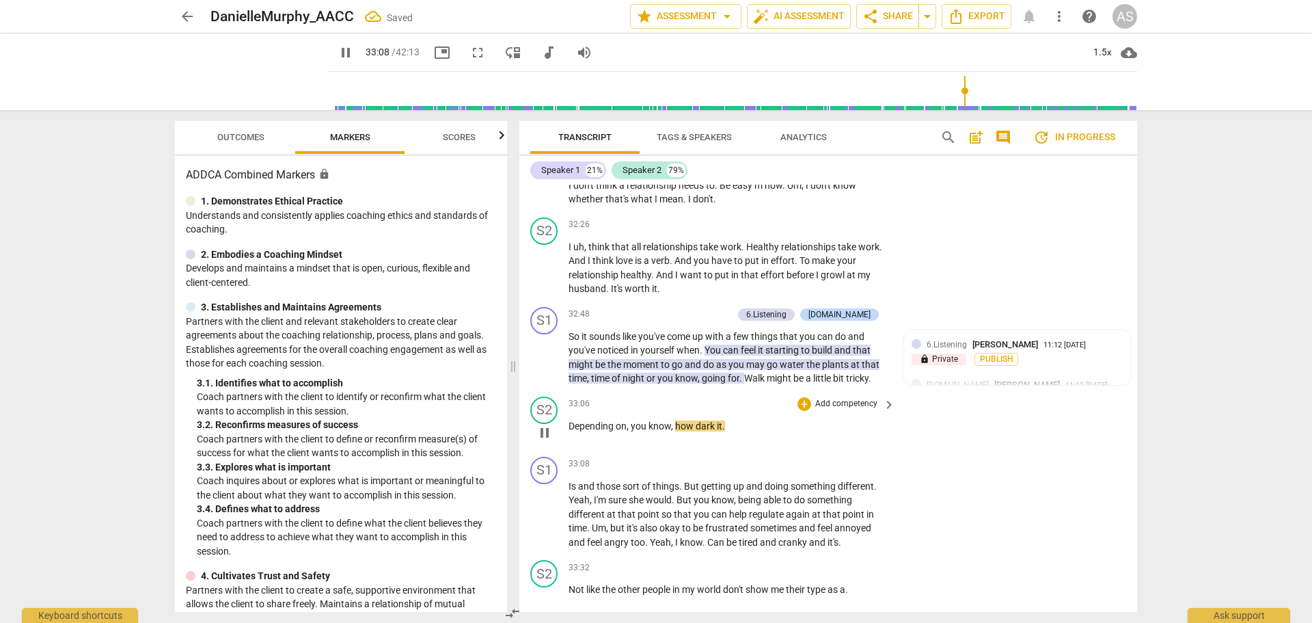
click at [570, 420] on span "Depending" at bounding box center [592, 425] width 47 height 11
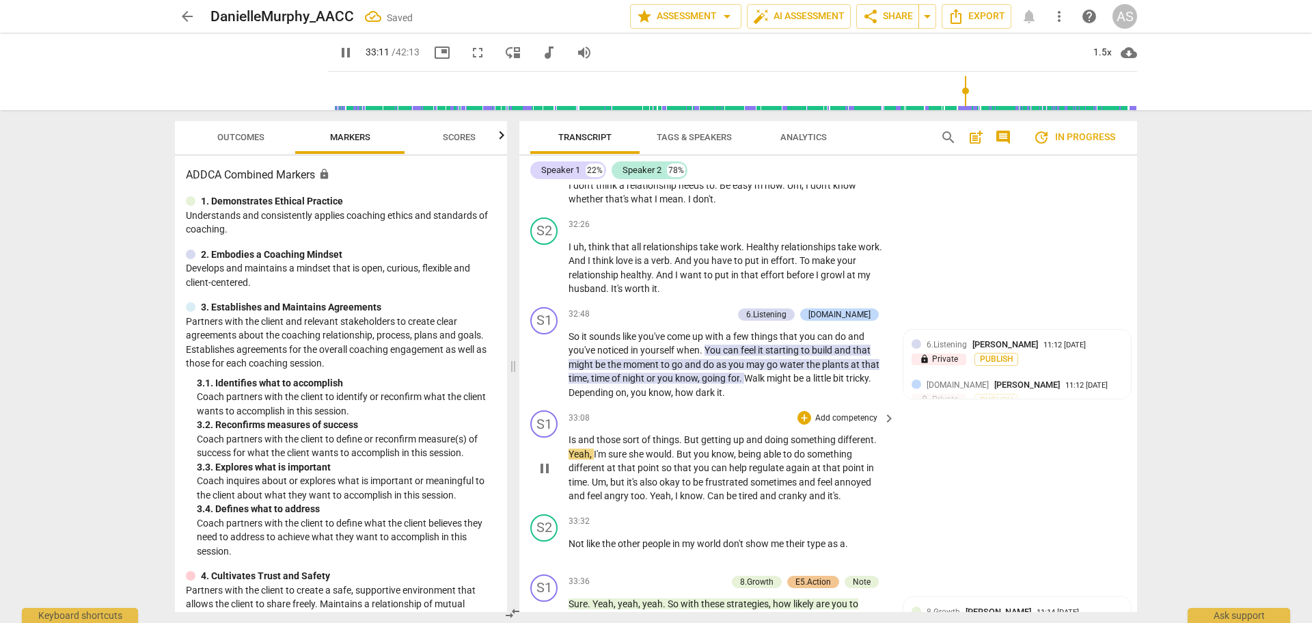
click at [570, 434] on span "Is" at bounding box center [574, 439] width 10 height 11
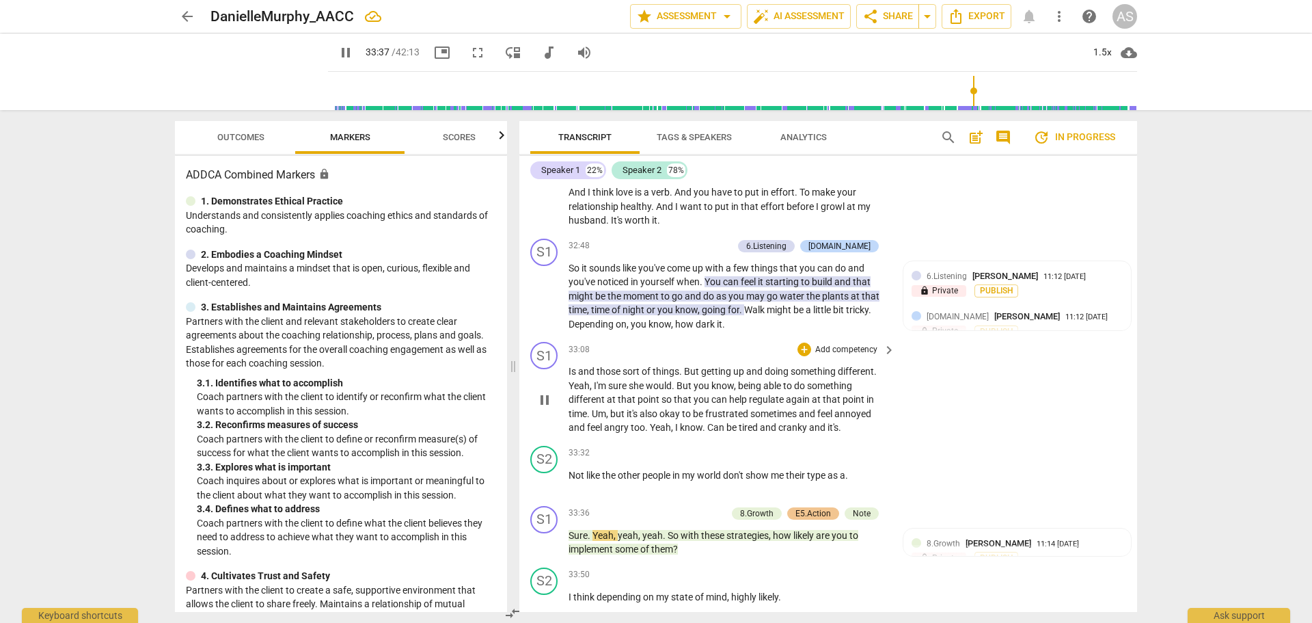
click at [629, 422] on span "angry" at bounding box center [617, 427] width 27 height 11
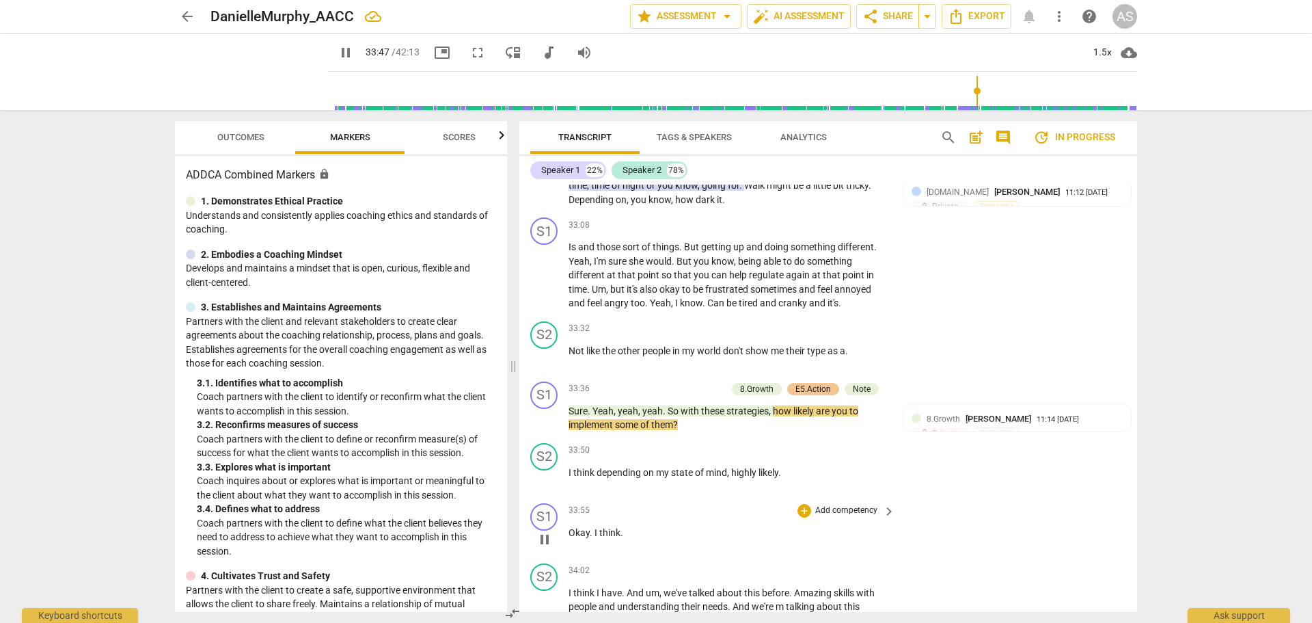
scroll to position [11726, 0]
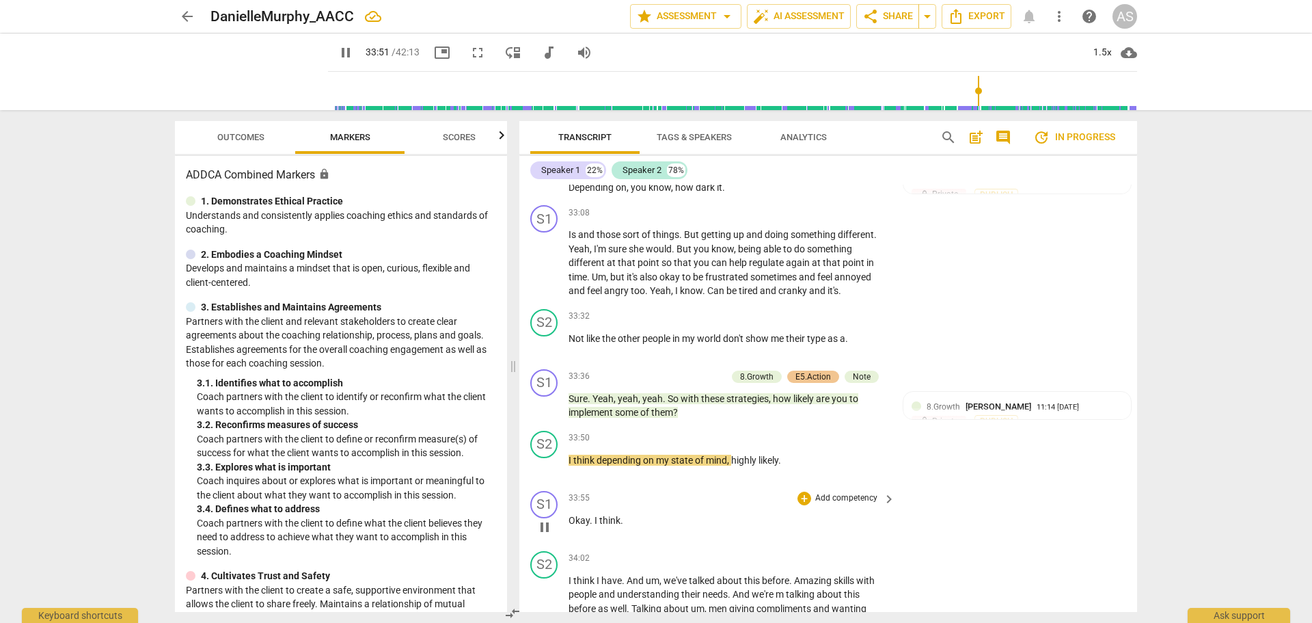
click at [571, 515] on span "Okay" at bounding box center [579, 520] width 21 height 11
click at [595, 515] on span "I" at bounding box center [597, 520] width 5 height 11
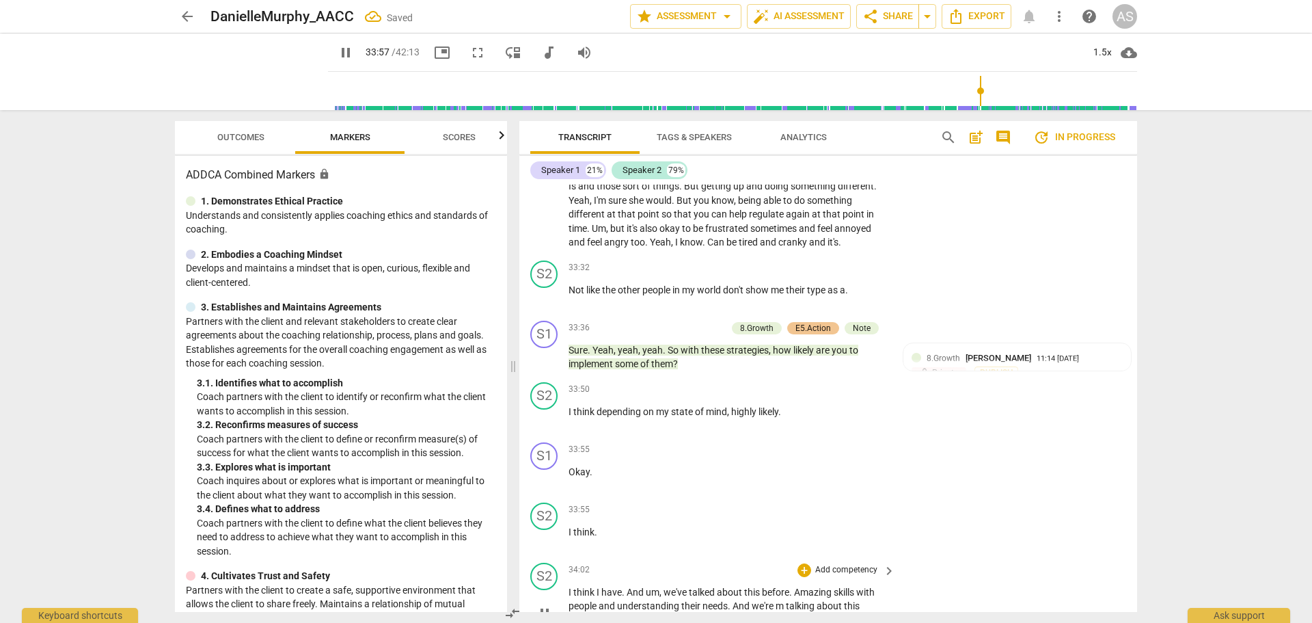
scroll to position [11795, 0]
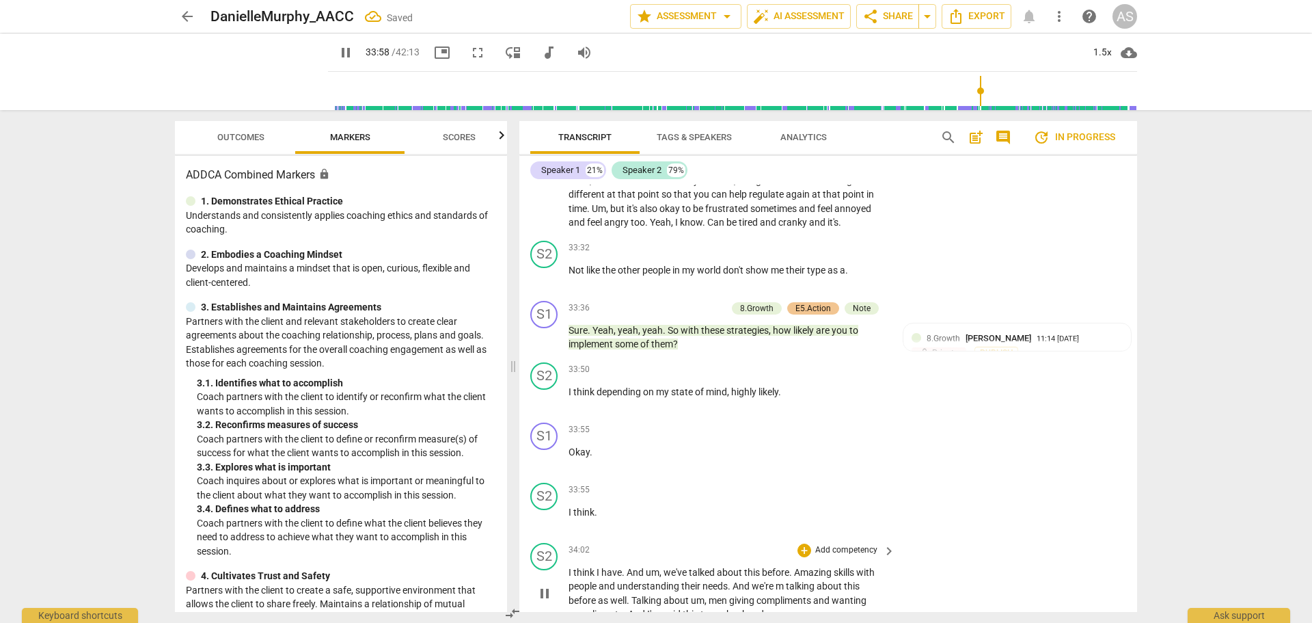
click at [567, 537] on div "S2 play_arrow pause 34:02 + Add competency keyboard_arrow_right I think I have …" at bounding box center [828, 582] width 618 height 90
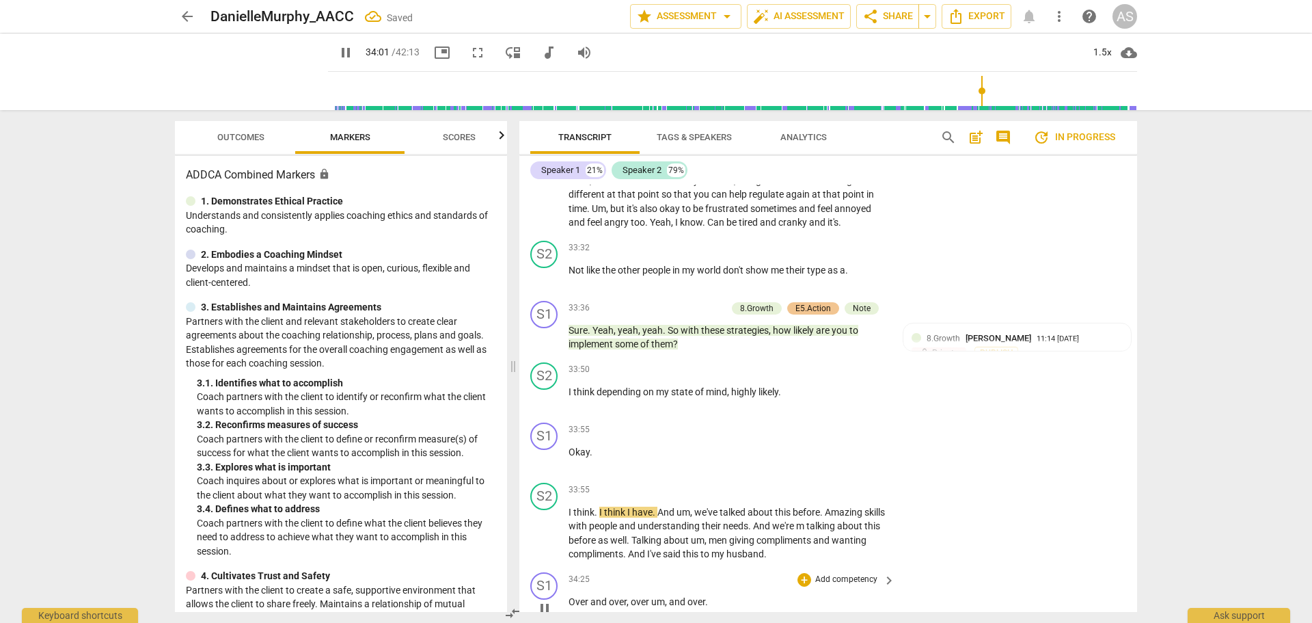
click at [569, 596] on span "Over" at bounding box center [580, 601] width 22 height 11
drag, startPoint x: 571, startPoint y: 547, endPoint x: 581, endPoint y: 545, distance: 10.5
click at [569, 610] on span "And" at bounding box center [578, 615] width 19 height 11
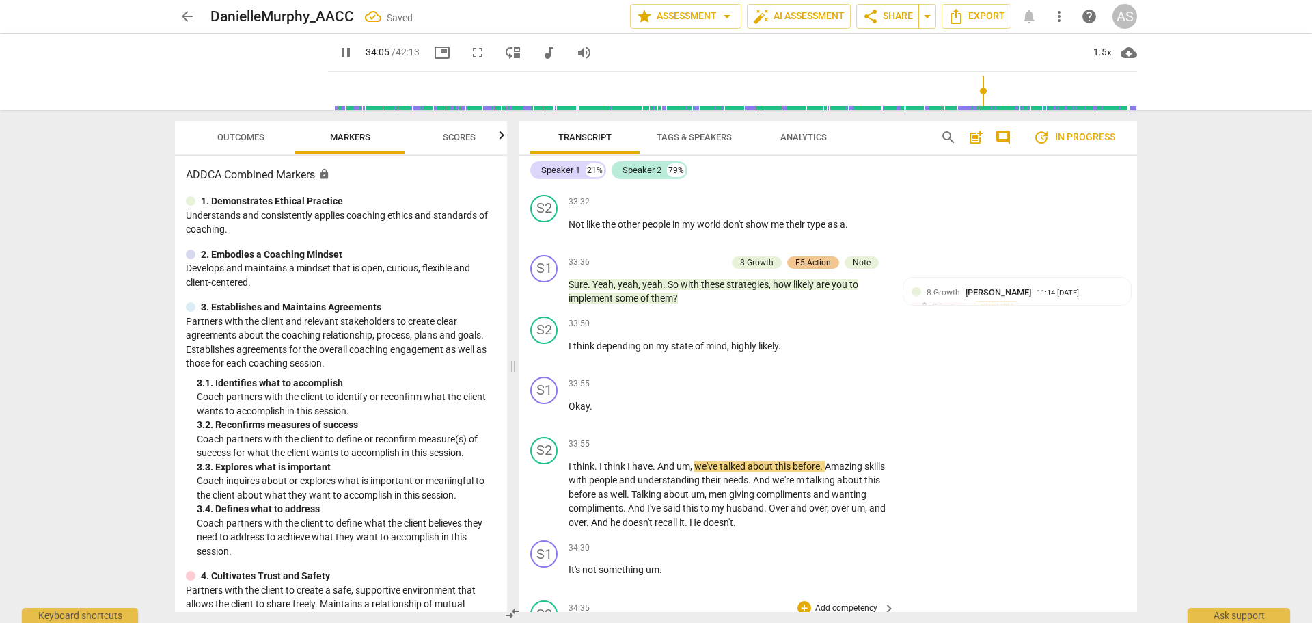
scroll to position [11863, 0]
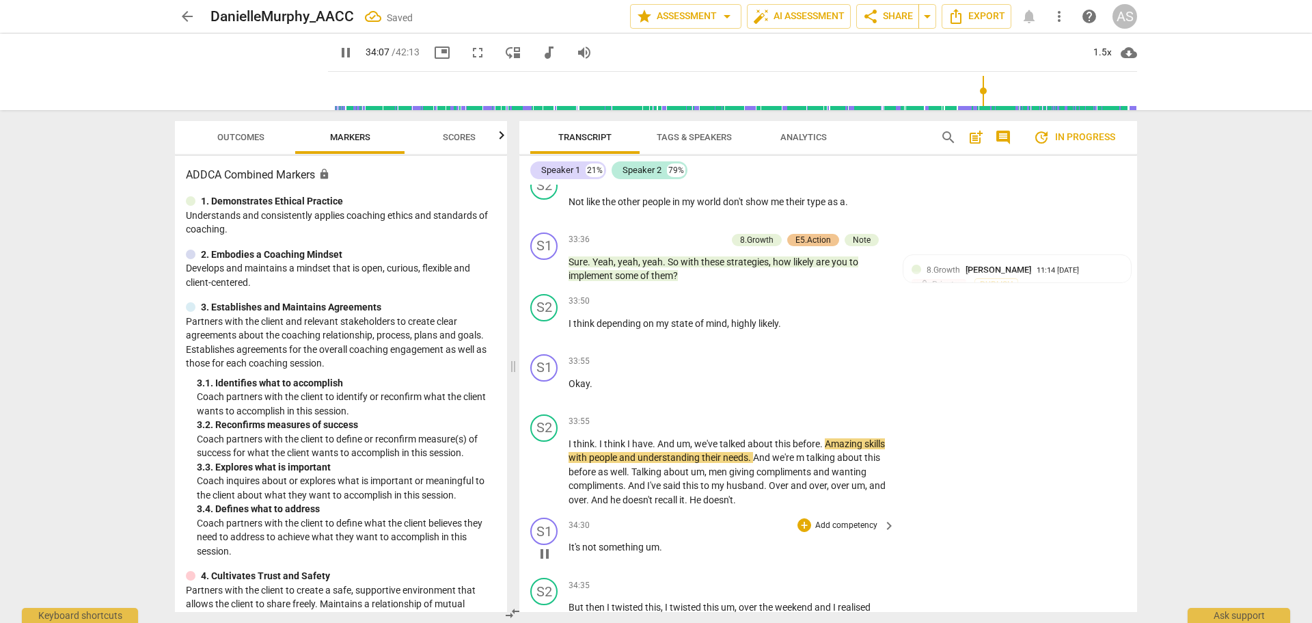
click at [568, 545] on div "play_arrow pause" at bounding box center [551, 554] width 35 height 18
click at [570, 541] on span "It's" at bounding box center [576, 546] width 14 height 11
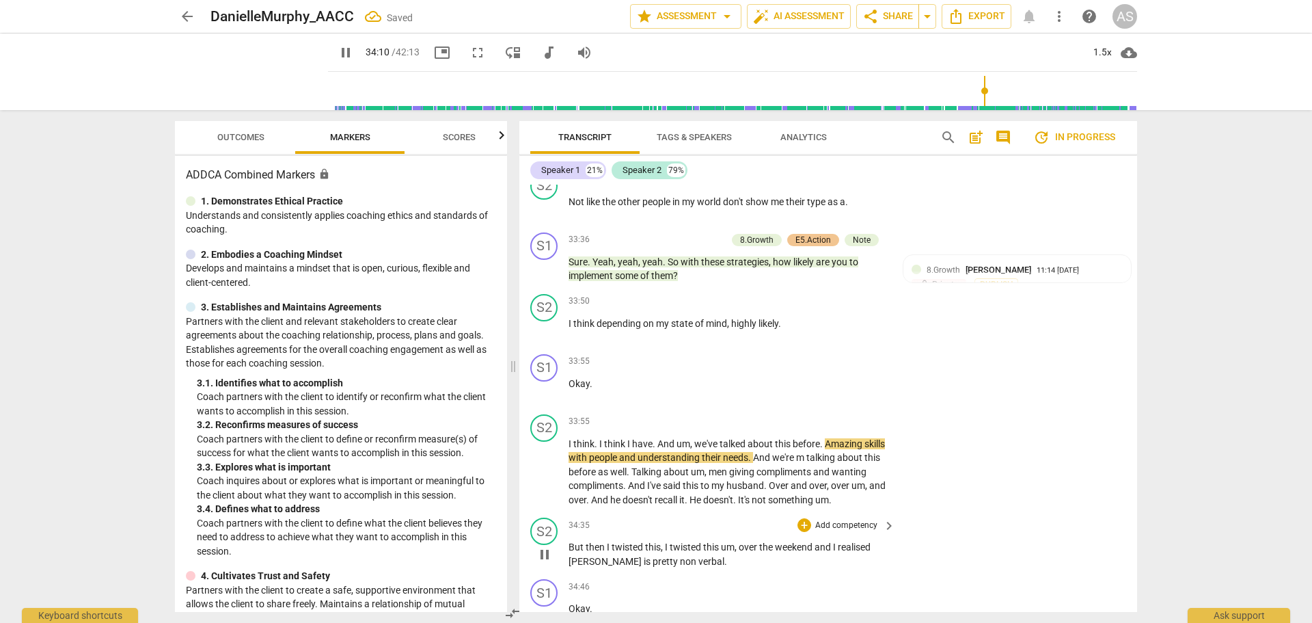
click at [571, 541] on span "But" at bounding box center [577, 546] width 17 height 11
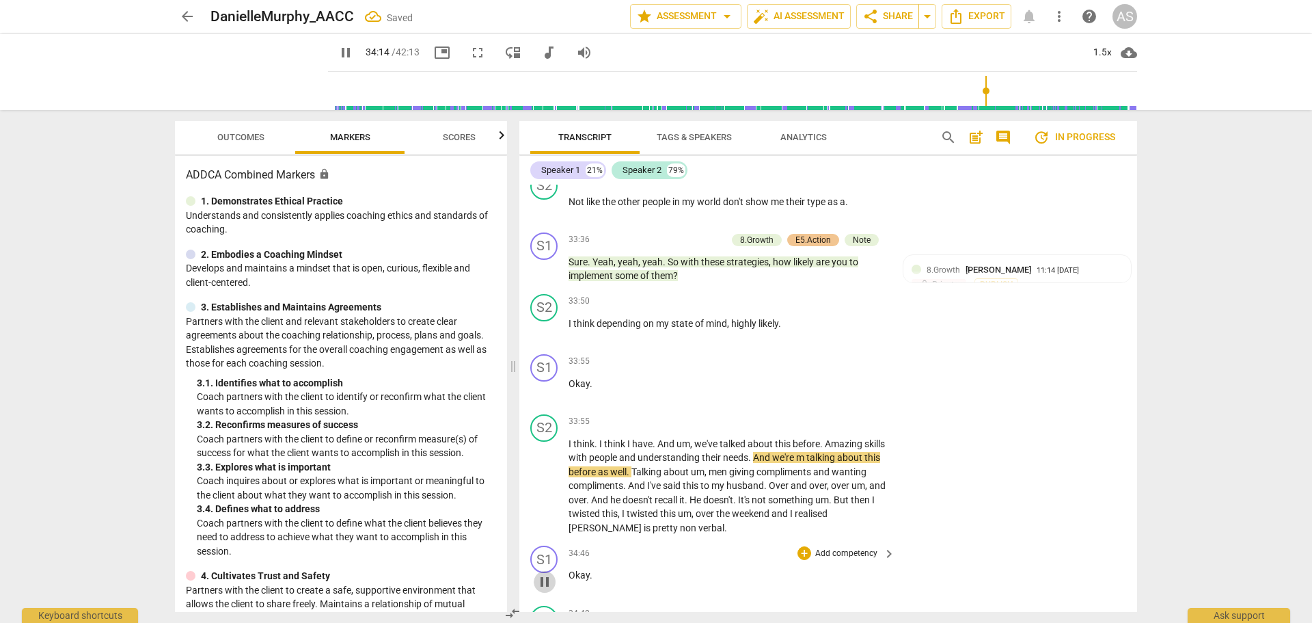
click at [550, 573] on span "pause" at bounding box center [545, 581] width 16 height 16
click at [550, 573] on span "play_arrow" at bounding box center [545, 581] width 16 height 16
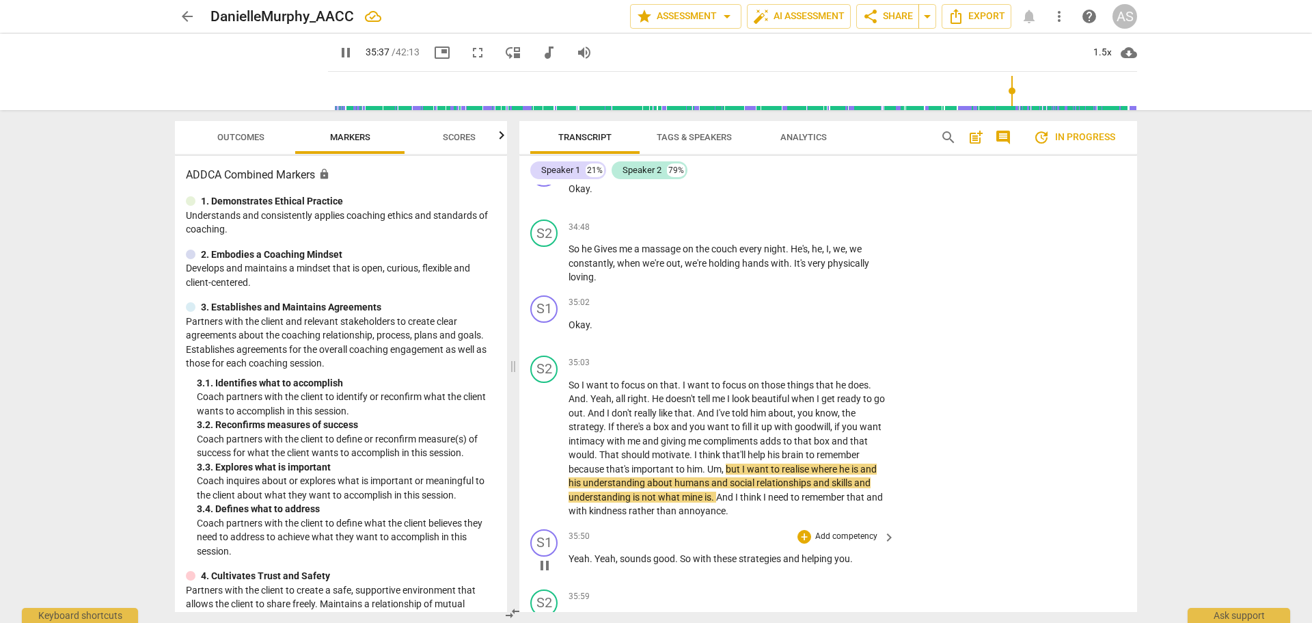
scroll to position [12273, 0]
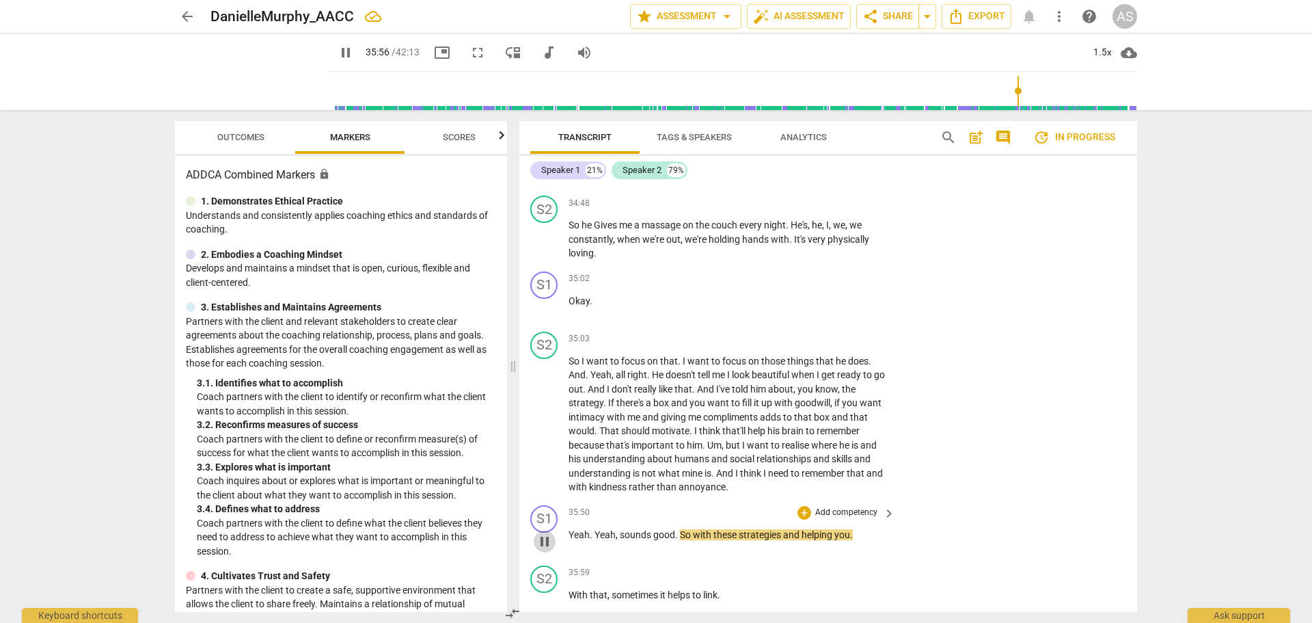
click at [544, 533] on span "pause" at bounding box center [545, 541] width 16 height 16
click at [550, 593] on span "play_arrow" at bounding box center [545, 601] width 16 height 16
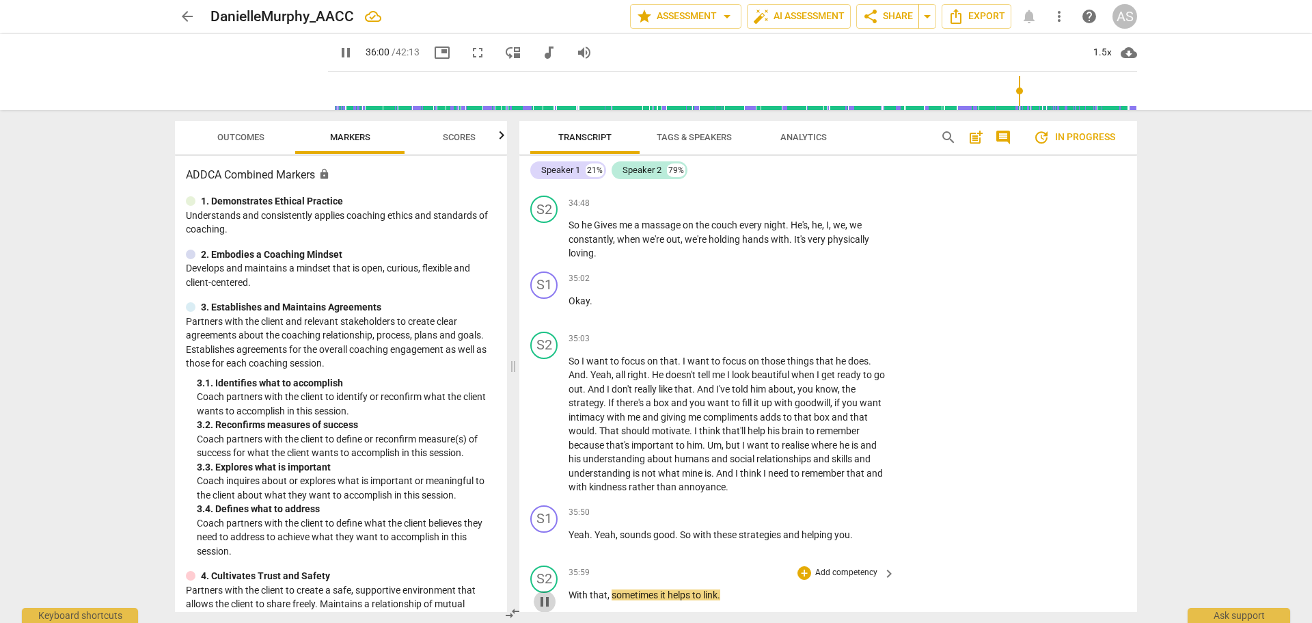
click at [548, 593] on span "pause" at bounding box center [545, 601] width 16 height 16
click at [570, 589] on span "With" at bounding box center [579, 594] width 21 height 11
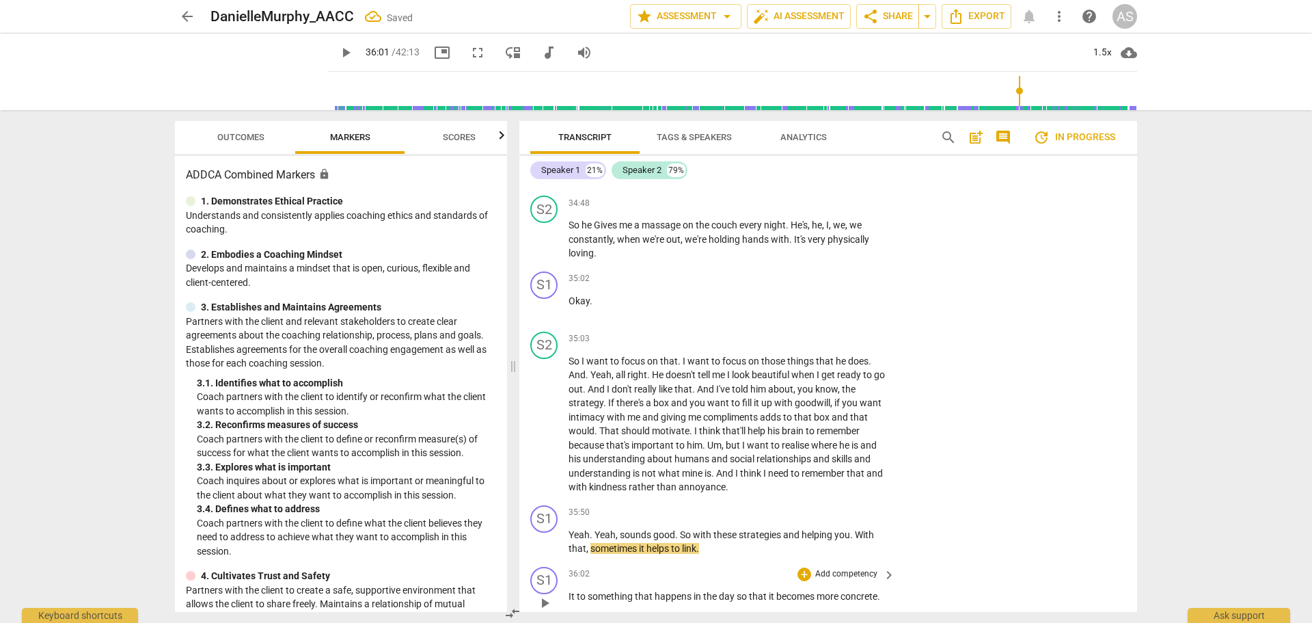
click at [569, 591] on span "It" at bounding box center [573, 596] width 8 height 11
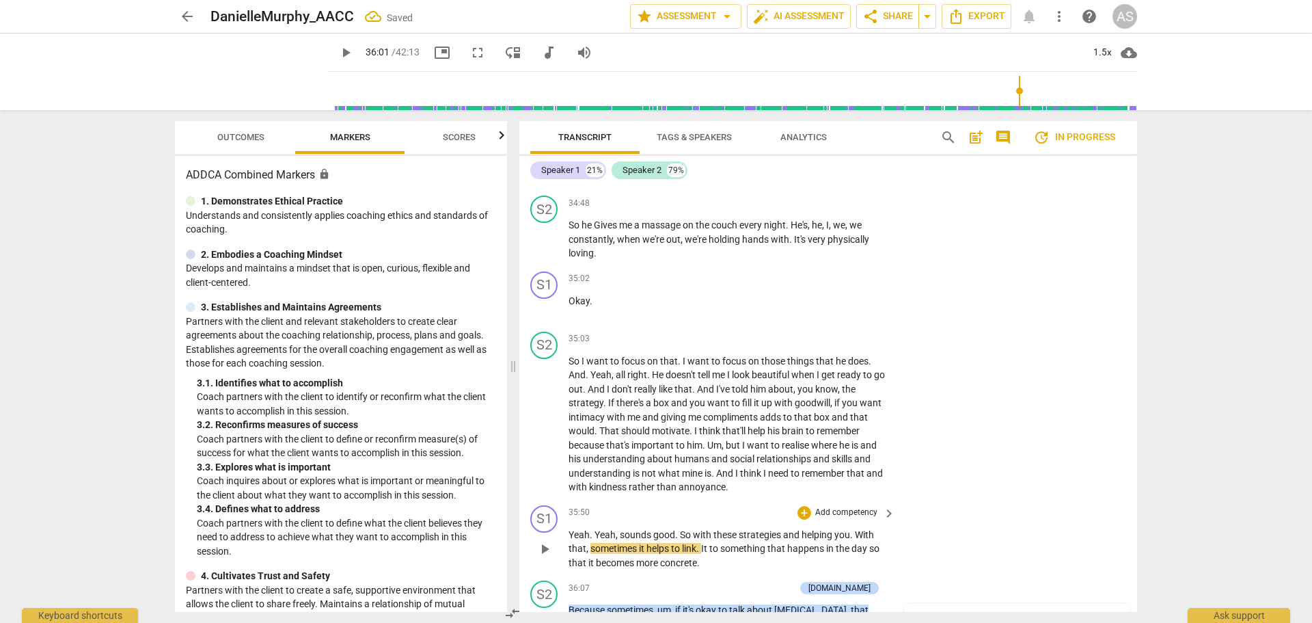
click at [549, 532] on div "play_arrow pause" at bounding box center [551, 548] width 35 height 33
click at [544, 541] on span "play_arrow" at bounding box center [545, 549] width 16 height 16
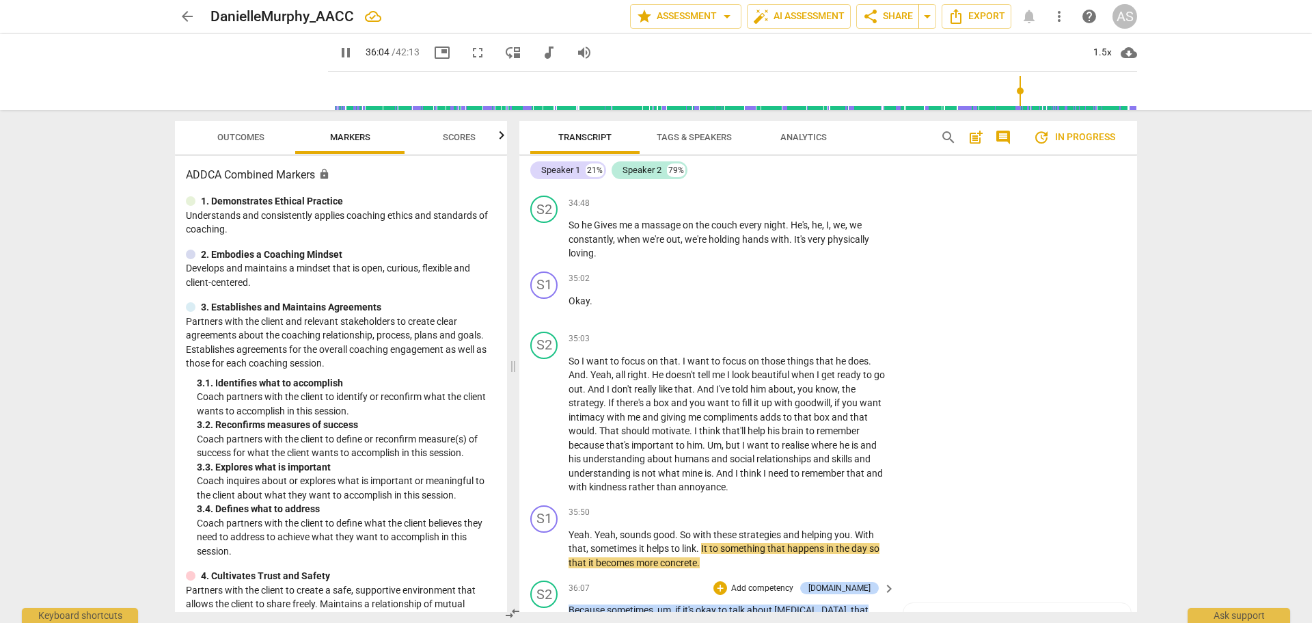
click at [569, 604] on span "Because" at bounding box center [588, 609] width 38 height 11
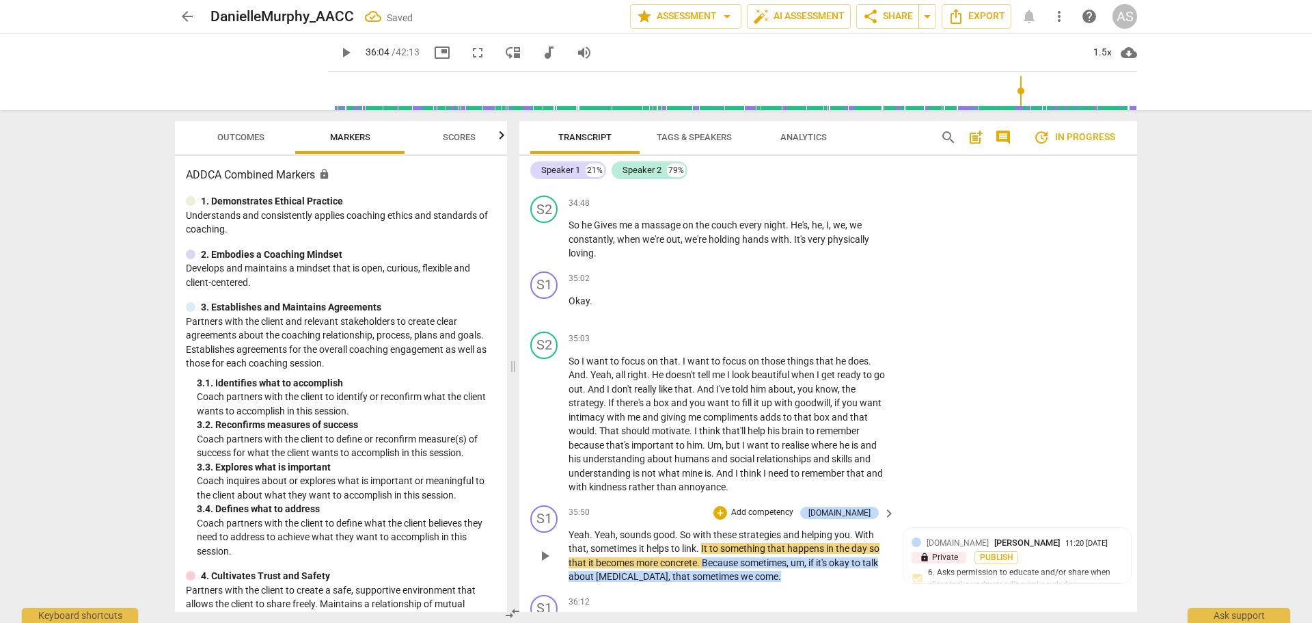
click at [554, 547] on span "play_arrow" at bounding box center [545, 555] width 22 height 16
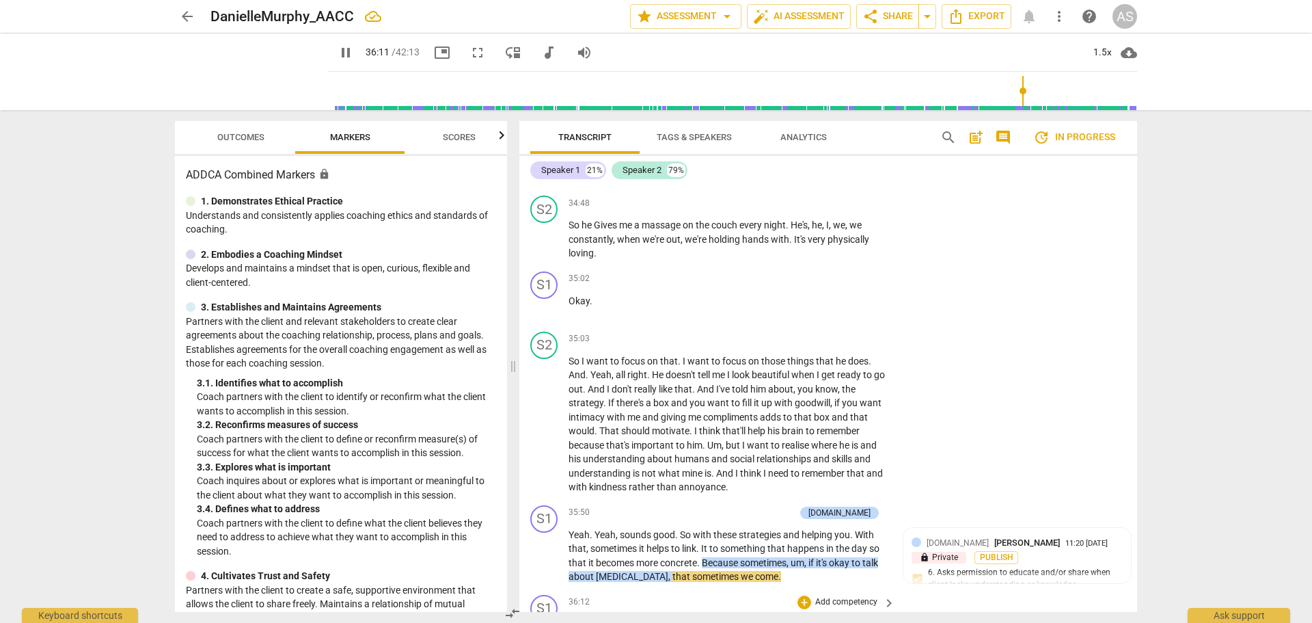
scroll to position [12341, 0]
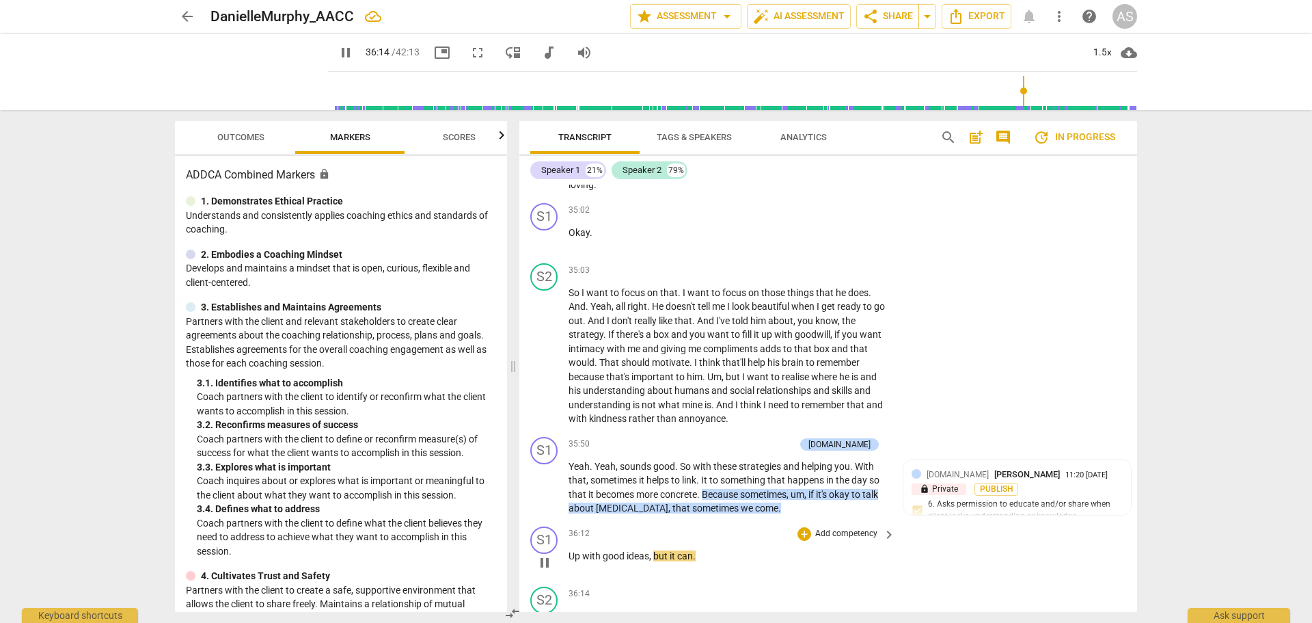
click at [569, 550] on span "Up" at bounding box center [576, 555] width 14 height 11
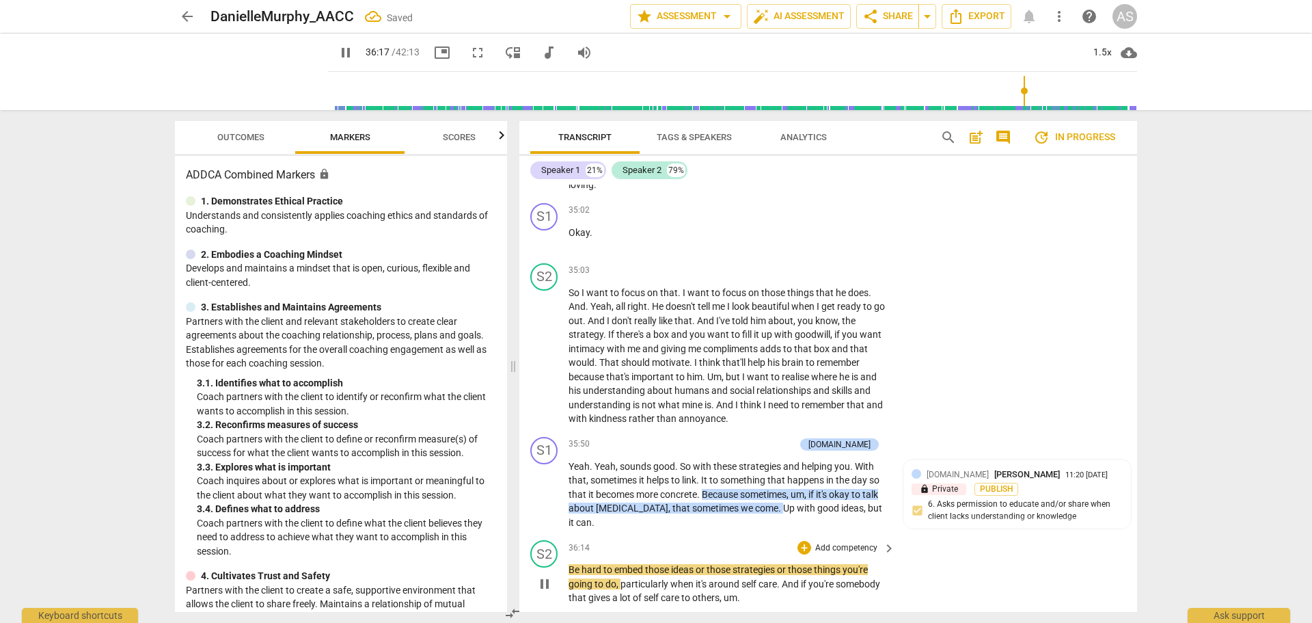
click at [569, 564] on span "Be" at bounding box center [575, 569] width 13 height 11
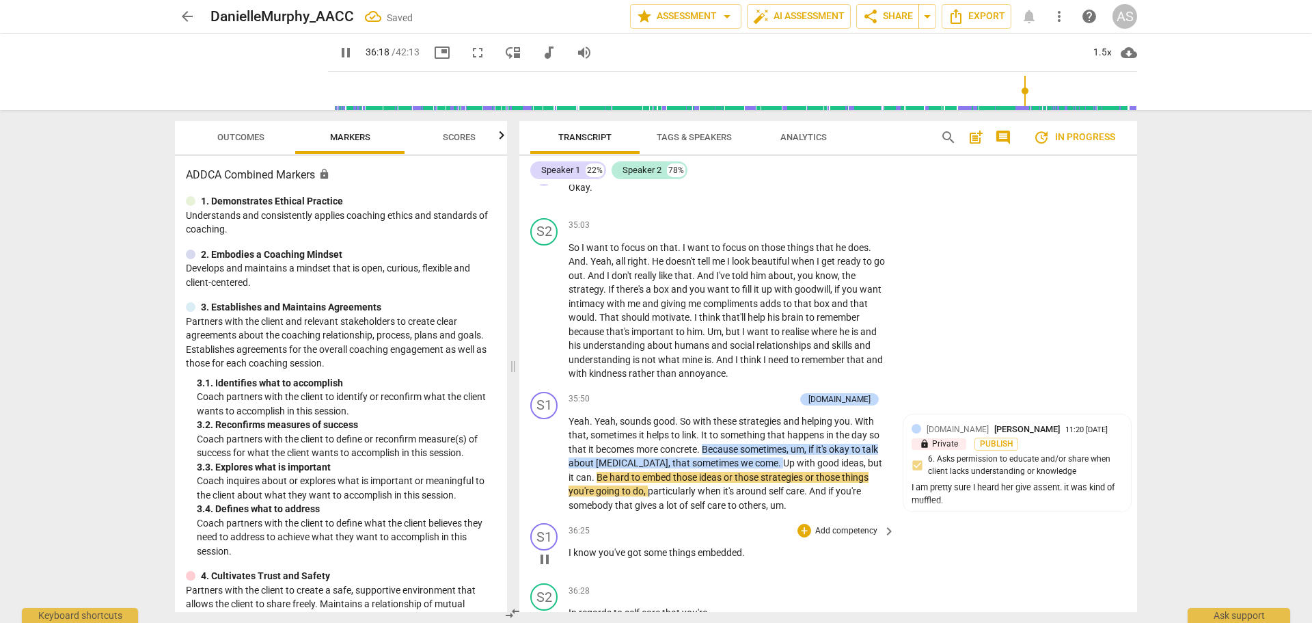
scroll to position [12410, 0]
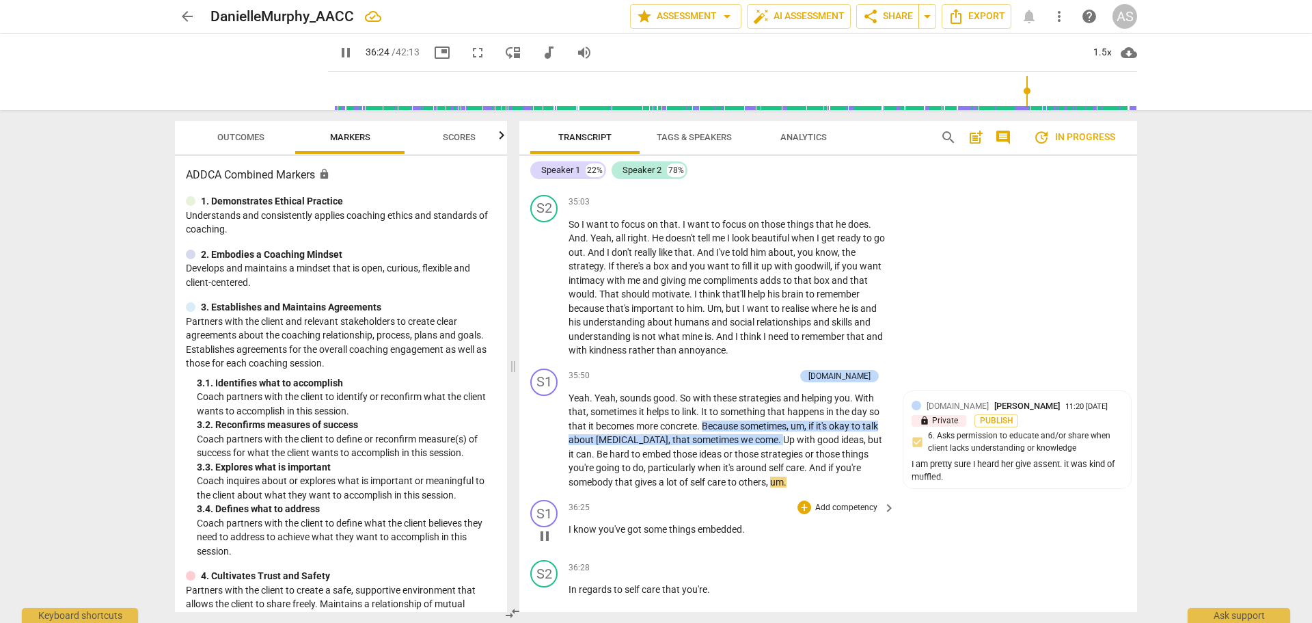
click at [571, 524] on span "I" at bounding box center [571, 529] width 5 height 11
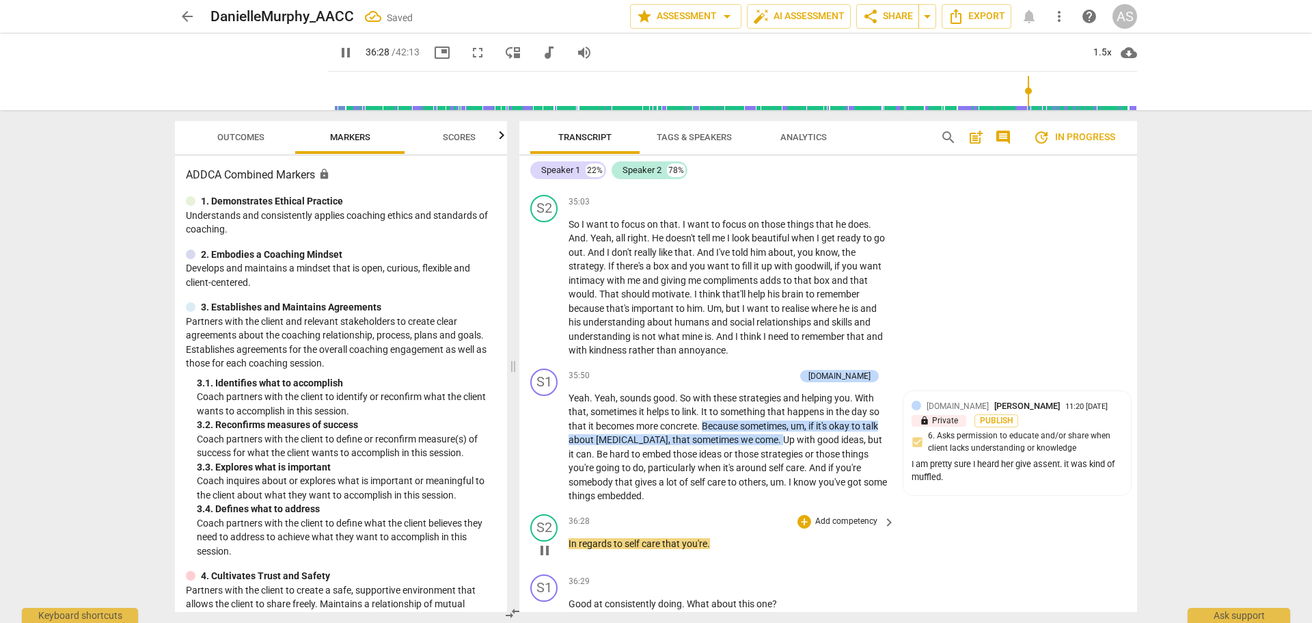
click at [569, 538] on span "In" at bounding box center [574, 543] width 10 height 11
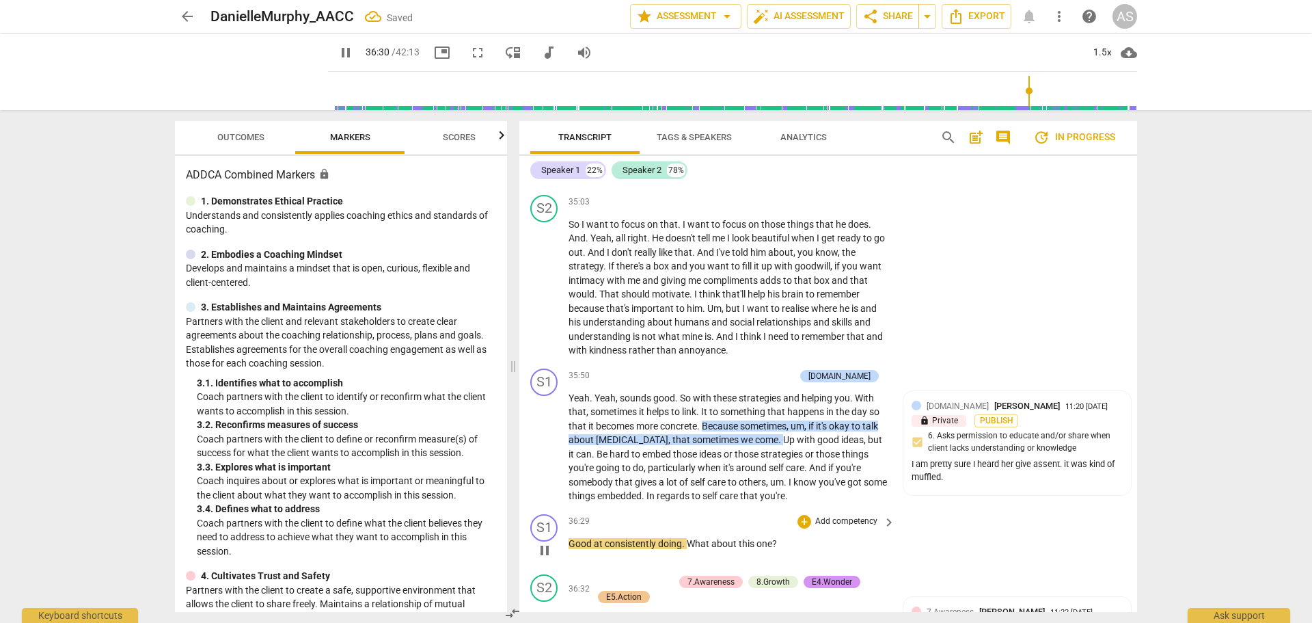
click at [570, 538] on span "Good" at bounding box center [581, 543] width 25 height 11
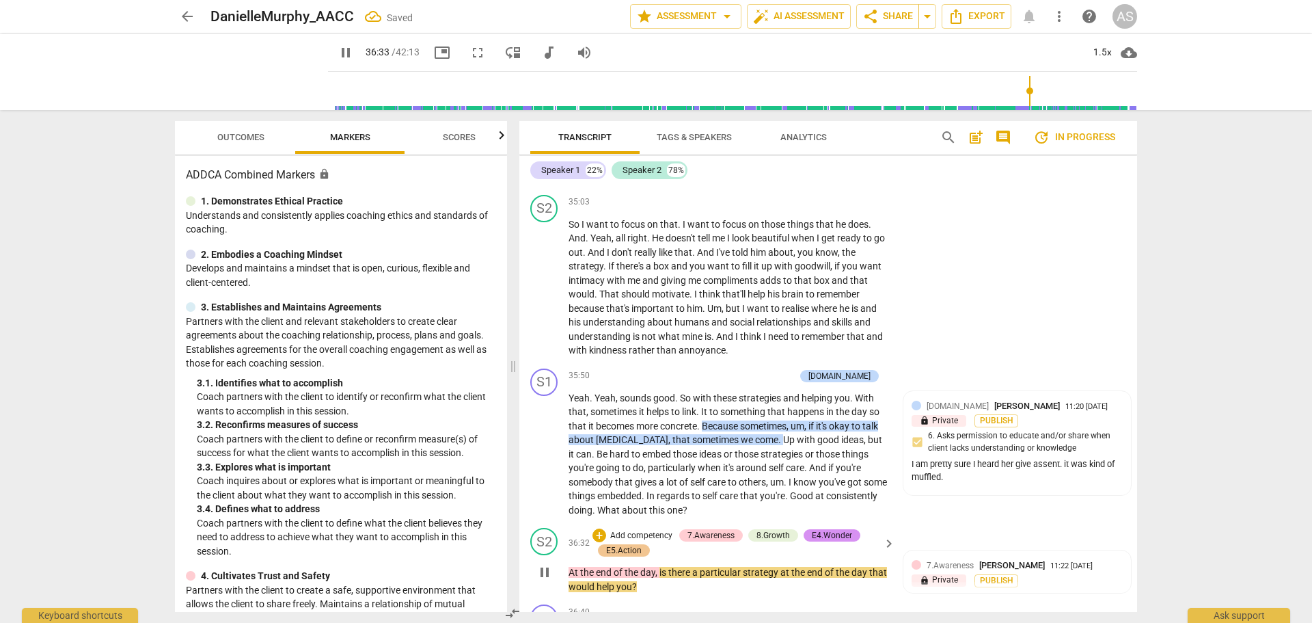
click at [568, 555] on div "play_arrow pause" at bounding box center [551, 572] width 35 height 34
click at [571, 567] on span "At" at bounding box center [575, 572] width 12 height 11
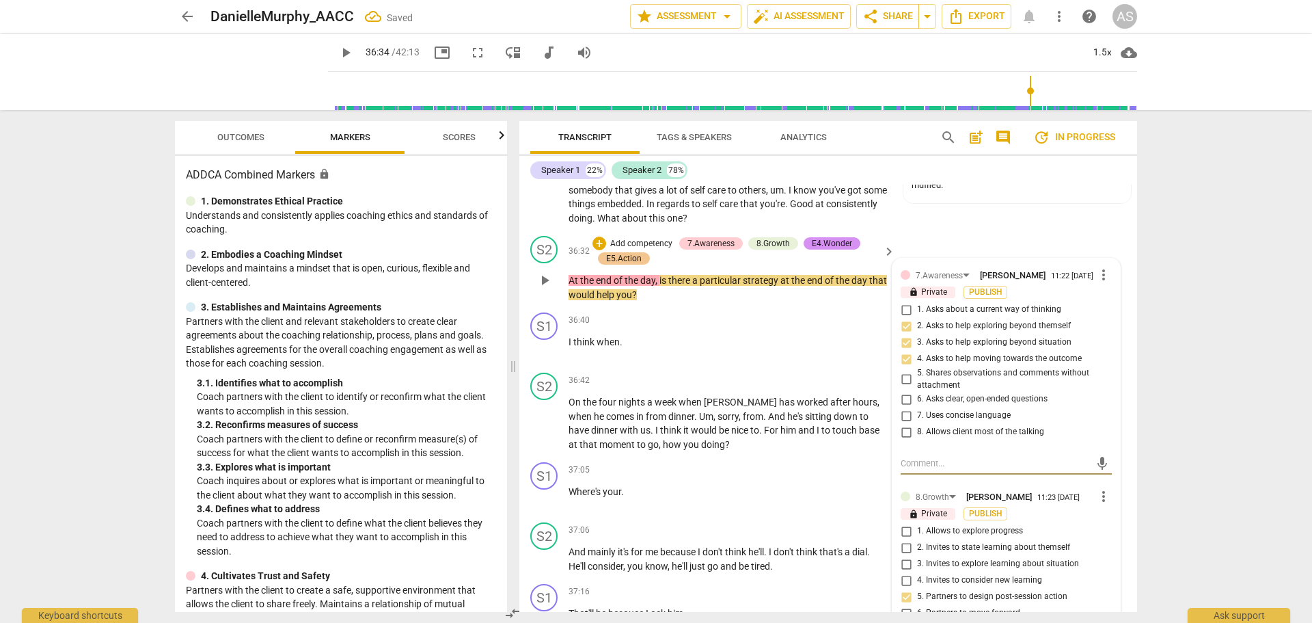
click at [564, 263] on div "play_arrow pause" at bounding box center [551, 280] width 35 height 34
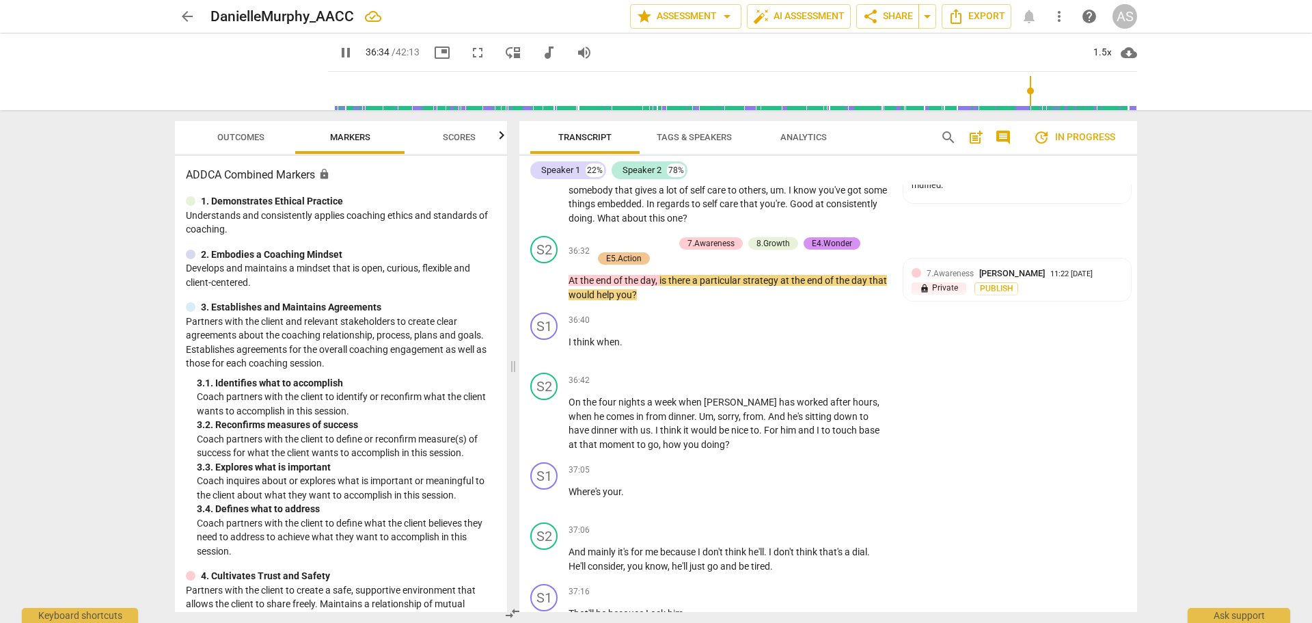
click at [571, 275] on span "At" at bounding box center [575, 280] width 12 height 11
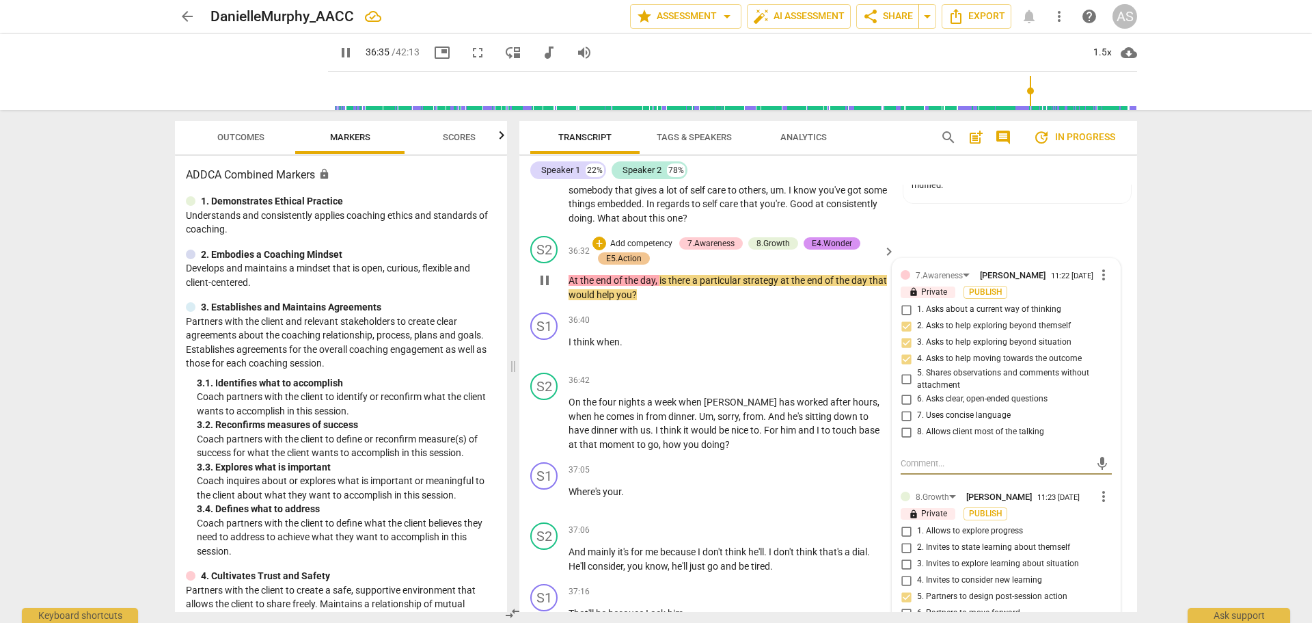
click at [567, 263] on div "play_arrow pause" at bounding box center [551, 280] width 35 height 34
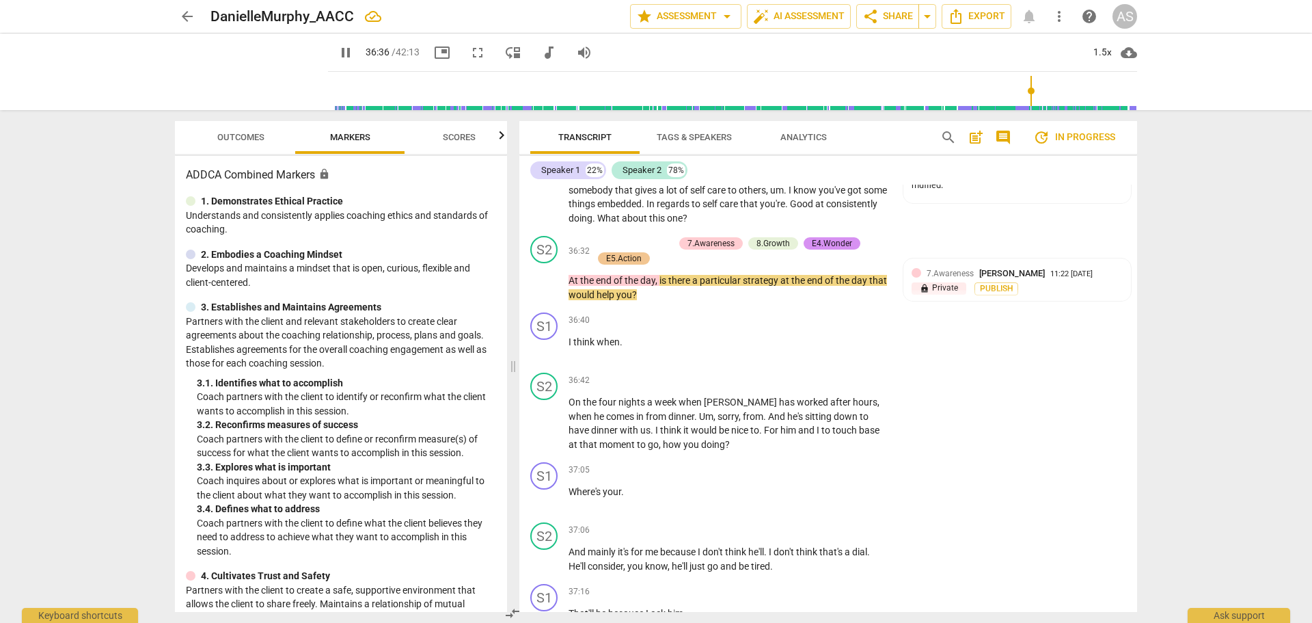
click at [570, 275] on span "At" at bounding box center [575, 280] width 12 height 11
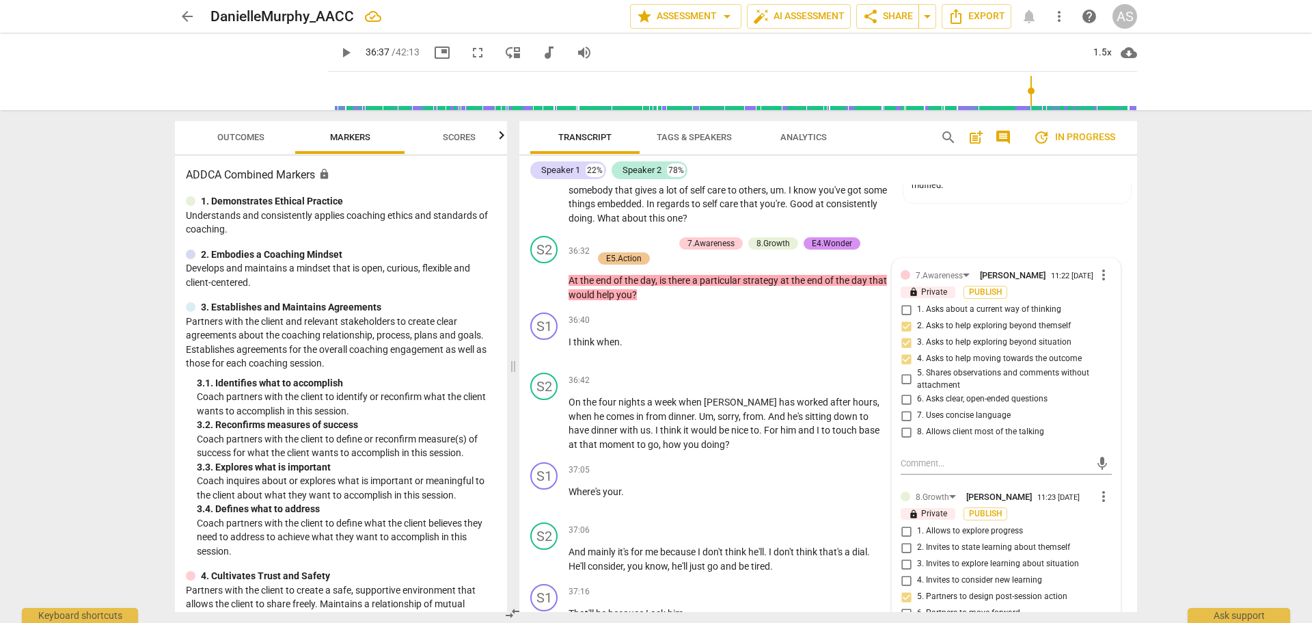
click at [570, 275] on span "At" at bounding box center [575, 280] width 12 height 11
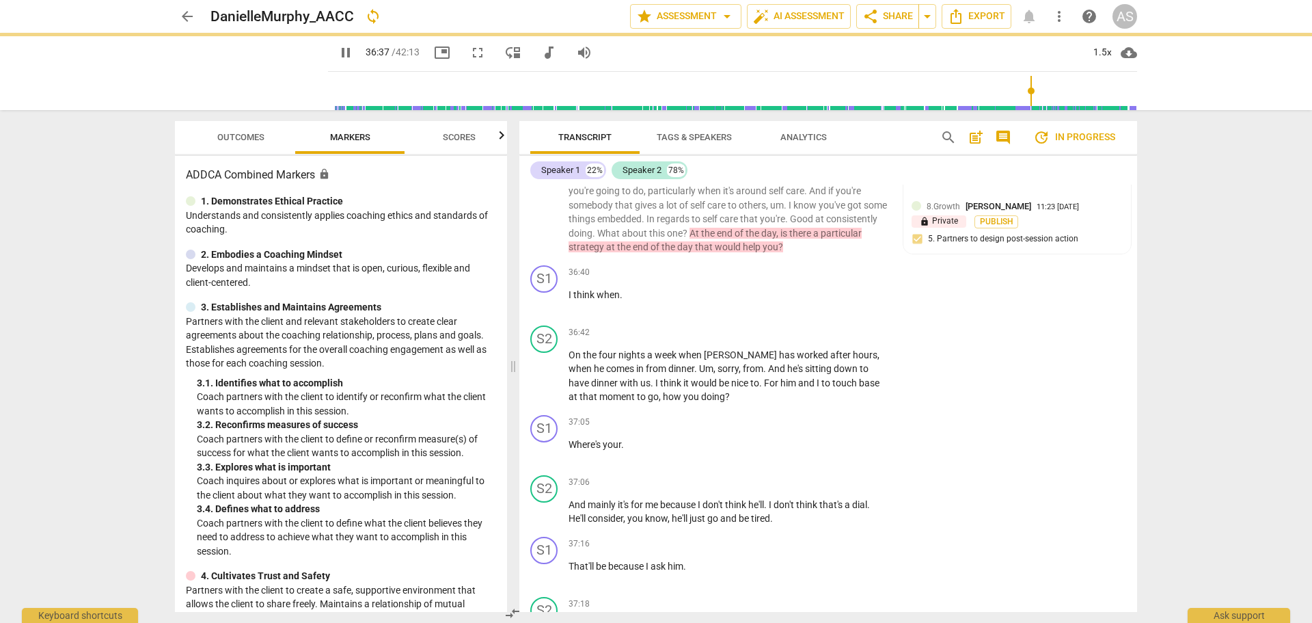
scroll to position [12654, 0]
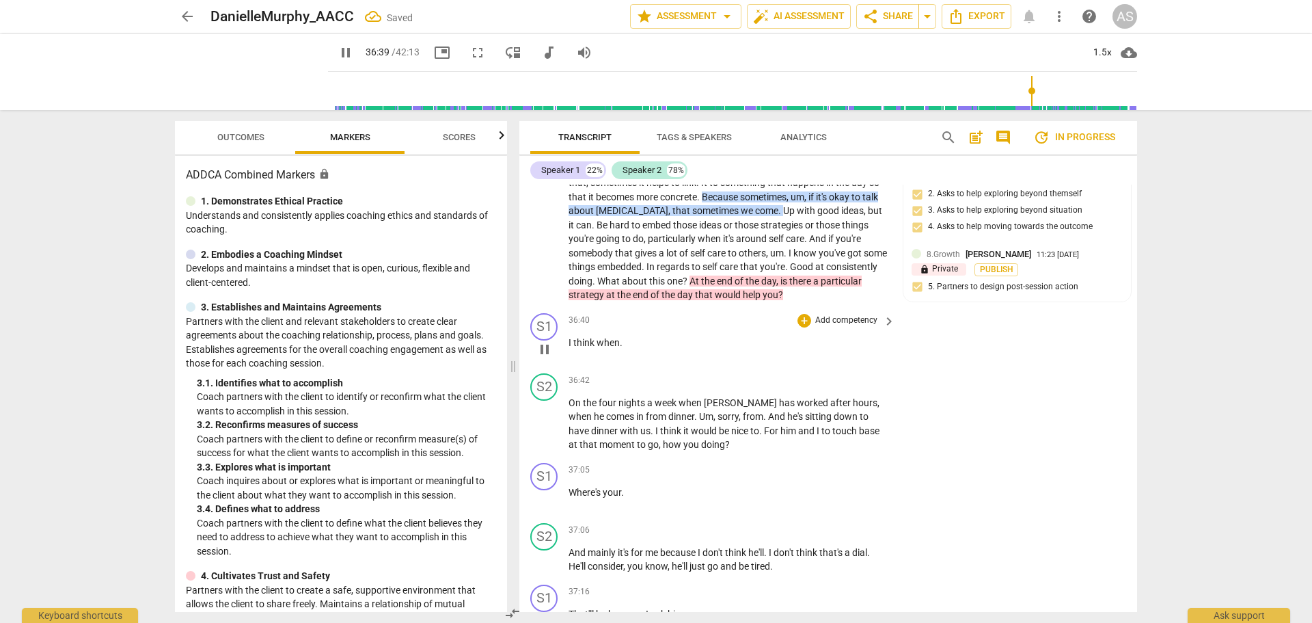
click at [546, 341] on span "pause" at bounding box center [545, 349] width 16 height 16
click at [548, 313] on div "S1" at bounding box center [543, 326] width 27 height 27
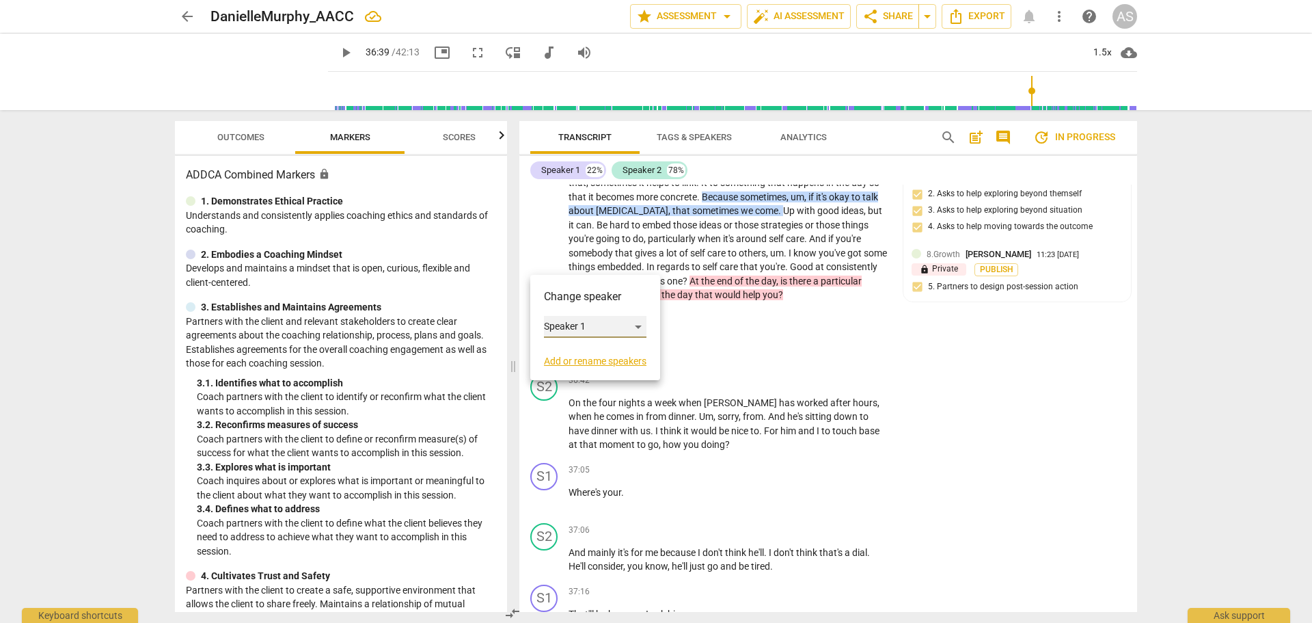
click at [571, 325] on div "Speaker 1" at bounding box center [595, 327] width 103 height 22
click at [588, 353] on li "Speaker 2" at bounding box center [596, 353] width 104 height 26
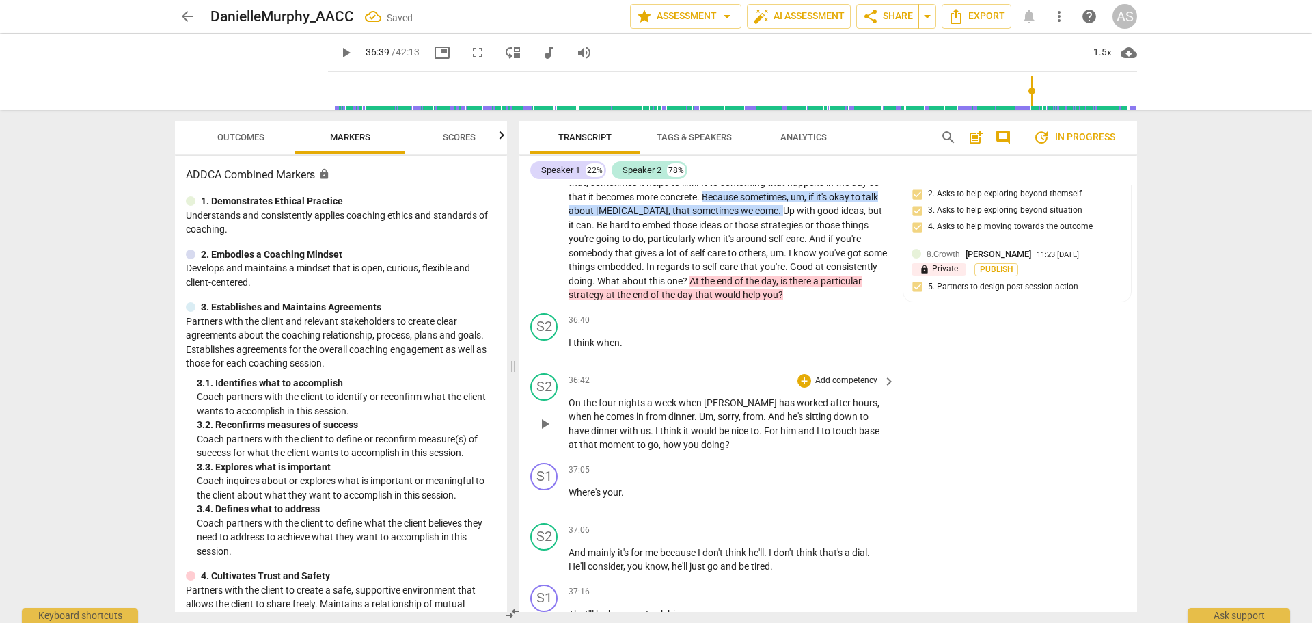
click at [569, 397] on span "On" at bounding box center [576, 402] width 14 height 11
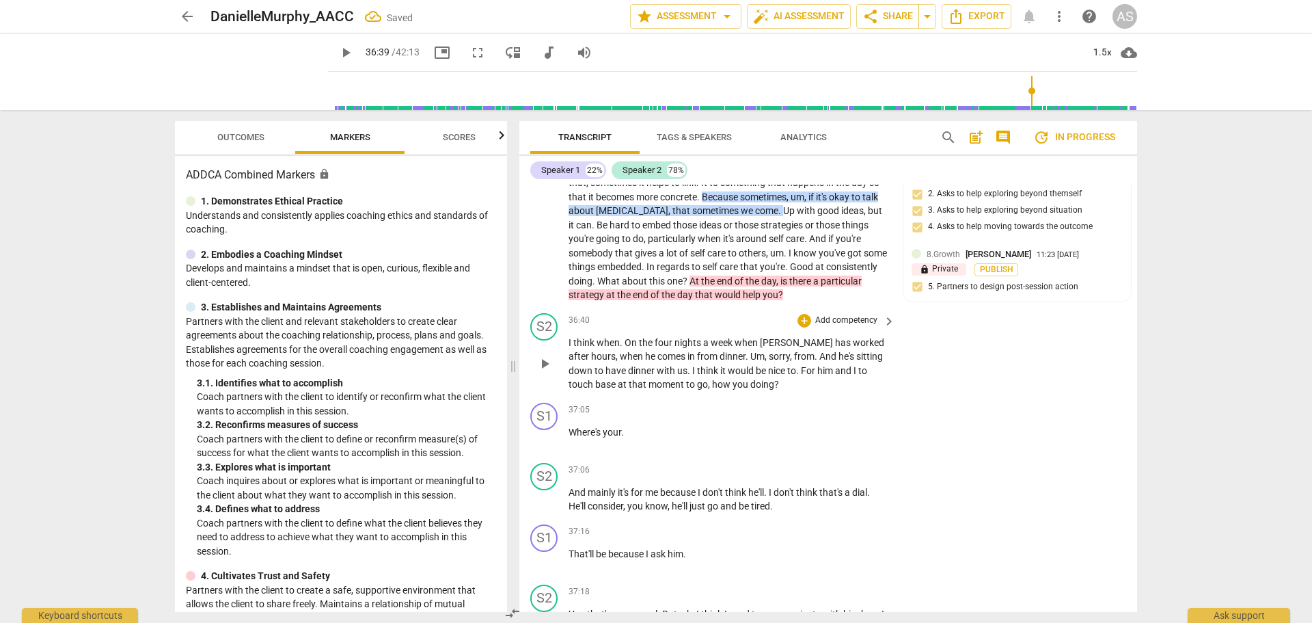
click at [545, 355] on span "play_arrow" at bounding box center [545, 363] width 16 height 16
click at [552, 431] on span "pause" at bounding box center [545, 439] width 16 height 16
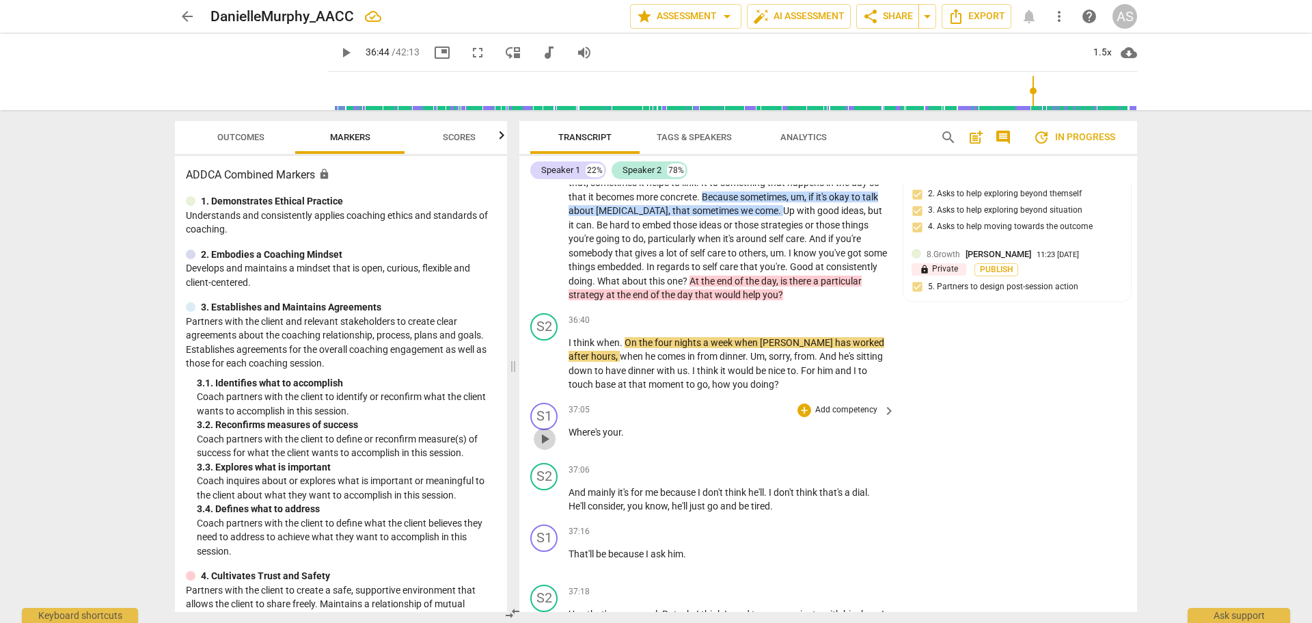
click at [547, 431] on span "play_arrow" at bounding box center [545, 439] width 16 height 16
click at [569, 426] on span "Where's" at bounding box center [586, 431] width 34 height 11
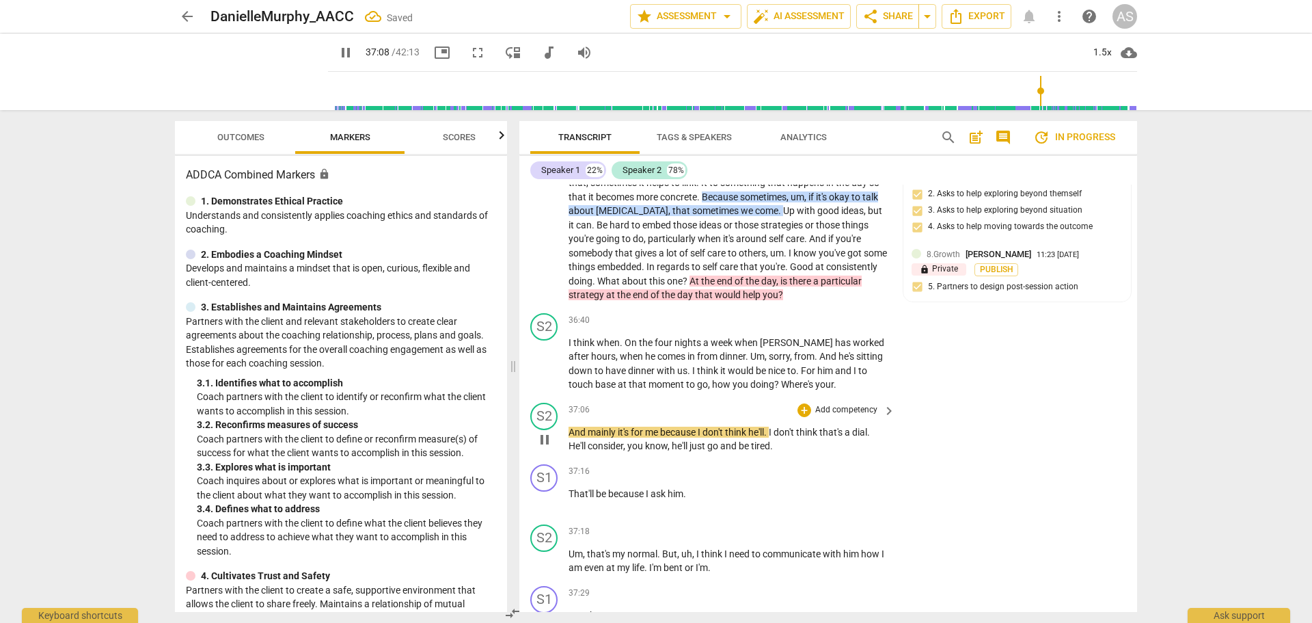
click at [567, 397] on div "S2 play_arrow pause 37:06 + Add competency keyboard_arrow_right And mainly it's…" at bounding box center [828, 428] width 618 height 62
click at [568, 464] on div "S1 play_arrow pause" at bounding box center [549, 488] width 38 height 49
click at [571, 488] on span "That'll" at bounding box center [582, 493] width 27 height 11
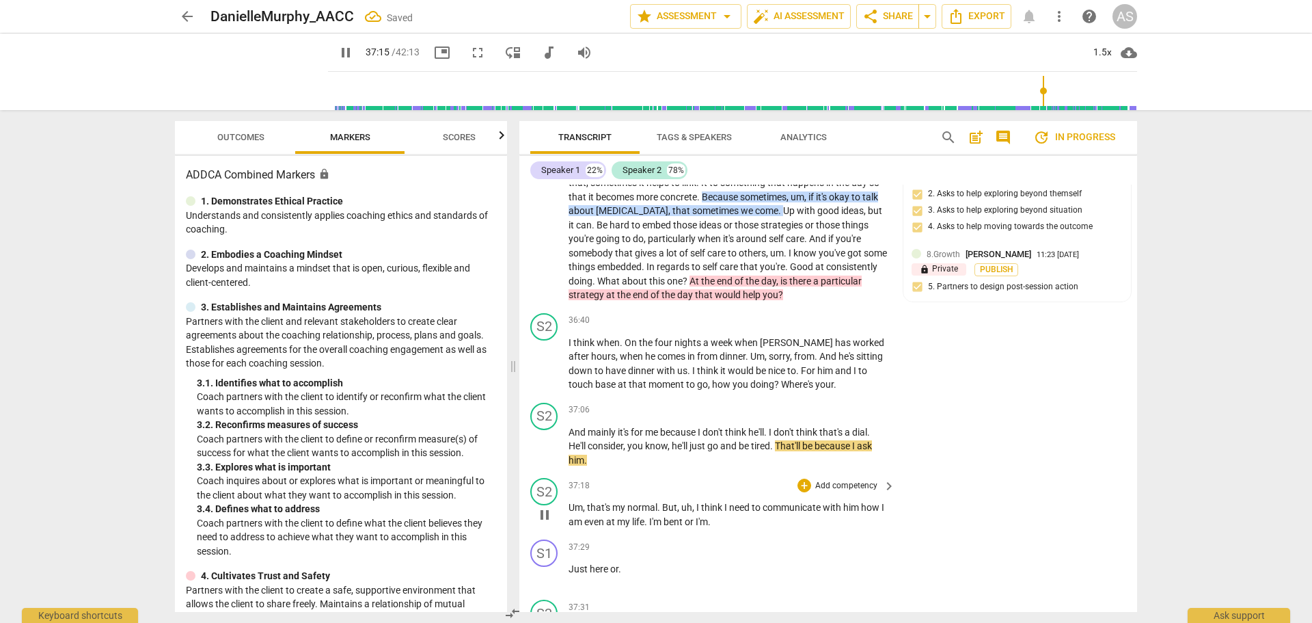
click at [570, 502] on span "Um" at bounding box center [576, 507] width 14 height 11
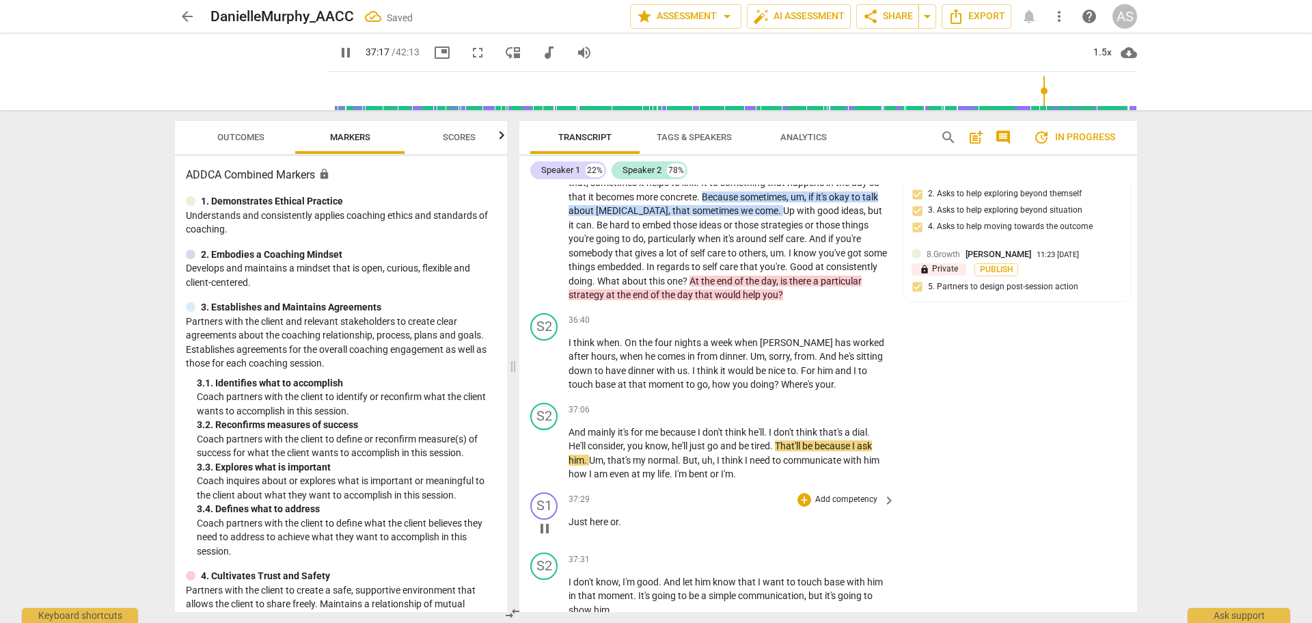
click at [571, 516] on span "Just" at bounding box center [579, 521] width 21 height 11
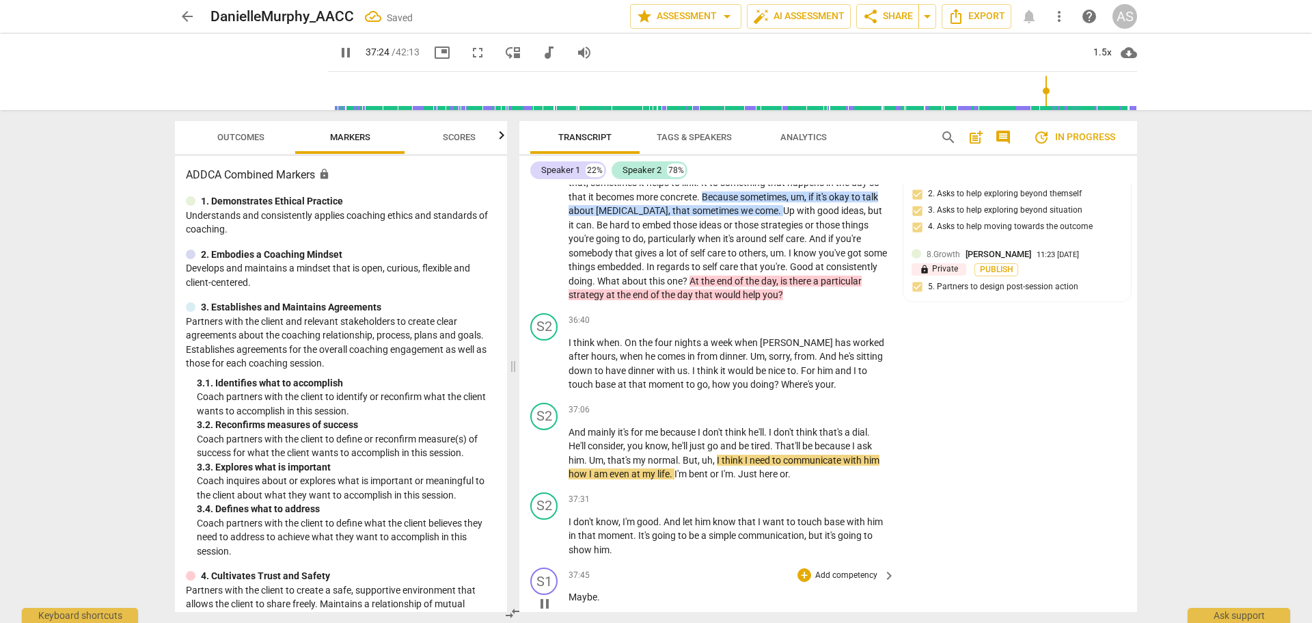
click at [572, 591] on span "Maybe" at bounding box center [583, 596] width 29 height 11
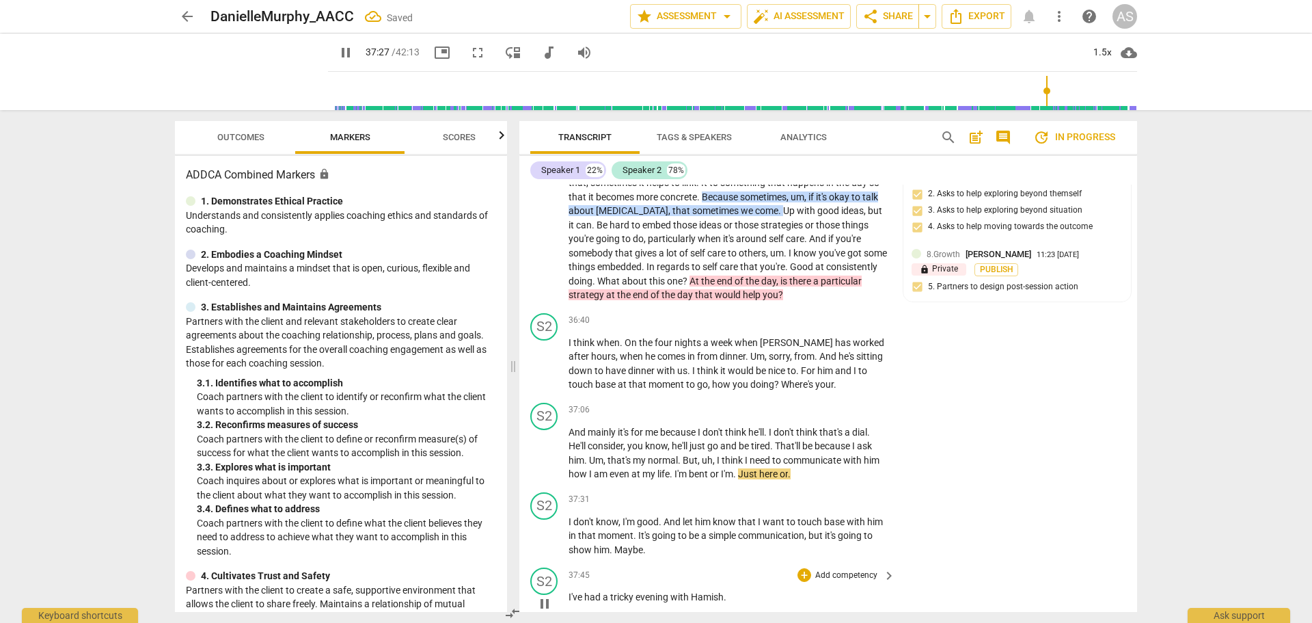
scroll to position [12722, 0]
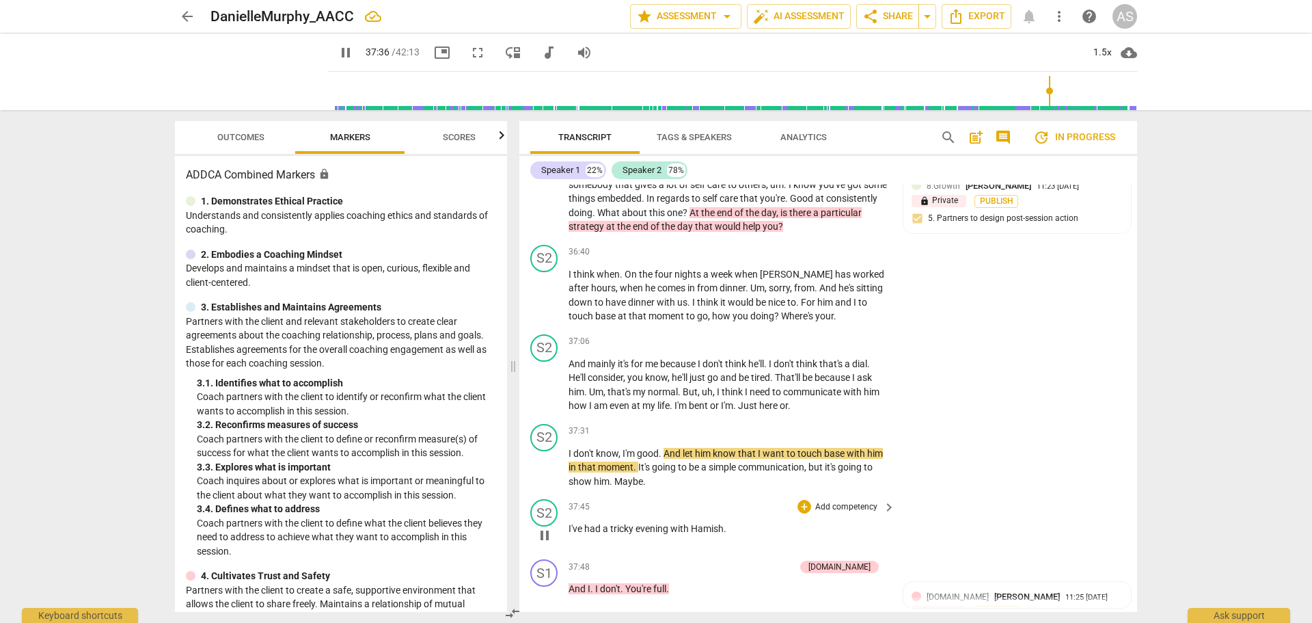
click at [571, 523] on span "I've" at bounding box center [577, 528] width 16 height 11
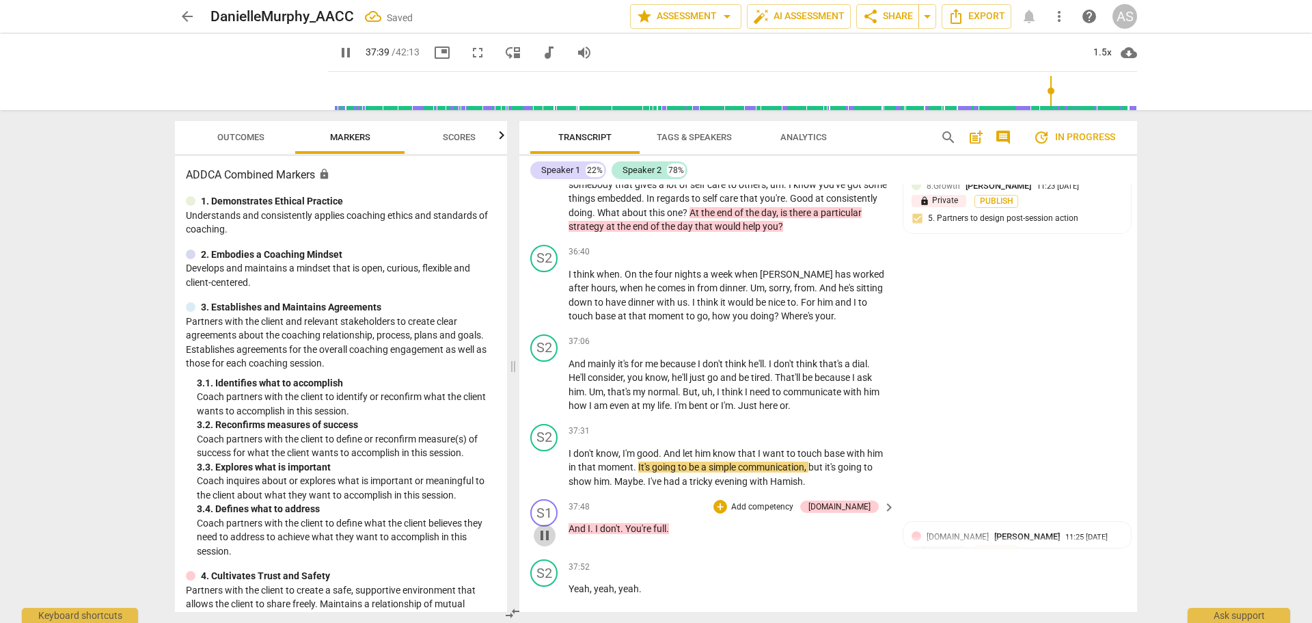
click at [548, 527] on span "pause" at bounding box center [545, 535] width 16 height 16
click at [542, 527] on span "play_arrow" at bounding box center [545, 535] width 16 height 16
click at [571, 523] on span "And" at bounding box center [578, 528] width 19 height 11
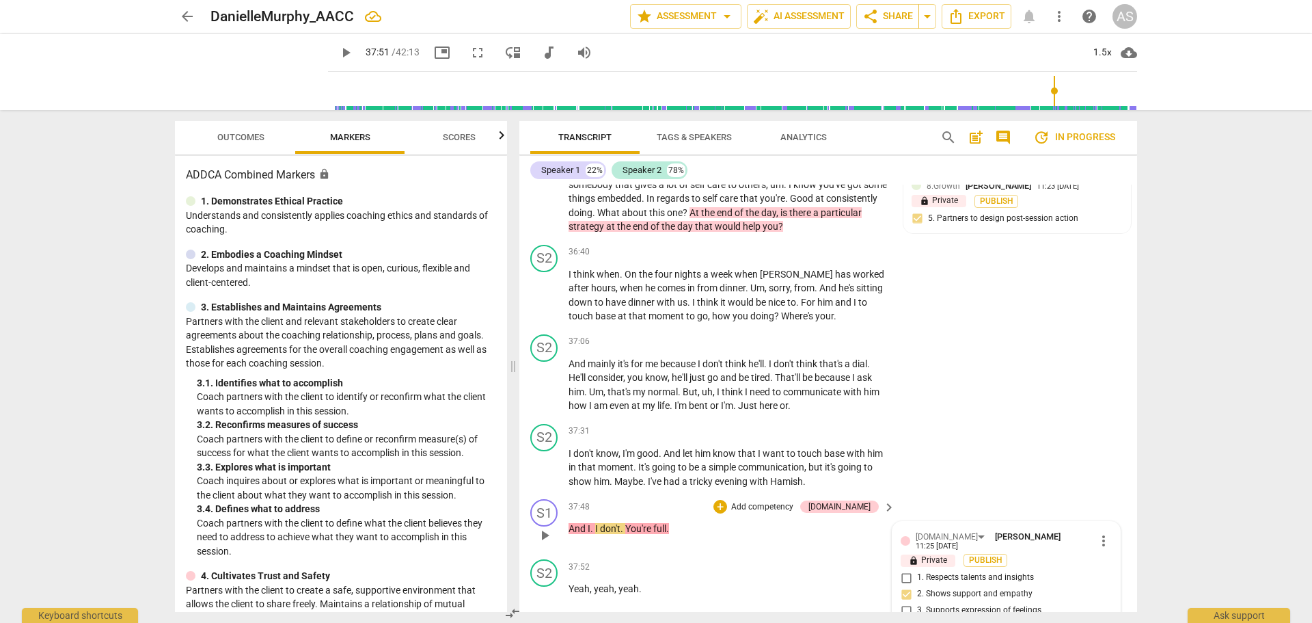
click at [569, 523] on span "And" at bounding box center [578, 528] width 19 height 11
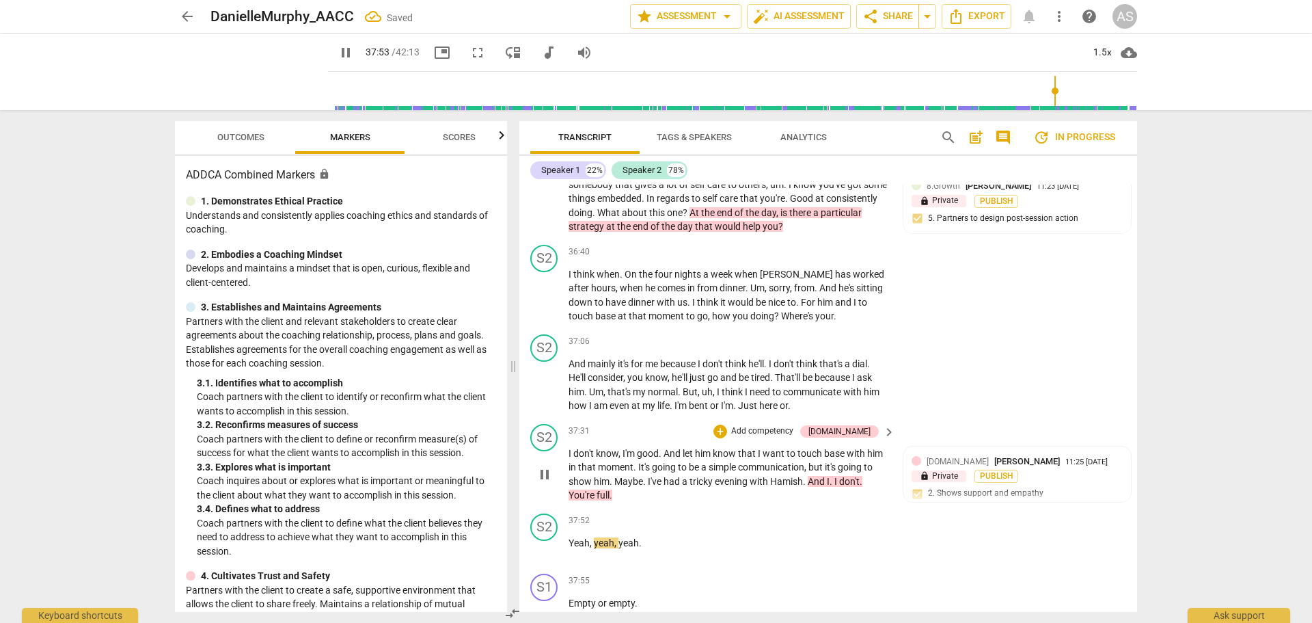
click at [571, 446] on p "I don't know , I'm good . And let him know that I want to touch base with him i…" at bounding box center [729, 474] width 320 height 56
click at [568, 431] on div "S2 play_arrow pause 37:31 + Add competency [DOMAIN_NAME] keyboard_arrow_right I…" at bounding box center [828, 463] width 618 height 90
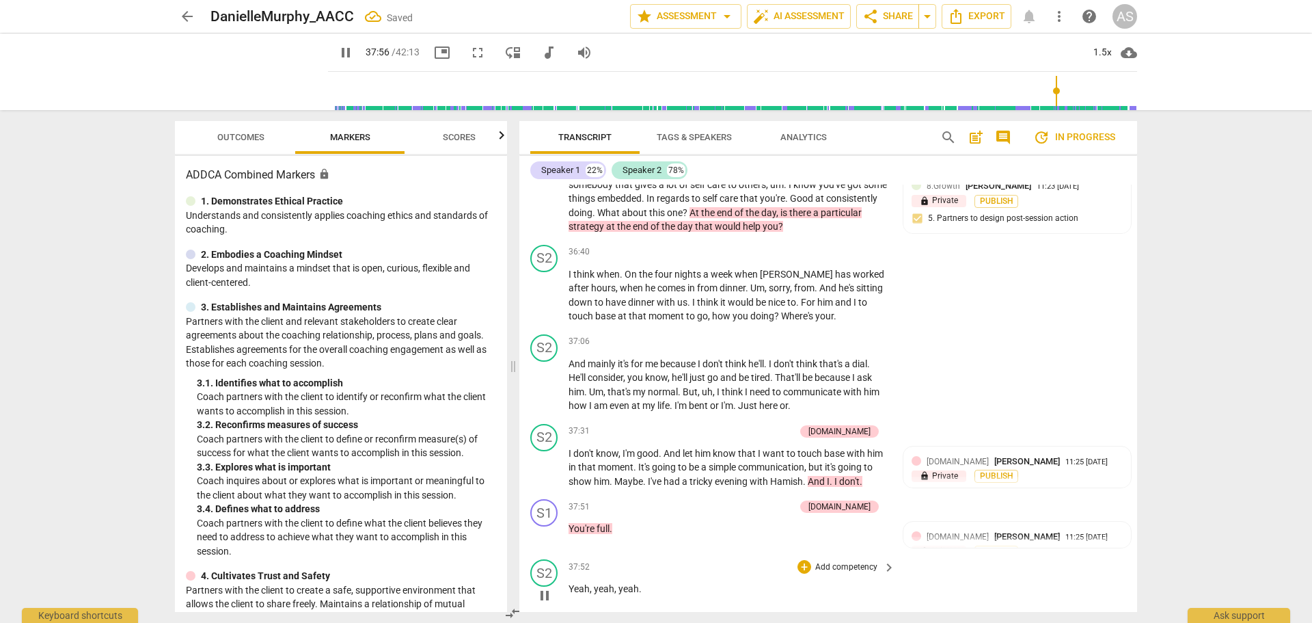
scroll to position [12790, 0]
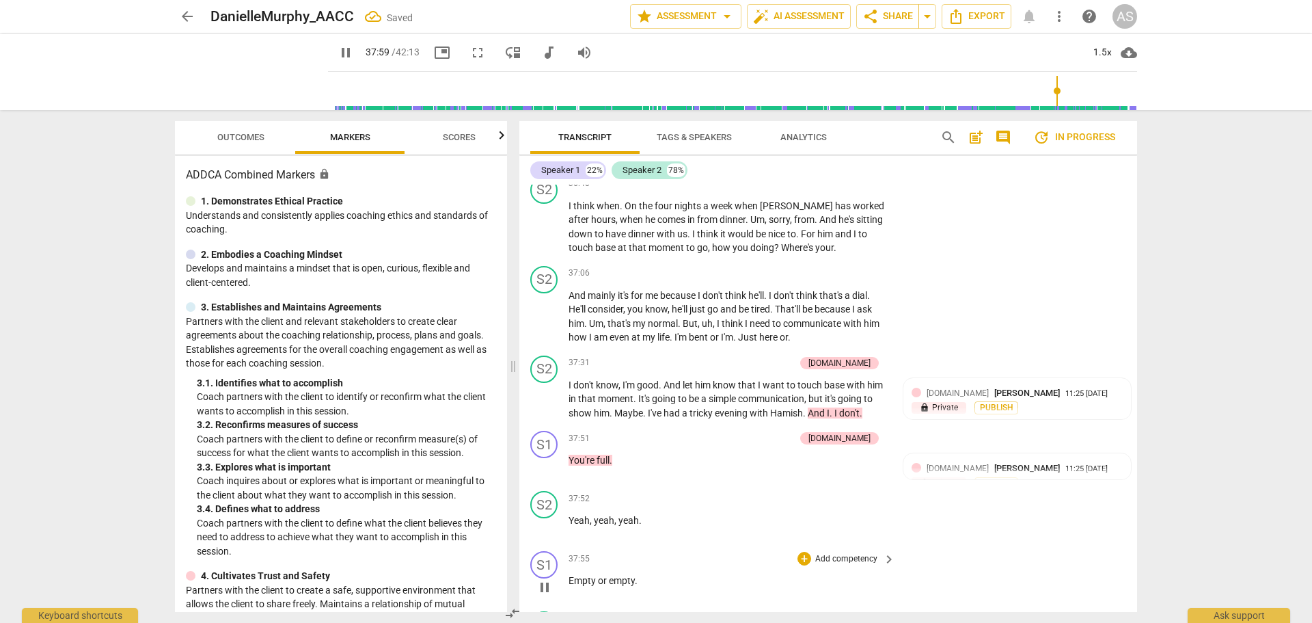
click at [568, 578] on div "play_arrow pause" at bounding box center [551, 587] width 35 height 18
click at [570, 575] on span "Empty" at bounding box center [583, 580] width 29 height 11
click at [676, 515] on span "or" at bounding box center [678, 520] width 11 height 11
click at [674, 515] on span "or" at bounding box center [678, 520] width 11 height 11
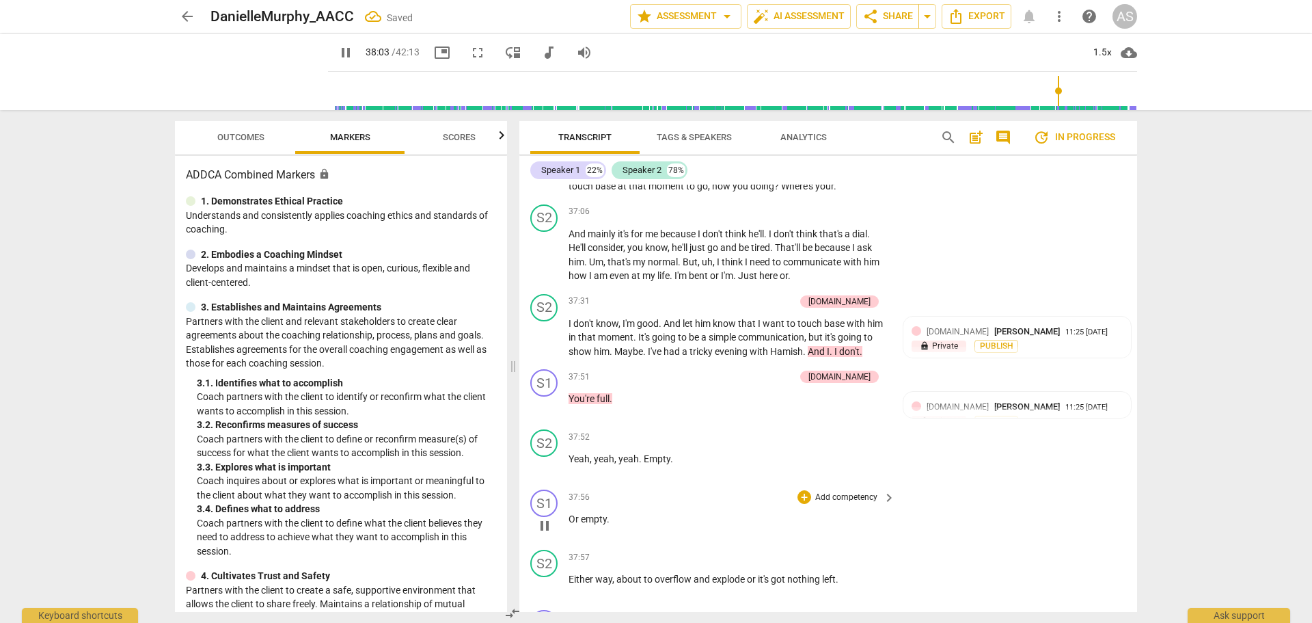
scroll to position [12859, 0]
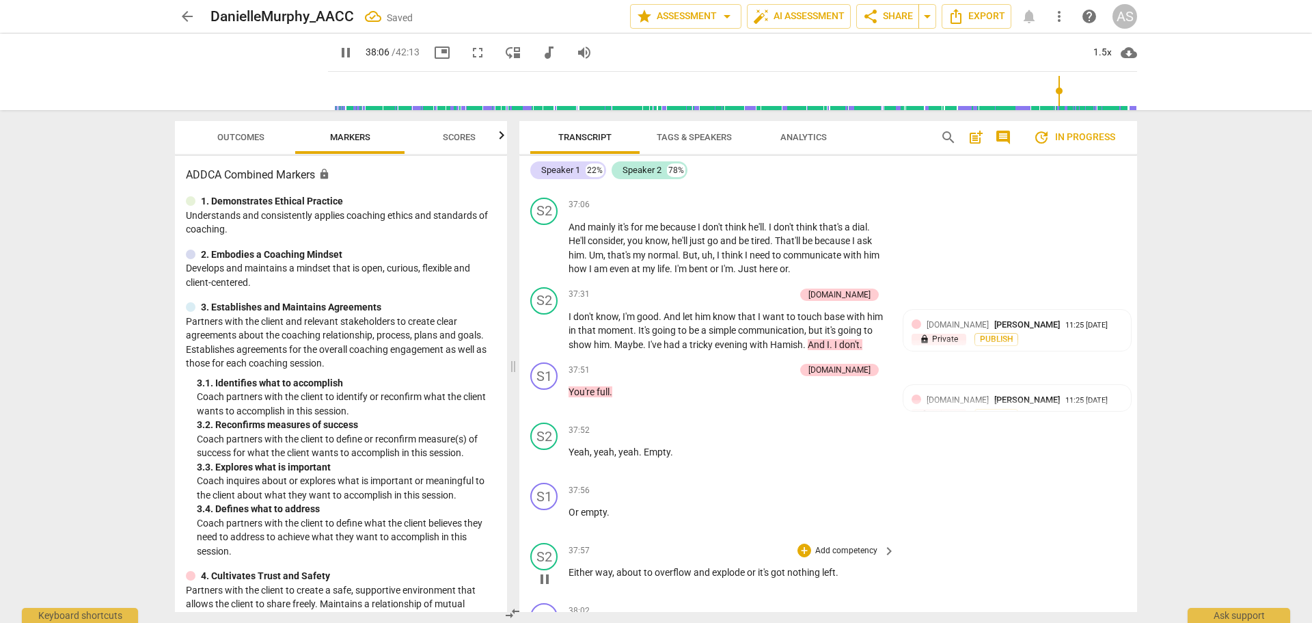
click at [553, 571] on span "pause" at bounding box center [545, 579] width 16 height 16
click at [545, 571] on span "play_arrow" at bounding box center [545, 579] width 16 height 16
click at [569, 567] on span "Either" at bounding box center [582, 572] width 27 height 11
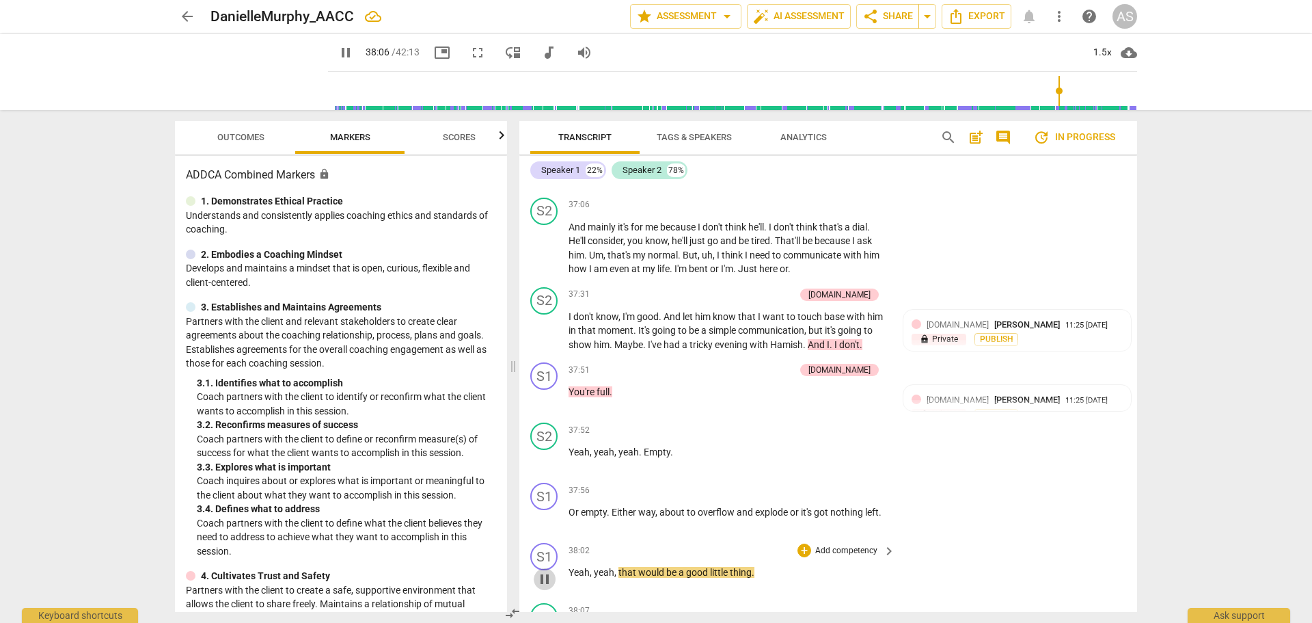
click at [554, 571] on span "pause" at bounding box center [545, 579] width 22 height 16
click at [559, 543] on div "S1 play_arrow pause" at bounding box center [549, 567] width 38 height 49
click at [552, 543] on div "S1" at bounding box center [543, 556] width 27 height 27
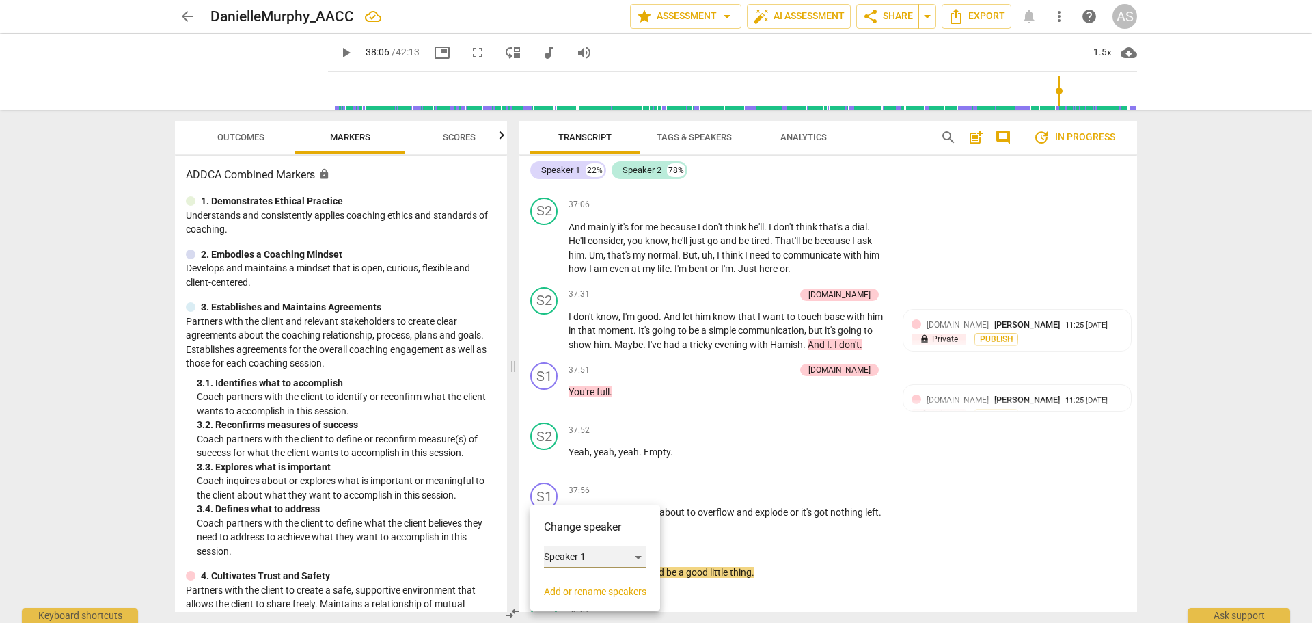
click at [579, 562] on div "Speaker 1" at bounding box center [595, 557] width 103 height 22
click at [588, 580] on li "Speaker 2" at bounding box center [596, 583] width 104 height 26
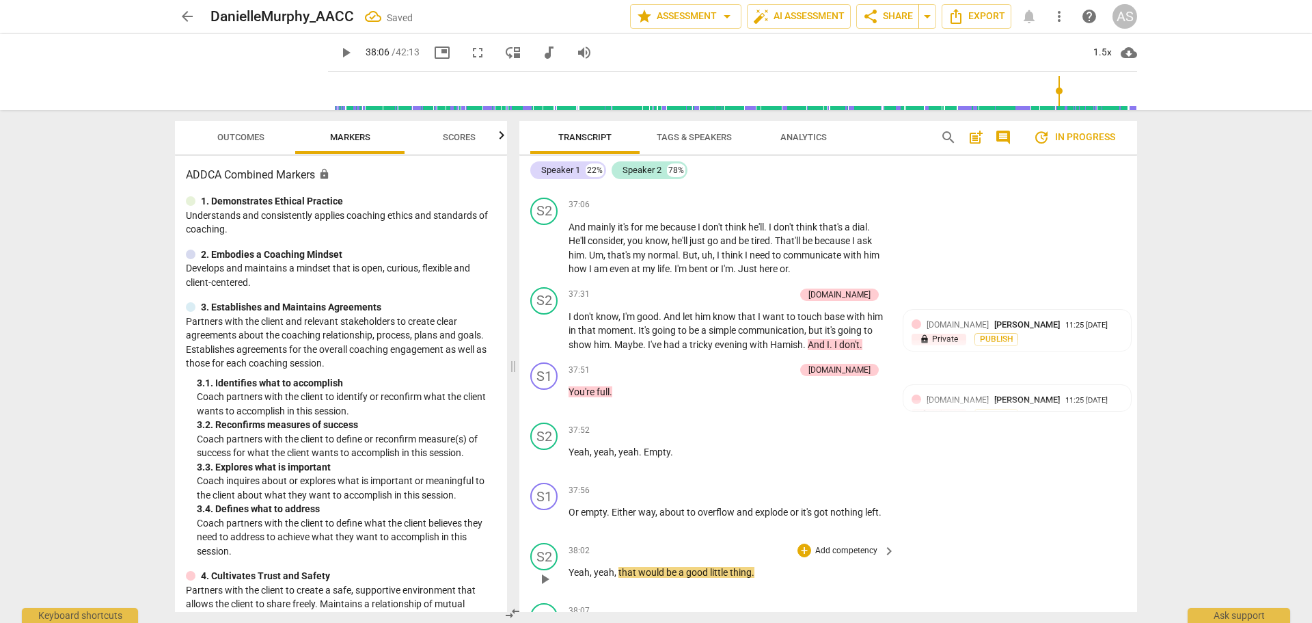
scroll to position [12927, 0]
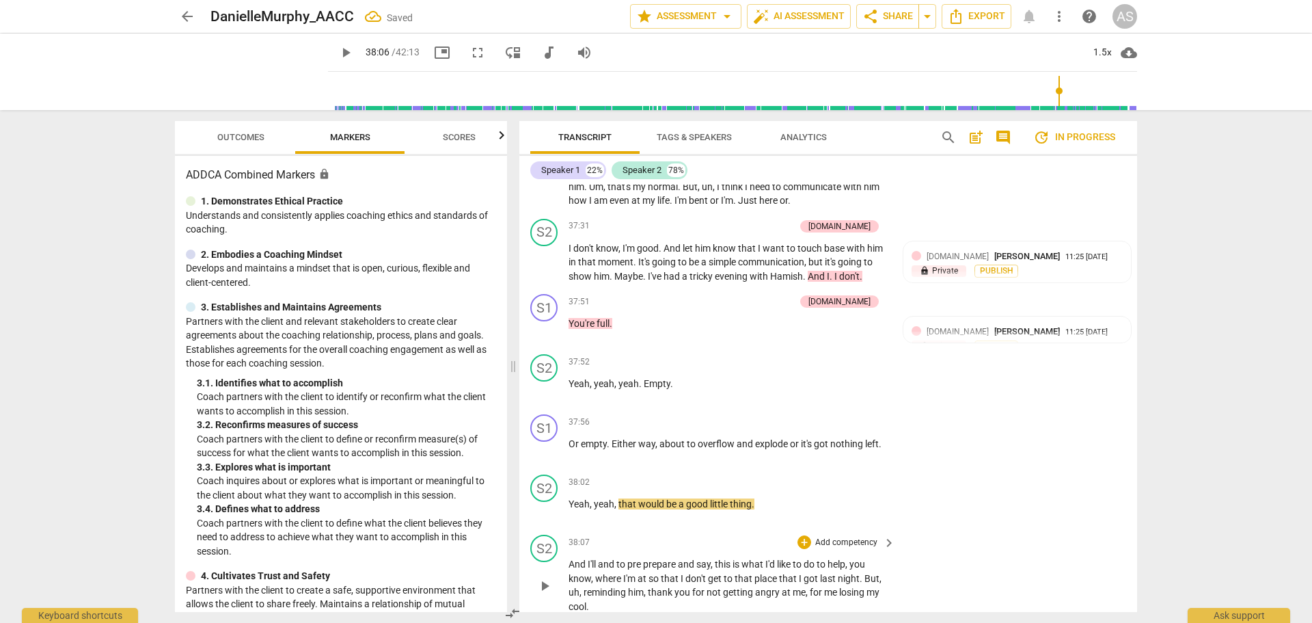
click at [554, 578] on span "play_arrow" at bounding box center [545, 586] width 22 height 16
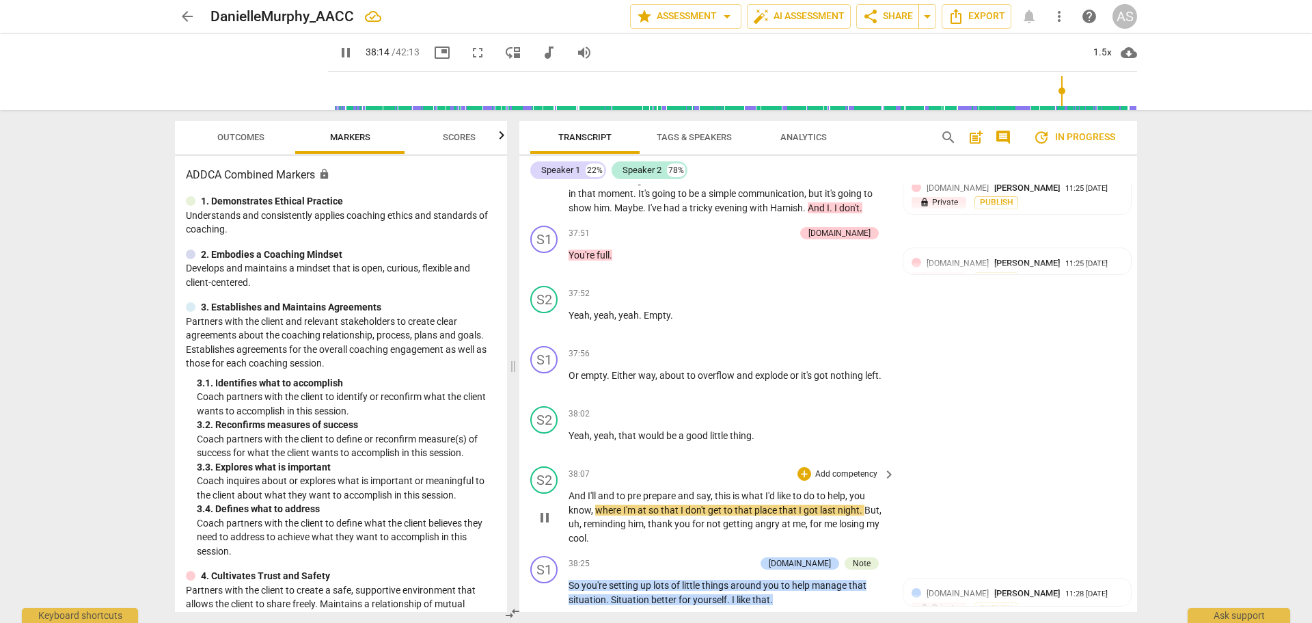
scroll to position [13064, 0]
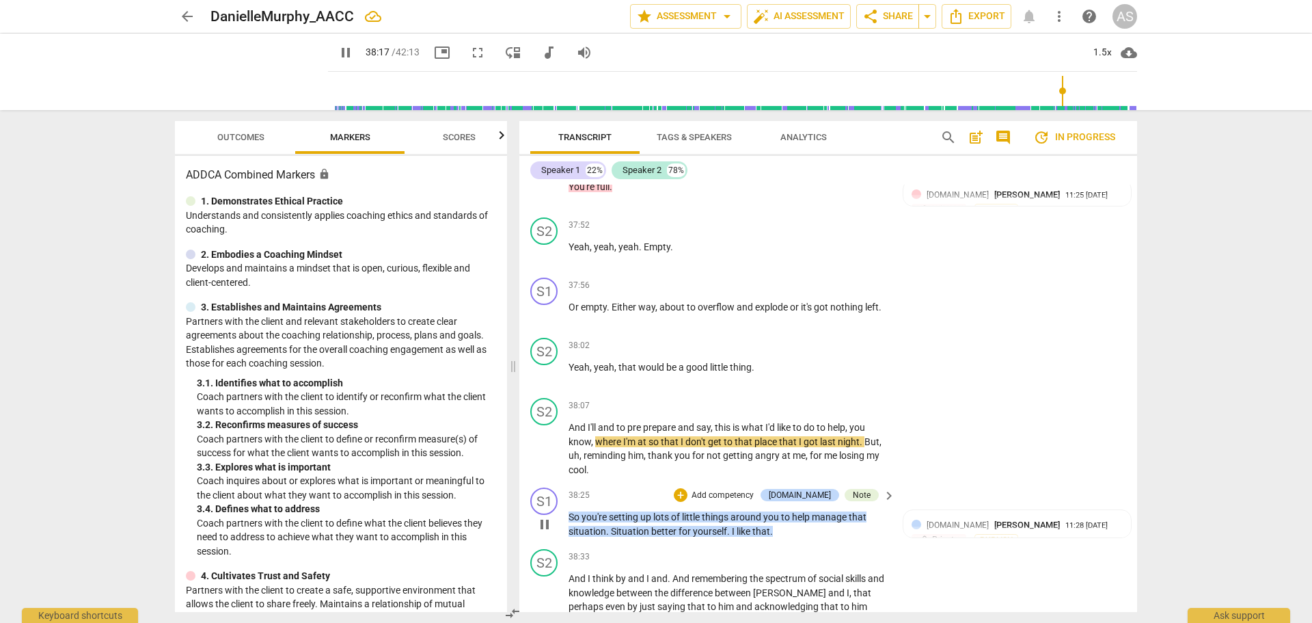
click at [538, 516] on span "pause" at bounding box center [545, 524] width 16 height 16
click at [542, 516] on span "play_arrow" at bounding box center [545, 524] width 16 height 16
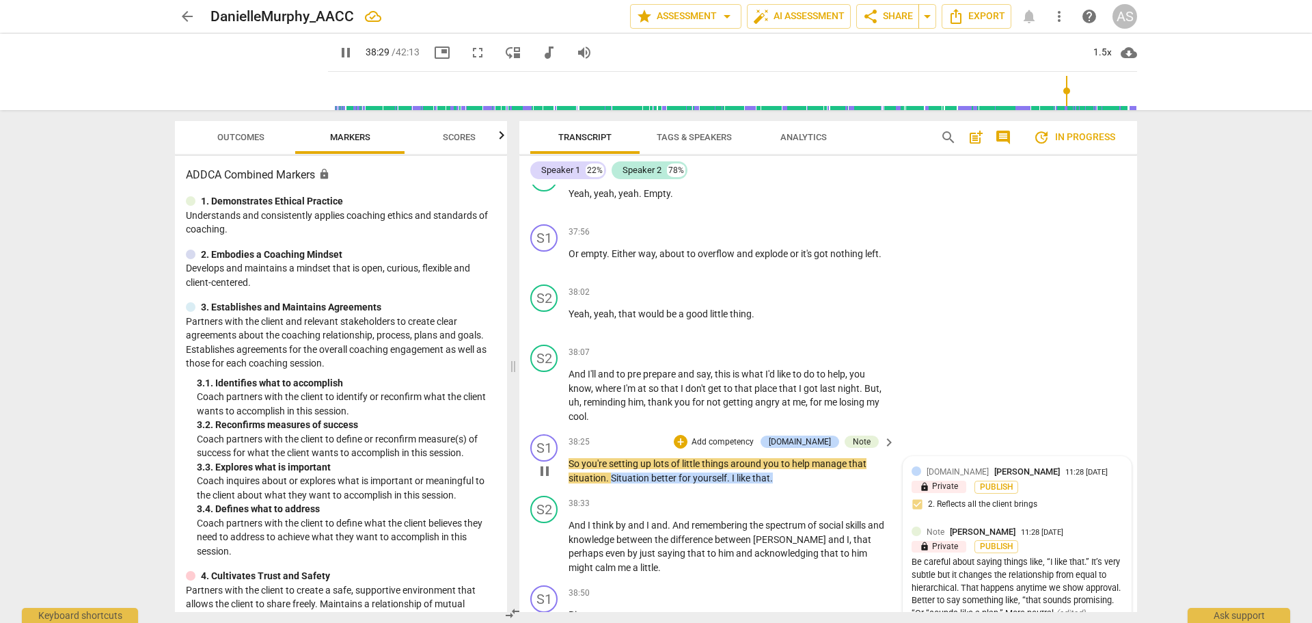
scroll to position [13132, 0]
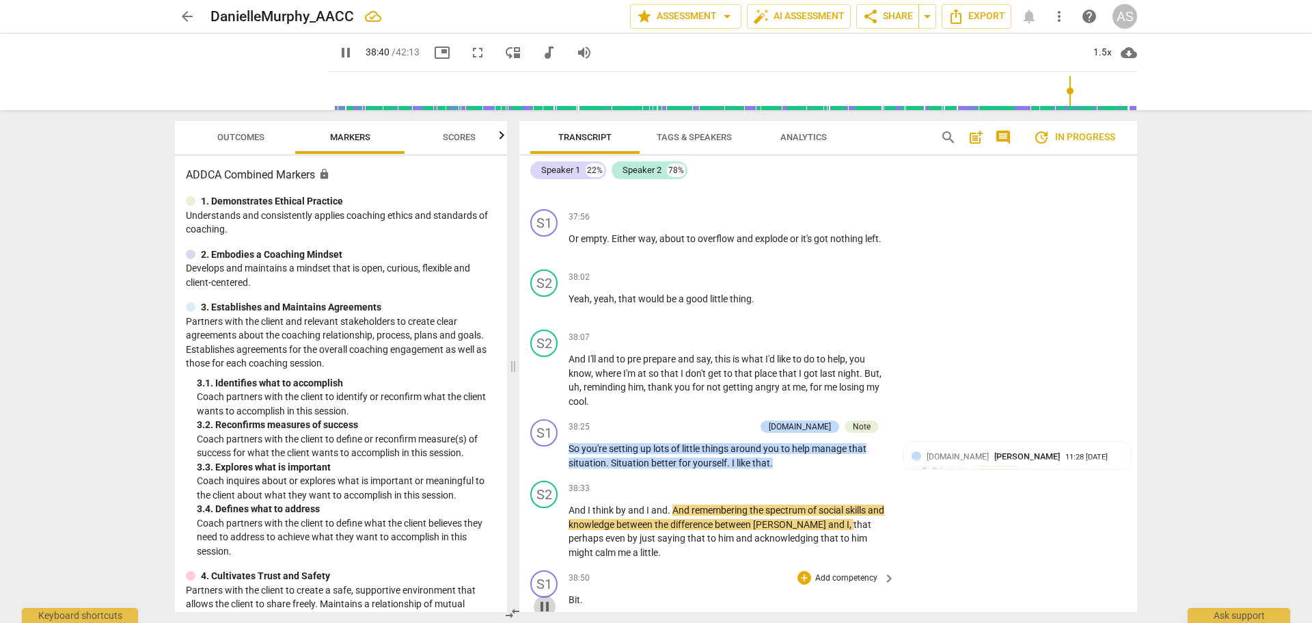
click at [539, 598] on span "pause" at bounding box center [545, 606] width 16 height 16
click at [541, 598] on span "play_arrow" at bounding box center [545, 606] width 16 height 16
click at [541, 598] on span "pause" at bounding box center [545, 606] width 16 height 16
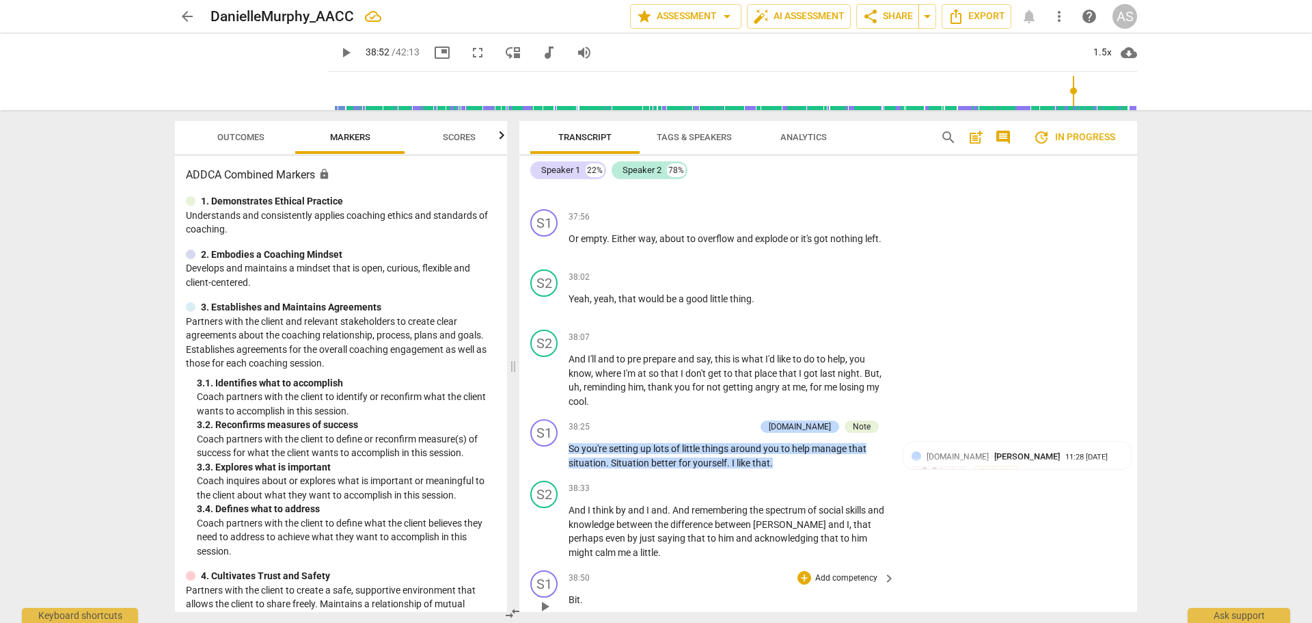
click at [569, 594] on span "Bit" at bounding box center [575, 599] width 12 height 11
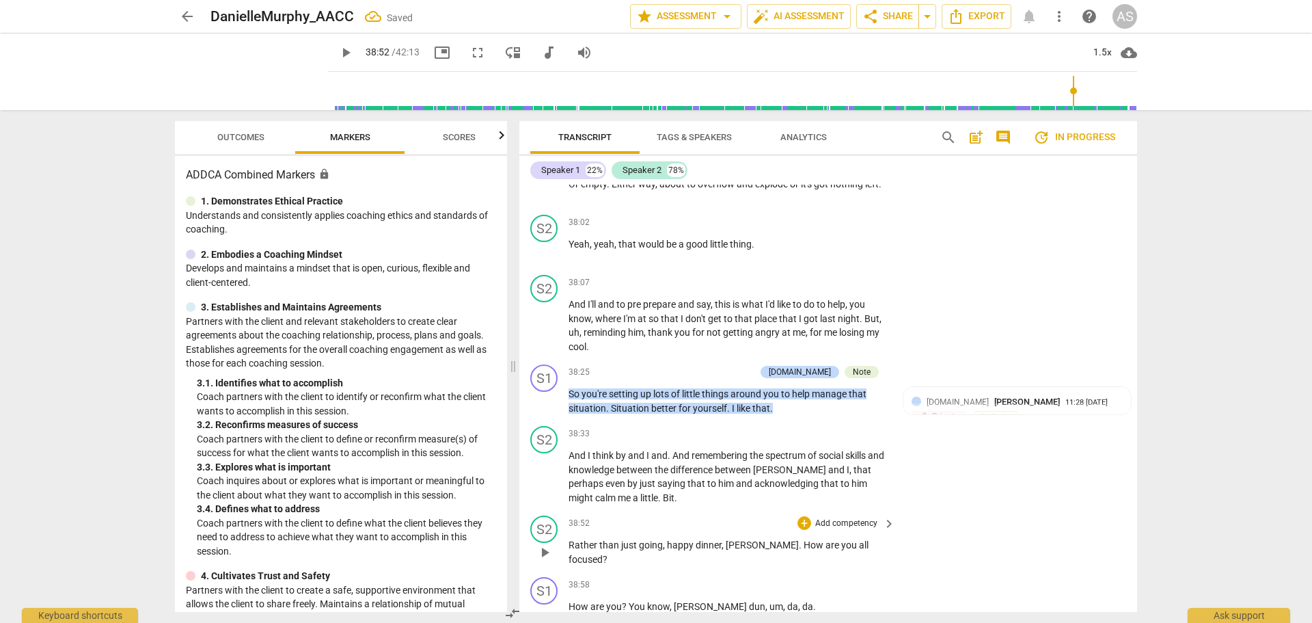
scroll to position [13201, 0]
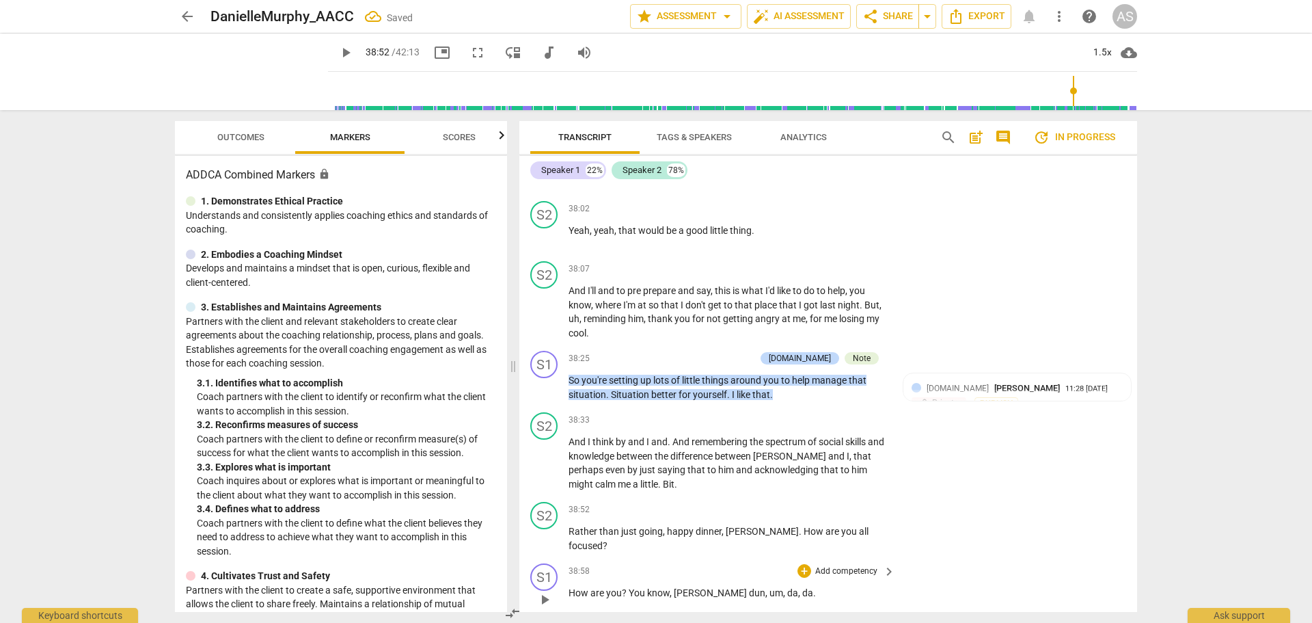
click at [571, 587] on span "How" at bounding box center [580, 592] width 22 height 11
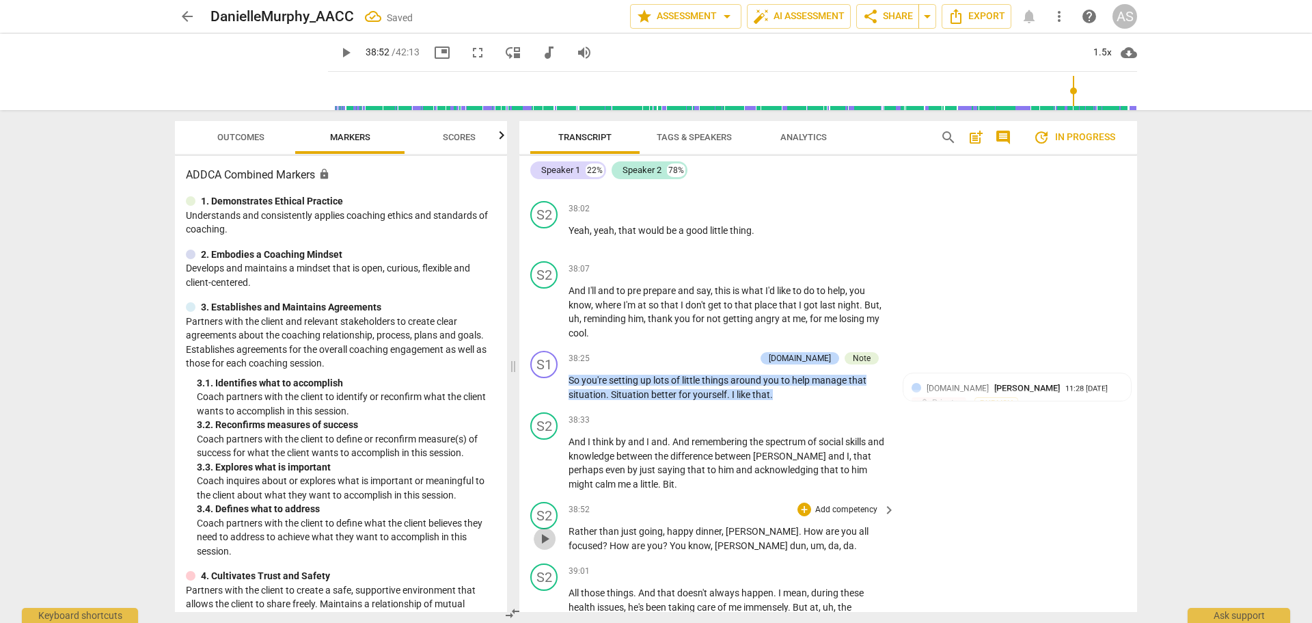
click at [554, 530] on span "play_arrow" at bounding box center [545, 538] width 22 height 16
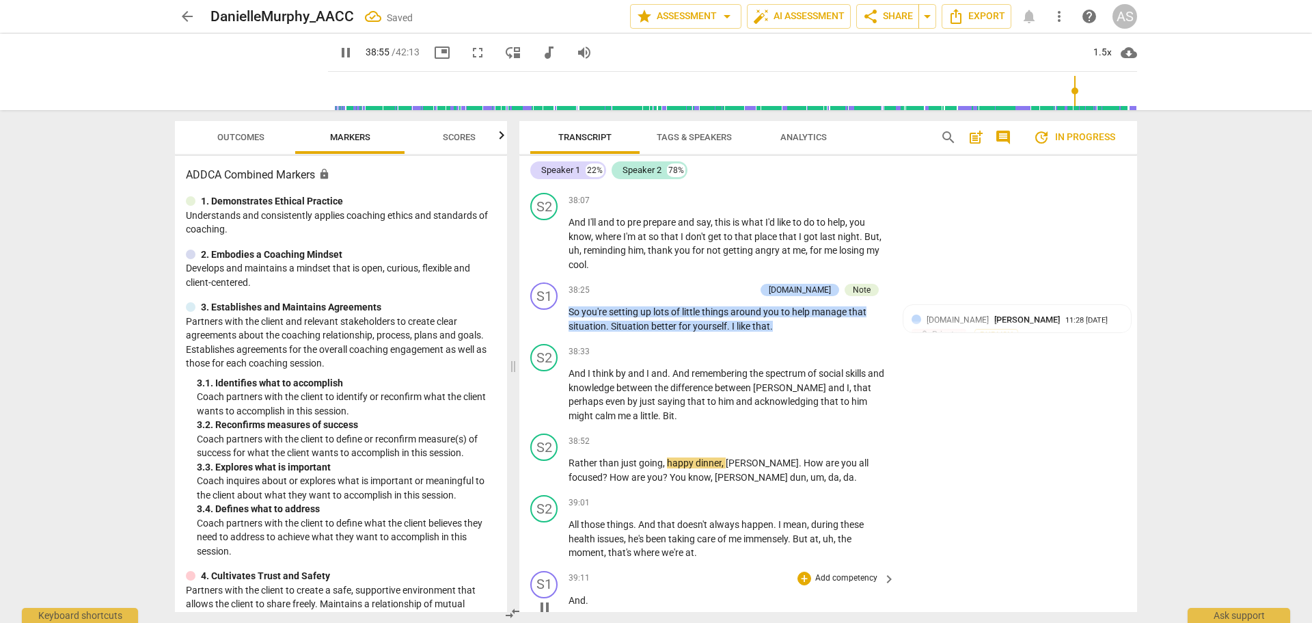
click at [567, 571] on div "S1 play_arrow pause" at bounding box center [549, 595] width 38 height 49
click at [569, 595] on span "And" at bounding box center [577, 600] width 17 height 11
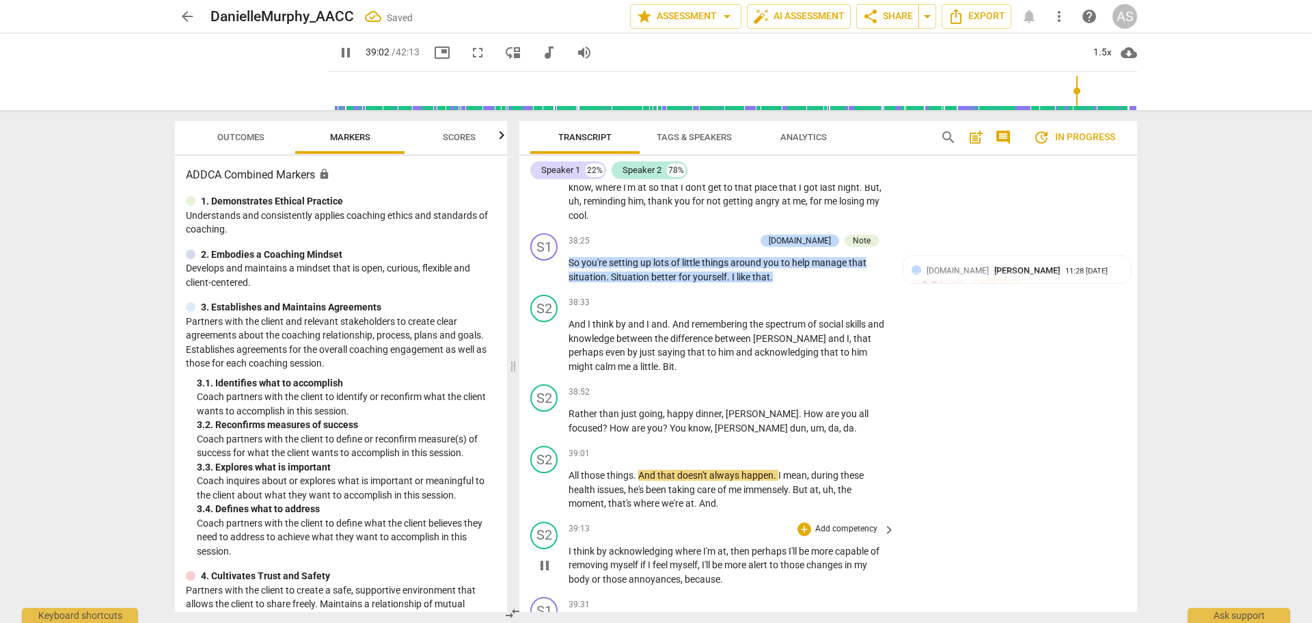
scroll to position [13337, 0]
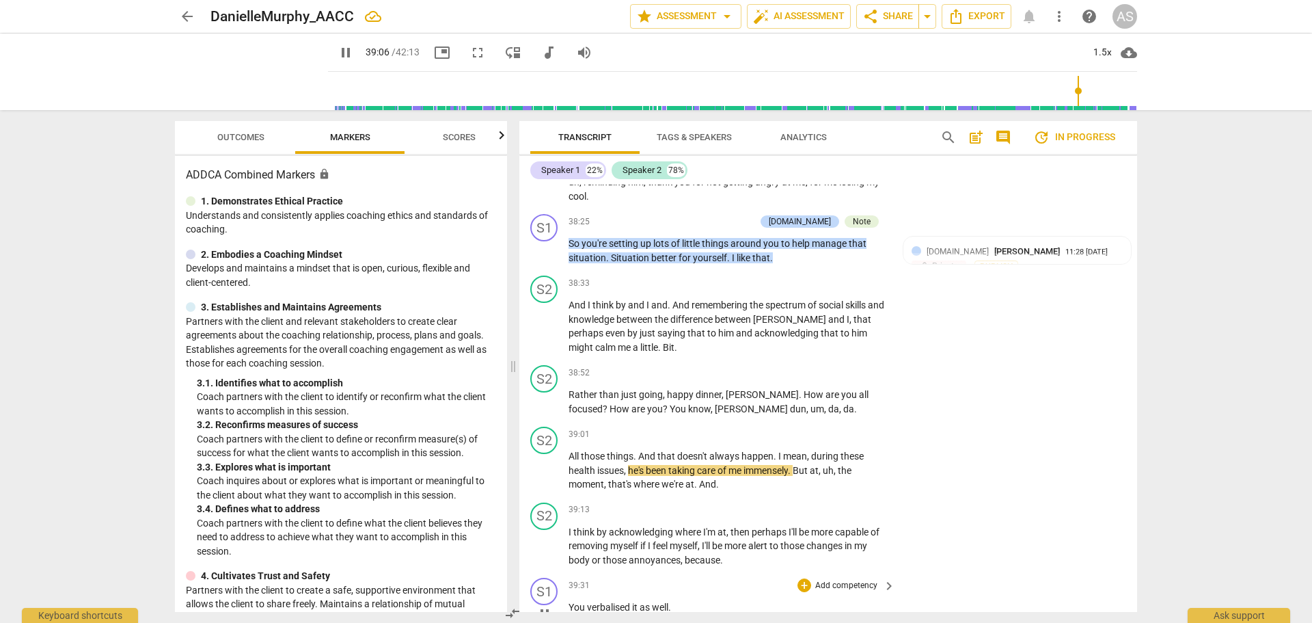
click at [554, 606] on span "pause" at bounding box center [545, 614] width 22 height 16
click at [548, 606] on span "play_arrow" at bounding box center [545, 614] width 16 height 16
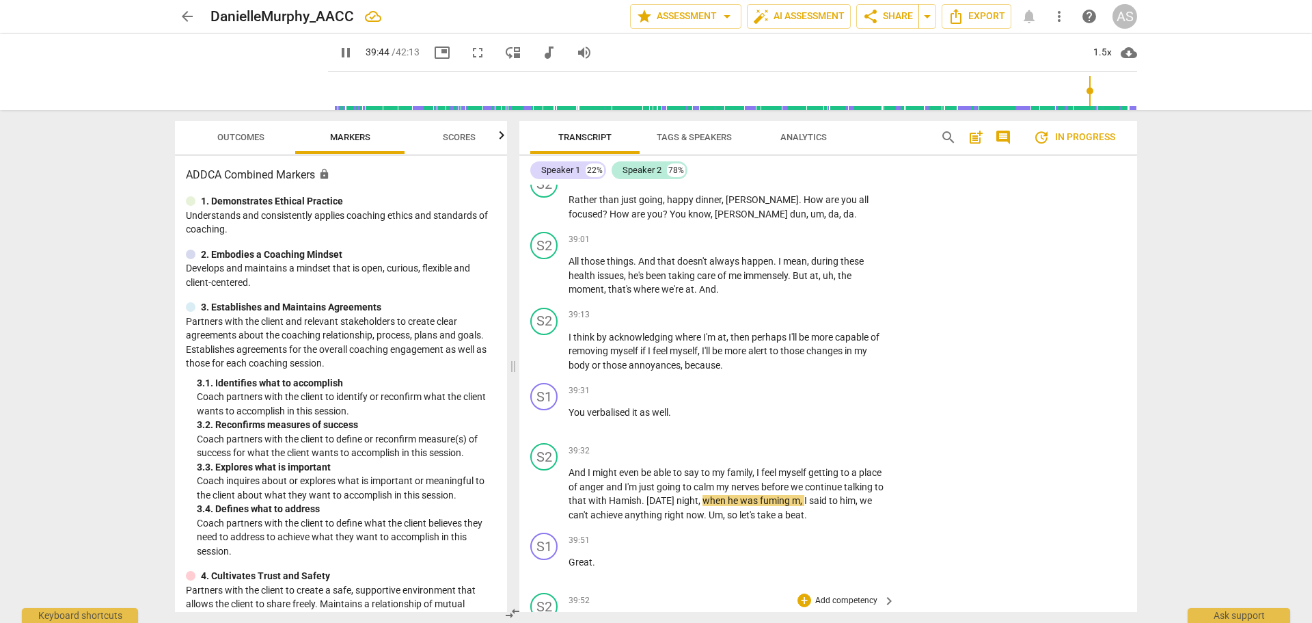
scroll to position [13542, 0]
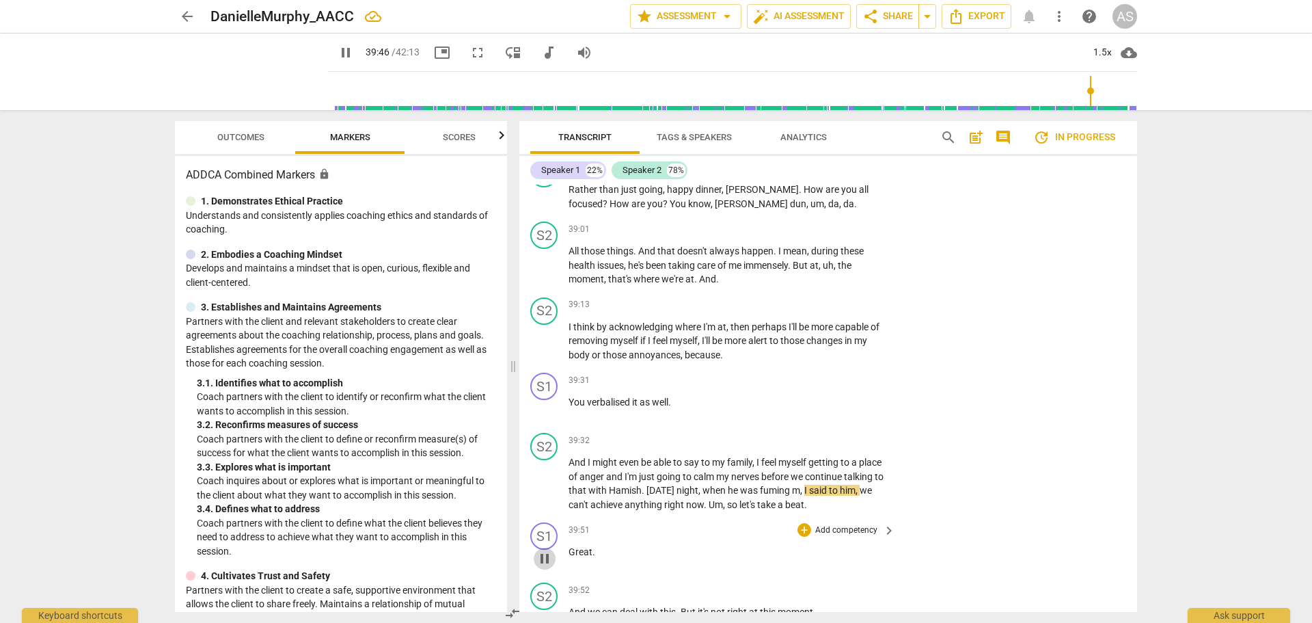
click at [541, 550] on span "pause" at bounding box center [545, 558] width 16 height 16
click at [543, 550] on span "play_arrow" at bounding box center [545, 558] width 16 height 16
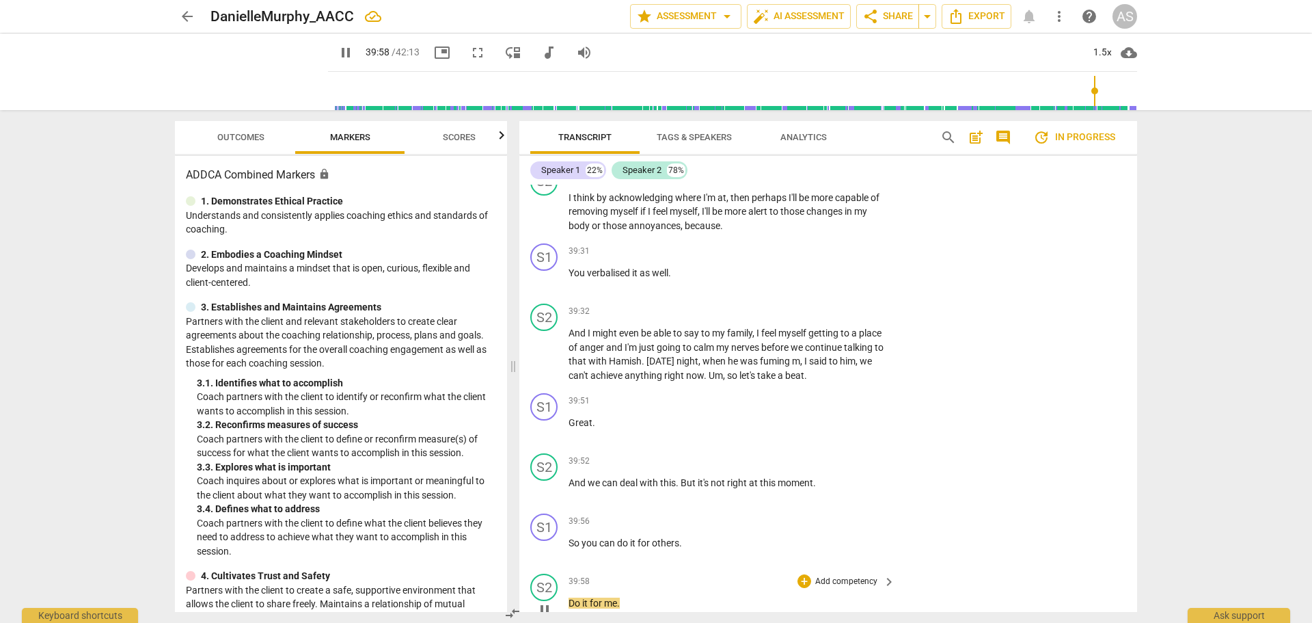
scroll to position [13679, 0]
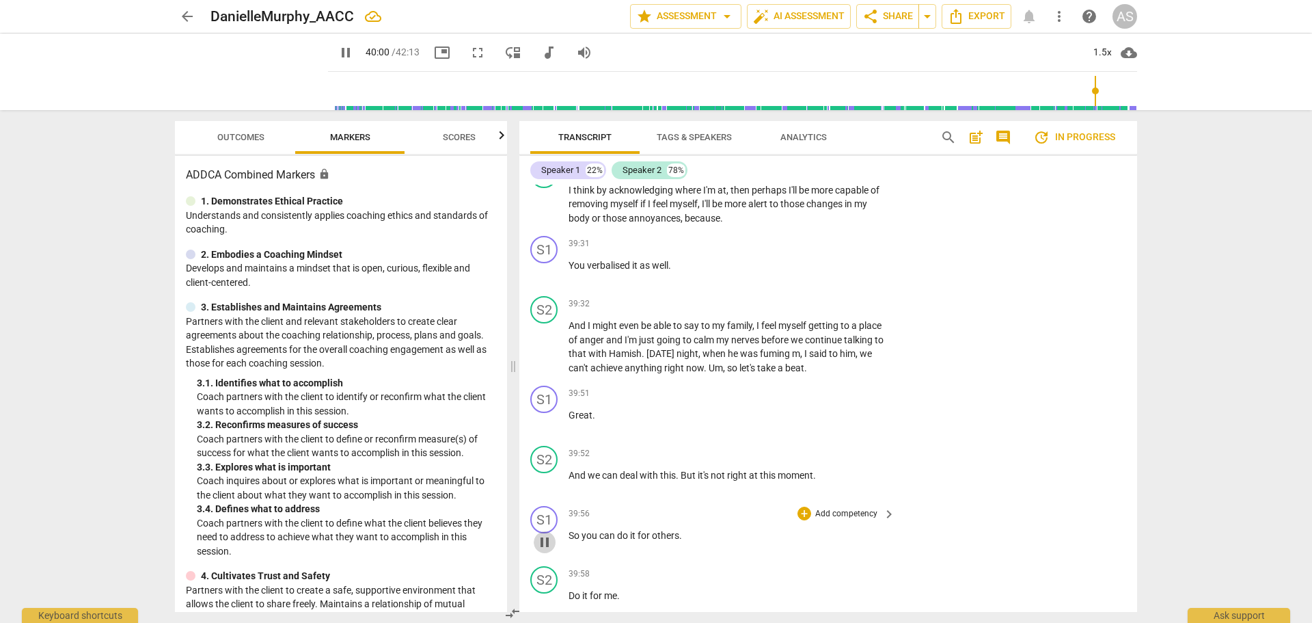
click at [543, 534] on span "pause" at bounding box center [545, 542] width 16 height 16
click at [543, 534] on span "play_arrow" at bounding box center [545, 542] width 16 height 16
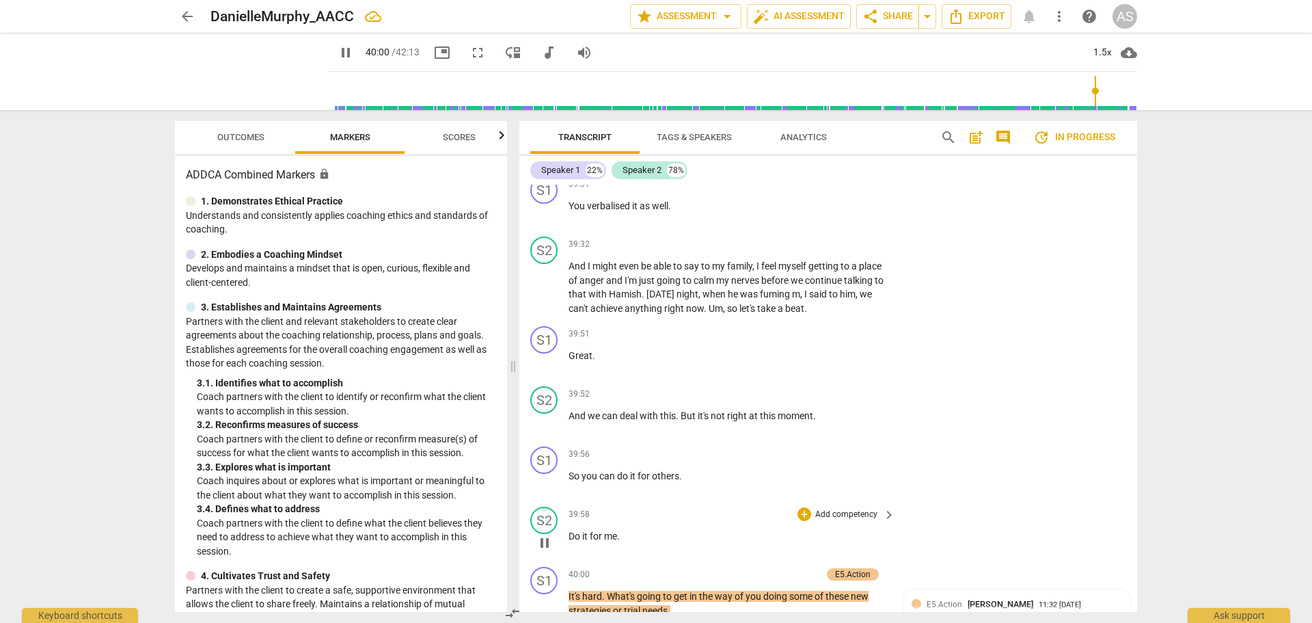
scroll to position [13747, 0]
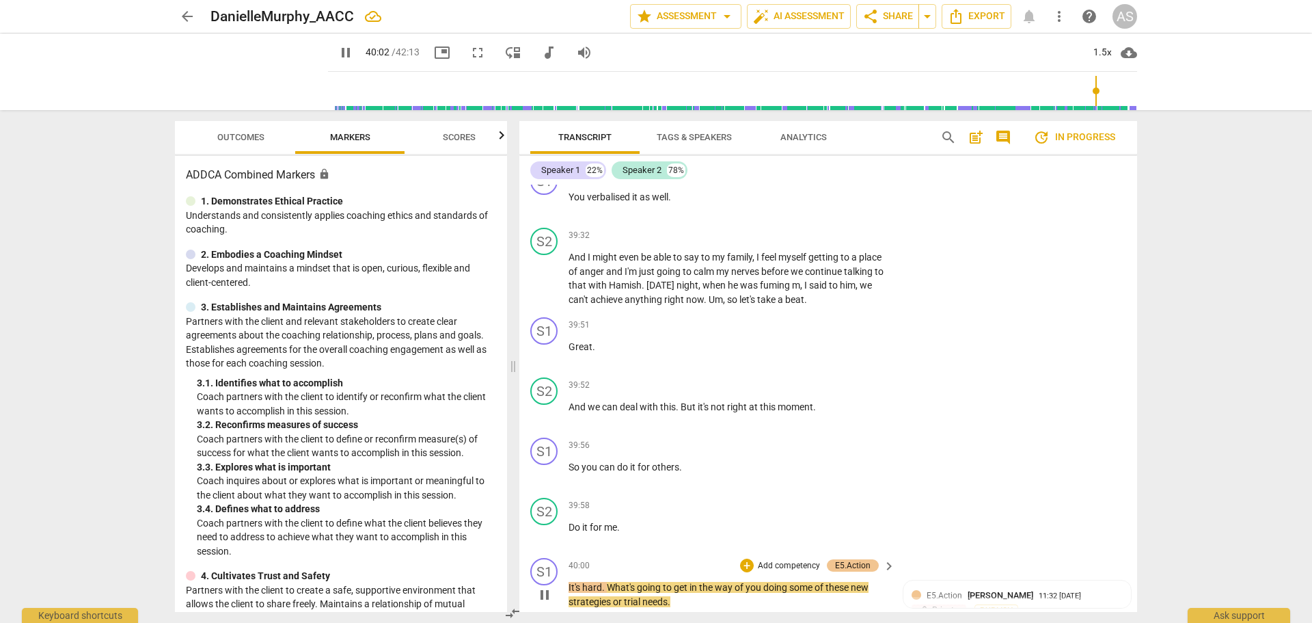
click at [540, 586] on span "pause" at bounding box center [545, 594] width 16 height 16
click at [550, 586] on span "play_arrow" at bounding box center [545, 594] width 16 height 16
click at [549, 586] on span "pause" at bounding box center [545, 594] width 16 height 16
click at [609, 582] on span "What's" at bounding box center [622, 587] width 30 height 11
click at [569, 582] on span "It's" at bounding box center [576, 587] width 14 height 11
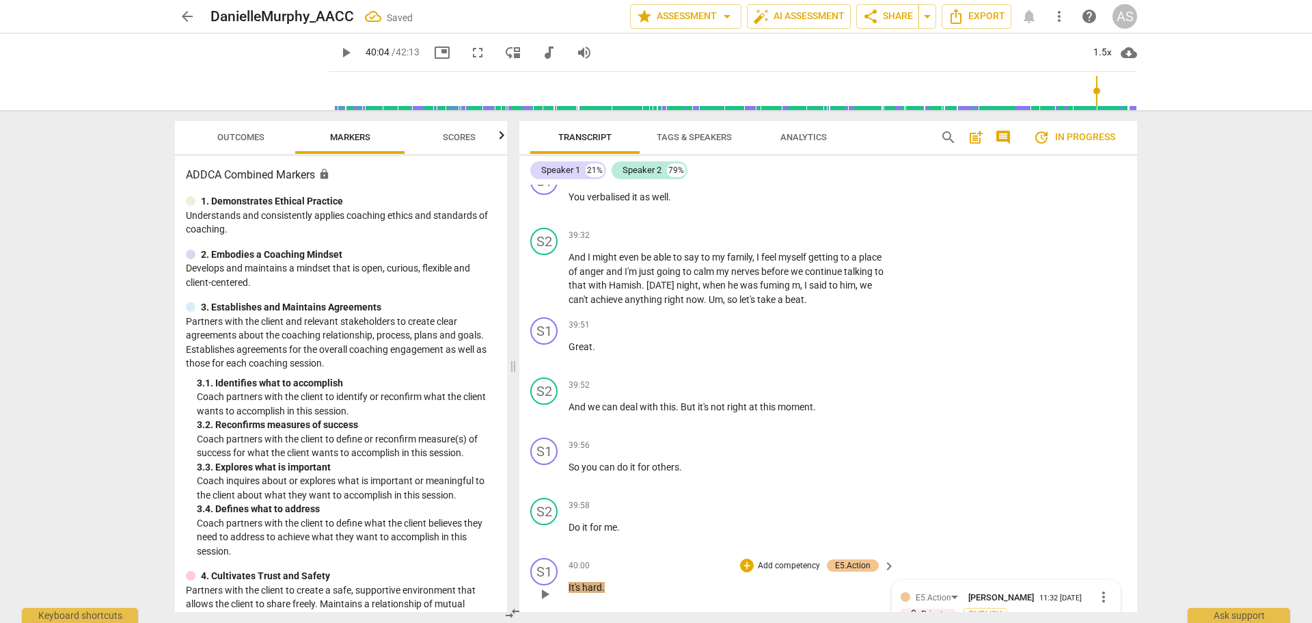
click at [573, 582] on span "It's" at bounding box center [576, 587] width 14 height 11
click at [571, 582] on span "It's" at bounding box center [576, 587] width 14 height 11
click at [567, 585] on div "play_arrow pause" at bounding box center [551, 594] width 35 height 18
click at [547, 586] on span "play_arrow" at bounding box center [545, 594] width 16 height 16
click at [547, 586] on span "pause" at bounding box center [545, 594] width 16 height 16
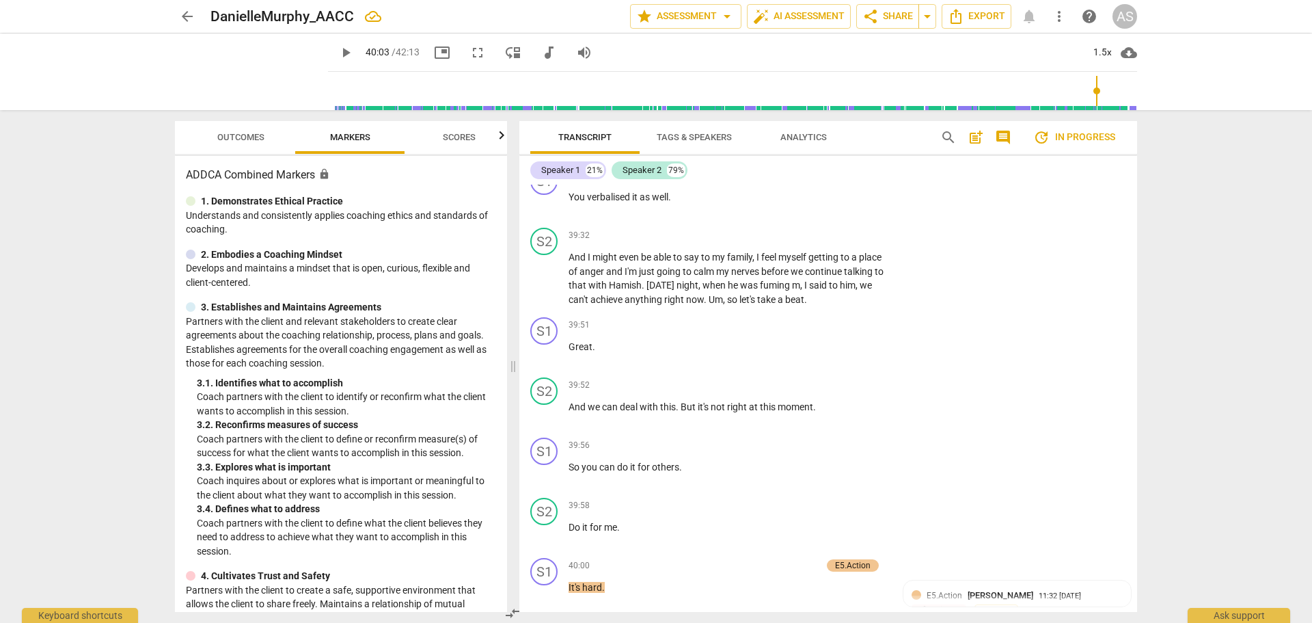
click at [571, 582] on span "It's" at bounding box center [576, 587] width 14 height 11
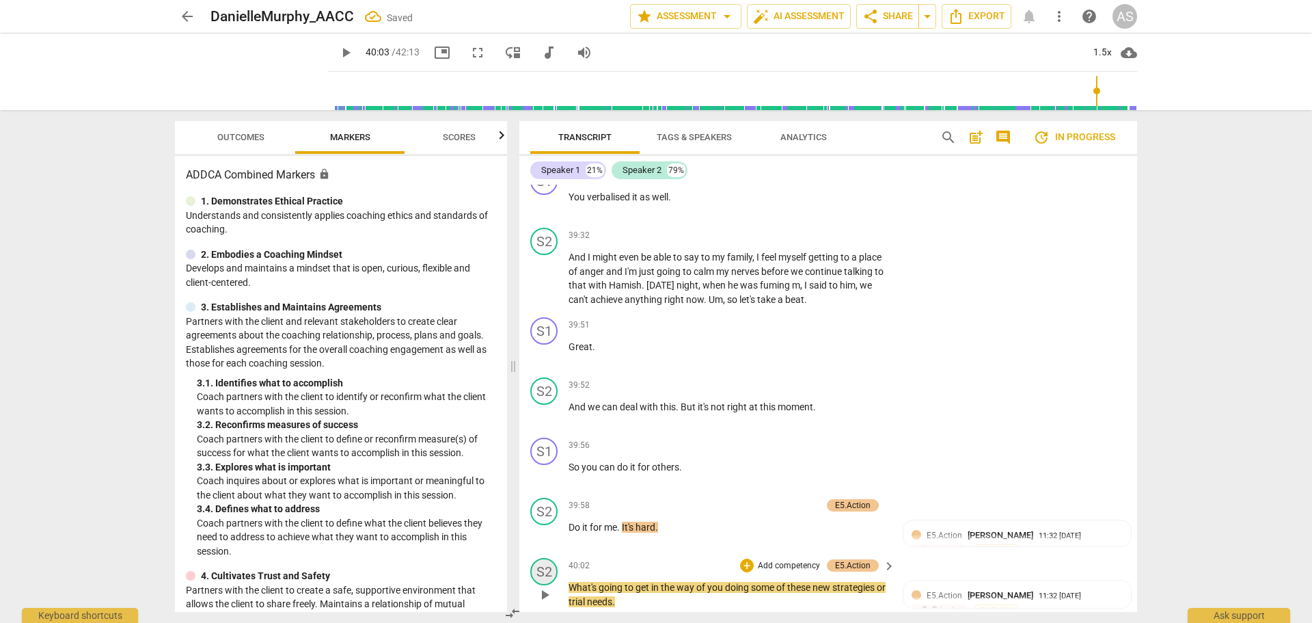
click at [557, 558] on div "S2" at bounding box center [543, 571] width 27 height 27
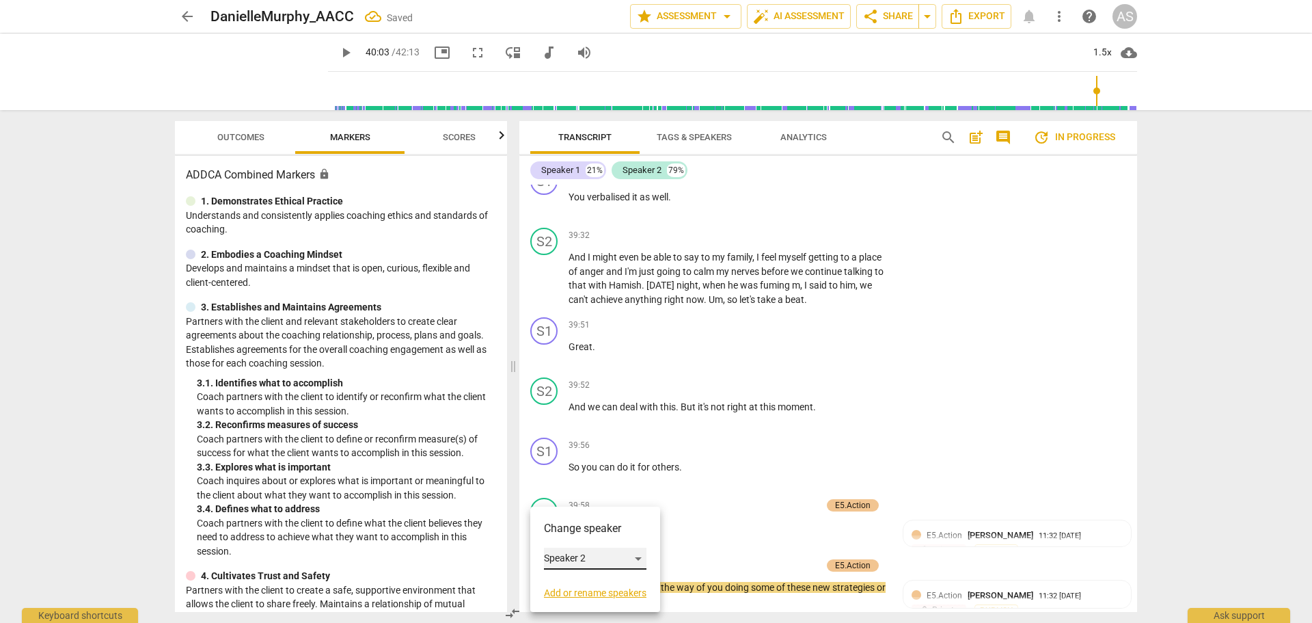
click at [579, 554] on div "Speaker 2" at bounding box center [595, 558] width 103 height 22
click at [589, 521] on li "Speaker 1" at bounding box center [596, 532] width 104 height 26
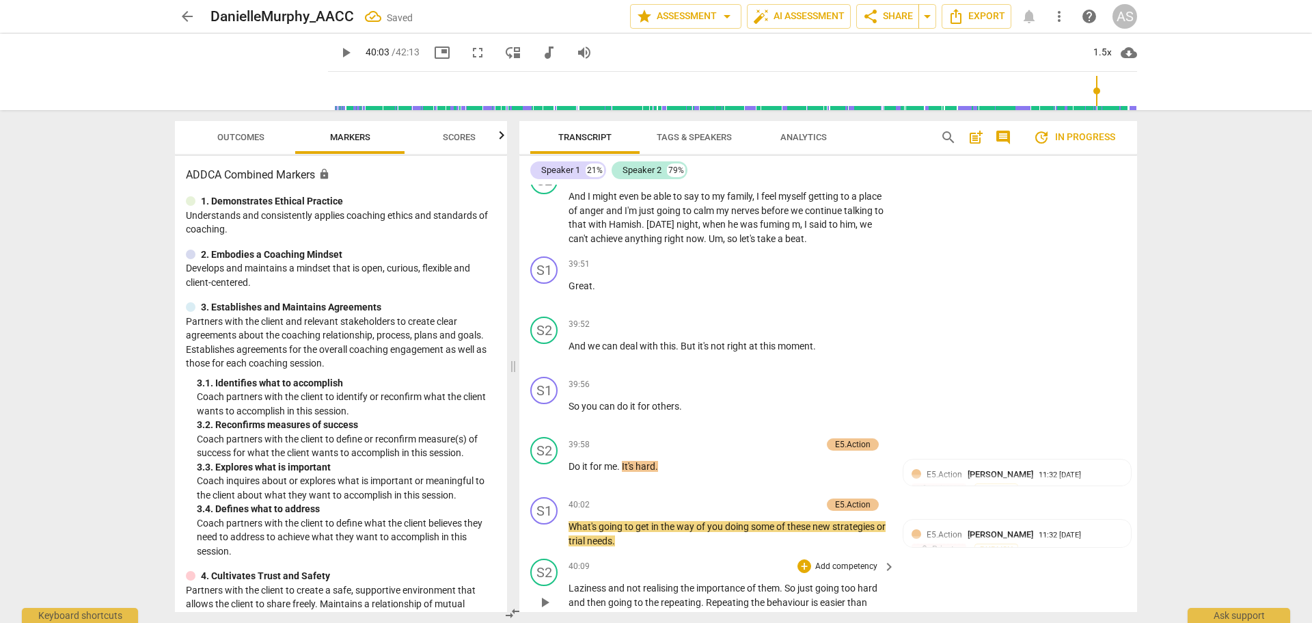
scroll to position [13816, 0]
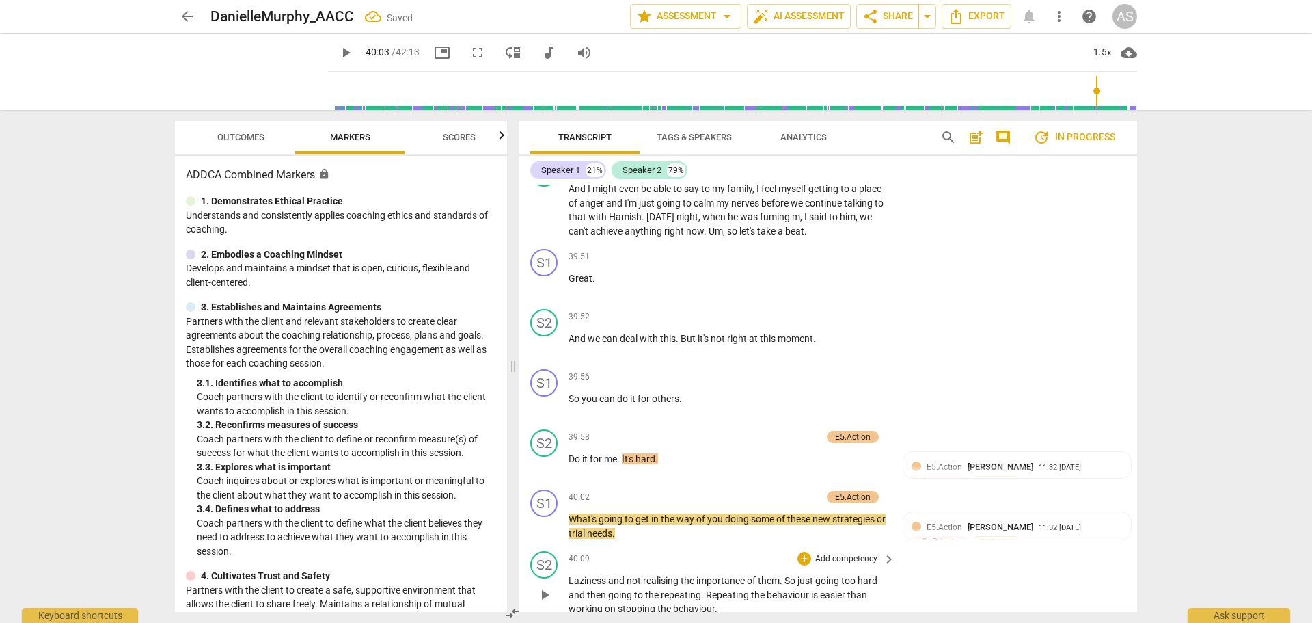
click at [544, 586] on span "play_arrow" at bounding box center [545, 594] width 16 height 16
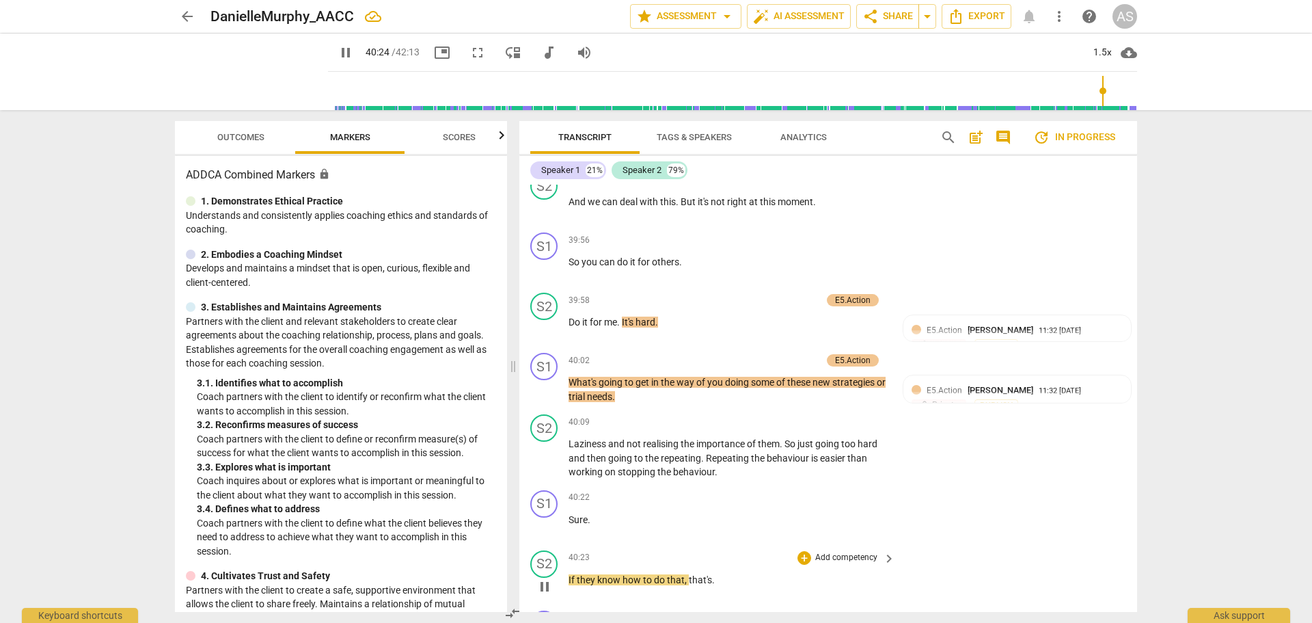
scroll to position [14021, 0]
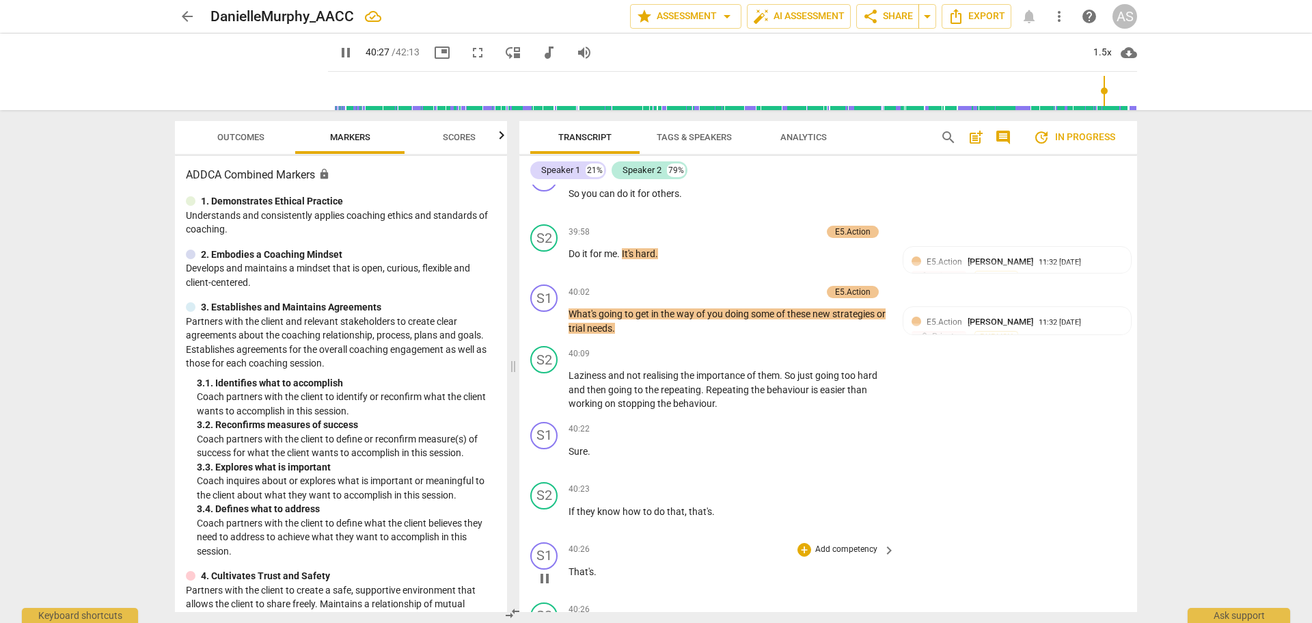
click at [569, 566] on span "That's" at bounding box center [581, 571] width 25 height 11
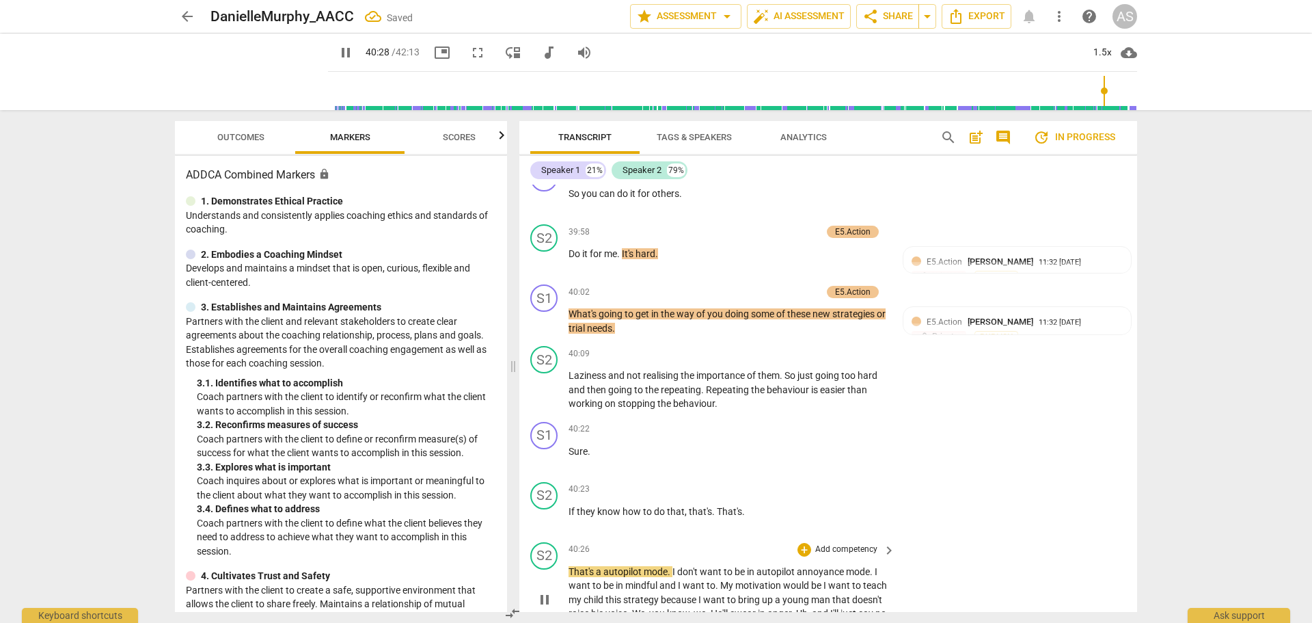
click at [568, 569] on div "play_arrow pause" at bounding box center [551, 600] width 35 height 62
click at [569, 566] on span "That's" at bounding box center [582, 571] width 27 height 11
click at [571, 566] on span "That's" at bounding box center [582, 571] width 27 height 11
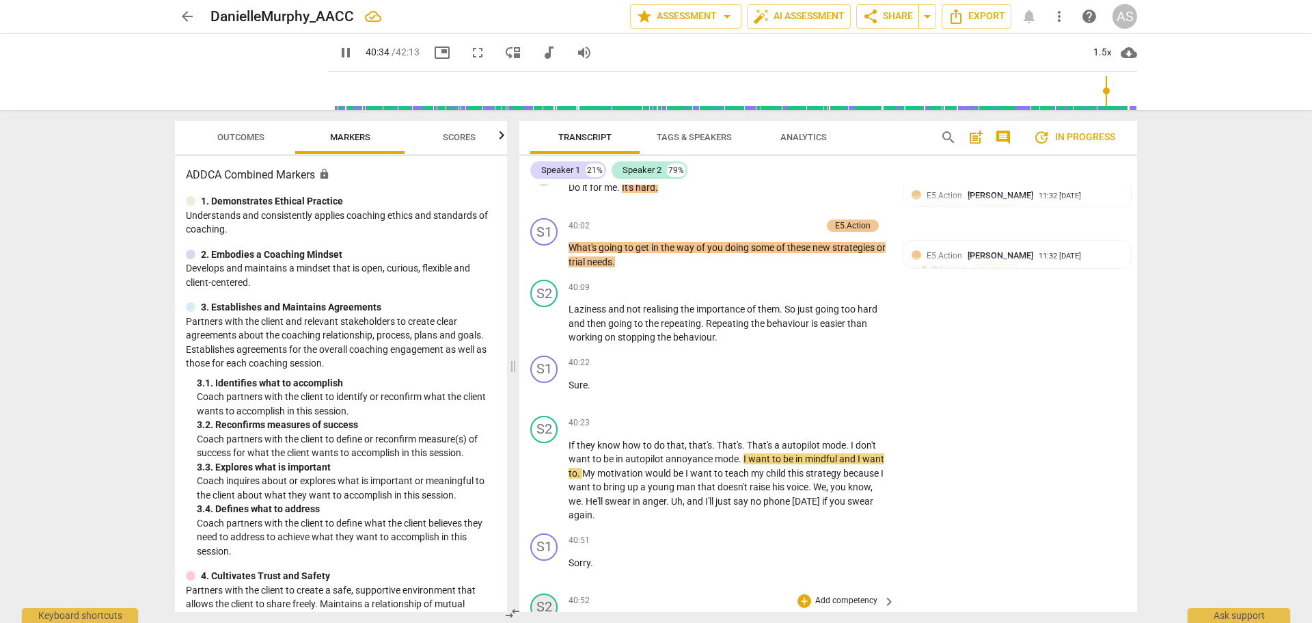
scroll to position [14089, 0]
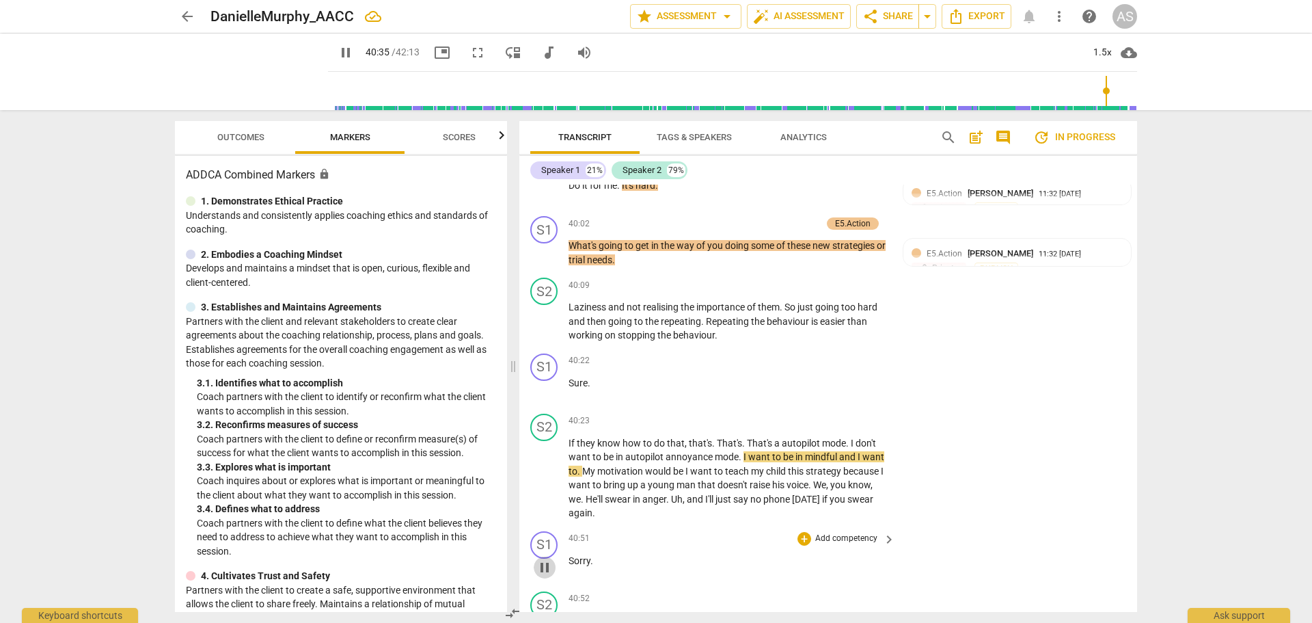
click at [548, 559] on span "pause" at bounding box center [545, 567] width 16 height 16
click at [544, 559] on span "play_arrow" at bounding box center [545, 567] width 16 height 16
click at [545, 559] on span "pause" at bounding box center [545, 567] width 16 height 16
click at [569, 555] on span "Sorry" at bounding box center [580, 560] width 22 height 11
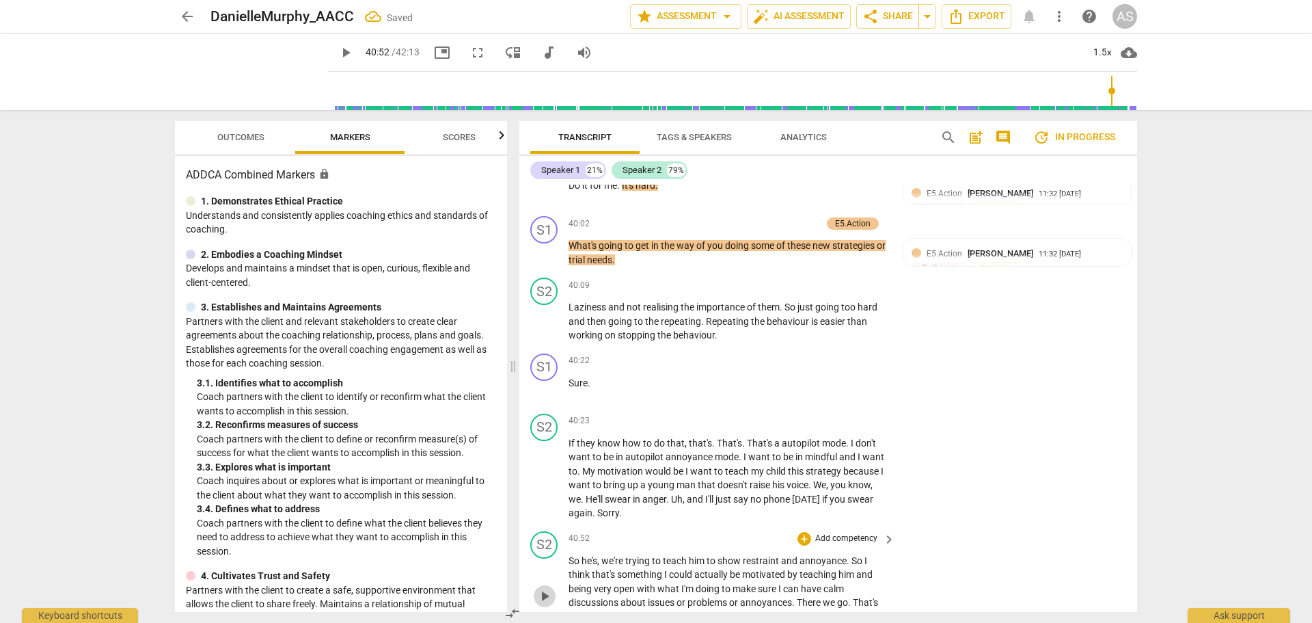
click at [538, 585] on button "play_arrow" at bounding box center [545, 596] width 22 height 22
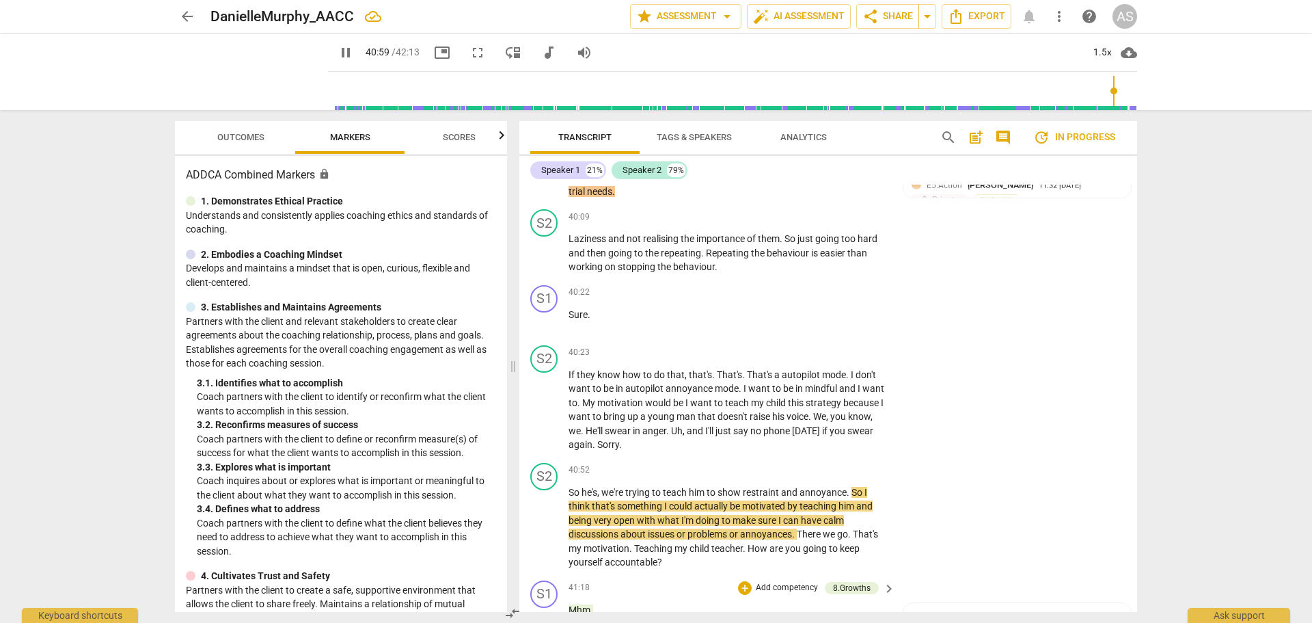
click at [548, 608] on span "pause" at bounding box center [545, 616] width 16 height 16
click at [545, 608] on span "play_arrow" at bounding box center [545, 616] width 16 height 16
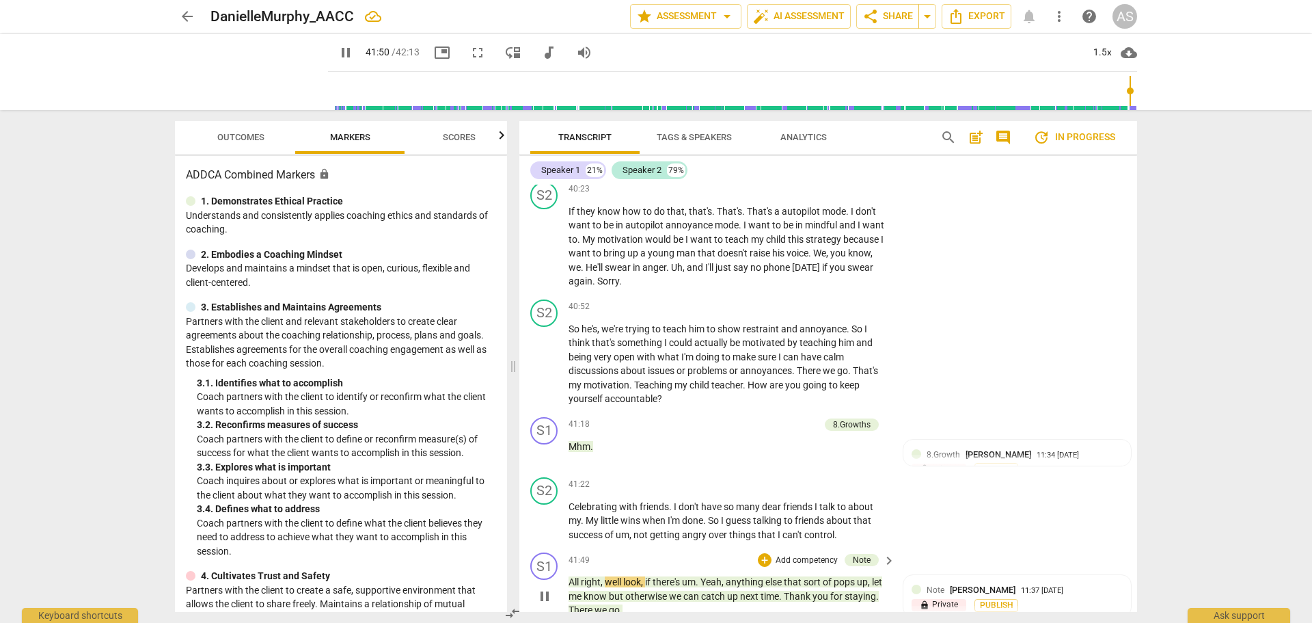
scroll to position [14317, 0]
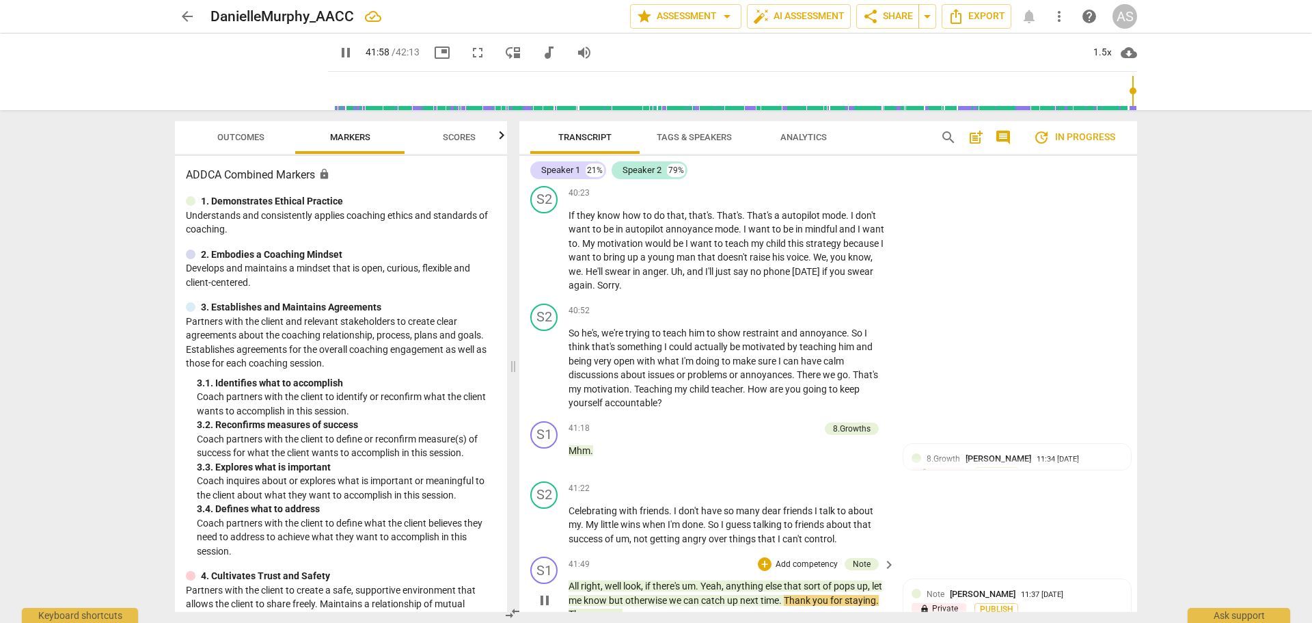
click at [545, 592] on span "pause" at bounding box center [545, 600] width 16 height 16
type input "2519"
click at [801, 595] on span "Thank" at bounding box center [798, 600] width 29 height 11
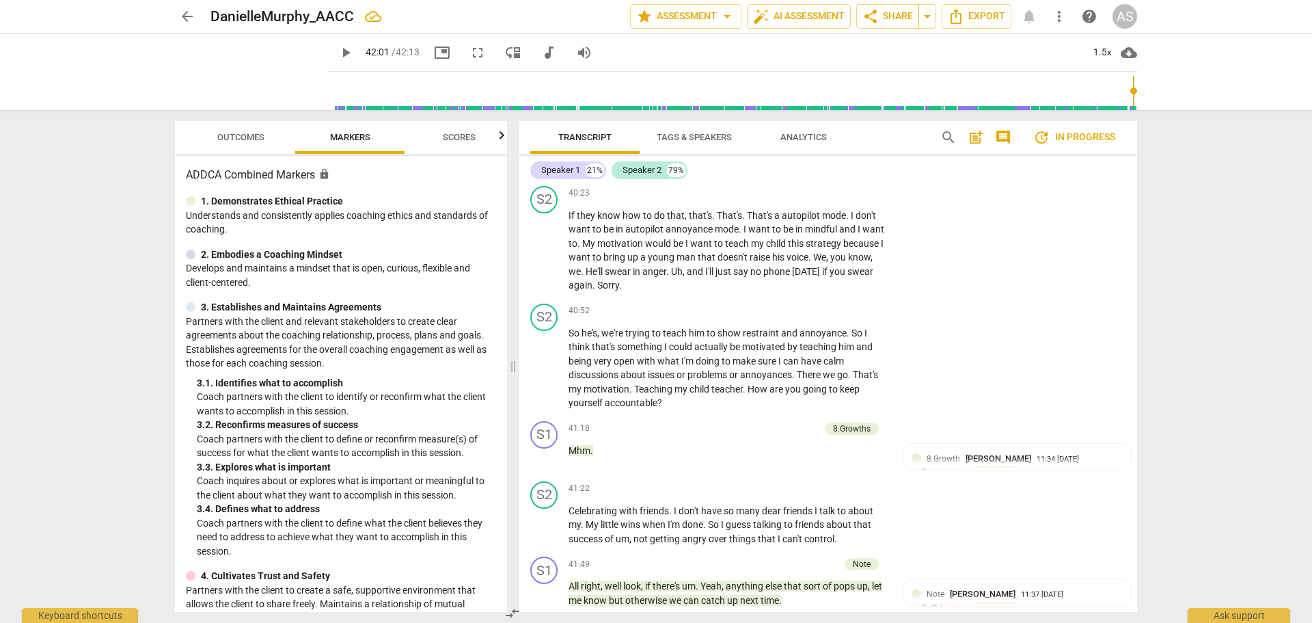
click at [554, 585] on span "pause" at bounding box center [545, 593] width 22 height 16
click at [547, 585] on span "play_arrow" at bounding box center [545, 593] width 16 height 16
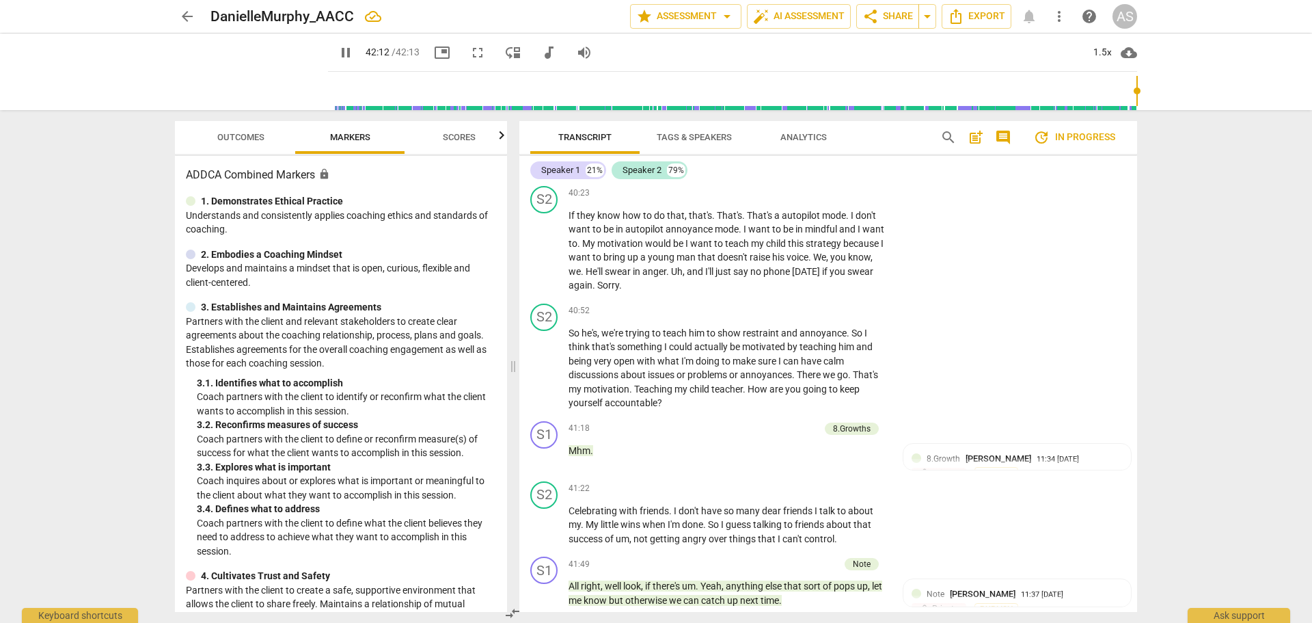
type input "2533"
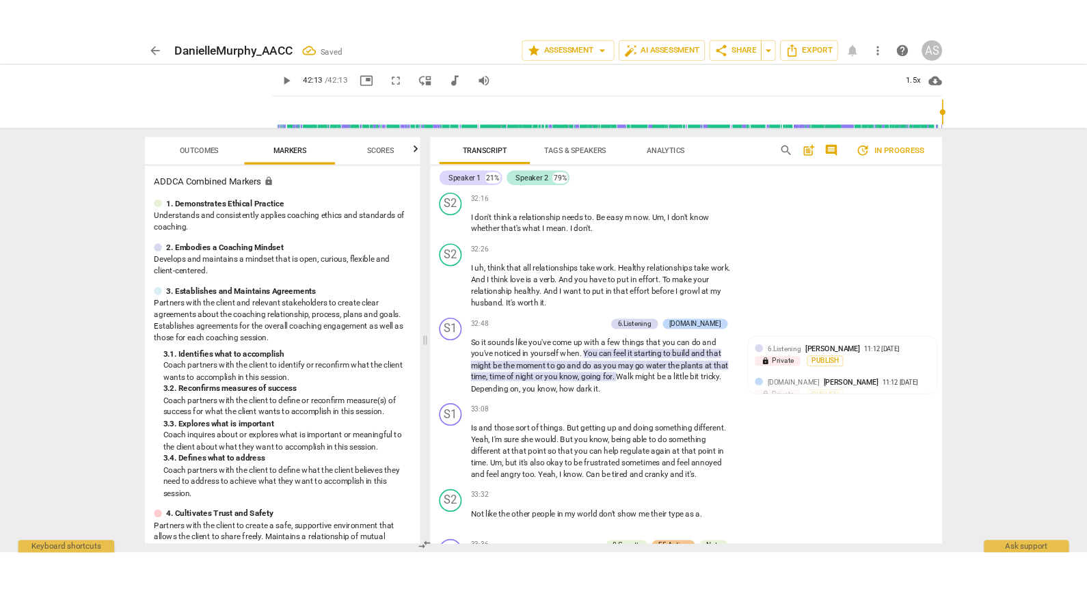
scroll to position [11241, 0]
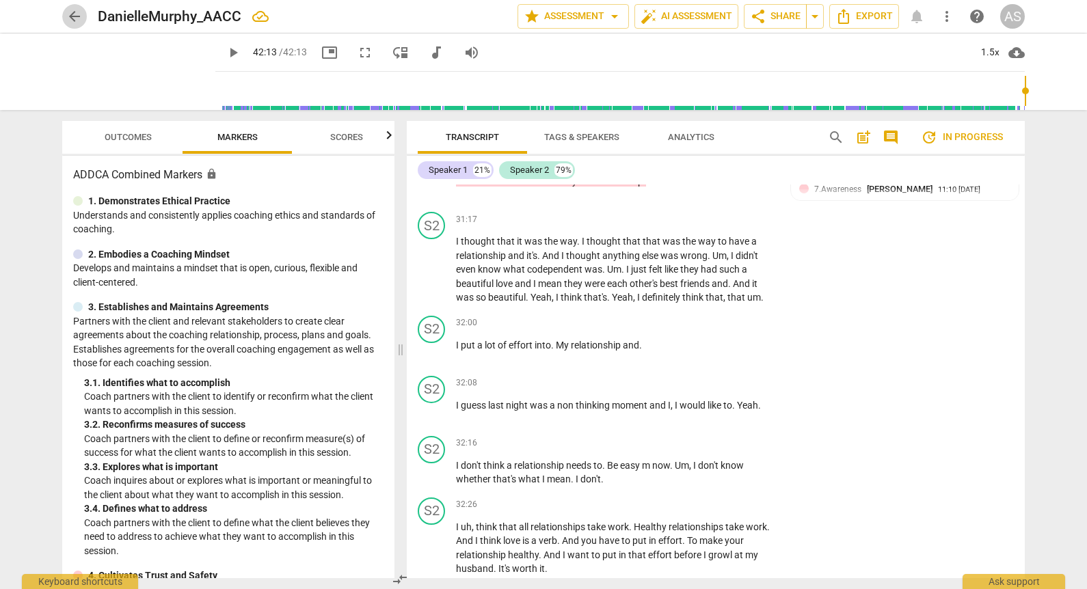
click at [66, 18] on span "arrow_back" at bounding box center [74, 16] width 25 height 16
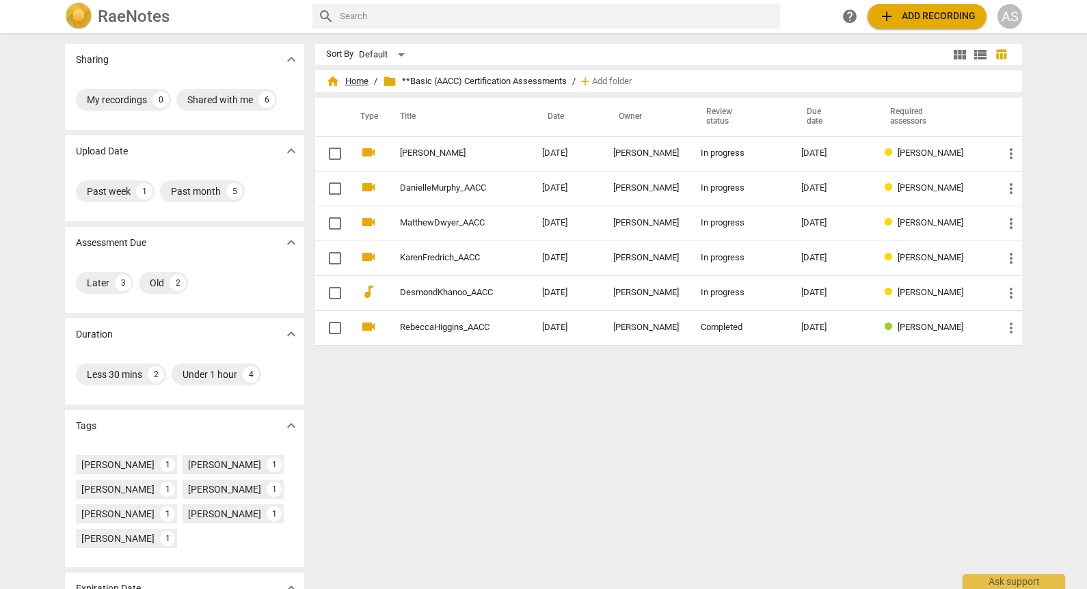
click at [353, 87] on span "home Home" at bounding box center [347, 81] width 42 height 14
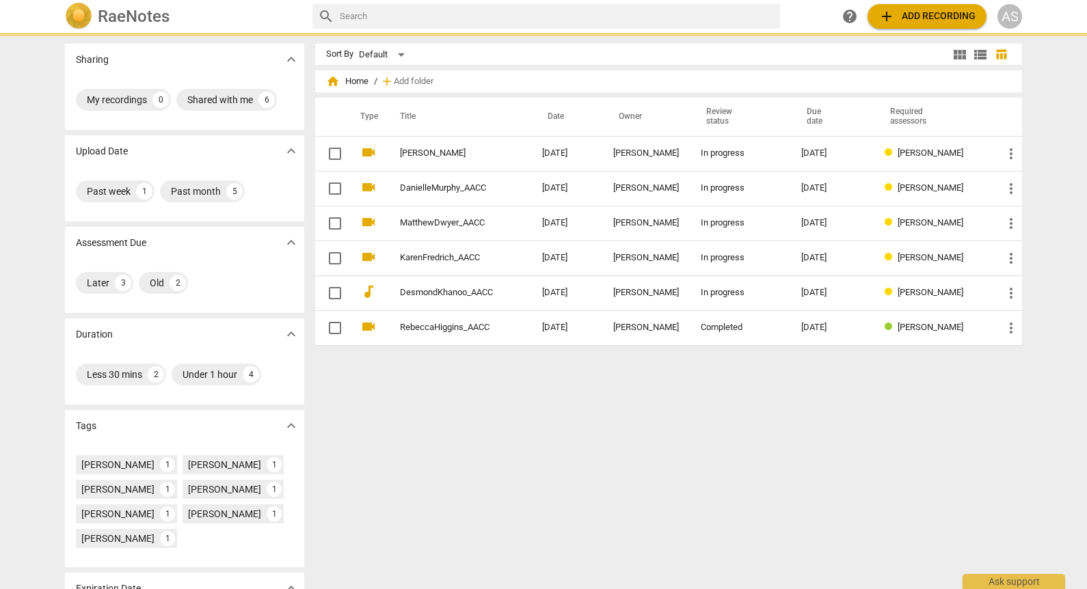
click at [360, 81] on span "home Home" at bounding box center [347, 81] width 42 height 14
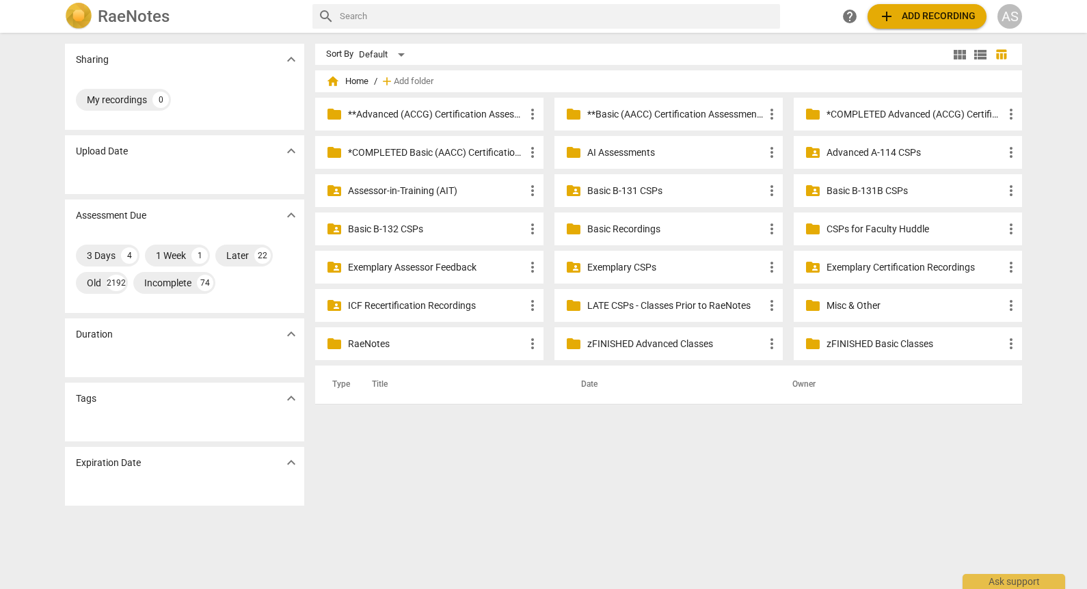
click at [710, 115] on p "**Basic (AACC) Certification Assessments" at bounding box center [675, 114] width 176 height 14
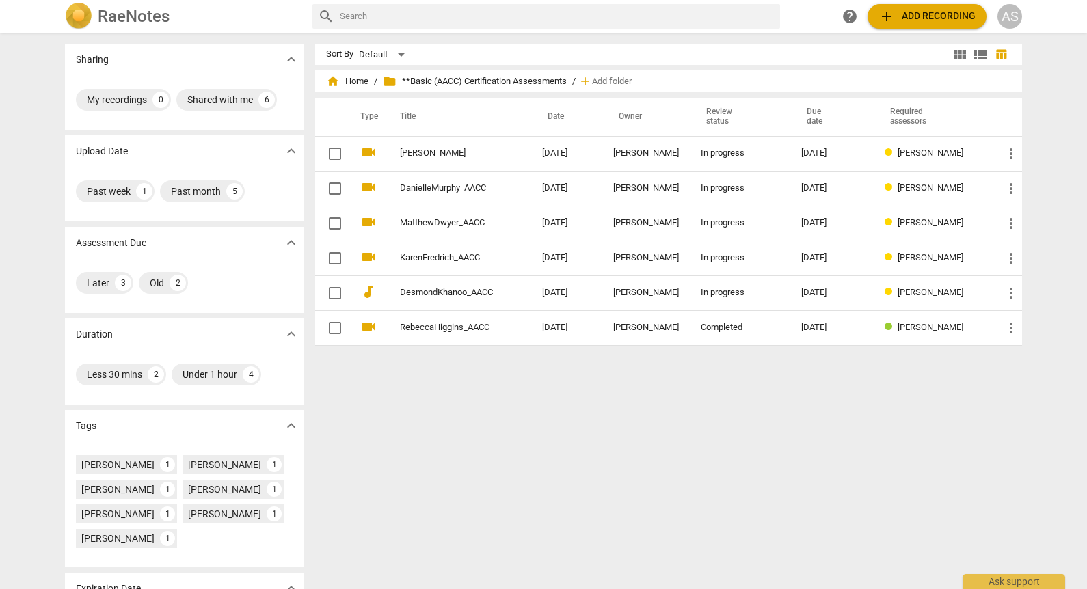
click at [359, 78] on span "home Home" at bounding box center [347, 81] width 42 height 14
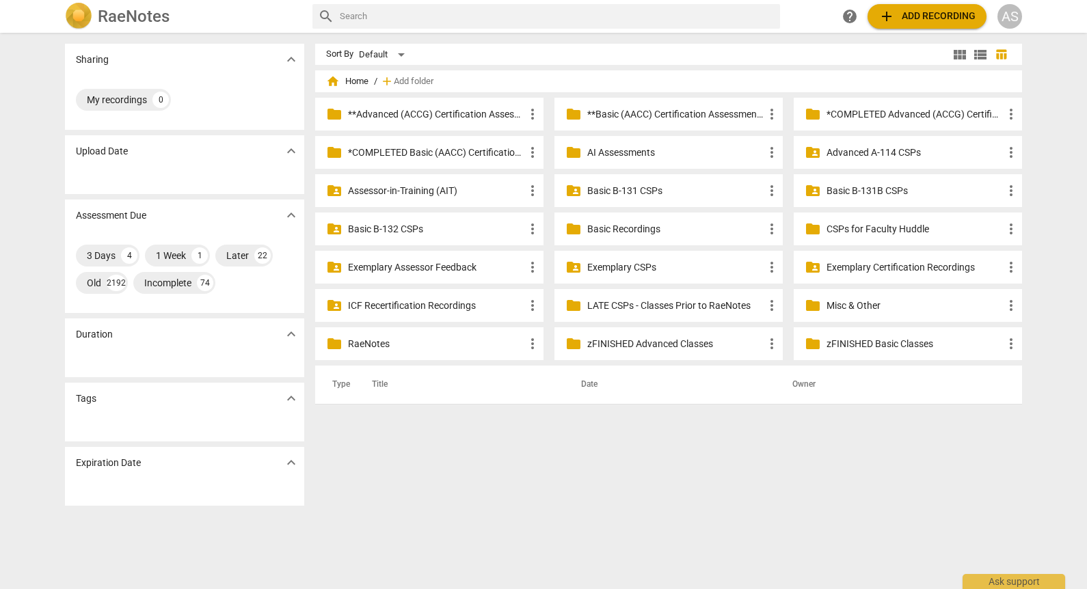
click at [472, 148] on p "*COMPLETED Basic (AACC) Certification Assessments" at bounding box center [436, 153] width 176 height 14
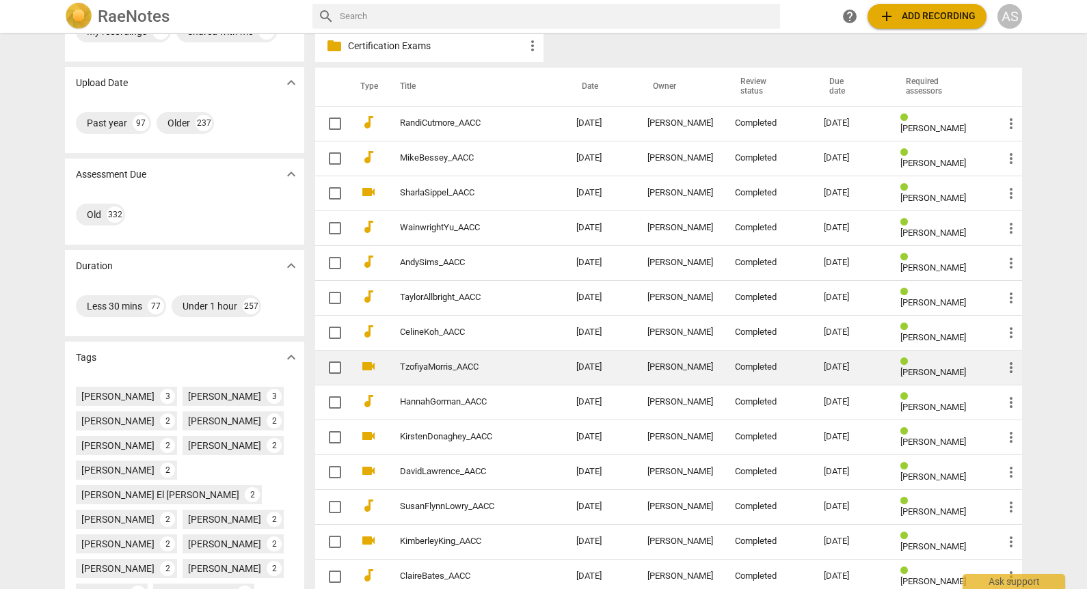
scroll to position [137, 0]
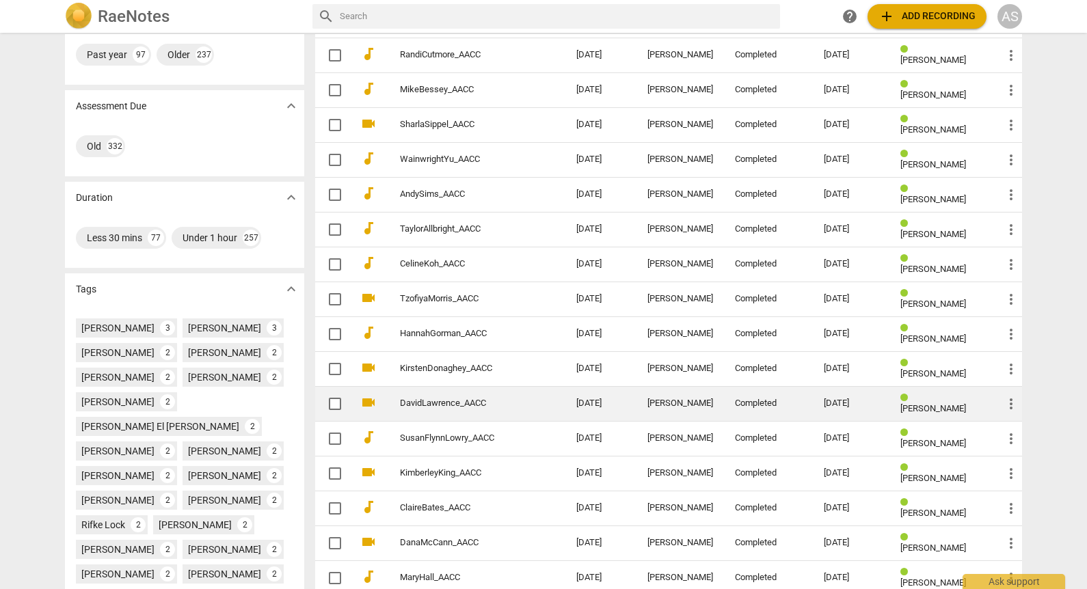
click at [567, 401] on td "[DATE]" at bounding box center [600, 403] width 71 height 35
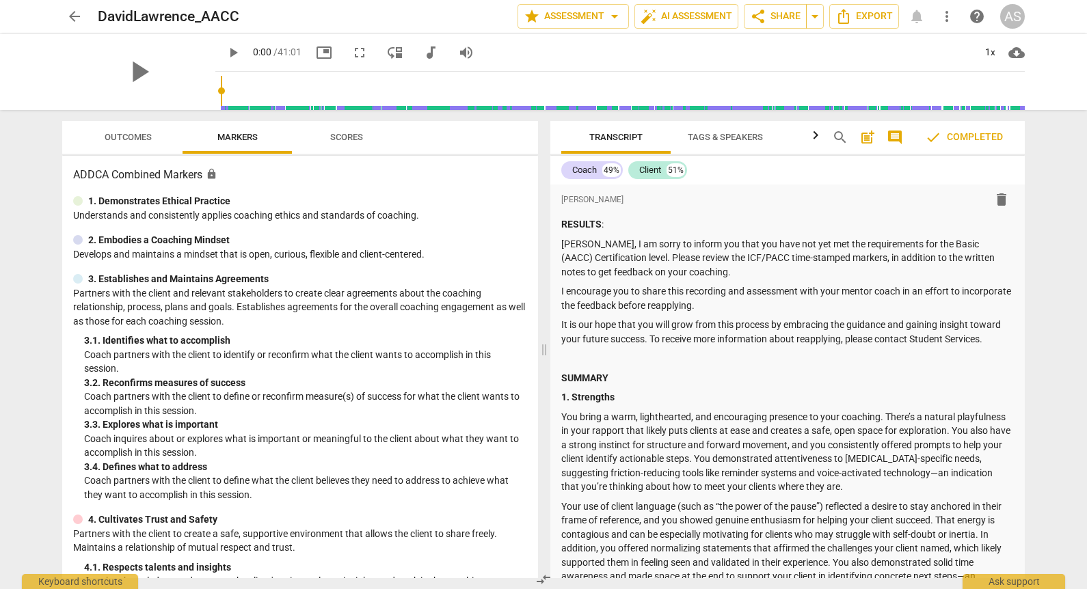
click at [69, 8] on button "arrow_back" at bounding box center [74, 16] width 25 height 25
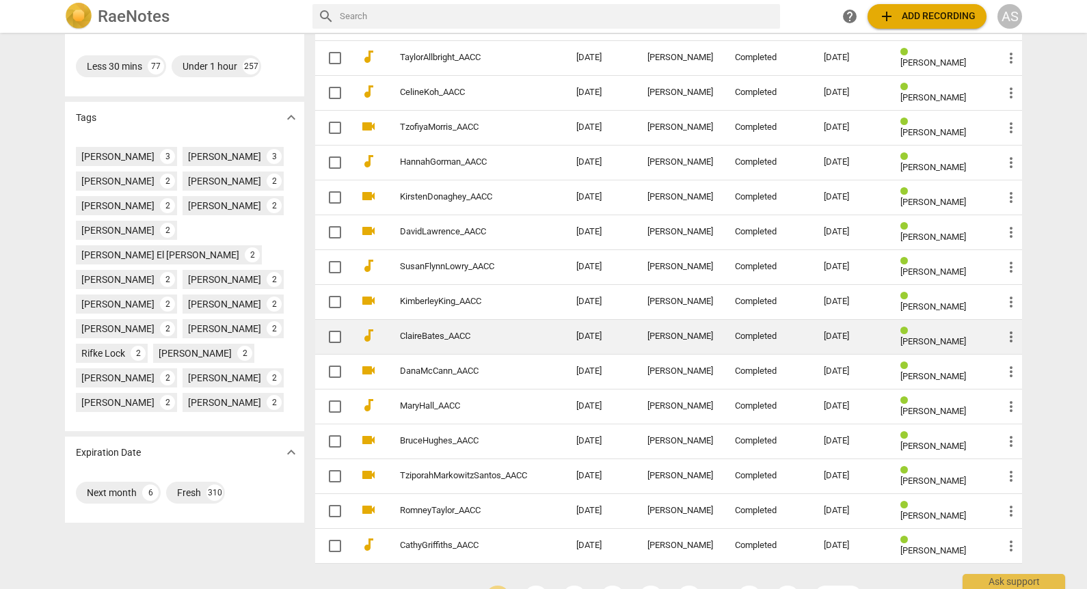
scroll to position [349, 0]
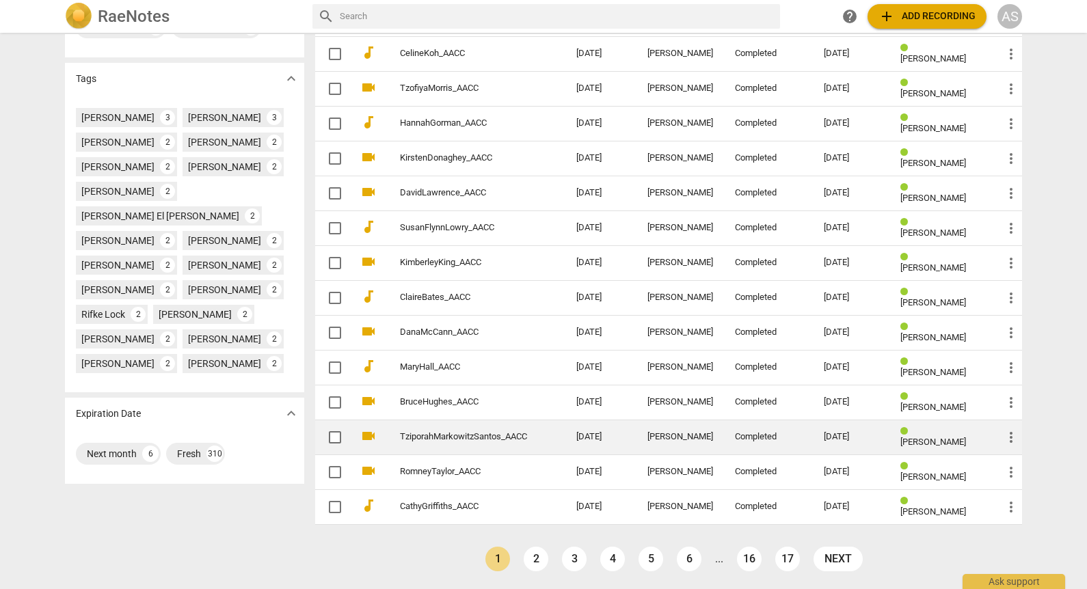
click at [606, 444] on td "[DATE]" at bounding box center [600, 437] width 71 height 35
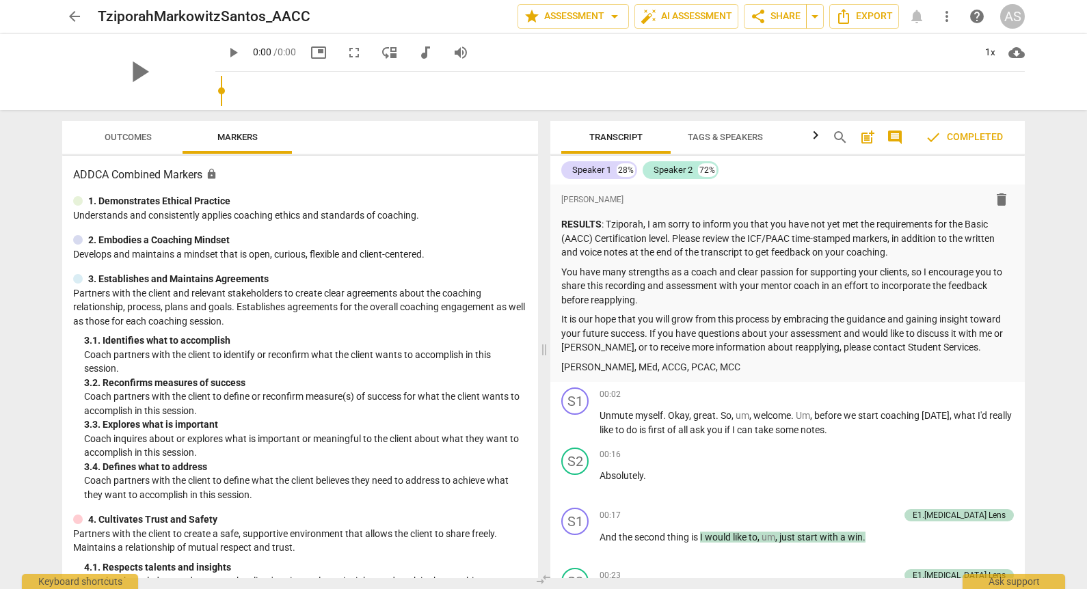
click at [154, 140] on span "Outcomes" at bounding box center [128, 137] width 80 height 18
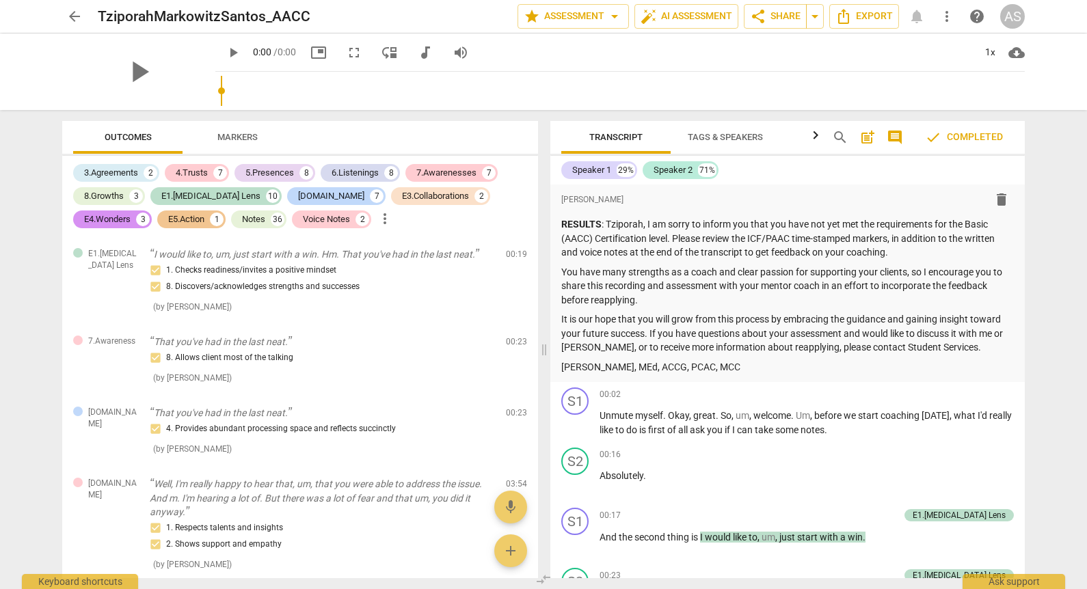
click at [133, 139] on span "Outcomes" at bounding box center [128, 137] width 47 height 10
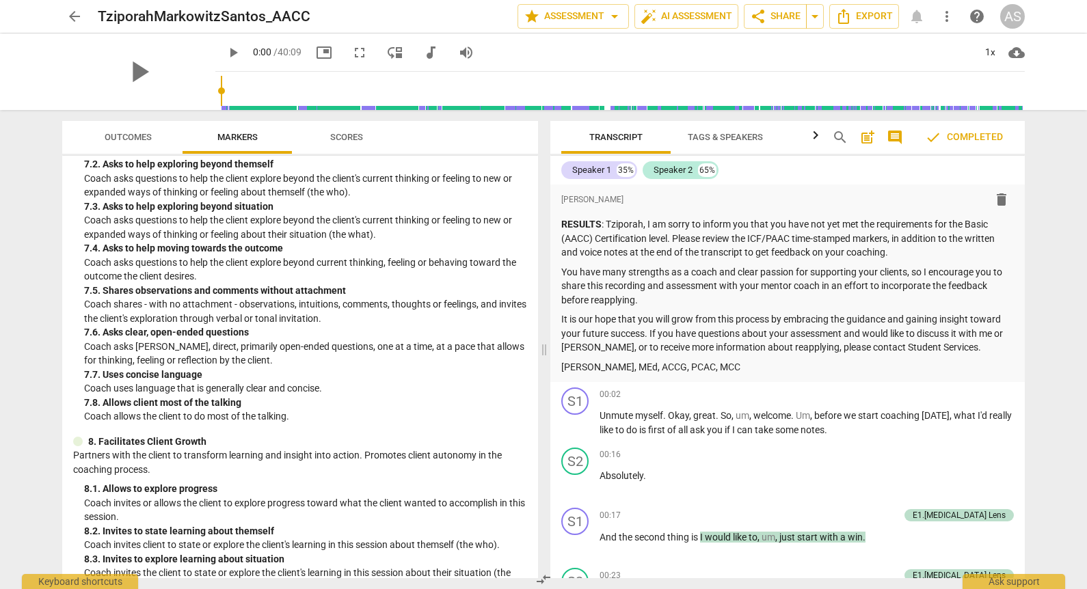
scroll to position [3417, 0]
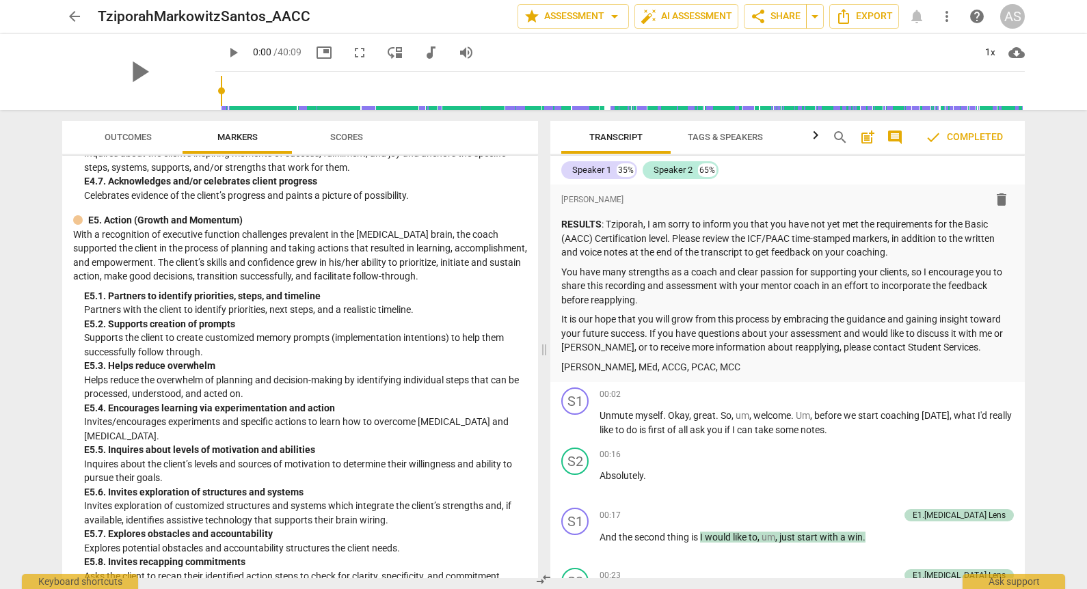
click at [157, 134] on span "Outcomes" at bounding box center [128, 137] width 80 height 18
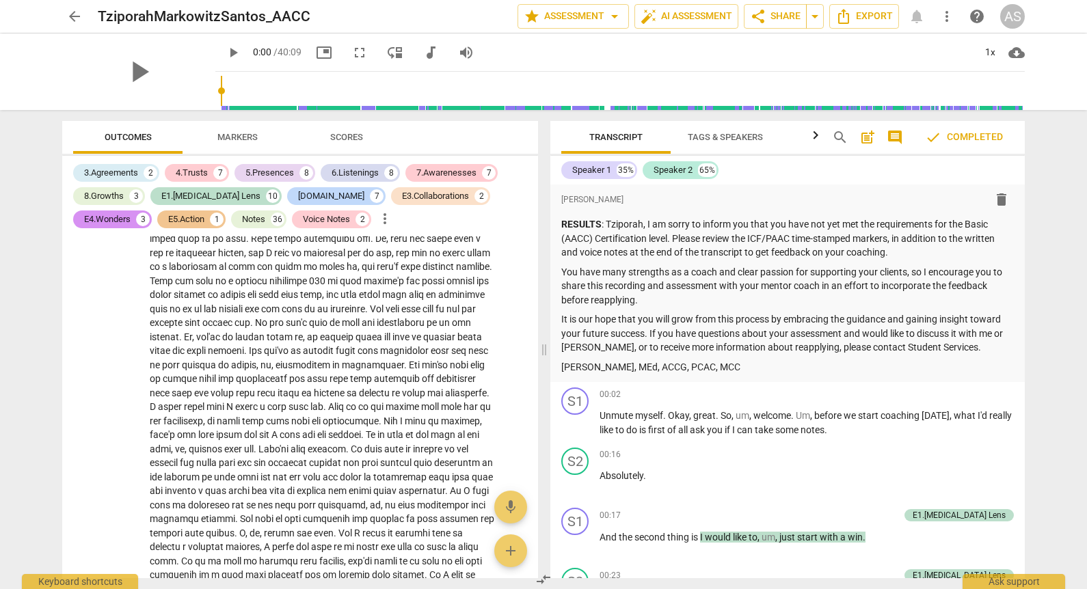
scroll to position [10389, 0]
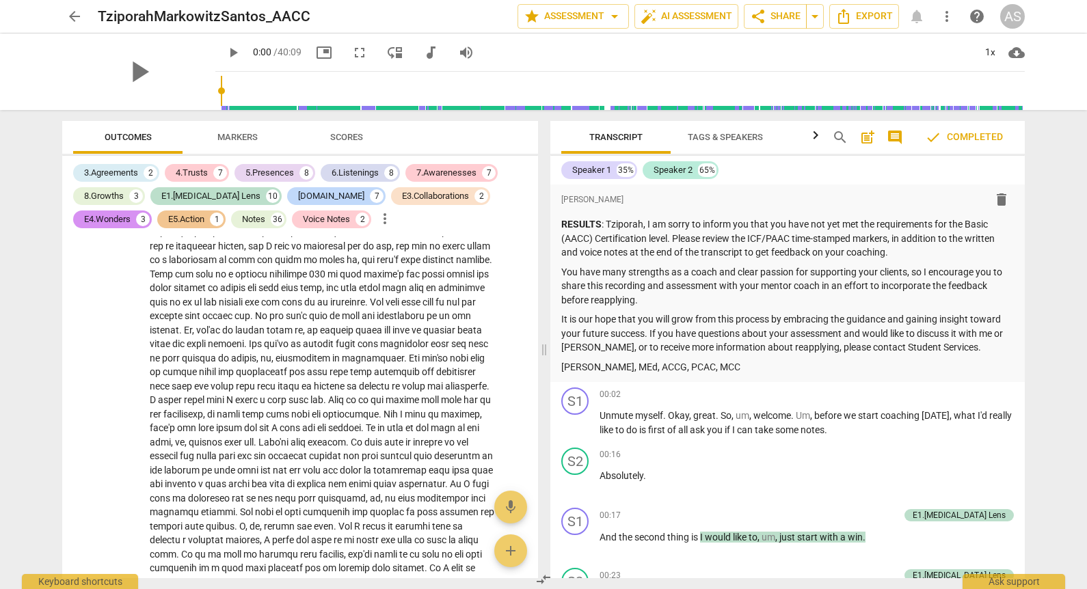
click at [80, 12] on span "arrow_back" at bounding box center [74, 16] width 16 height 16
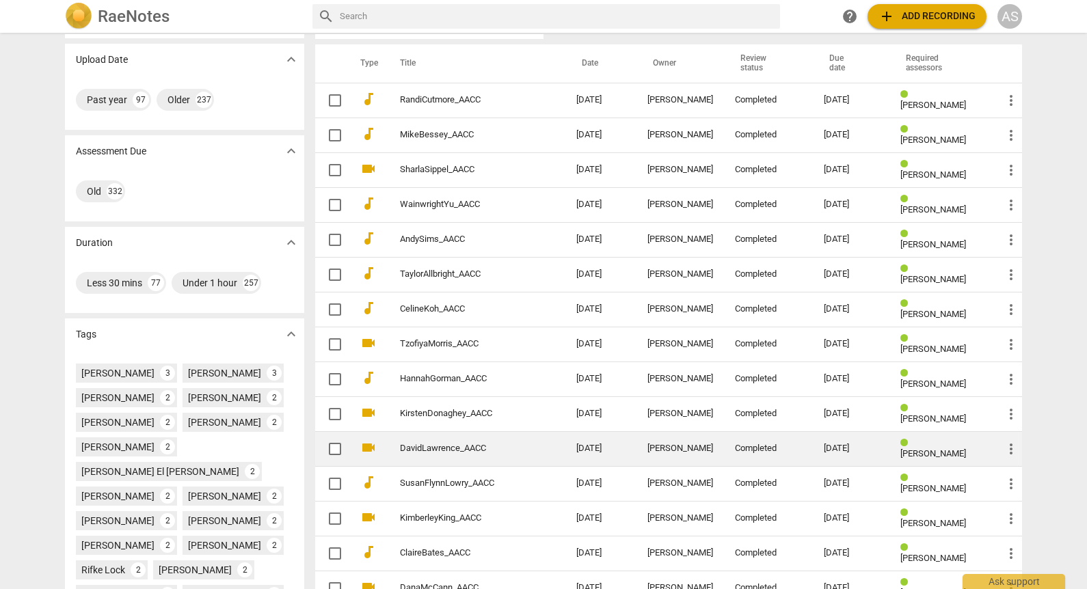
scroll to position [137, 0]
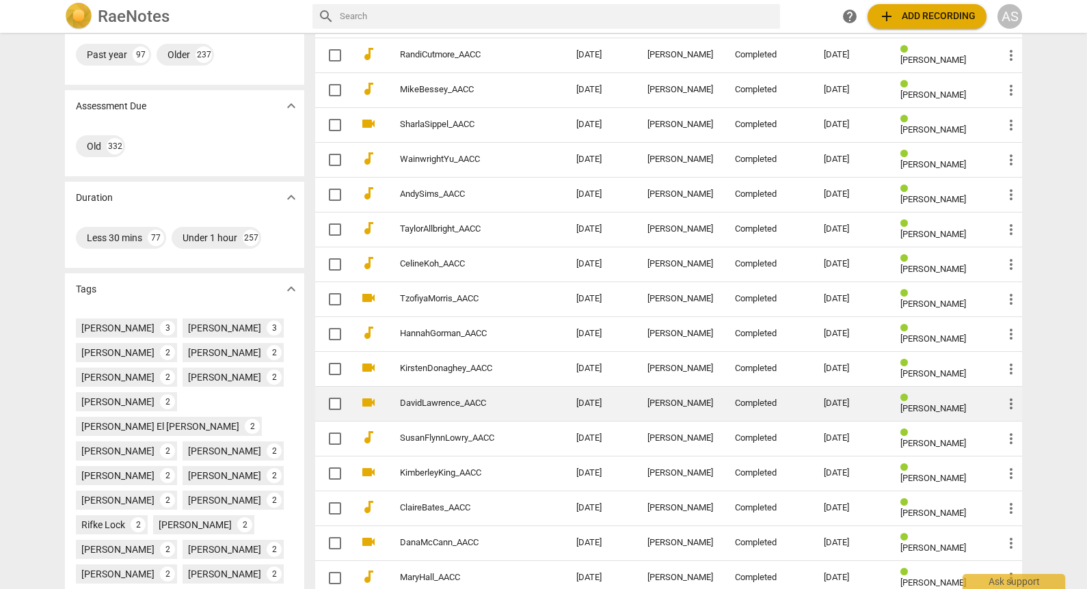
click at [701, 409] on div "[PERSON_NAME]" at bounding box center [680, 403] width 66 height 10
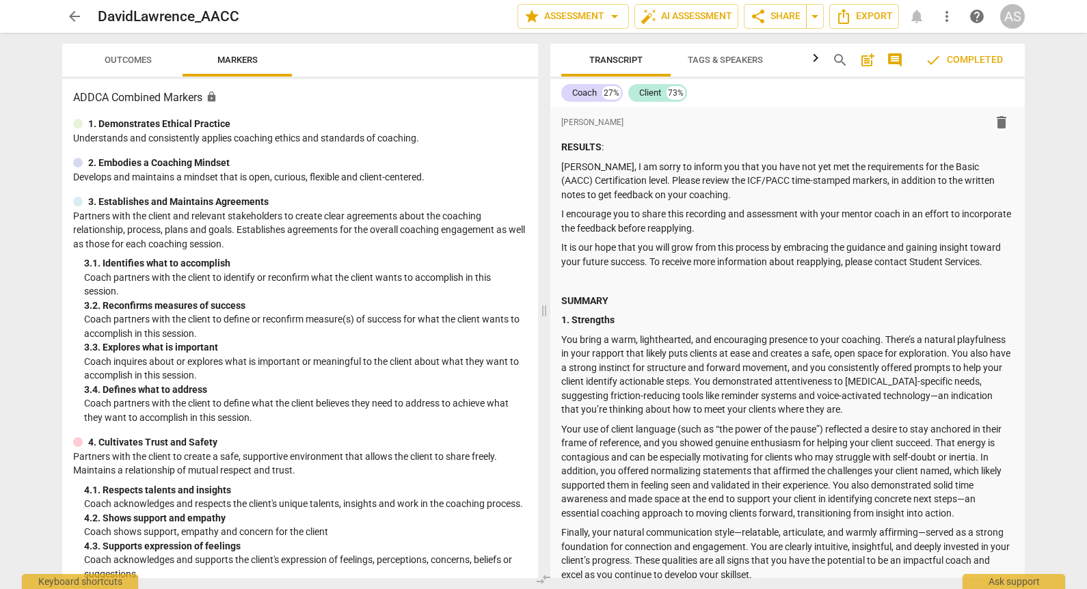
click at [64, 12] on span "arrow_back" at bounding box center [74, 16] width 25 height 16
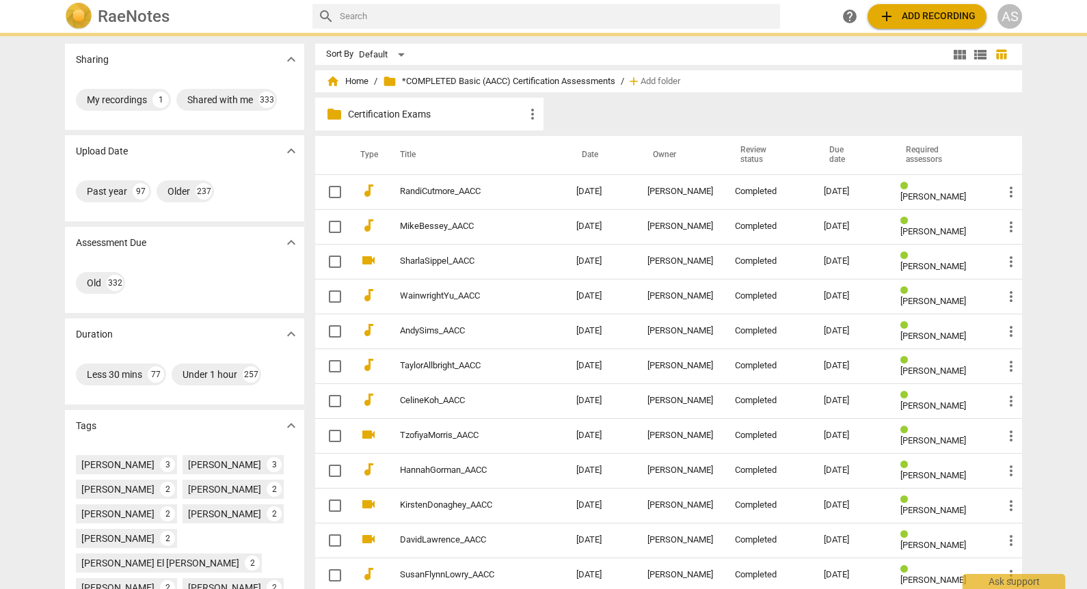
click at [73, 14] on img at bounding box center [78, 16] width 27 height 27
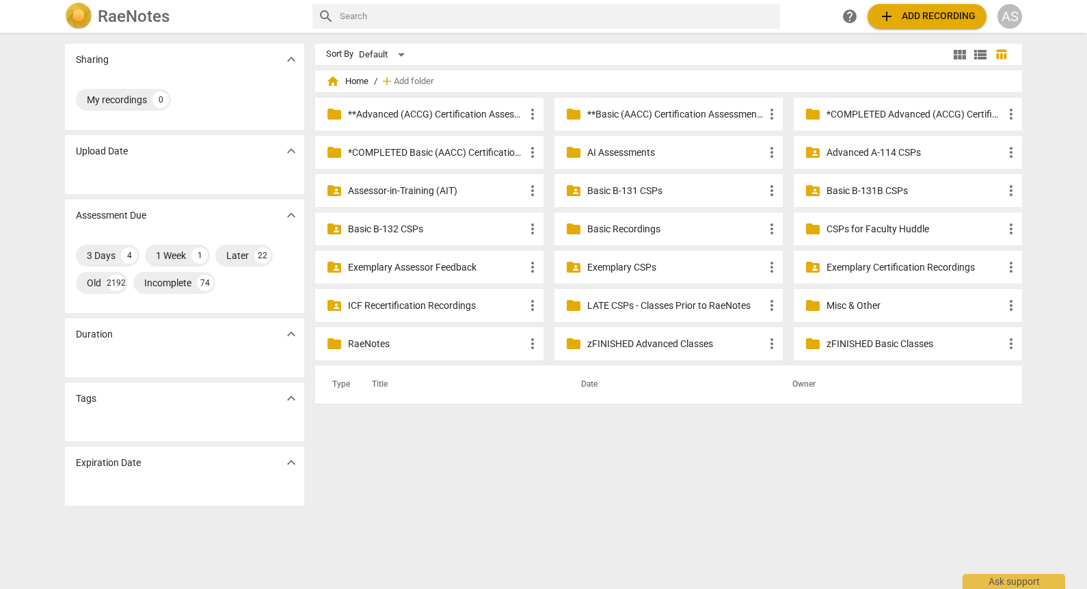
click at [467, 154] on p "*COMPLETED Basic (AACC) Certification Assessments" at bounding box center [436, 153] width 176 height 14
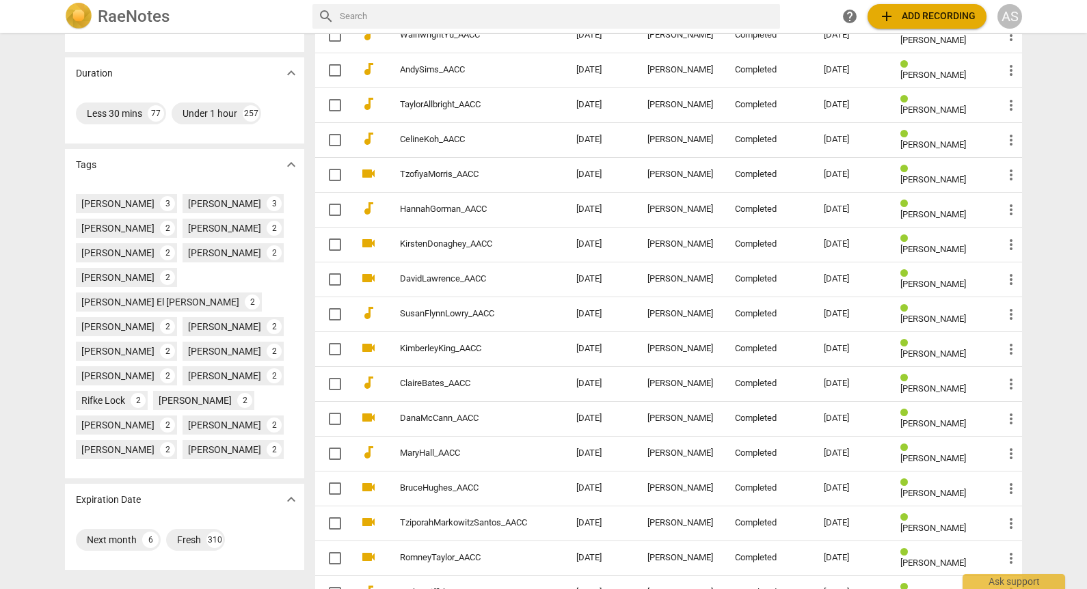
scroll to position [349, 0]
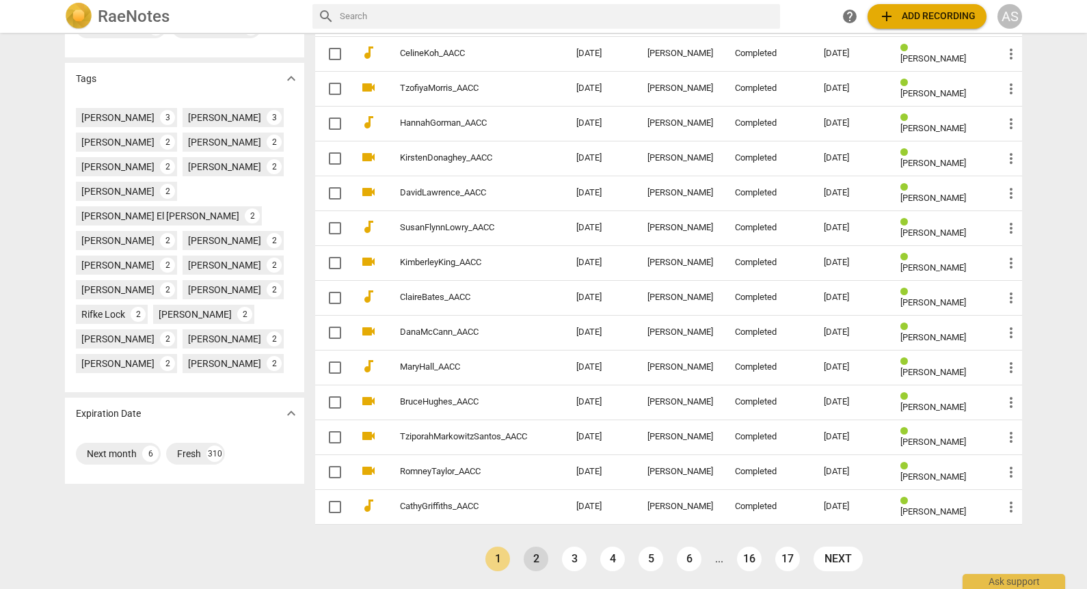
click at [534, 559] on link "2" at bounding box center [536, 559] width 25 height 25
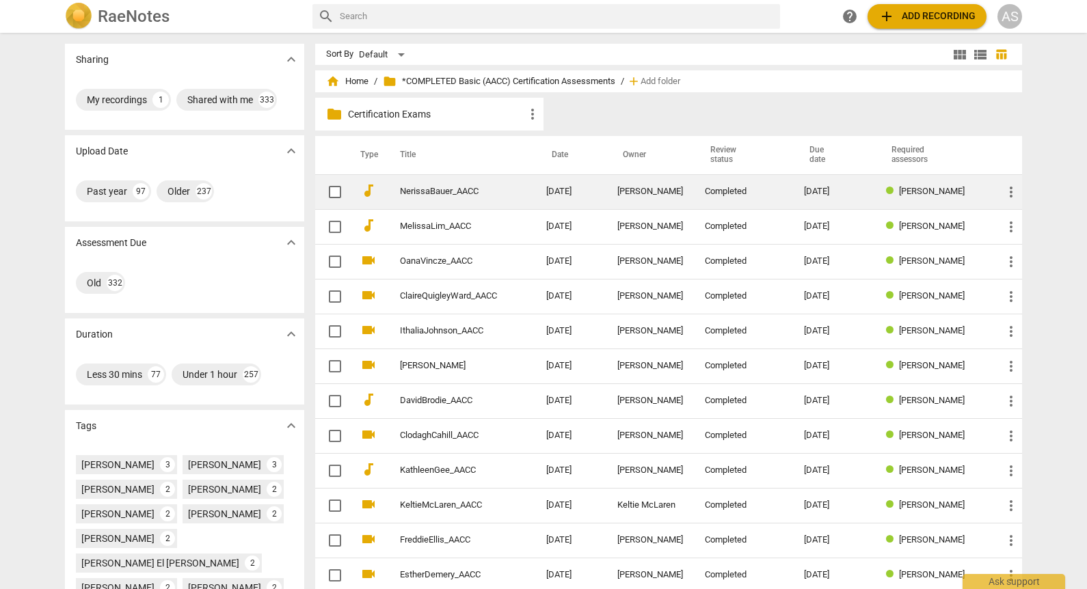
click at [726, 189] on div "Completed" at bounding box center [743, 192] width 77 height 10
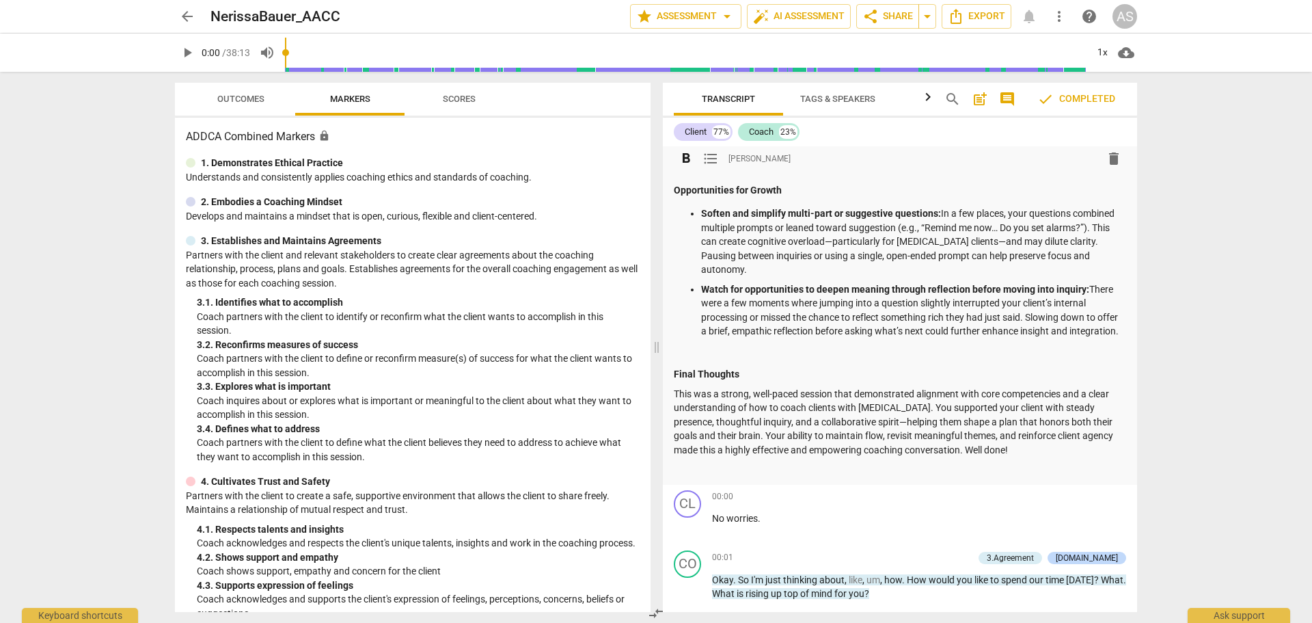
scroll to position [615, 0]
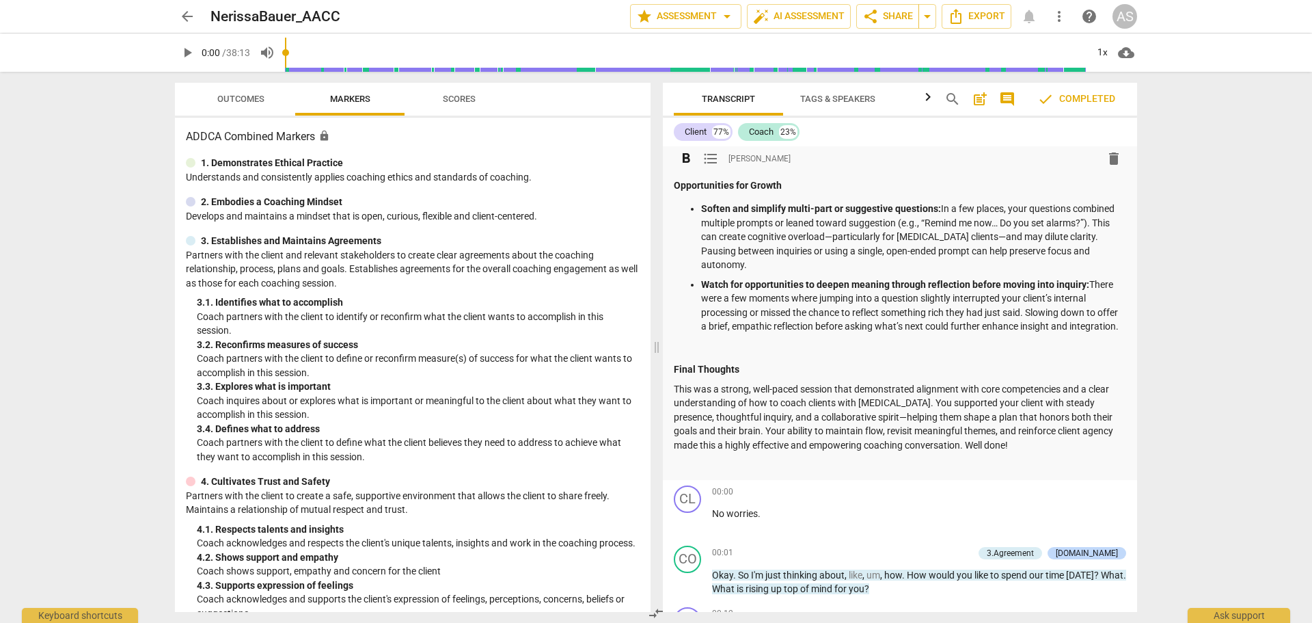
click at [992, 448] on p "This was a strong, well-paced session that demonstrated alignment with core com…" at bounding box center [900, 417] width 452 height 70
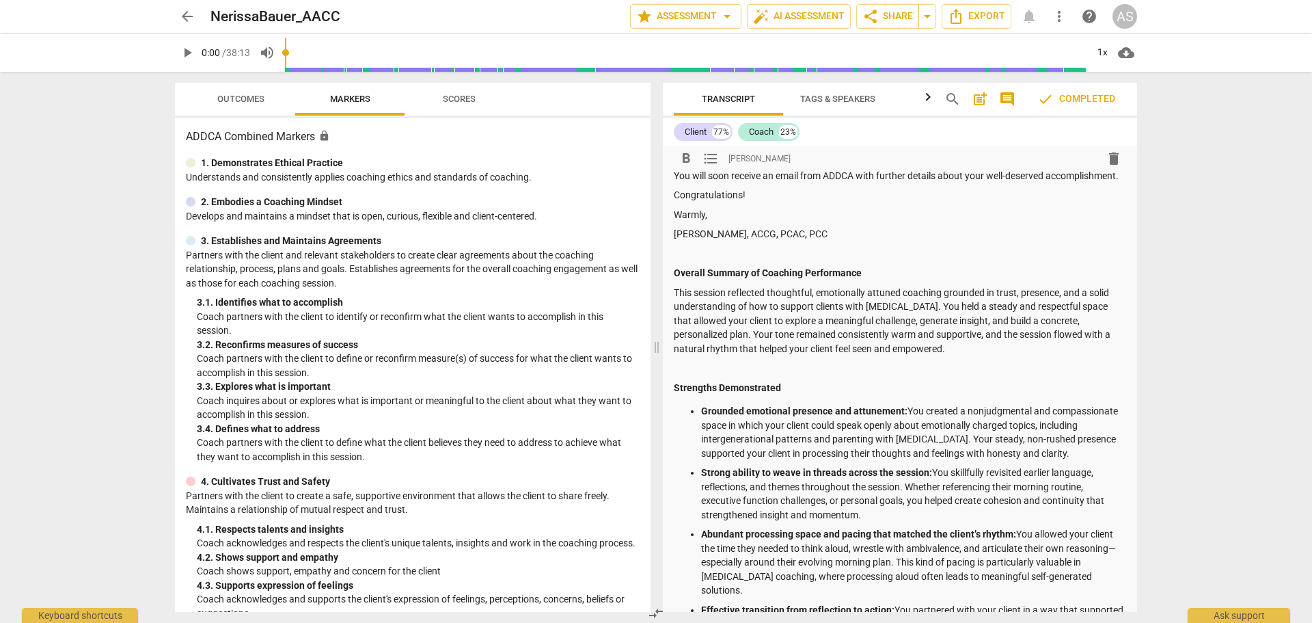
scroll to position [0, 0]
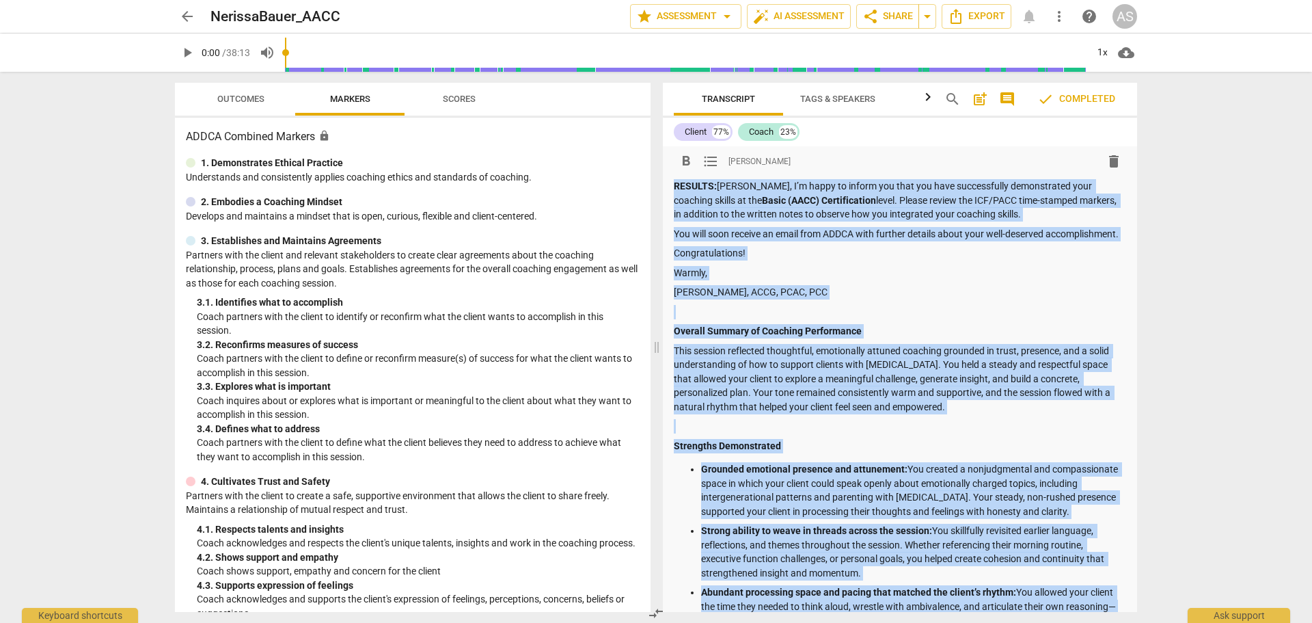
click at [675, 180] on strong "RESULTS:" at bounding box center [695, 185] width 43 height 11
copy div "LOREMIP: Dolorsi, A’c adipi el seddoe tem inci utl etdo magnaaliquae adminimven…"
